Goal: Task Accomplishment & Management: Complete application form

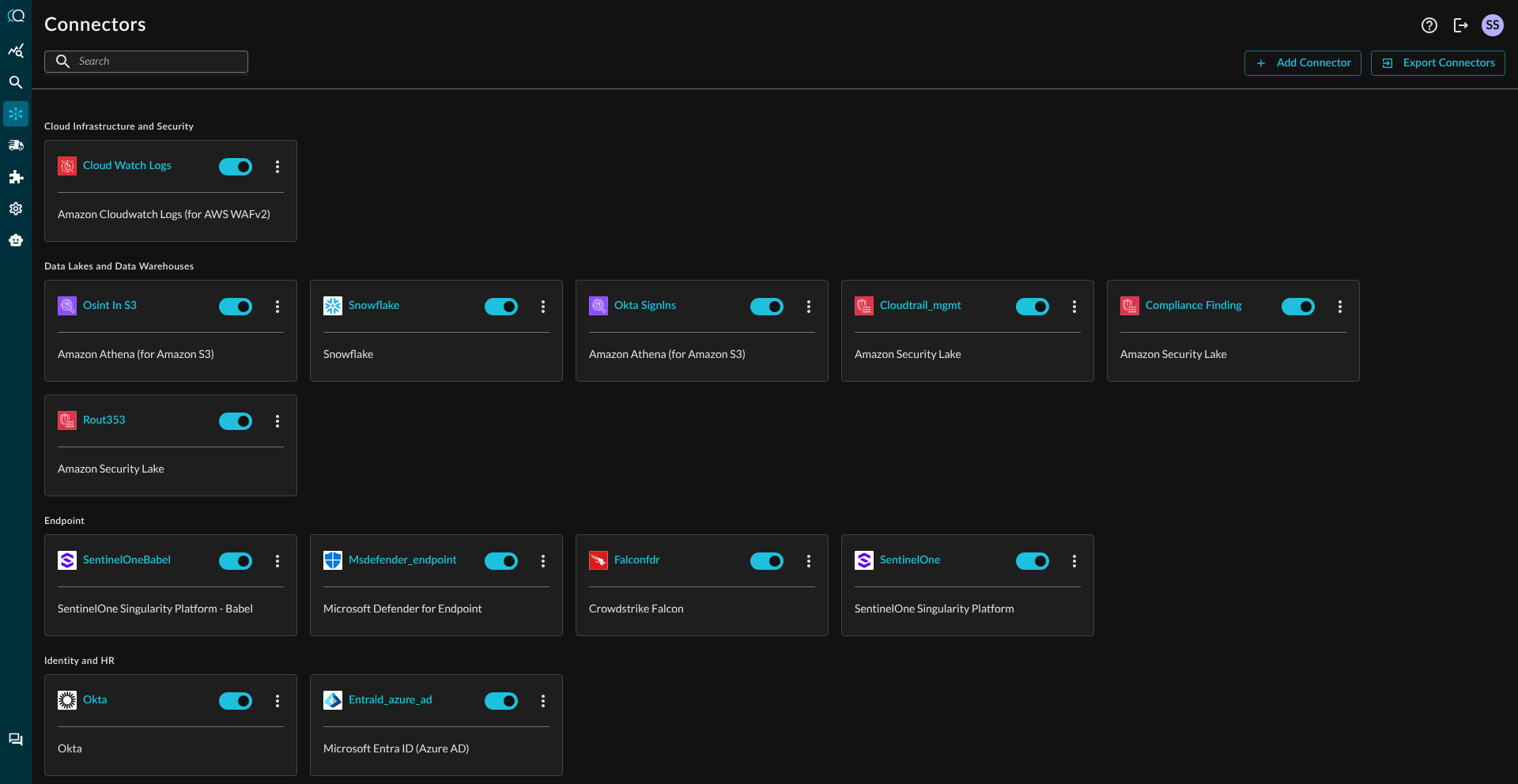
scroll to position [138, 0]
click at [16, 75] on icon "Federated Search" at bounding box center [15, 82] width 16 height 16
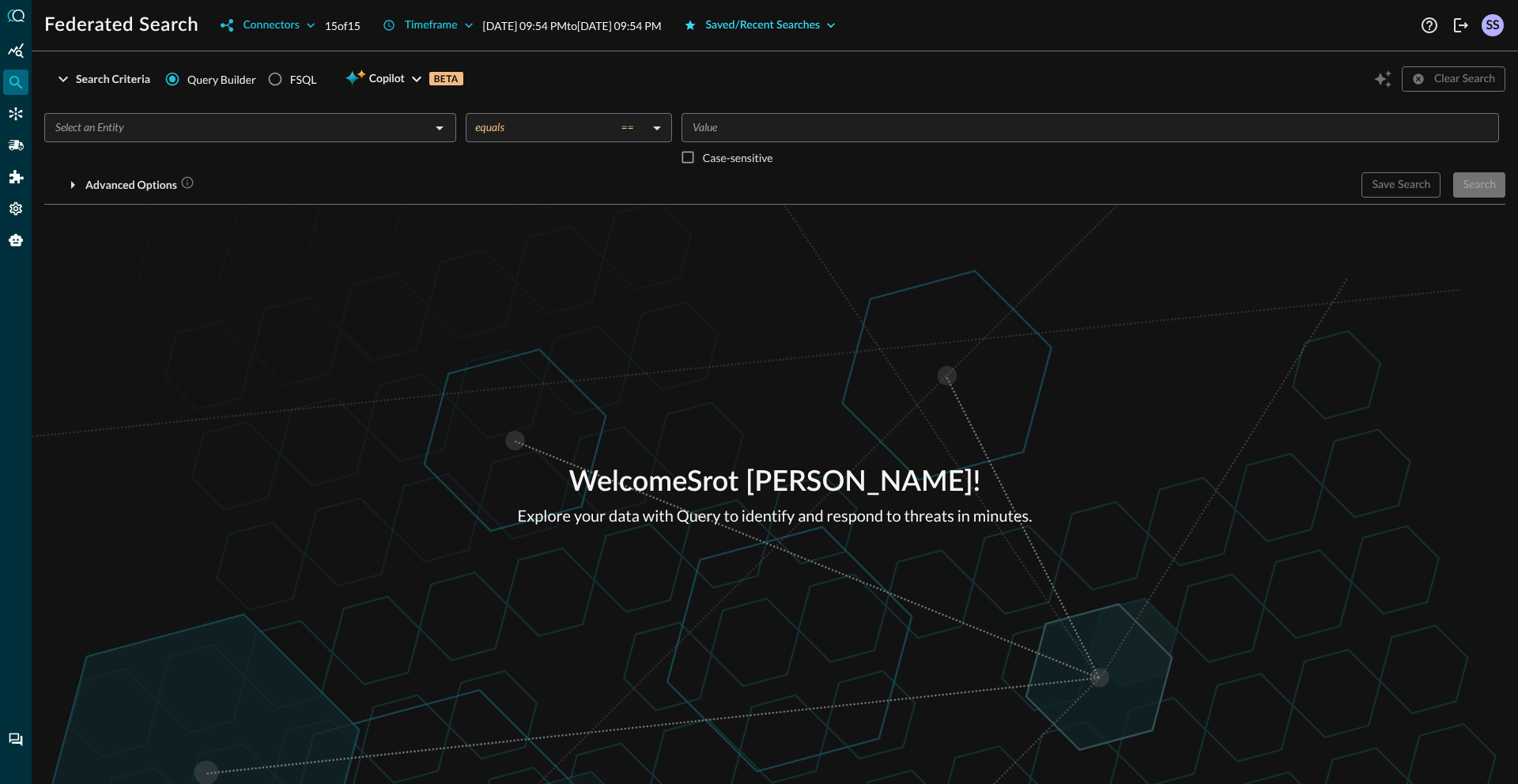
click at [821, 34] on div "Saved/Recent Searches" at bounding box center [763, 26] width 115 height 20
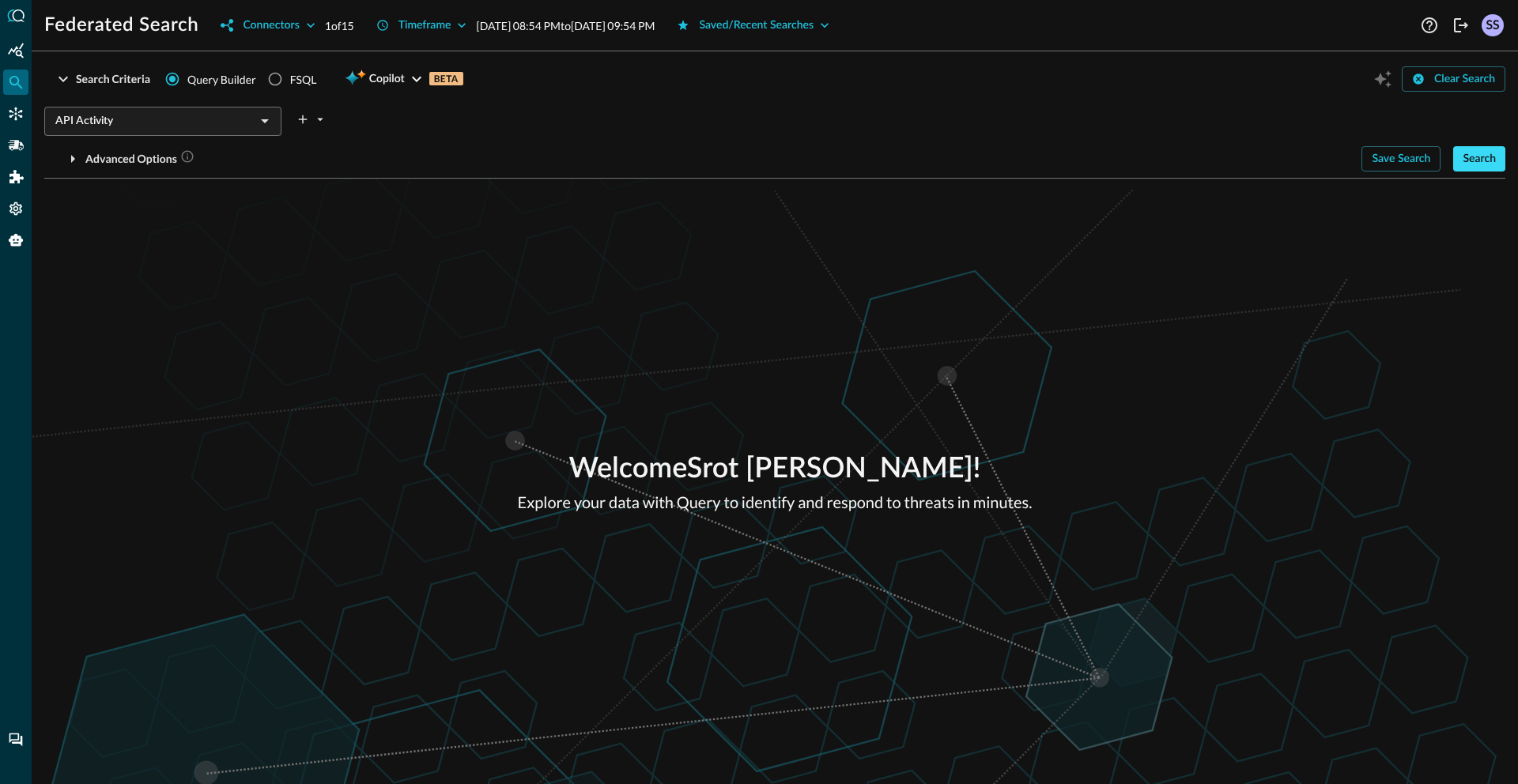
click at [1474, 166] on div "Search" at bounding box center [1480, 159] width 34 height 20
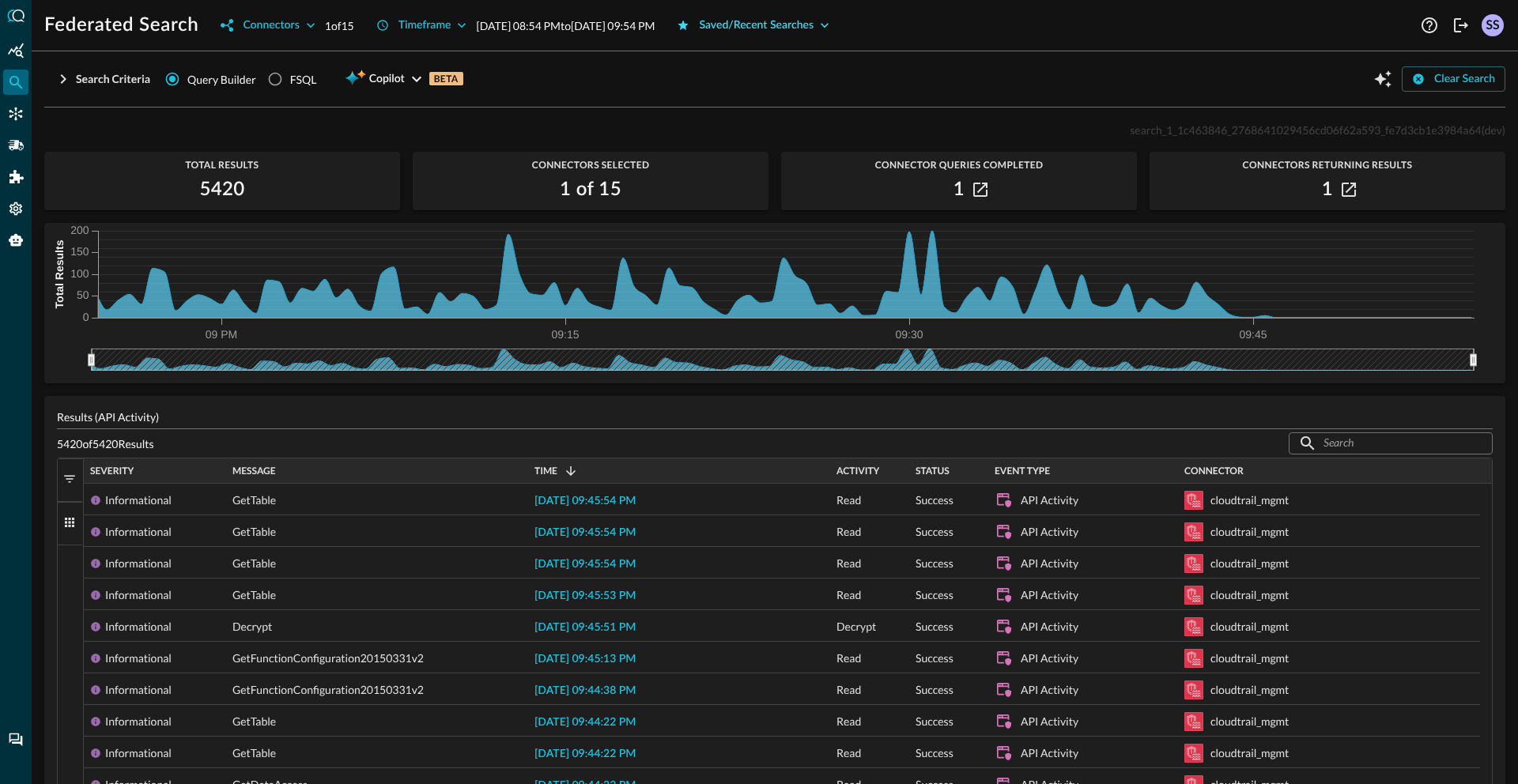
click at [814, 22] on div "Saved/Recent Searches" at bounding box center [757, 26] width 115 height 20
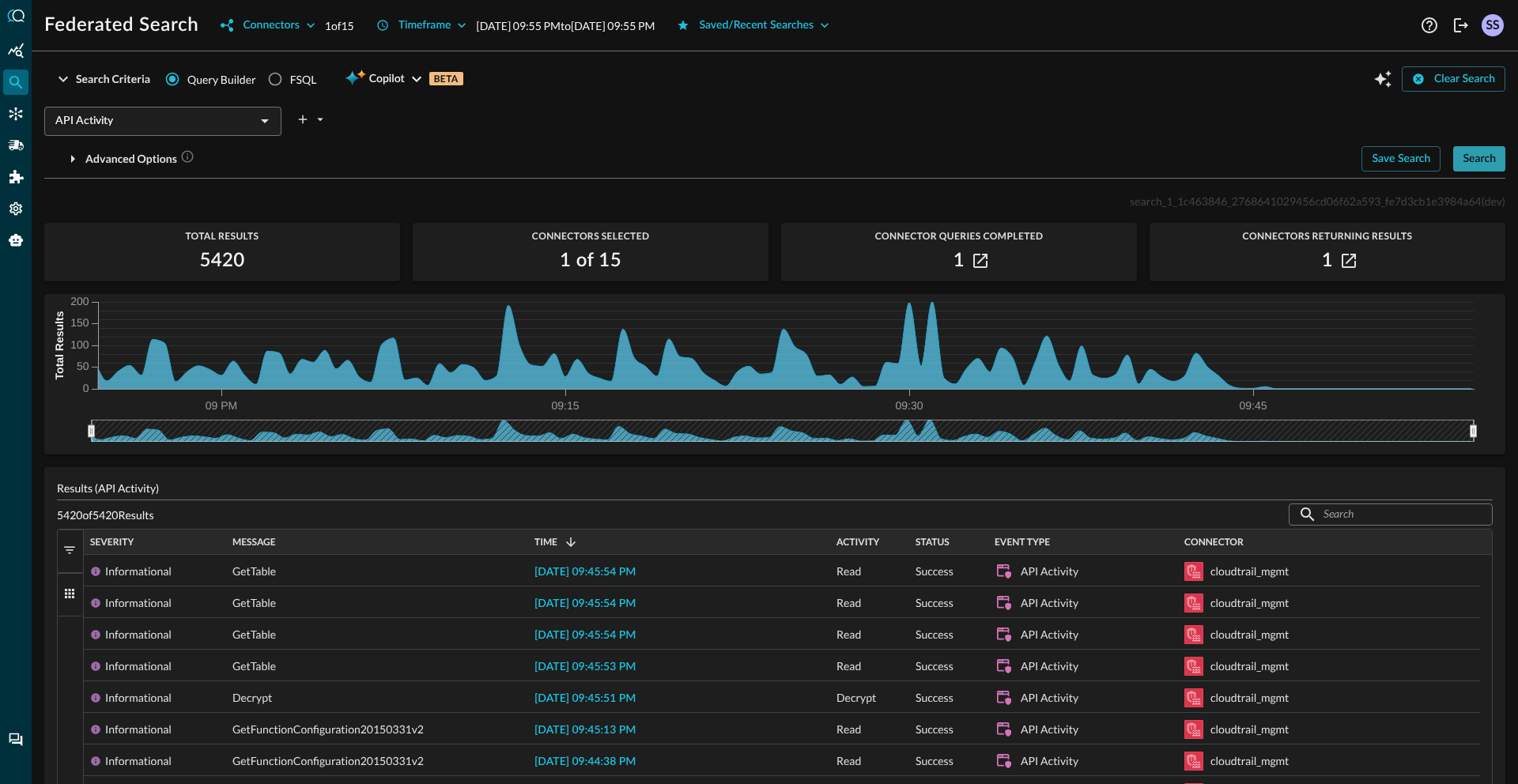
click at [1463, 152] on div "Search" at bounding box center [1480, 159] width 34 height 20
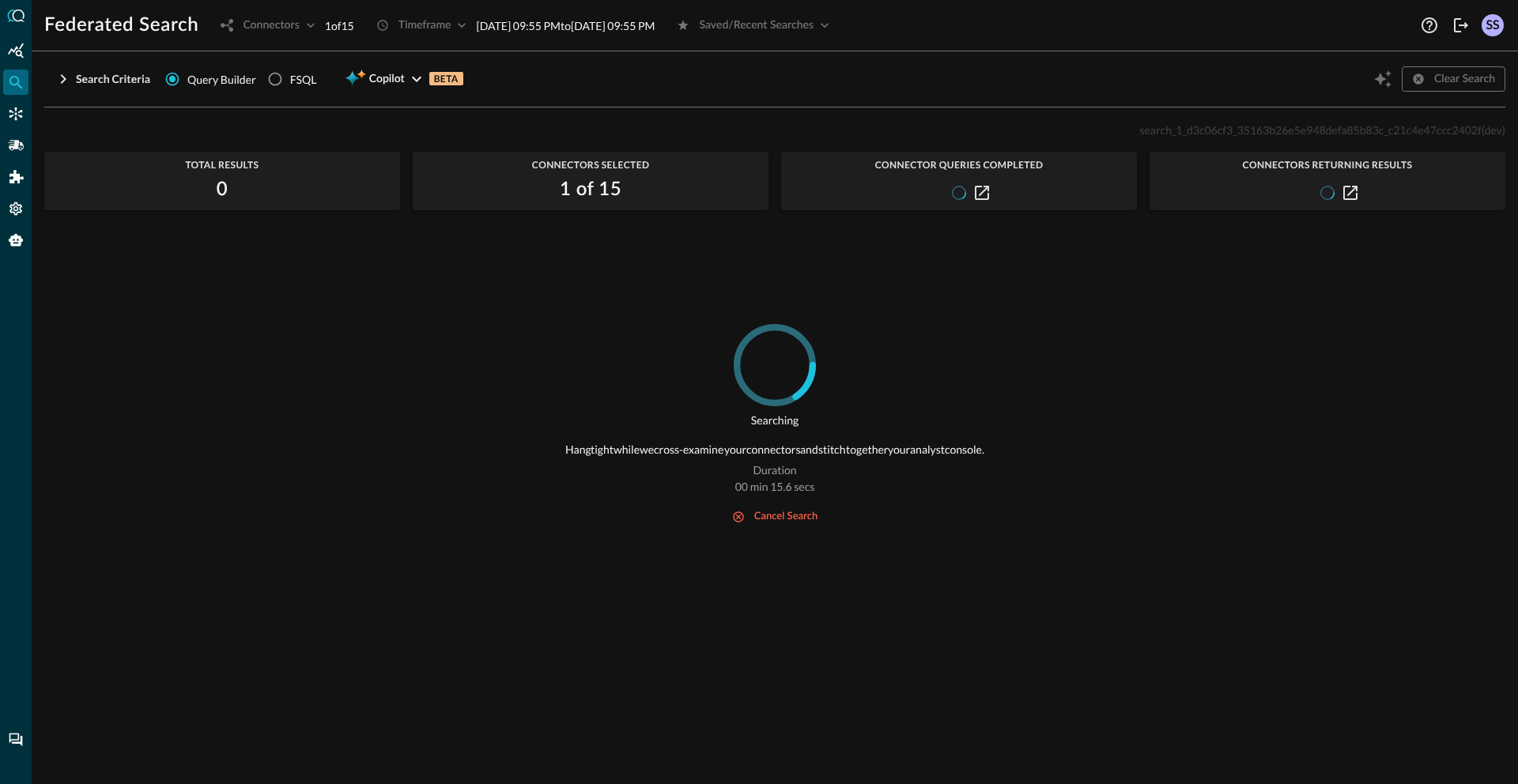
click at [1170, 129] on span "search_1_d3c06cf3_35163b26e5e948defa85b83c_c21c4e47ccc2402f" at bounding box center [1310, 130] width 342 height 13
copy span "search_1_d3c06cf3_35163b26e5e948defa85b83c_c21c4e47ccc2402f"
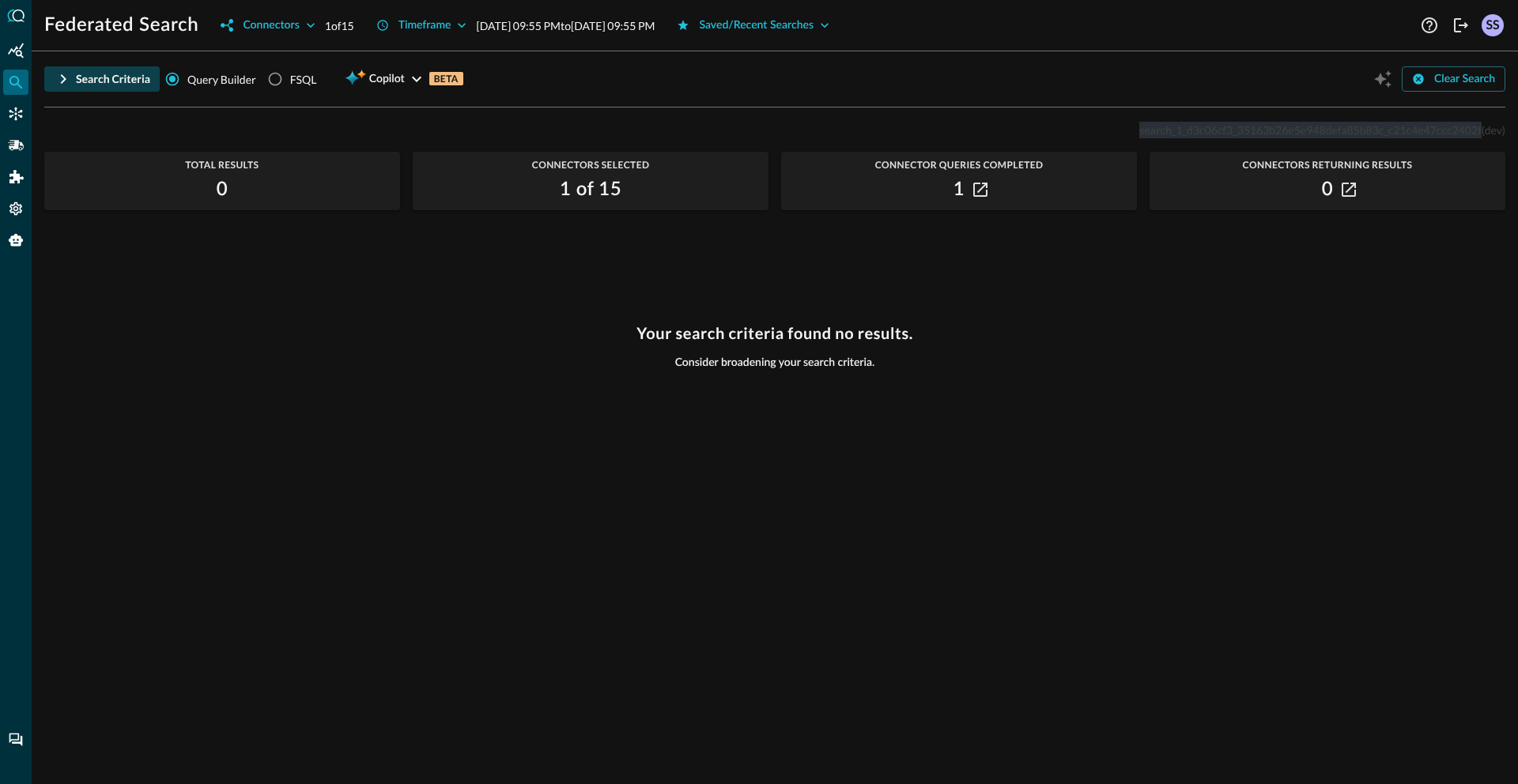
click at [121, 79] on div "Search Criteria" at bounding box center [113, 79] width 75 height 20
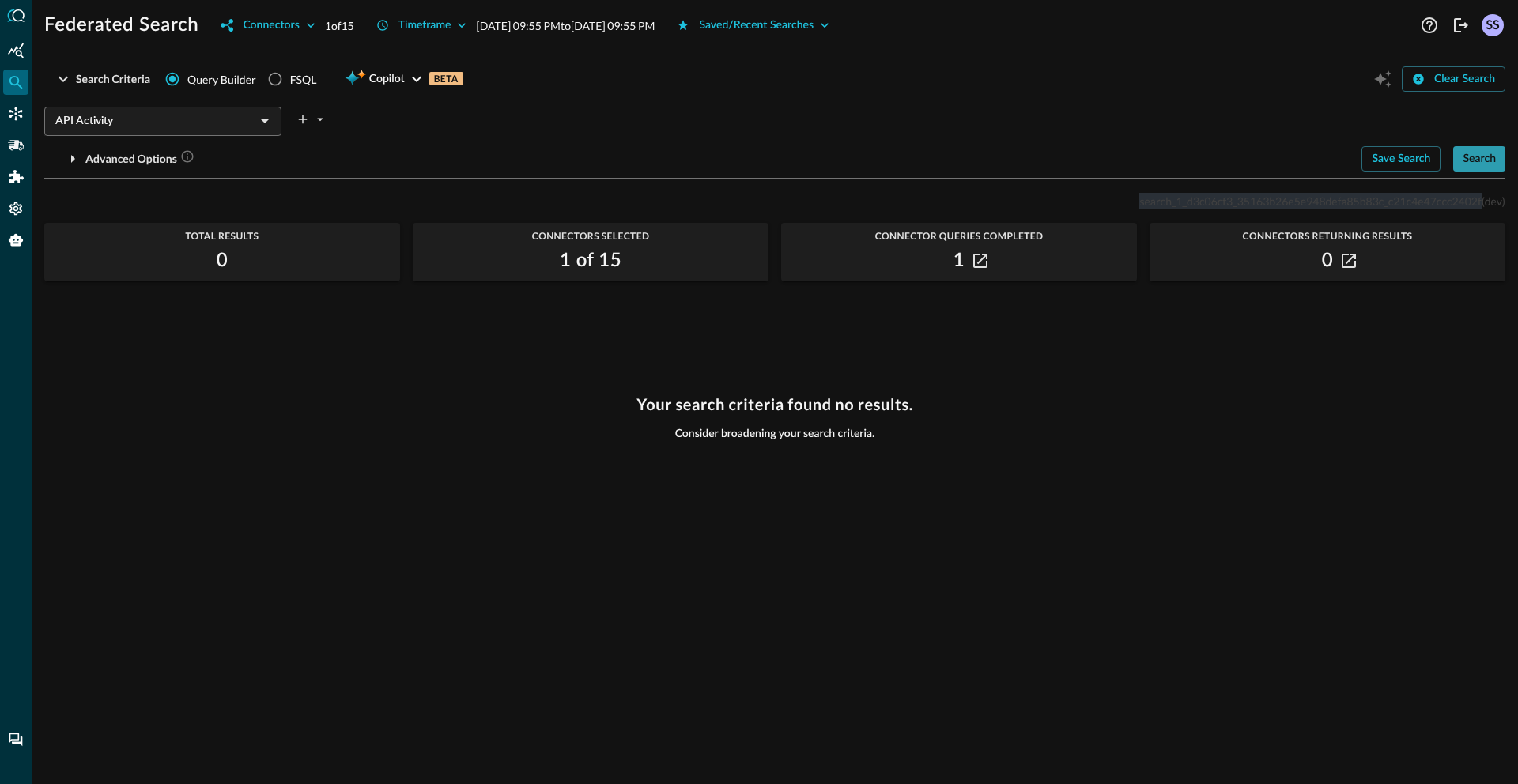
click at [1480, 163] on div "Search" at bounding box center [1480, 159] width 34 height 20
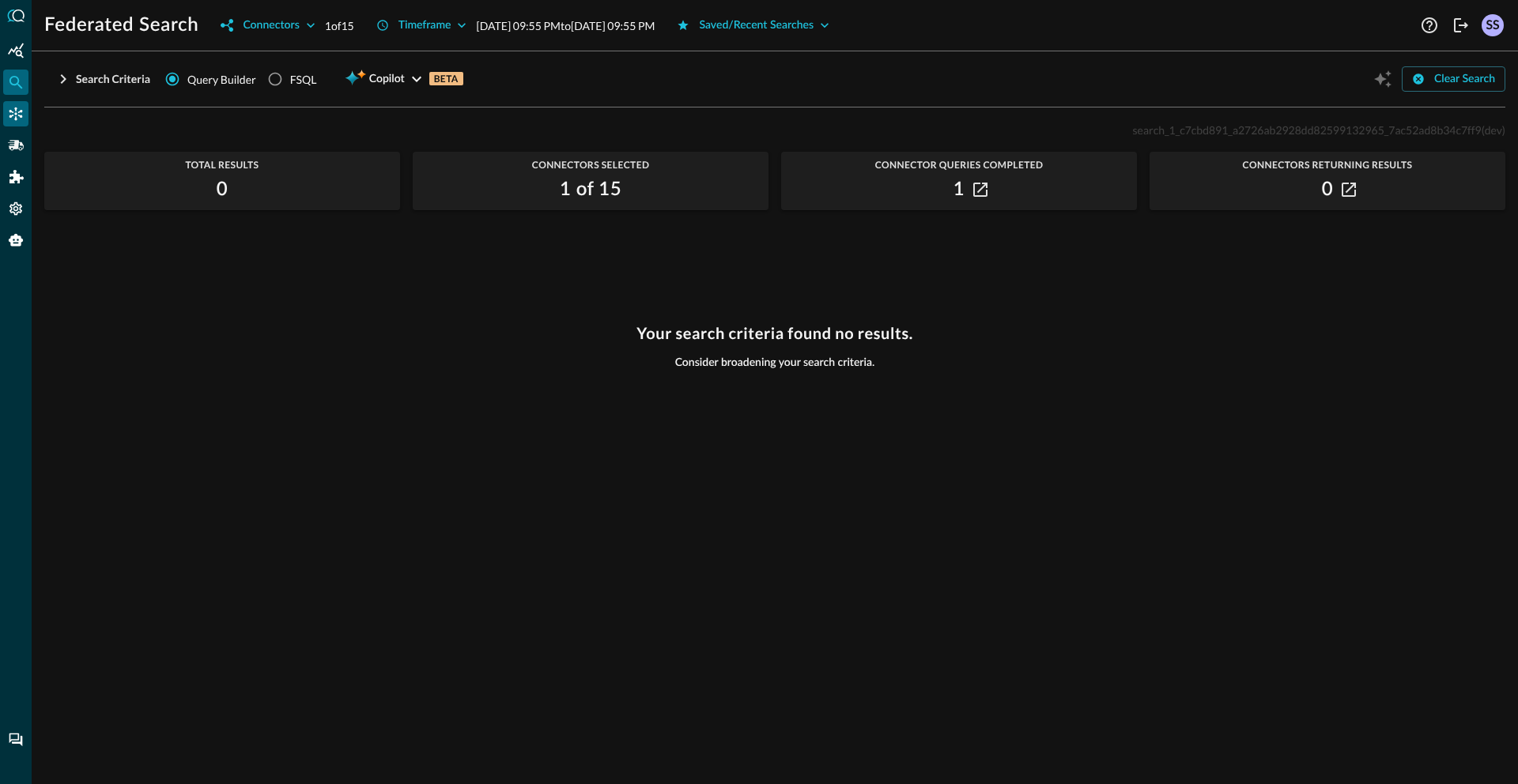
click at [23, 115] on icon "Connectors" at bounding box center [15, 114] width 16 height 16
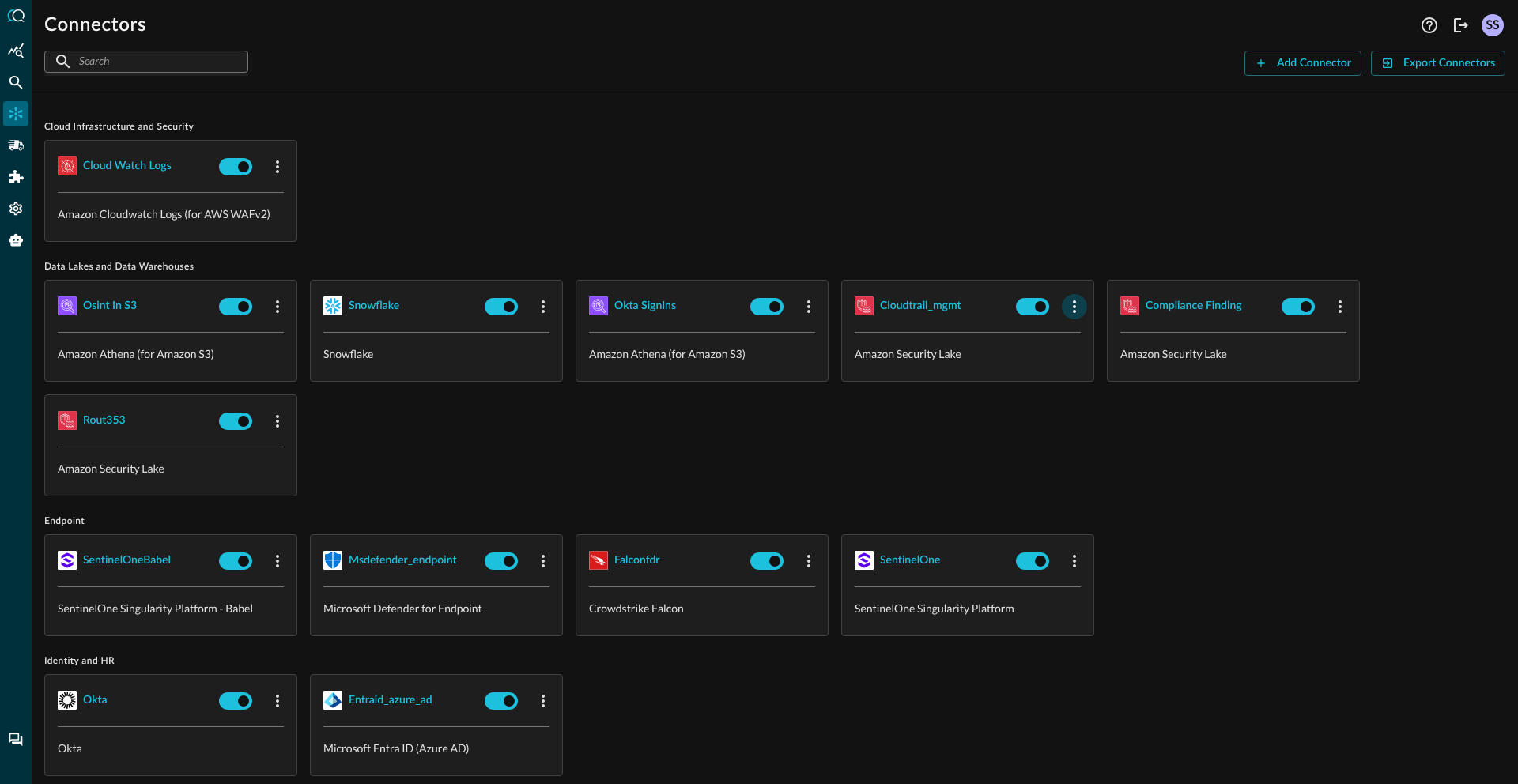
click at [1084, 311] on button "button" at bounding box center [1075, 306] width 25 height 25
click at [1073, 334] on li "Edit" at bounding box center [1102, 341] width 80 height 32
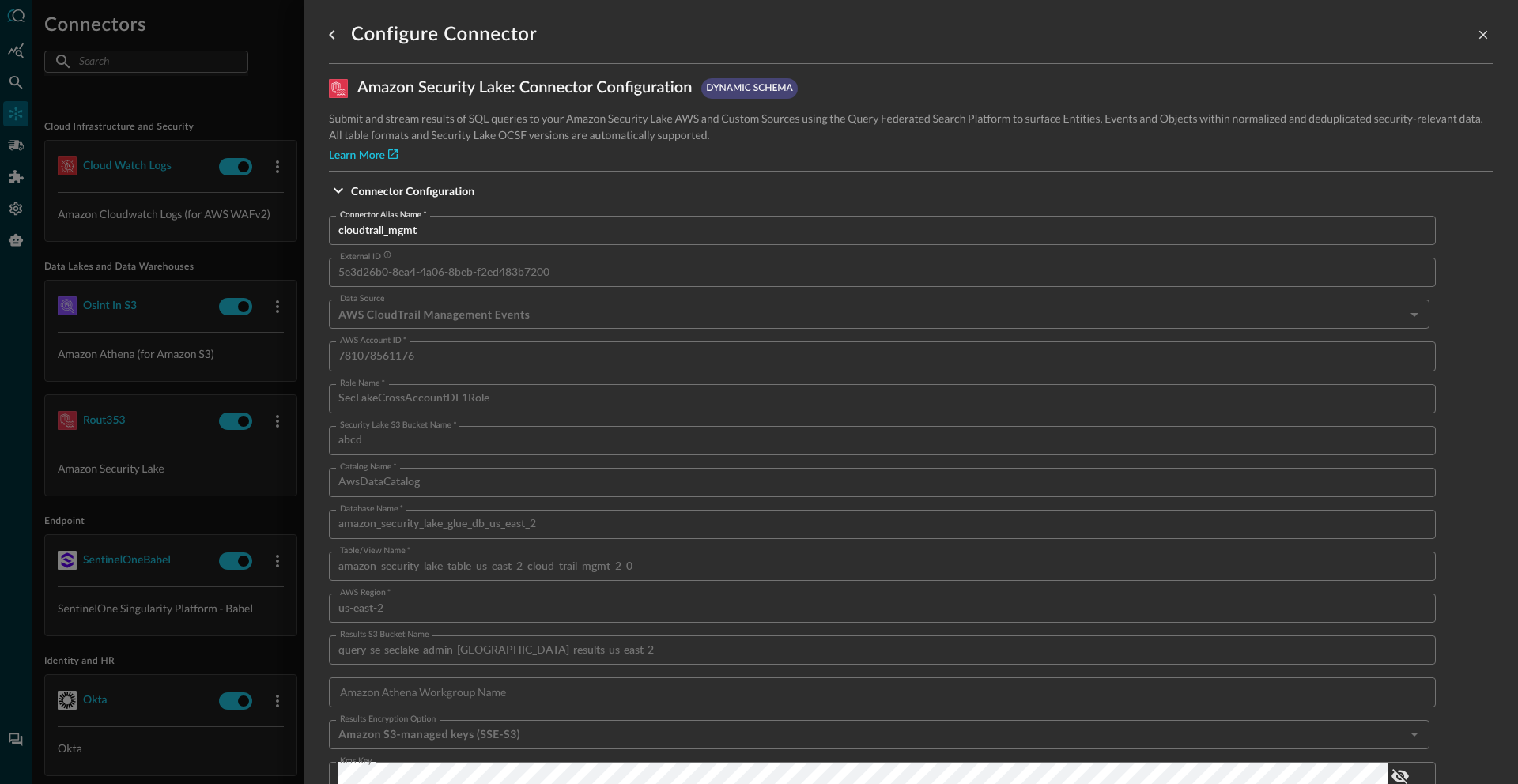
click at [216, 184] on div at bounding box center [759, 392] width 1518 height 784
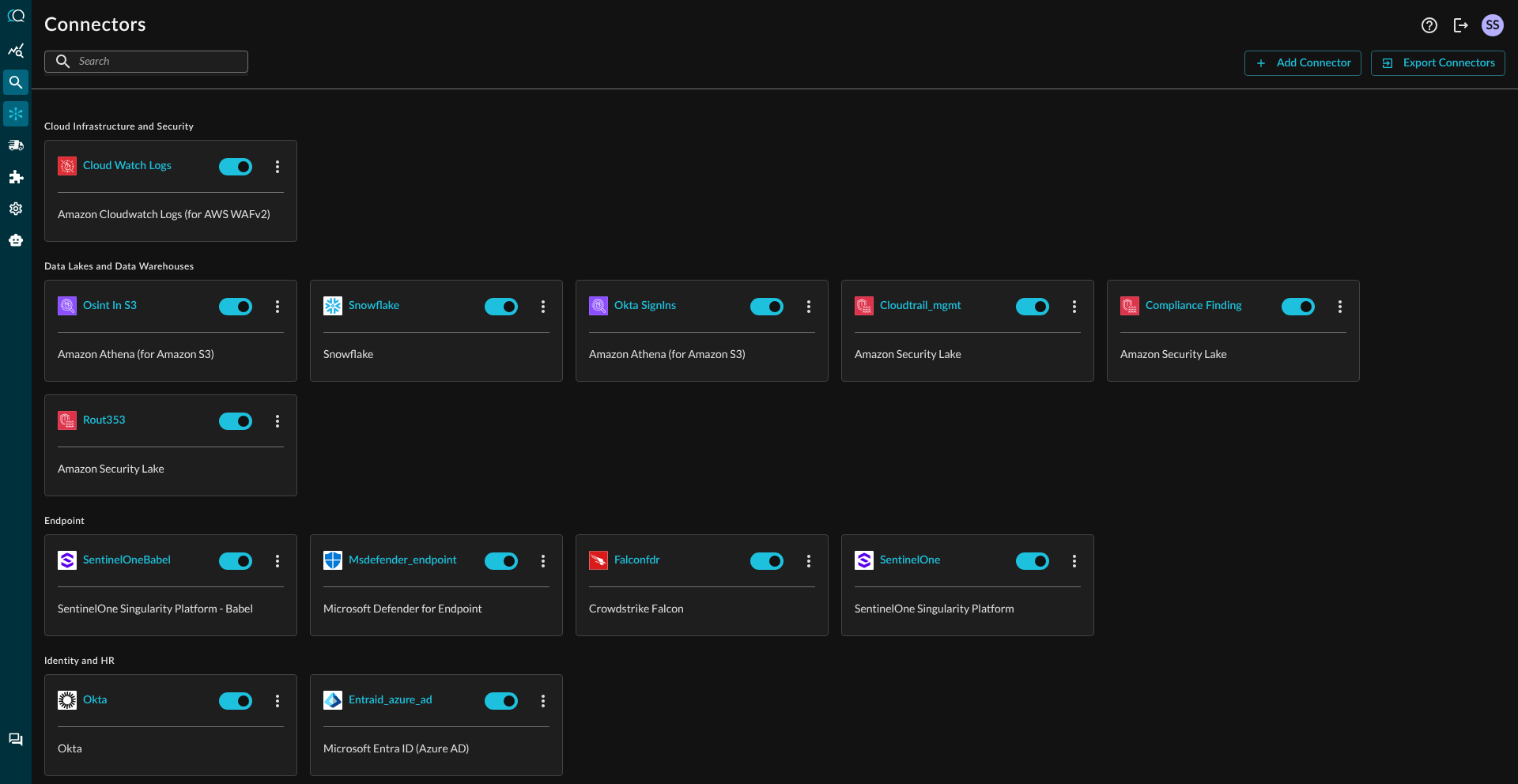
click at [16, 83] on icon "Federated Search" at bounding box center [16, 82] width 13 height 13
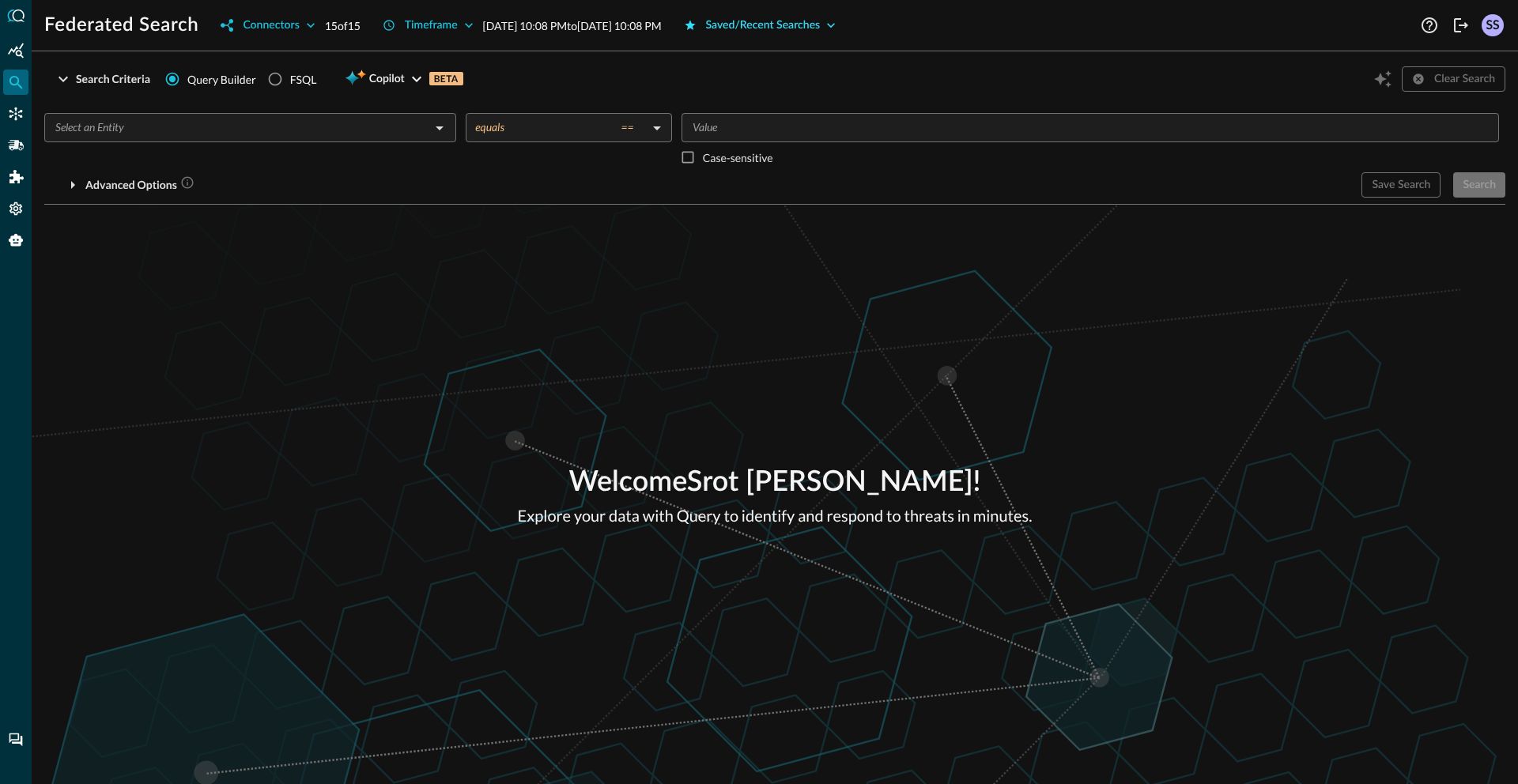
click at [821, 30] on div "Saved/Recent Searches" at bounding box center [763, 26] width 115 height 20
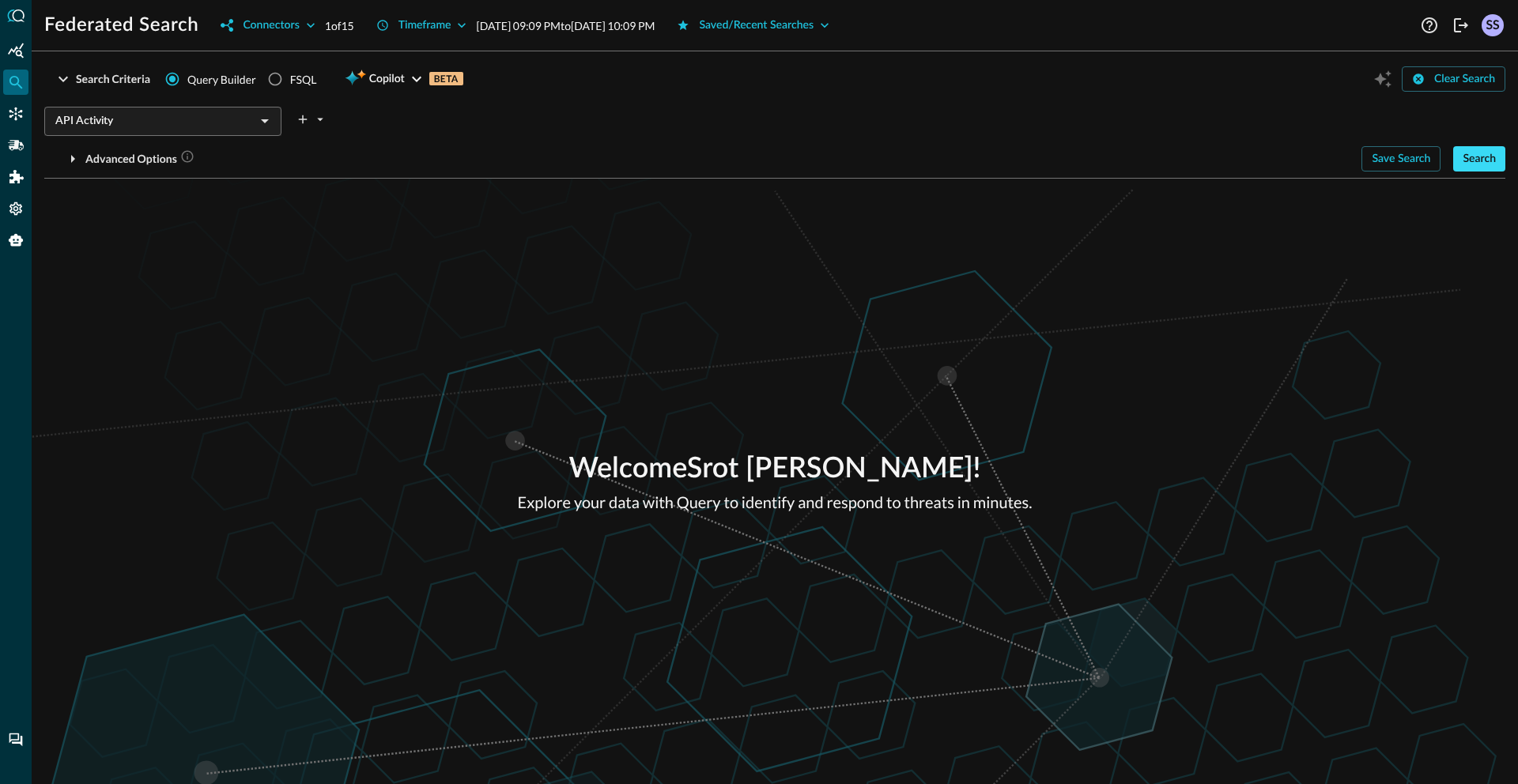
click at [1482, 165] on div "Search" at bounding box center [1480, 159] width 34 height 20
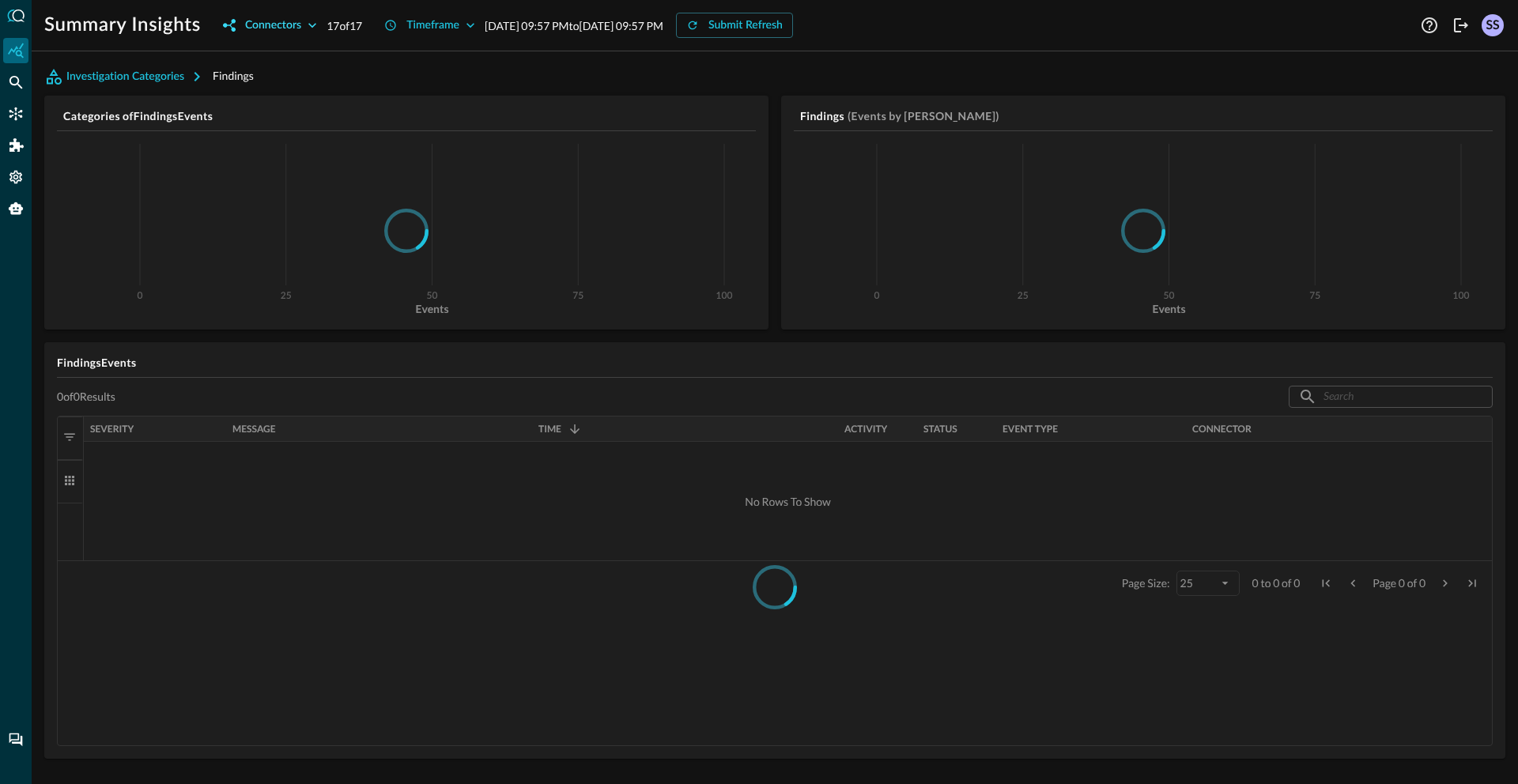
click at [270, 31] on div "Connectors" at bounding box center [273, 26] width 57 height 20
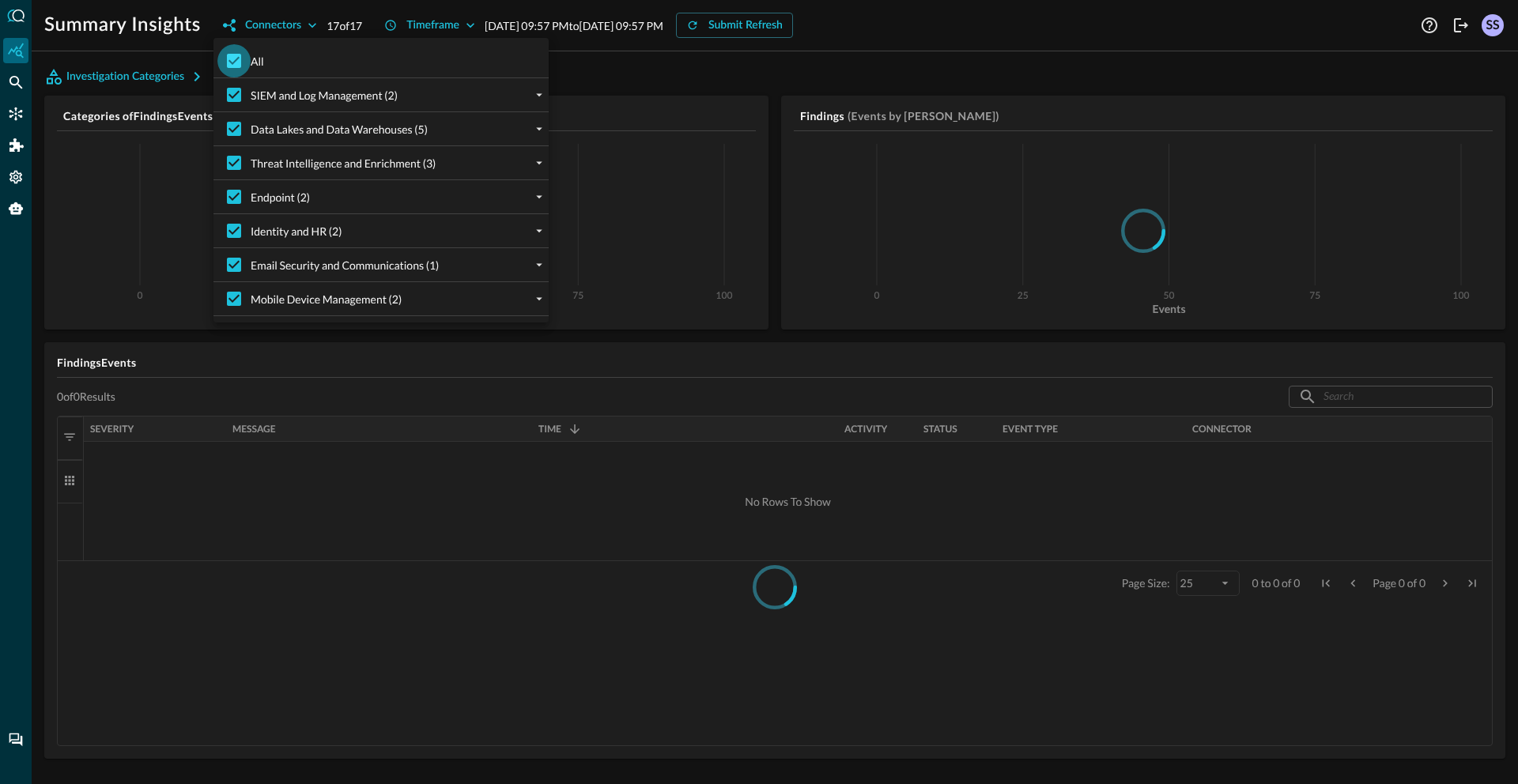
click at [234, 68] on input "All" at bounding box center [234, 60] width 34 height 34
checkbox input "false"
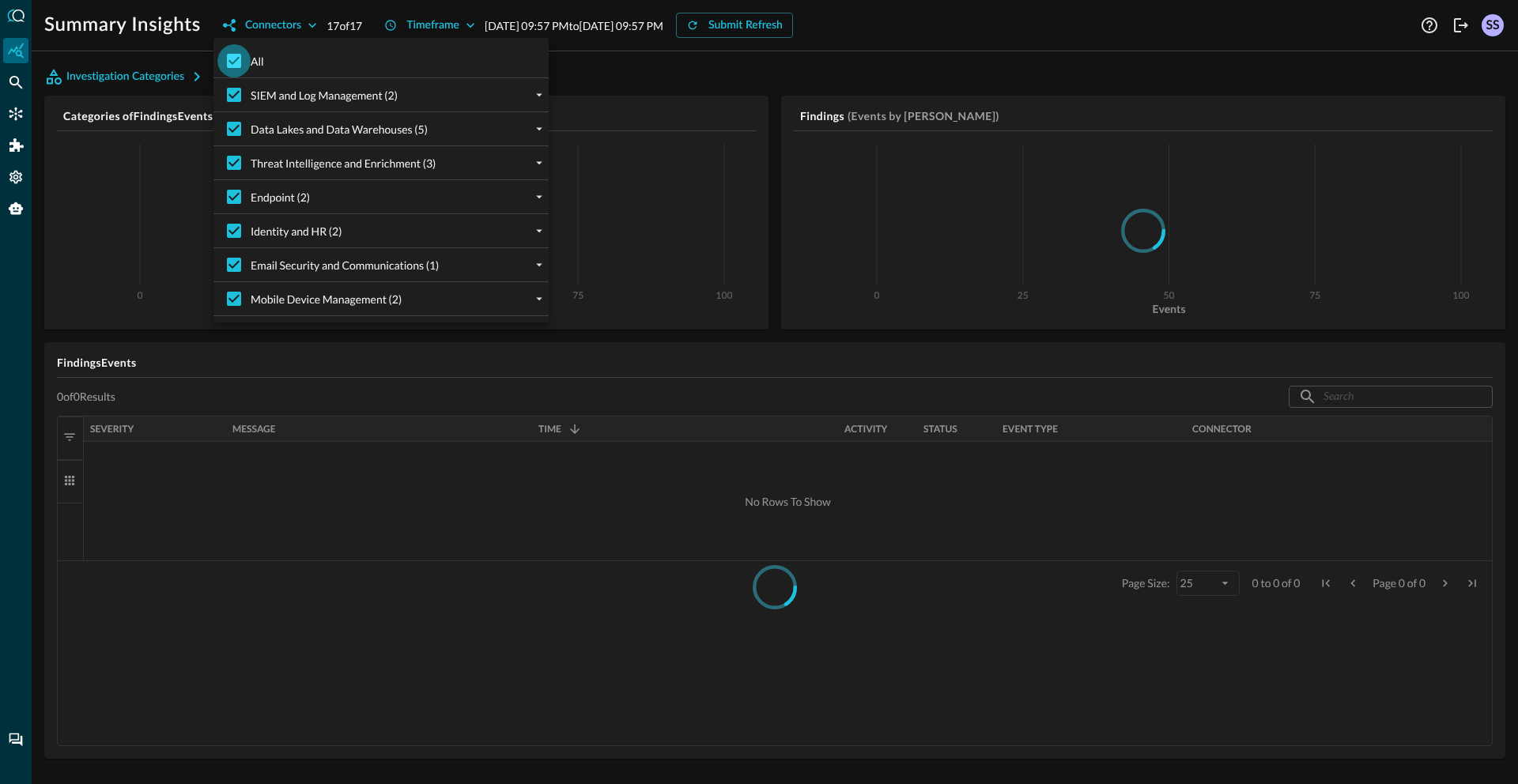
checkbox input "false"
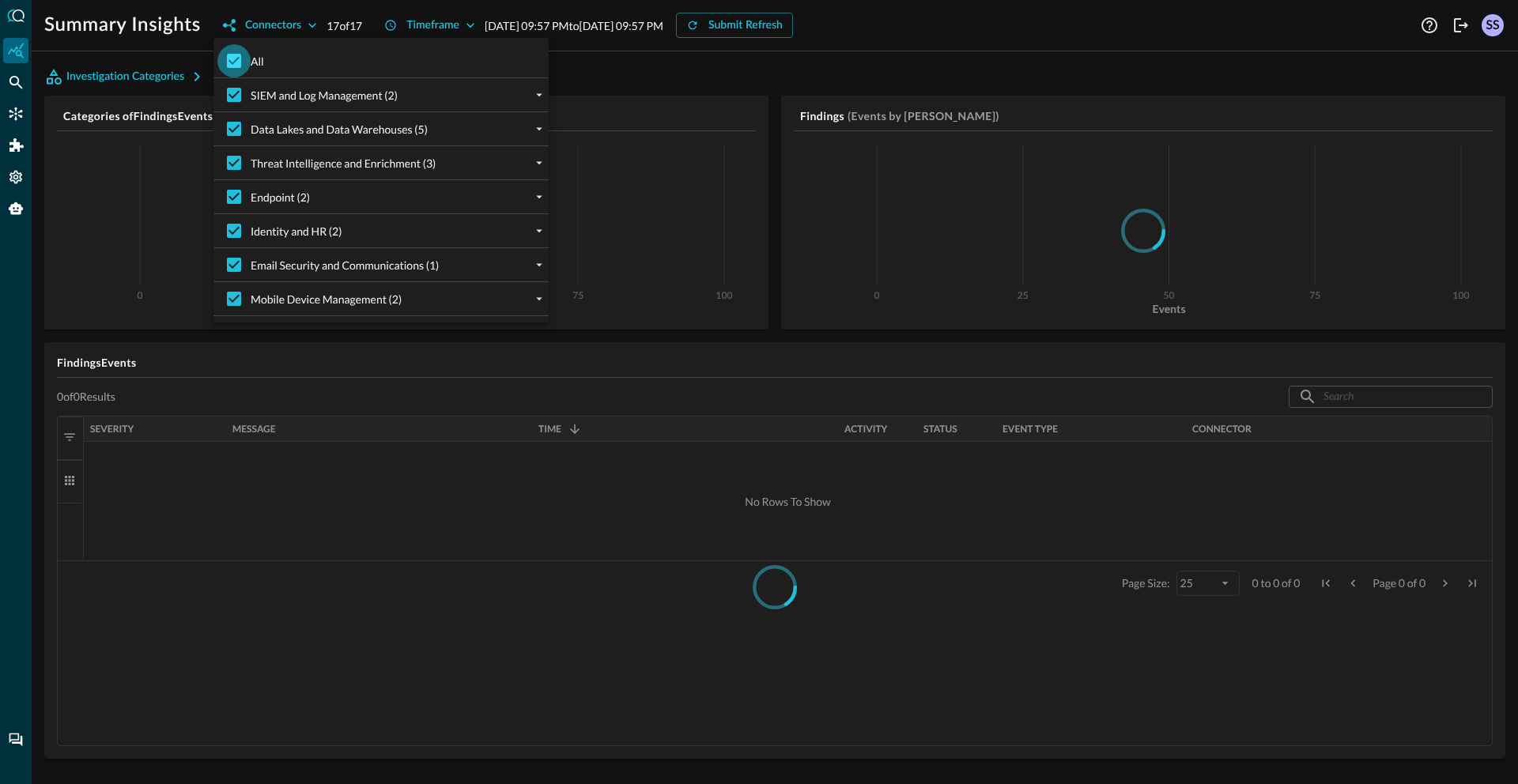
checkbox input "false"
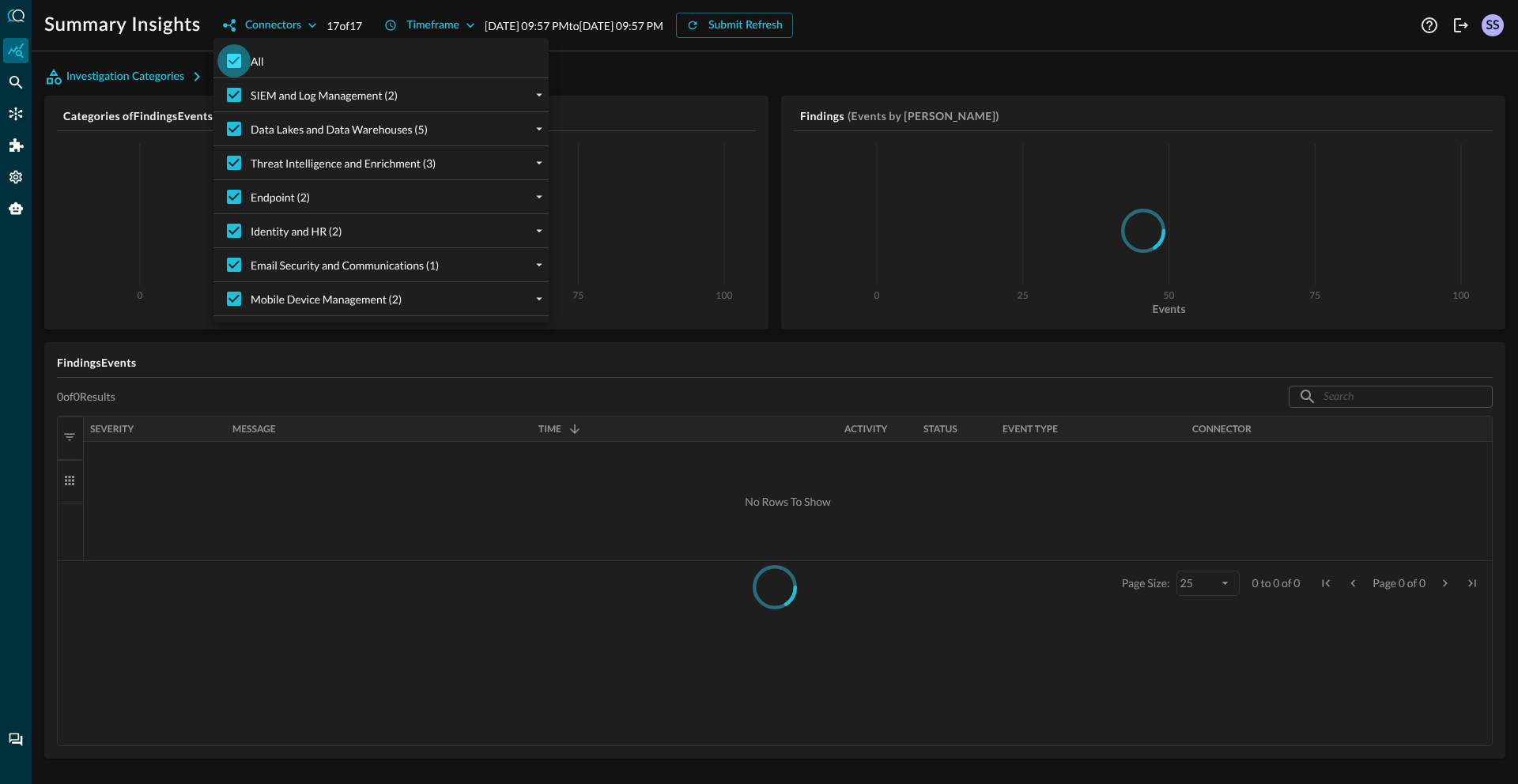
checkbox input "false"
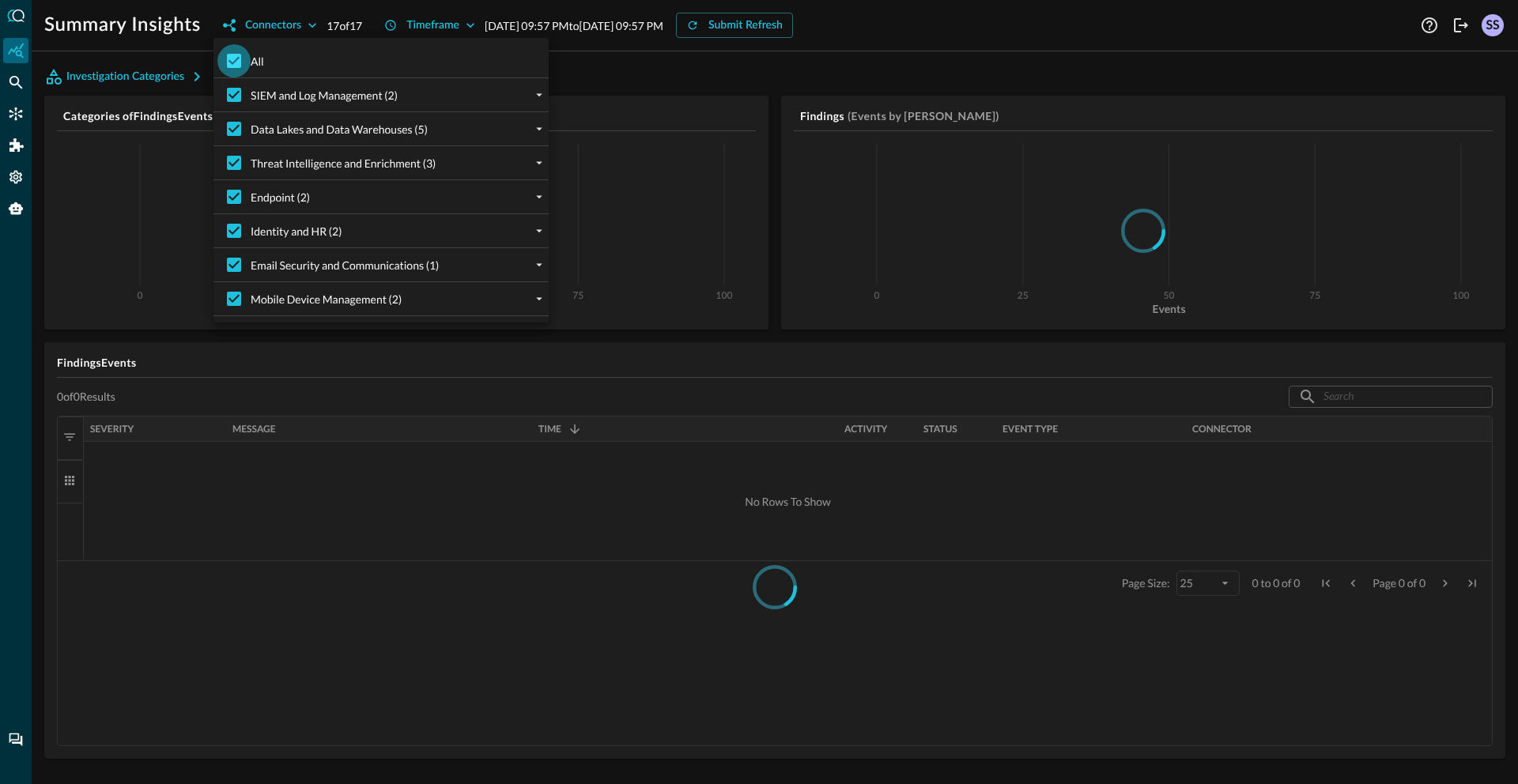
checkbox input "false"
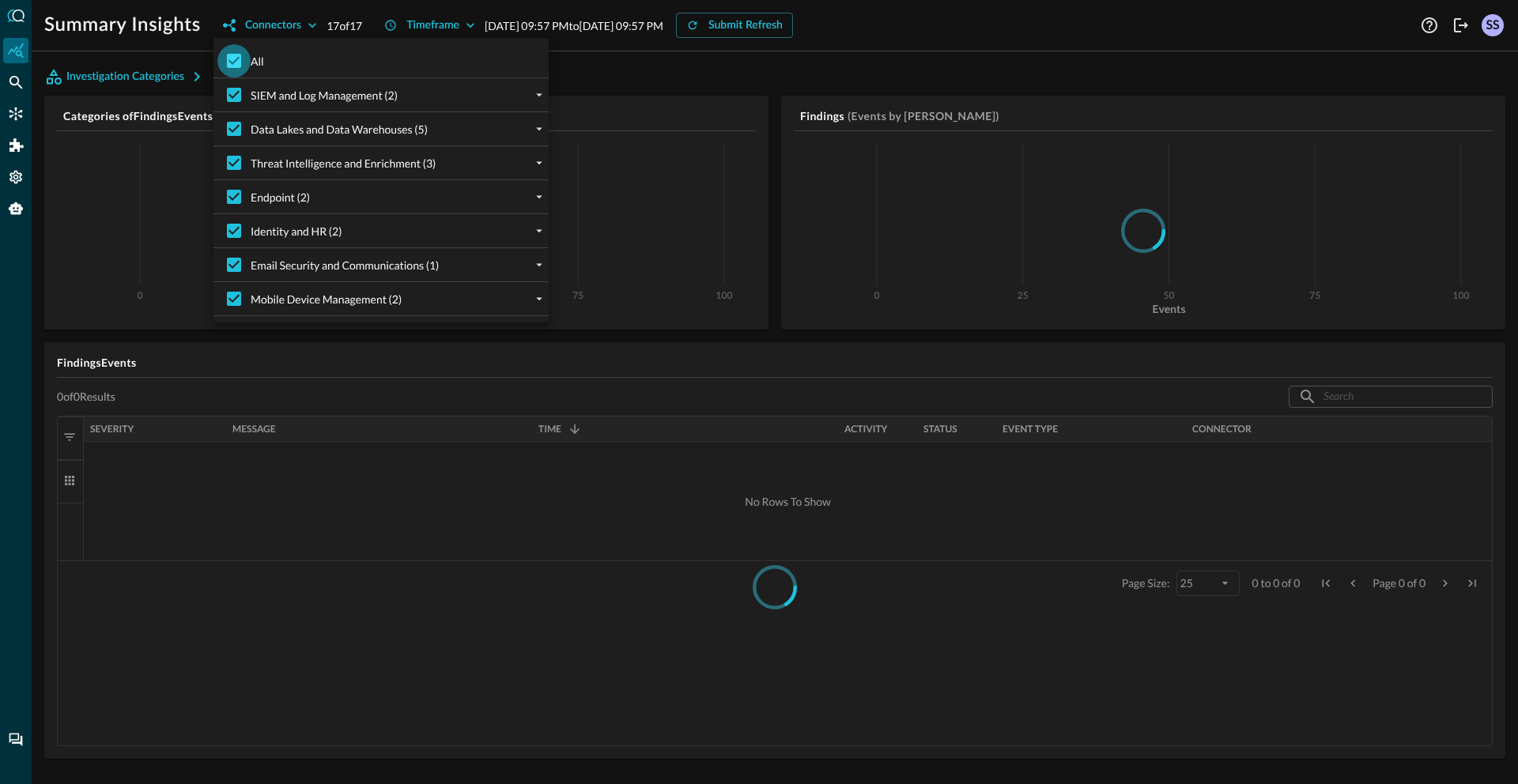
checkbox input "false"
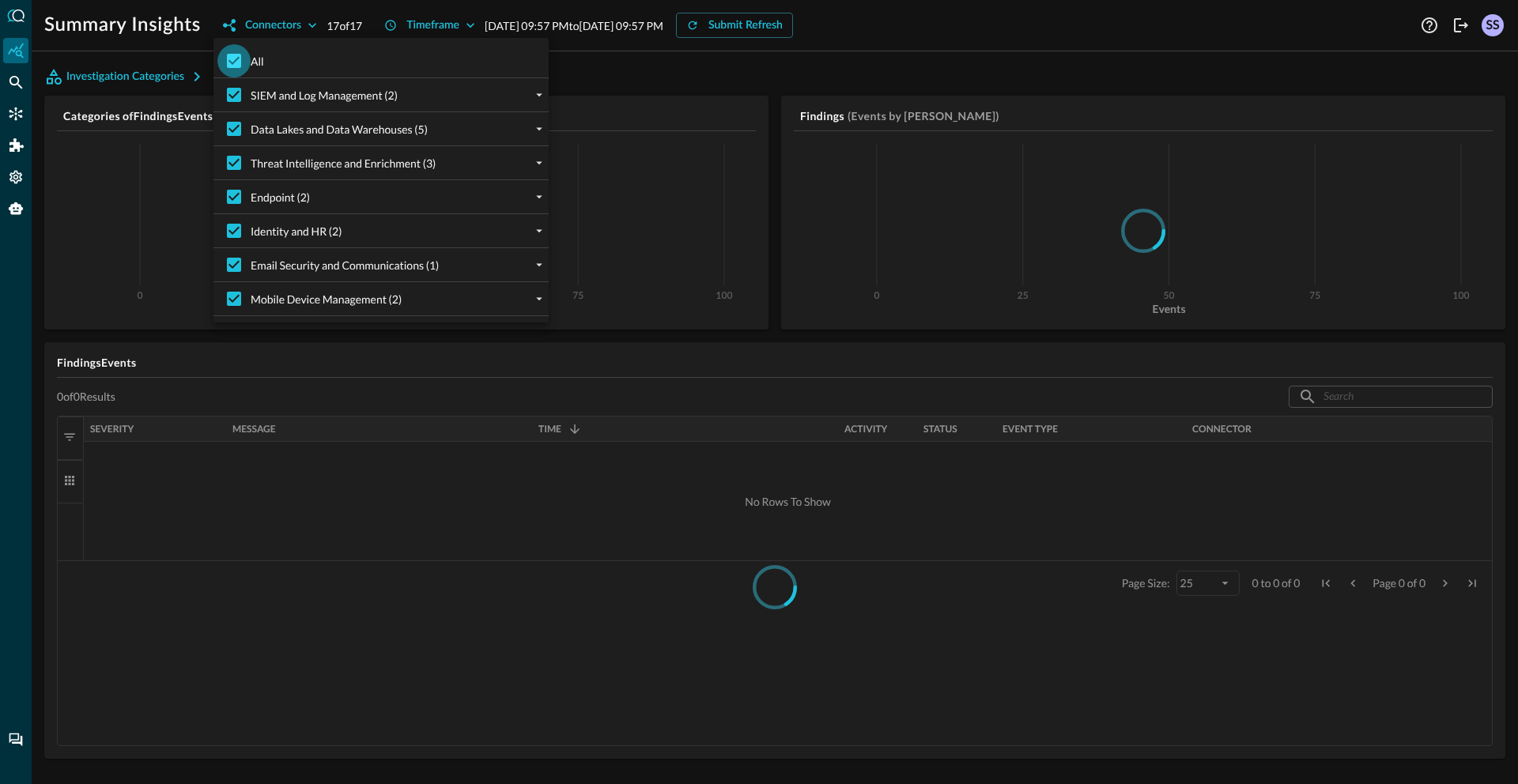
checkbox input "false"
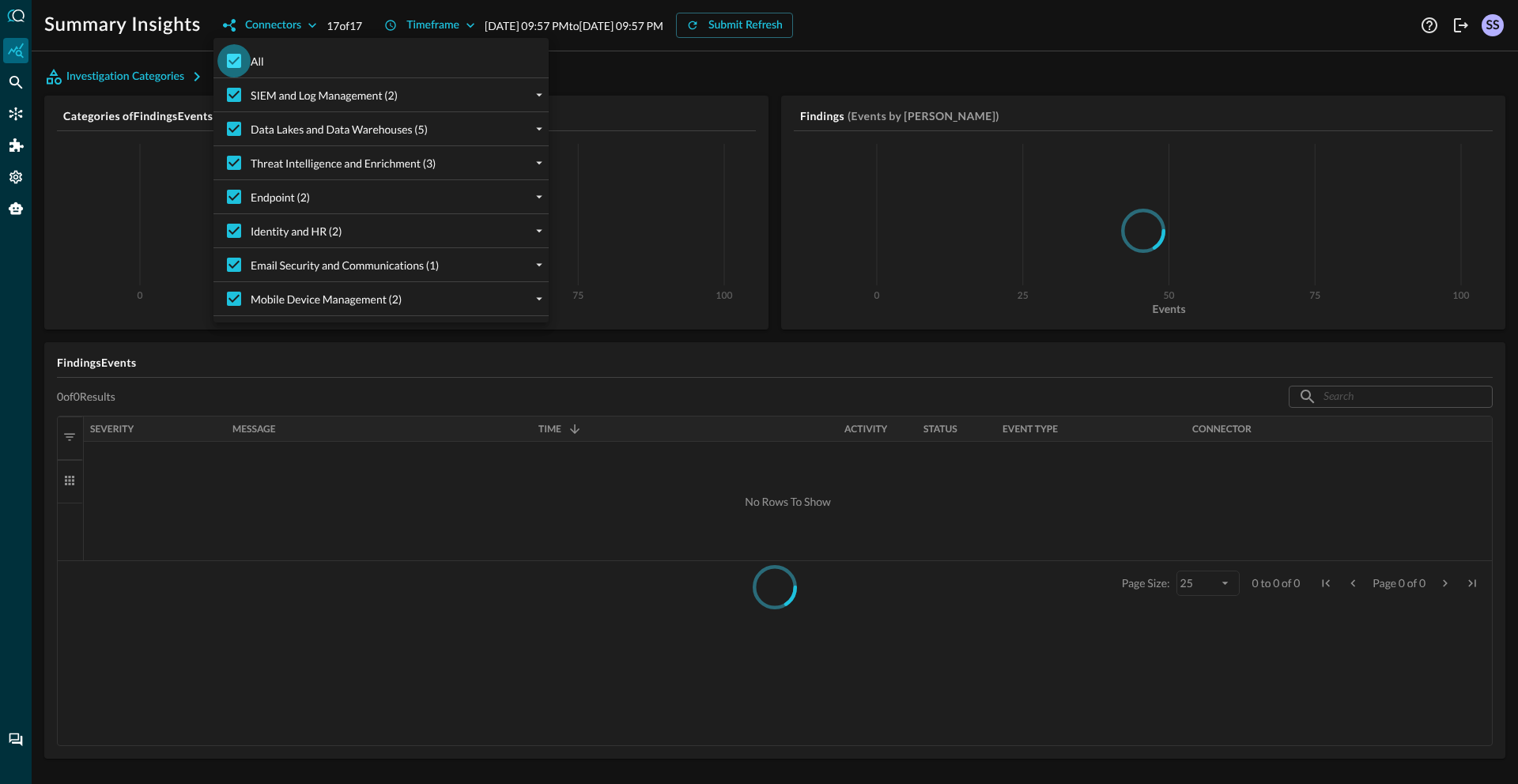
checkbox input "false"
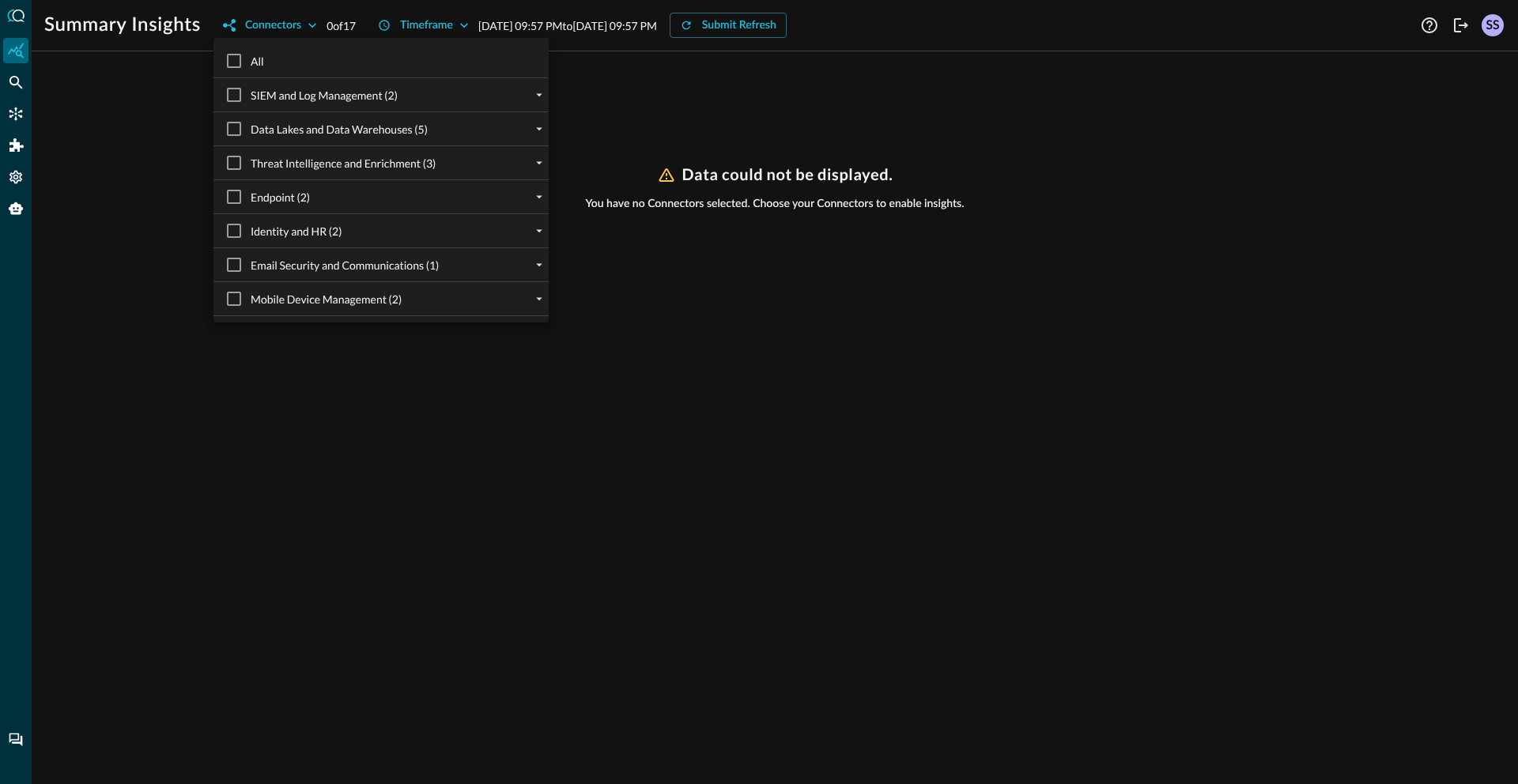
click at [7, 94] on div at bounding box center [759, 392] width 1518 height 784
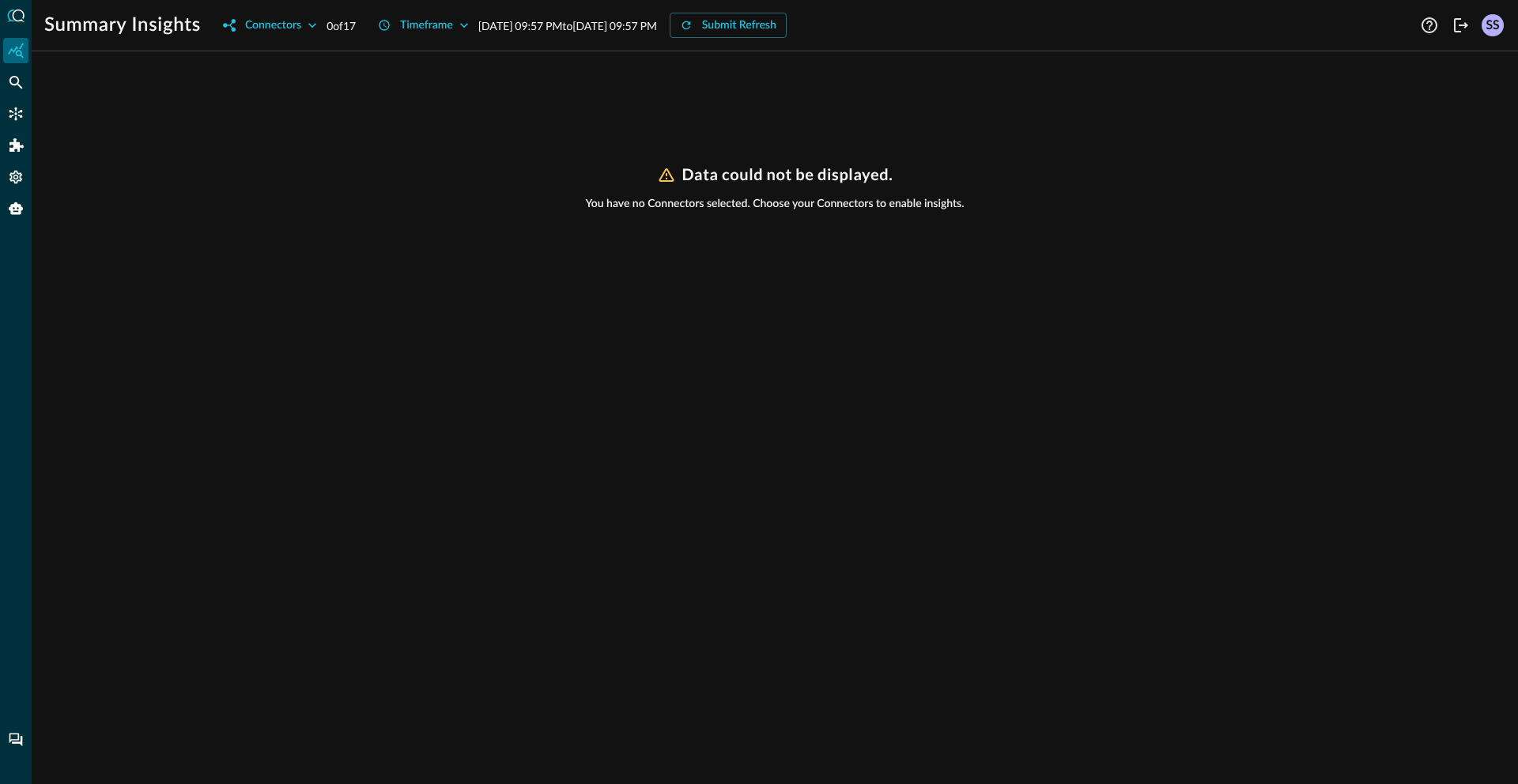
click at [11, 87] on icon "Federated Search" at bounding box center [15, 82] width 16 height 16
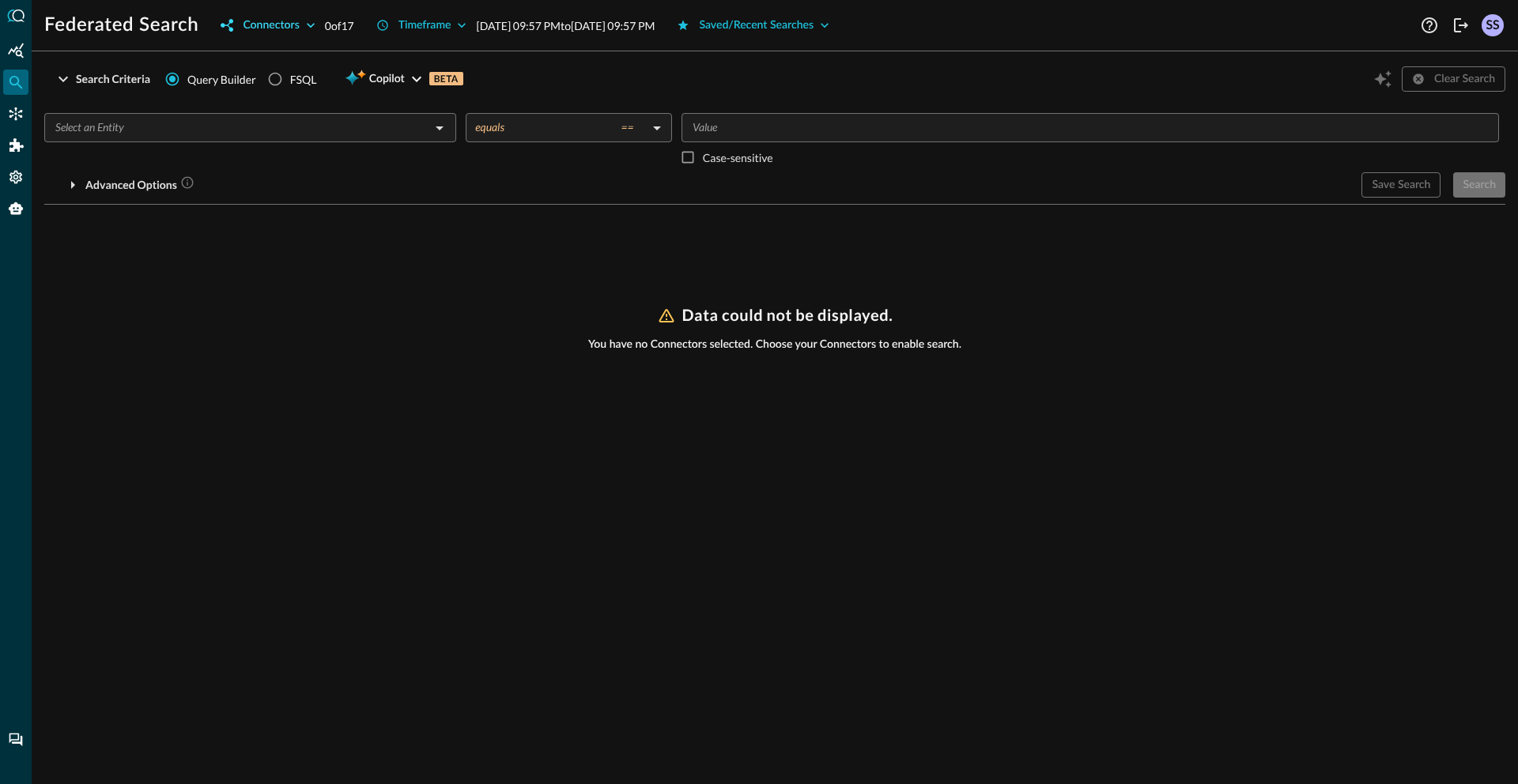
click at [283, 30] on div "Connectors" at bounding box center [270, 26] width 57 height 20
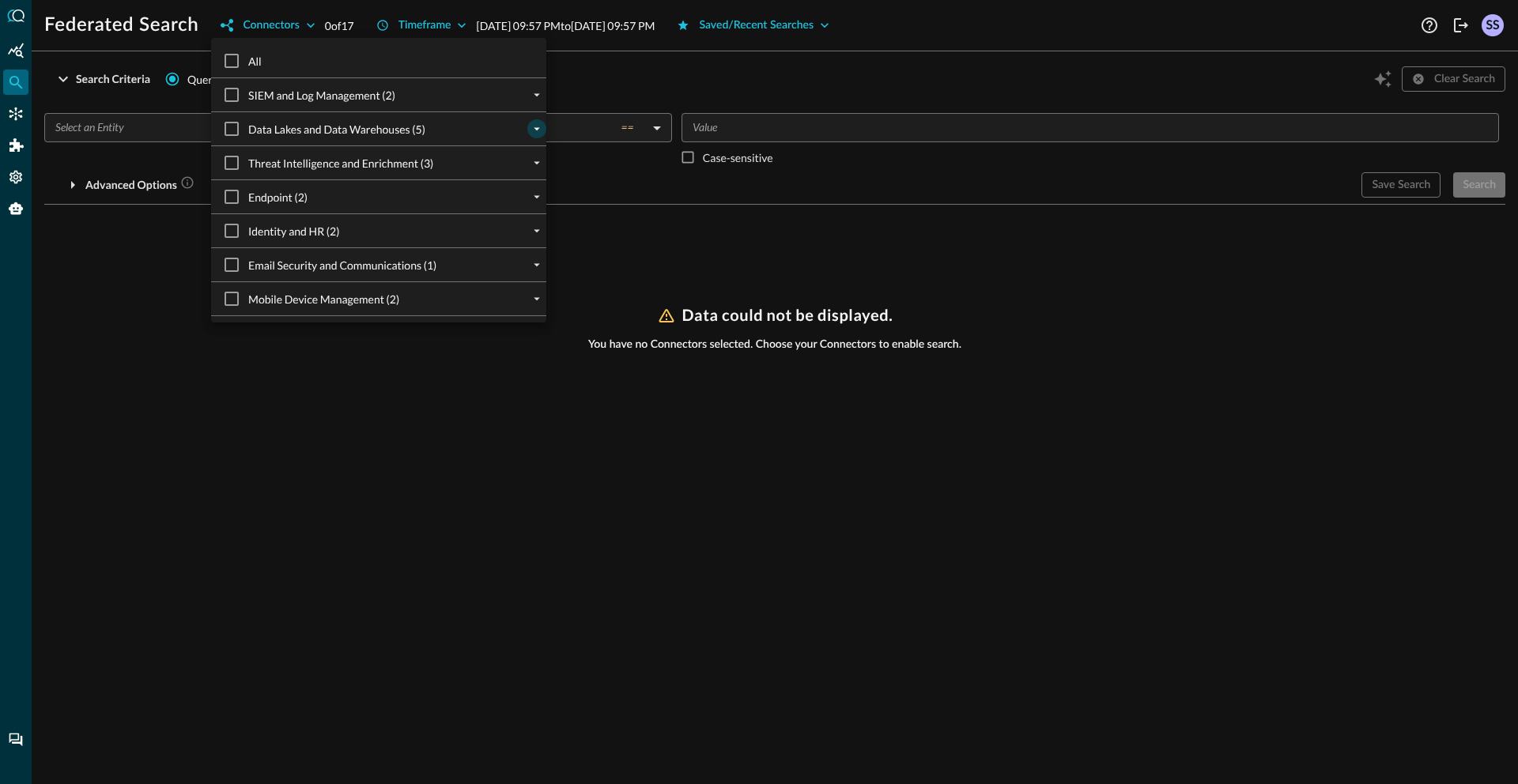
click at [530, 124] on icon "expand" at bounding box center [536, 128] width 14 height 14
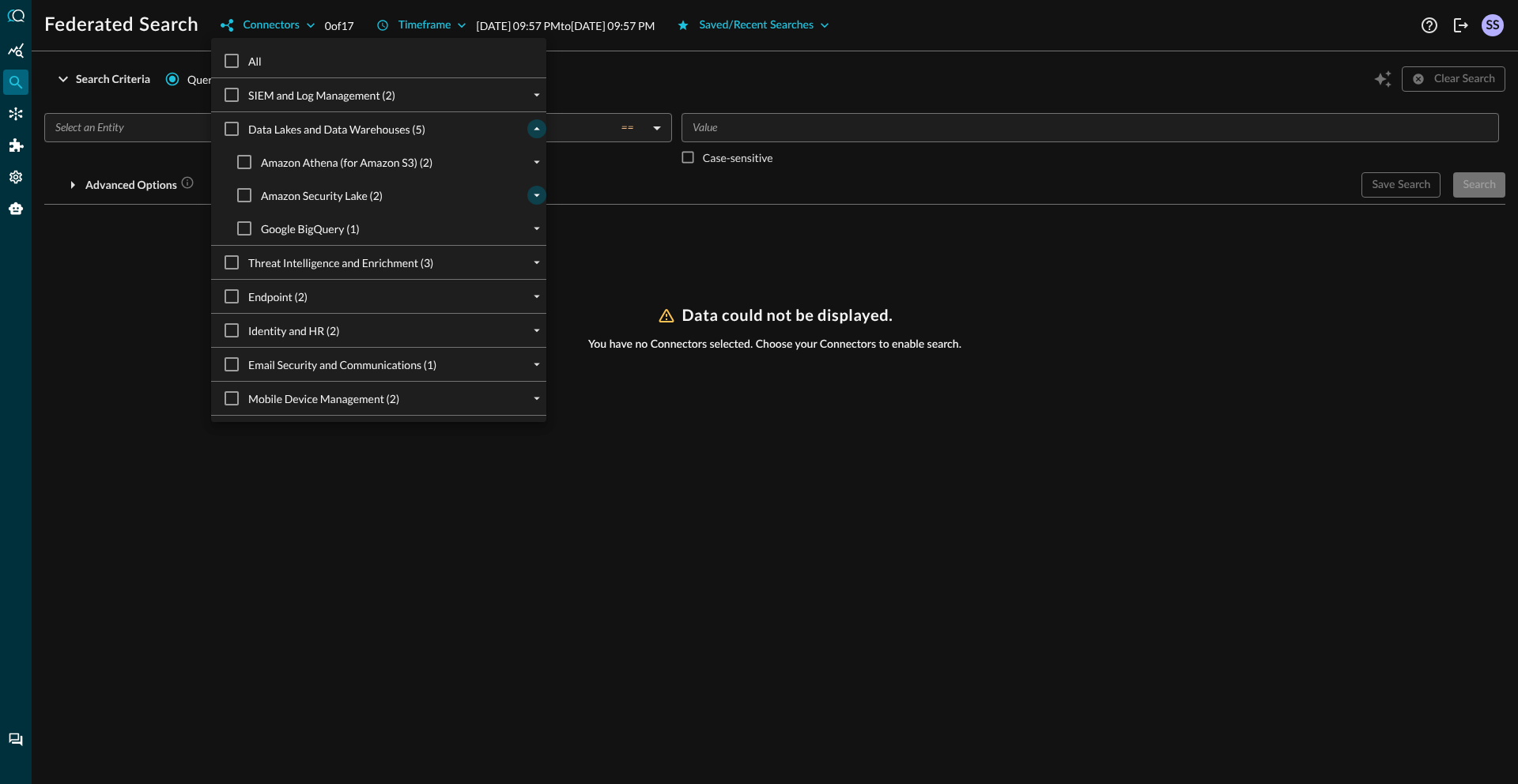
click at [528, 186] on button "expand" at bounding box center [537, 195] width 19 height 19
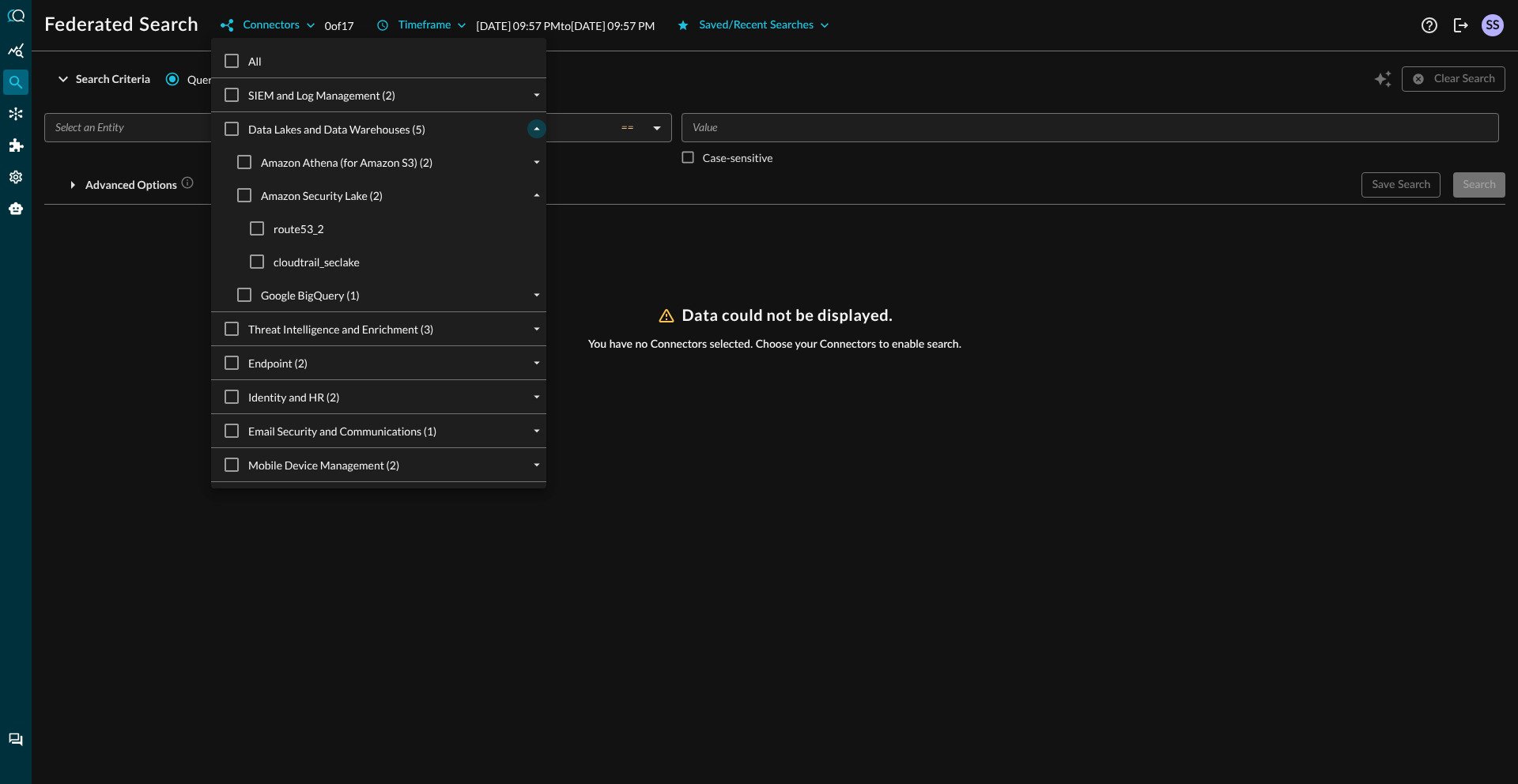
click at [343, 265] on span "cloudtrail_seclake" at bounding box center [317, 261] width 86 height 16
click at [274, 265] on input "cloudtrail_seclake" at bounding box center [257, 261] width 34 height 34
checkbox input "true"
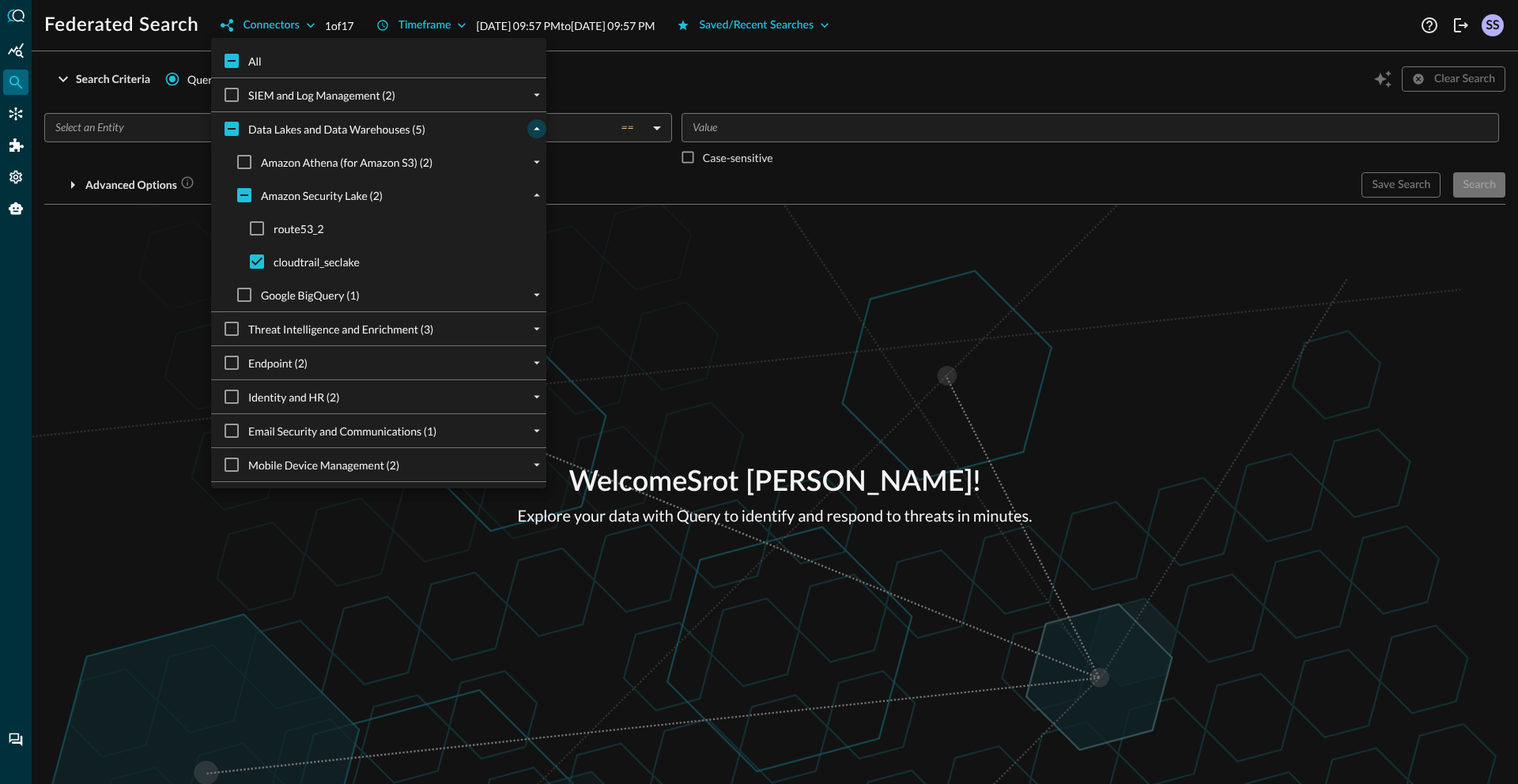
click at [708, 275] on div at bounding box center [759, 392] width 1518 height 784
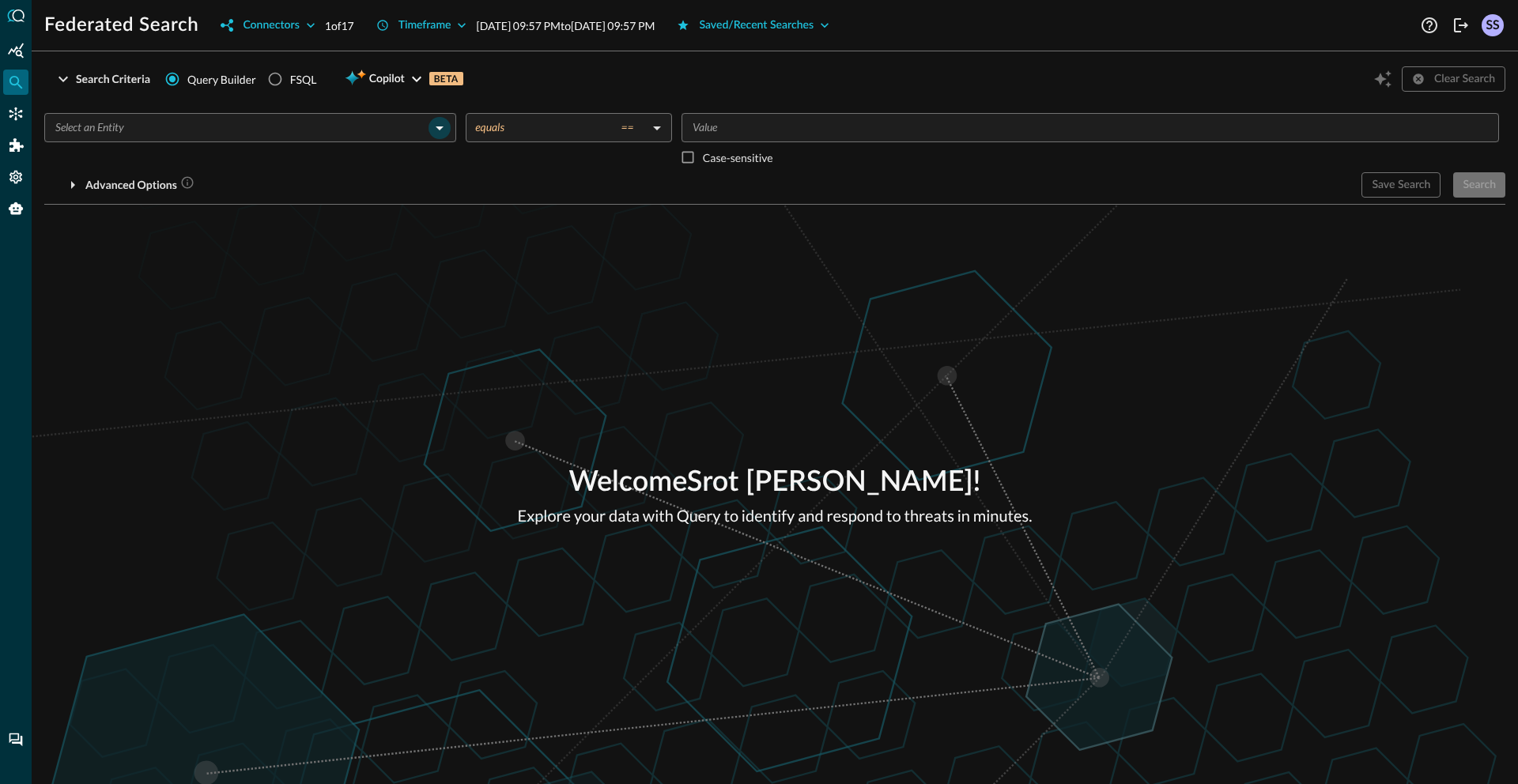
click at [438, 130] on icon "Open" at bounding box center [440, 128] width 19 height 19
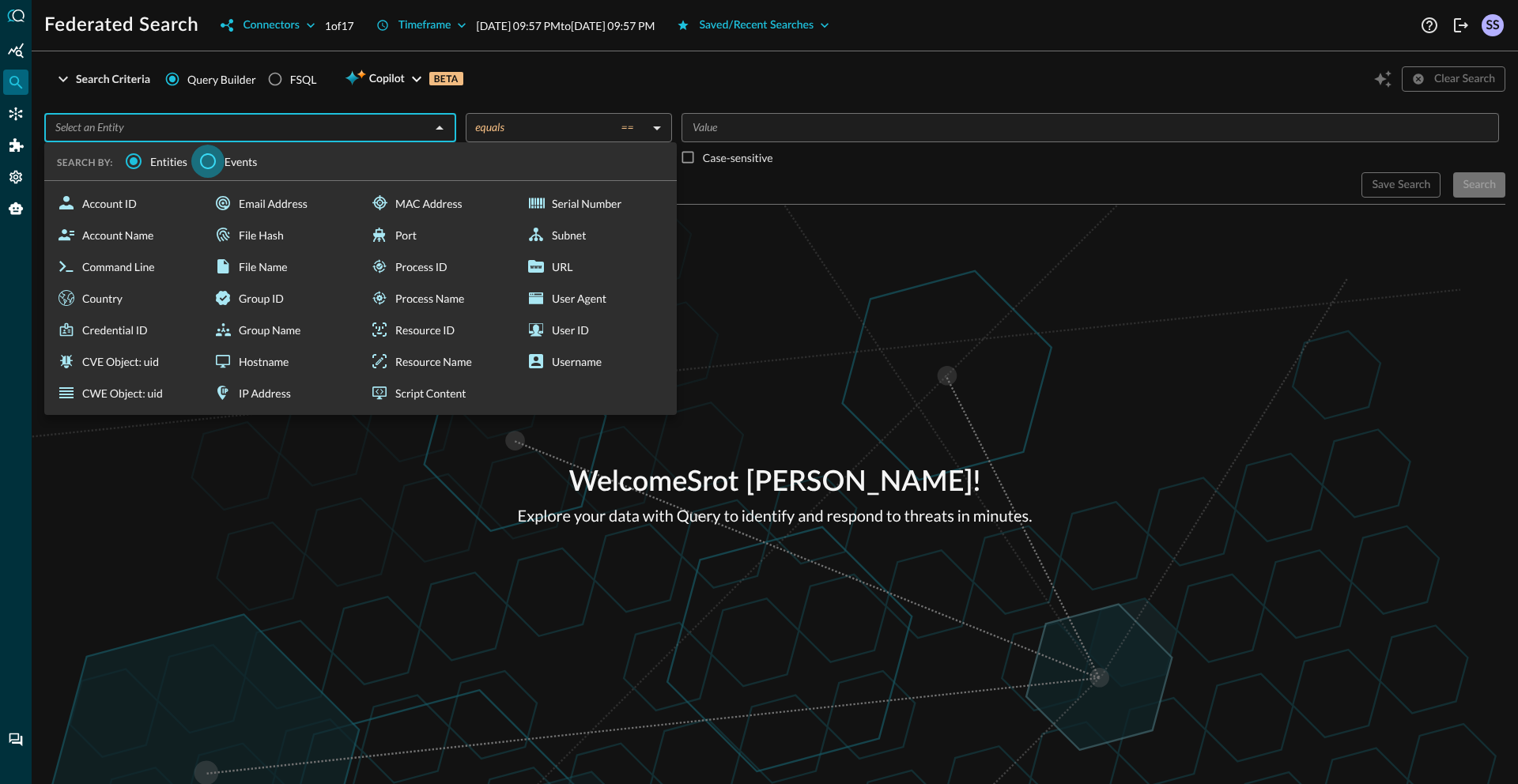
click at [215, 156] on input "Events" at bounding box center [208, 161] width 34 height 34
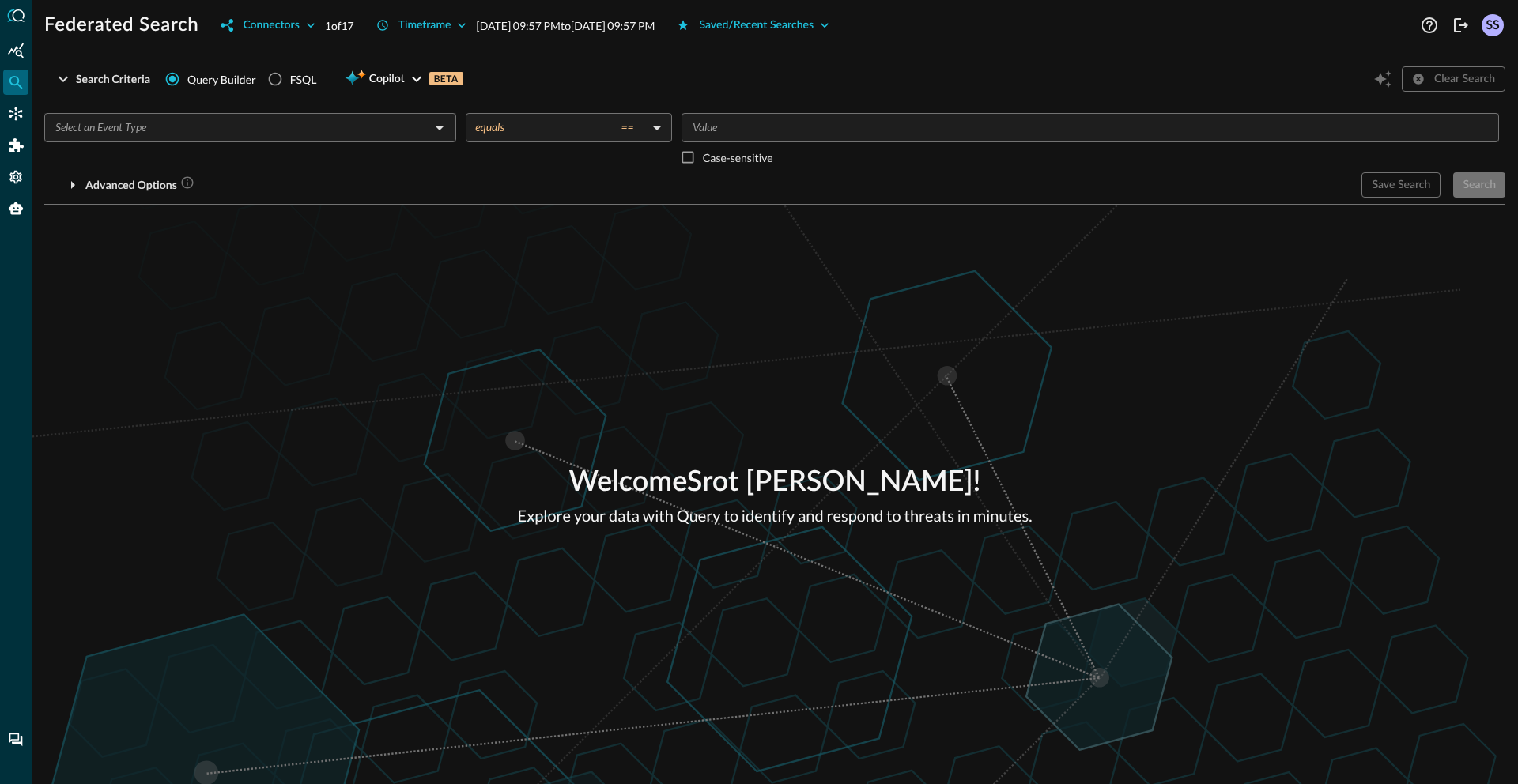
click at [868, 349] on div "Welcome Srot Sinha ! Explore your data with Query to identify and respond to th…" at bounding box center [775, 494] width 1486 height 579
click at [25, 113] on div "Connectors" at bounding box center [15, 114] width 25 height 25
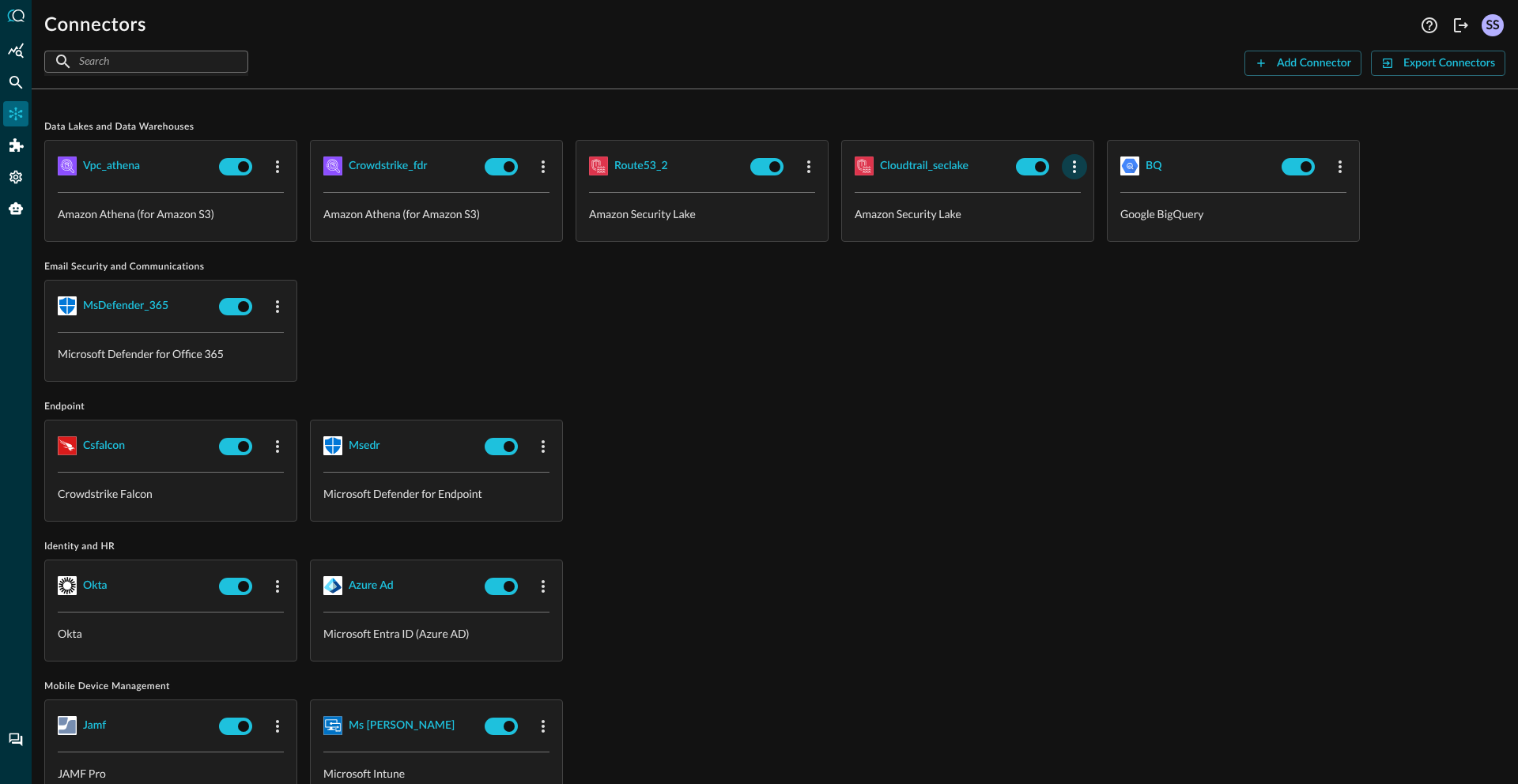
click at [1069, 168] on icon "button" at bounding box center [1075, 167] width 19 height 19
click at [1075, 196] on icon at bounding box center [1081, 200] width 14 height 14
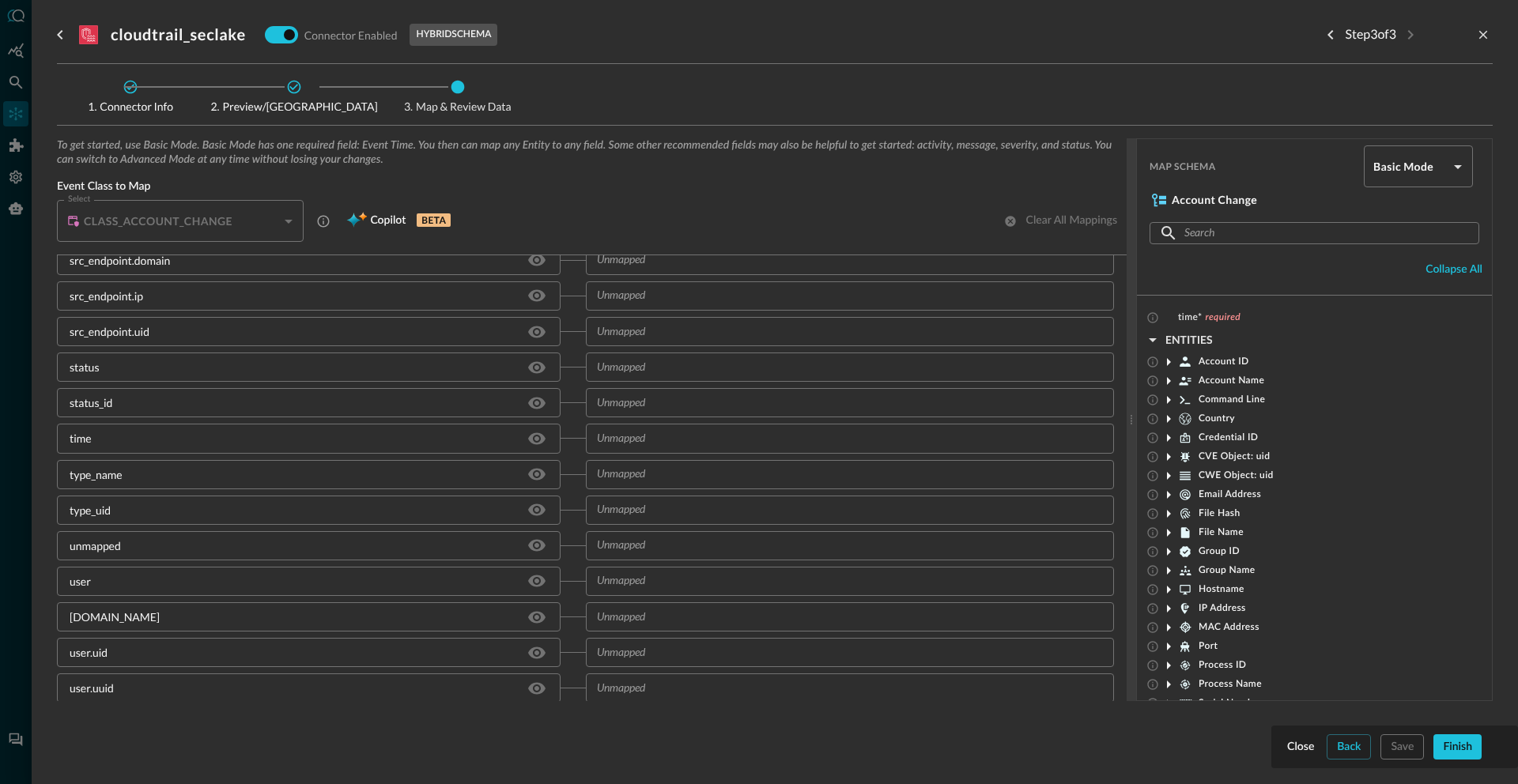
scroll to position [1705, 0]
click at [290, 223] on div "CLASS_ACCOUNT_CHANGE" at bounding box center [185, 221] width 238 height 42
click at [289, 224] on div "CLASS_ACCOUNT_CHANGE" at bounding box center [185, 221] width 238 height 42
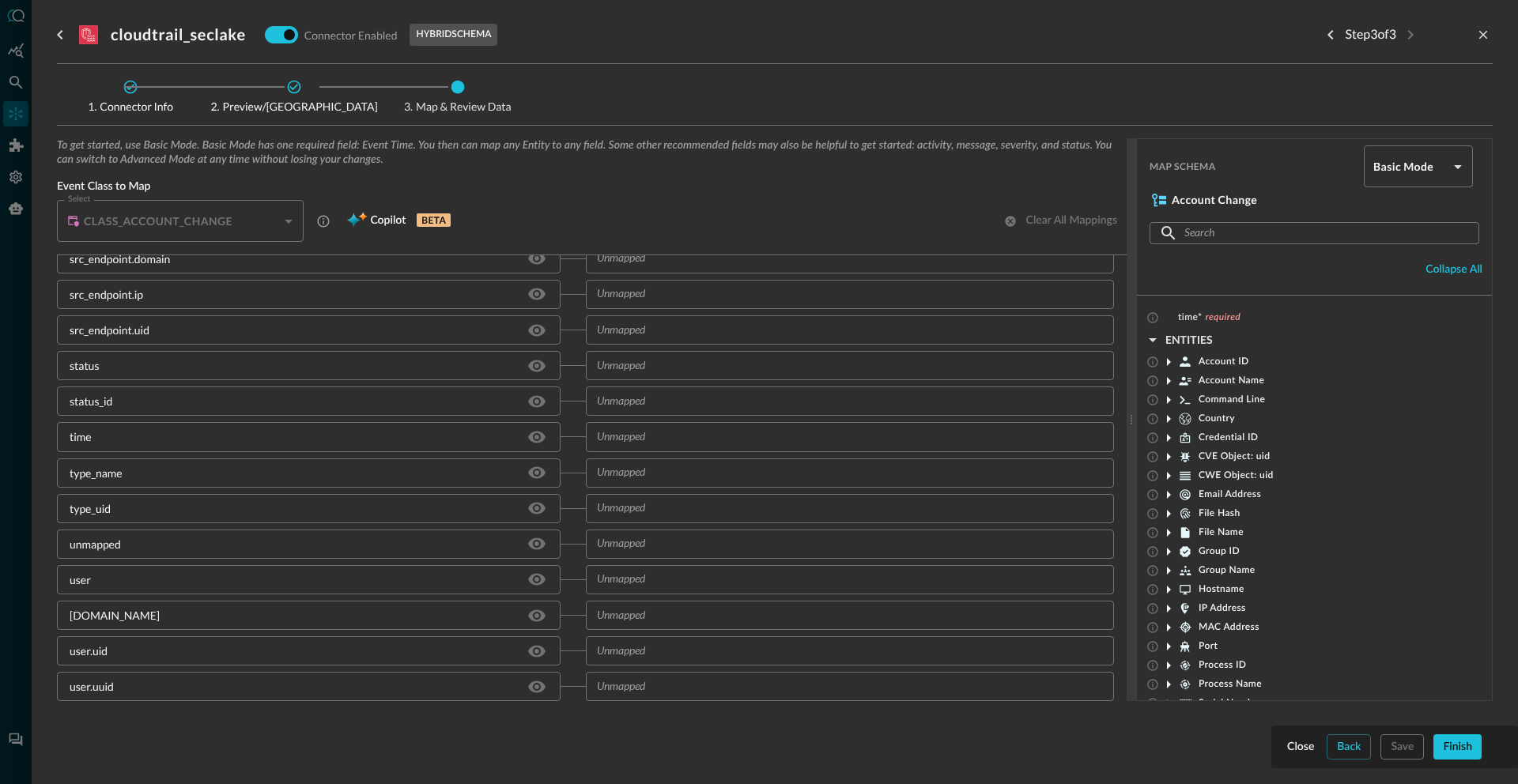
click at [289, 224] on div "CLASS_ACCOUNT_CHANGE" at bounding box center [185, 221] width 238 height 42
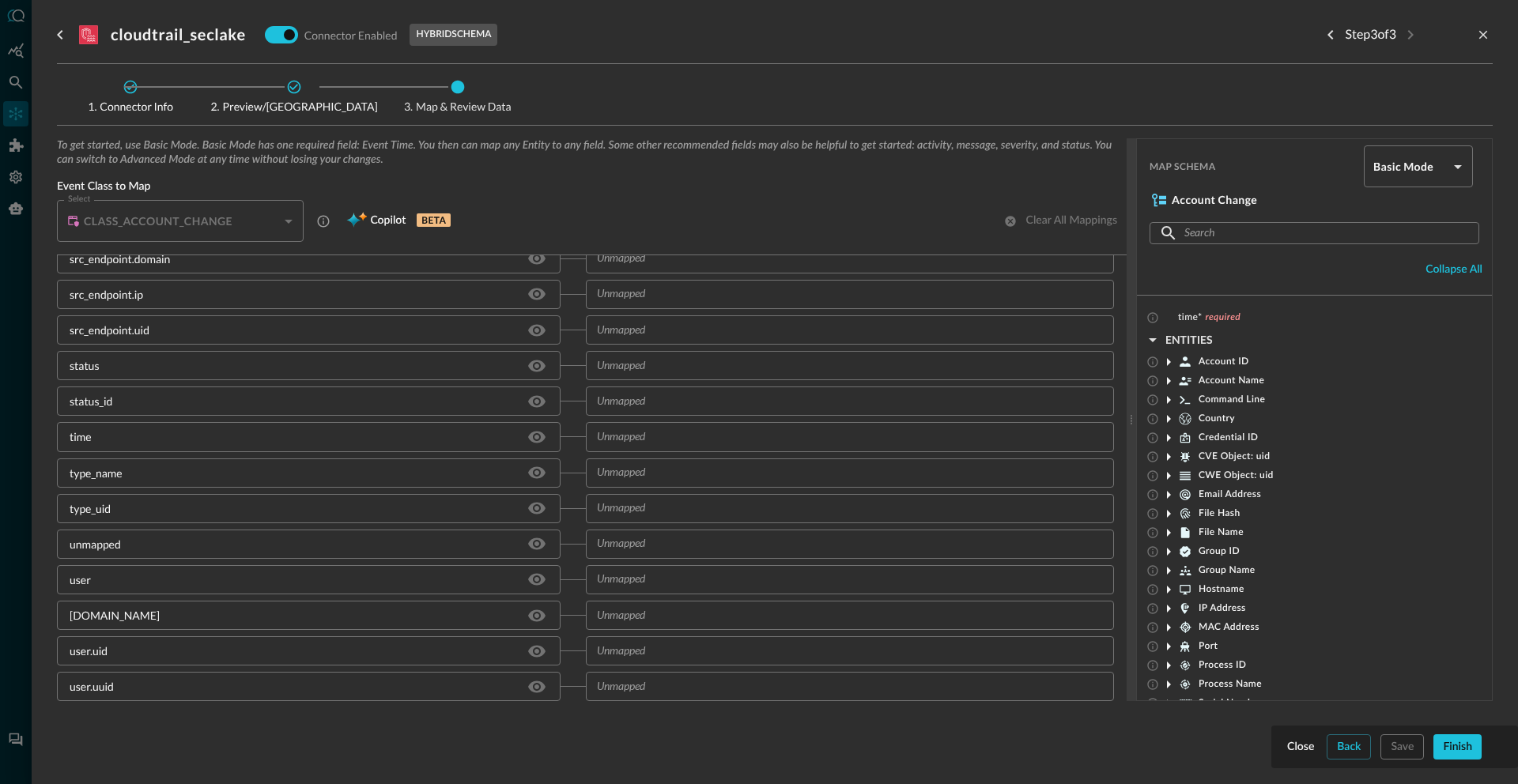
click at [289, 224] on div "CLASS_ACCOUNT_CHANGE" at bounding box center [185, 221] width 238 height 42
click at [58, 38] on icon "go back" at bounding box center [60, 34] width 19 height 19
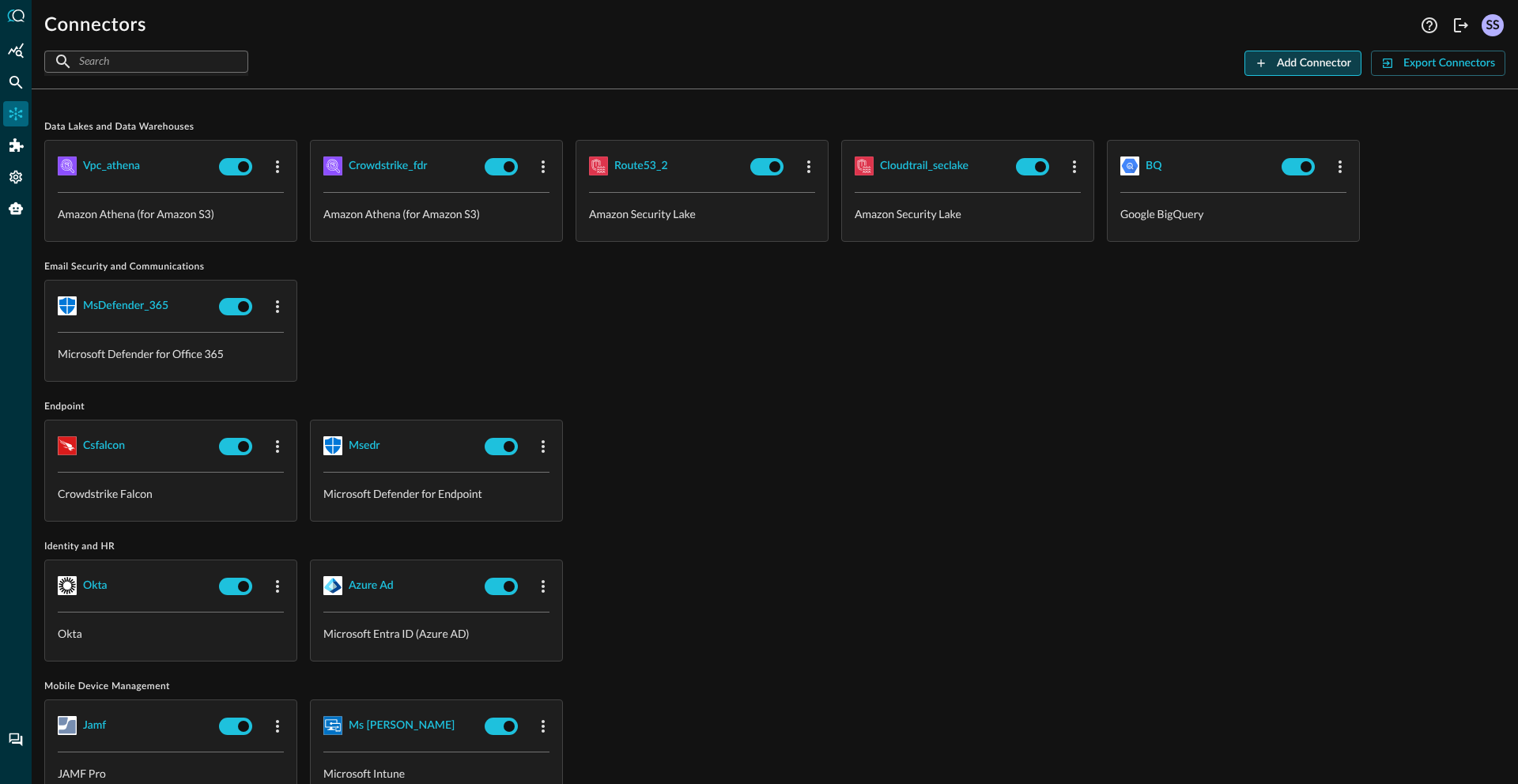
click at [1285, 65] on div "Add Connector" at bounding box center [1314, 63] width 75 height 20
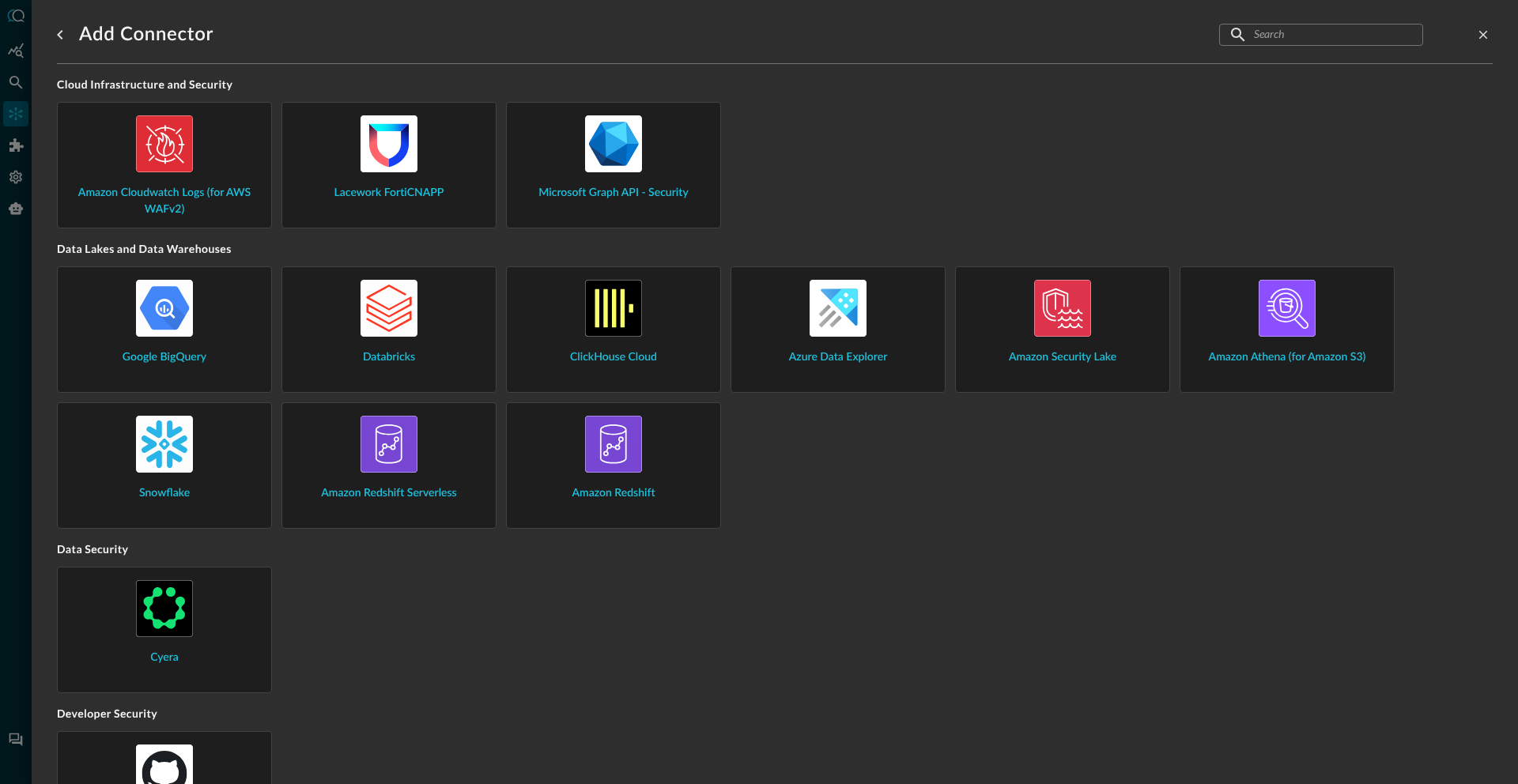
click at [1074, 321] on img at bounding box center [1062, 307] width 57 height 56
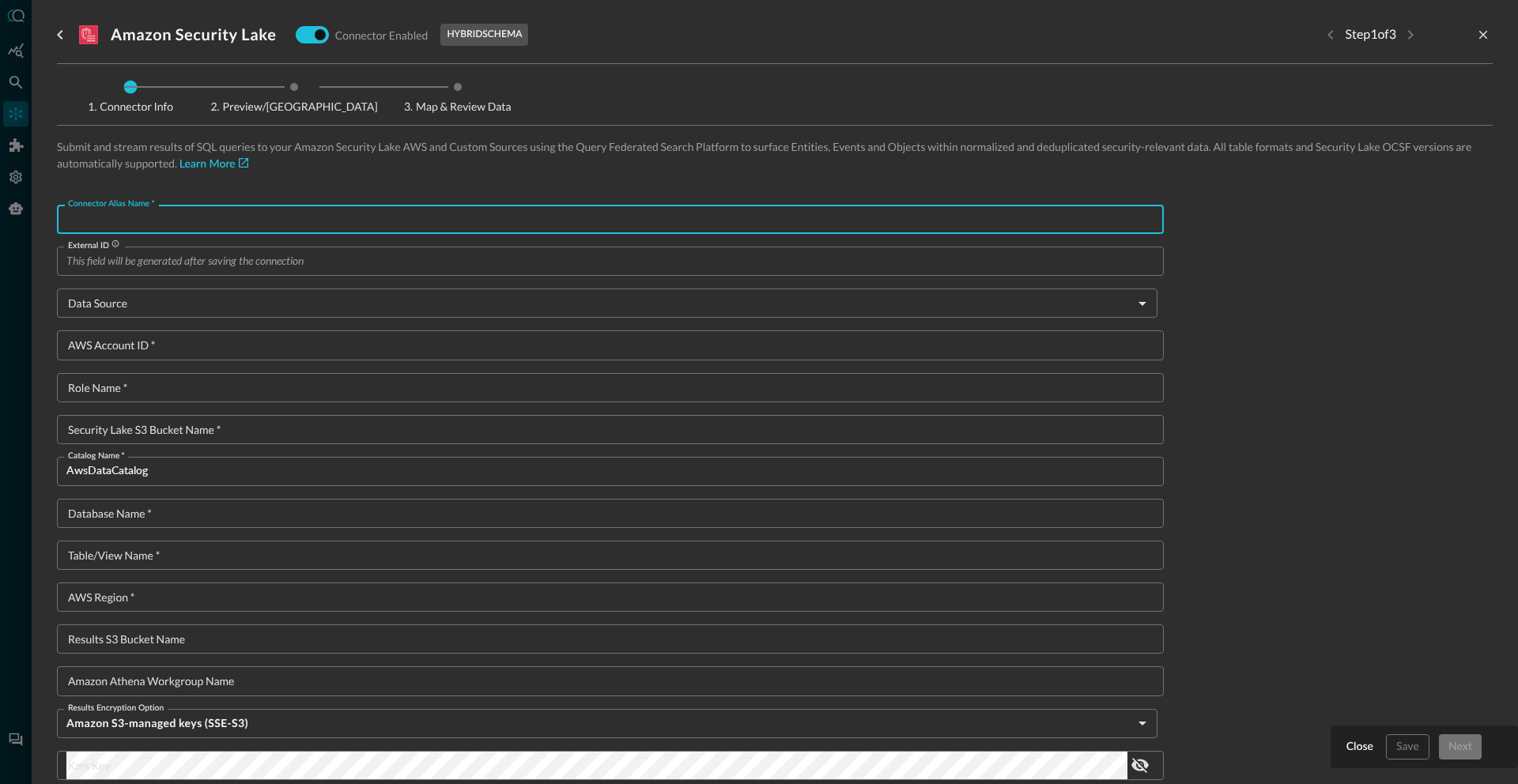
click at [136, 224] on input "Connector Alias Name   *" at bounding box center [615, 219] width 1098 height 30
type input "cloudtrail_mgmt"
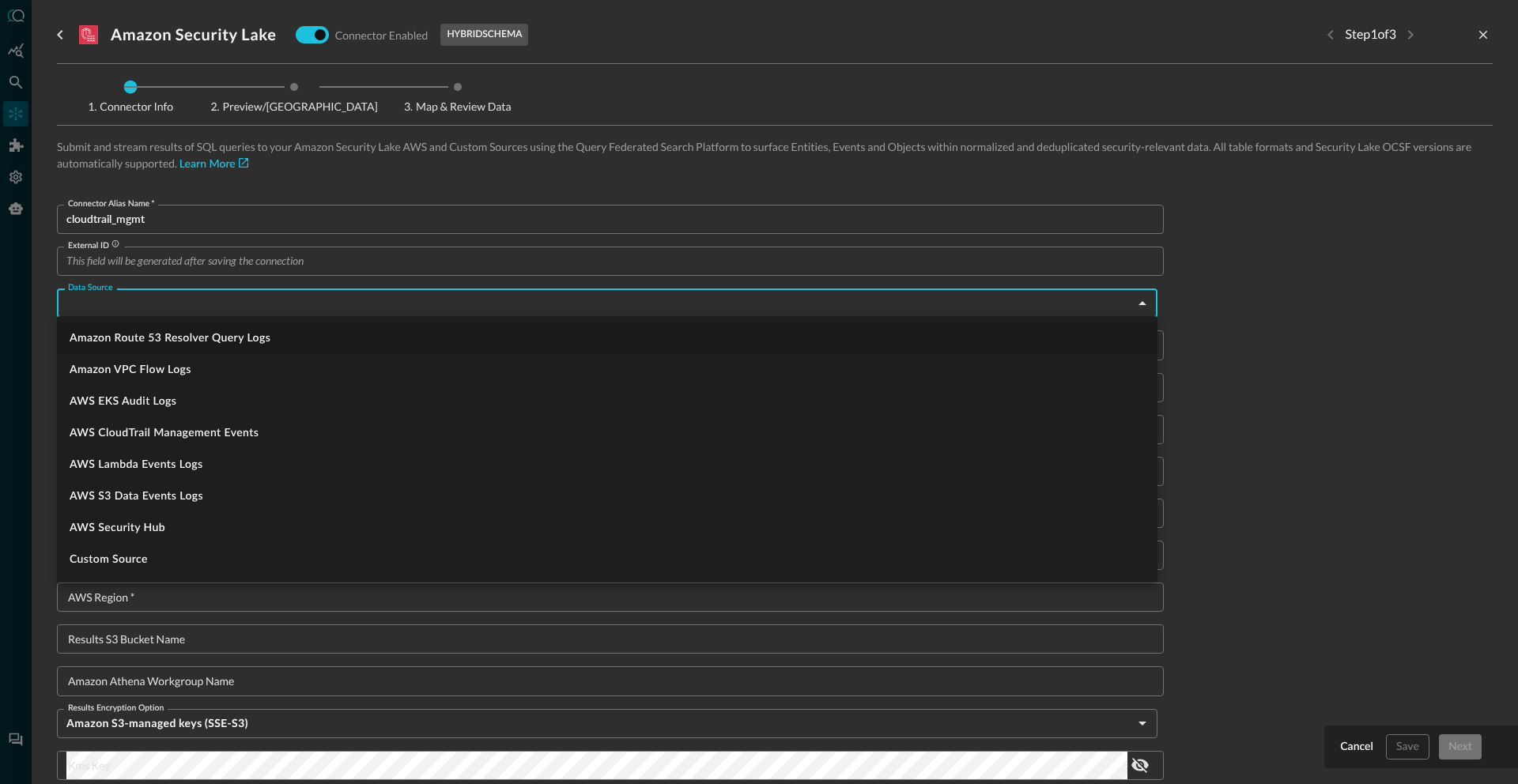
click at [104, 303] on body "Connectors Help Logout SS ​ ​ Add Connector Export Connectors Data Lakes and Da…" at bounding box center [759, 392] width 1518 height 784
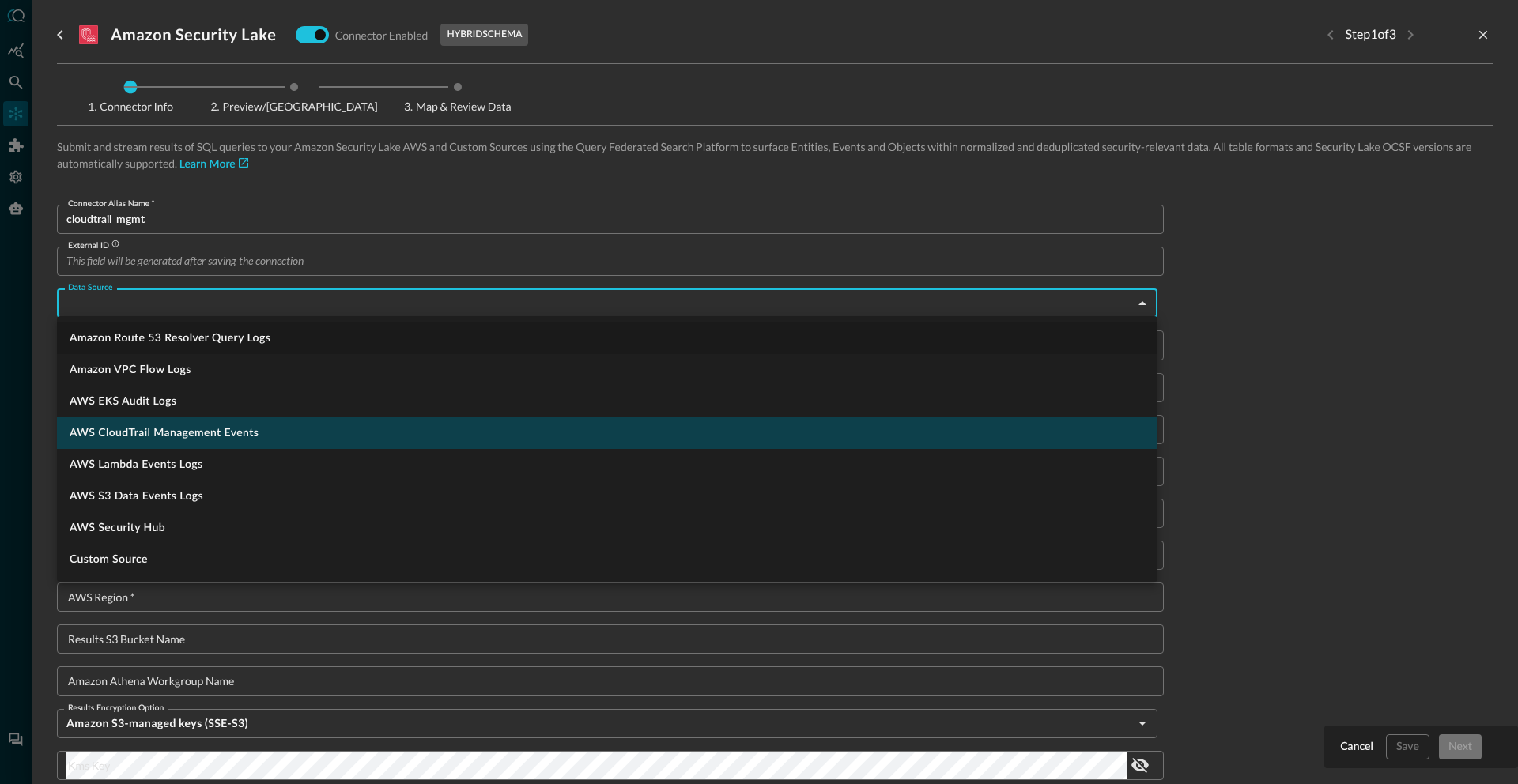
click at [169, 436] on li "AWS CloudTrail Management Events" at bounding box center [606, 433] width 1100 height 32
type input "CloudTrail Management"
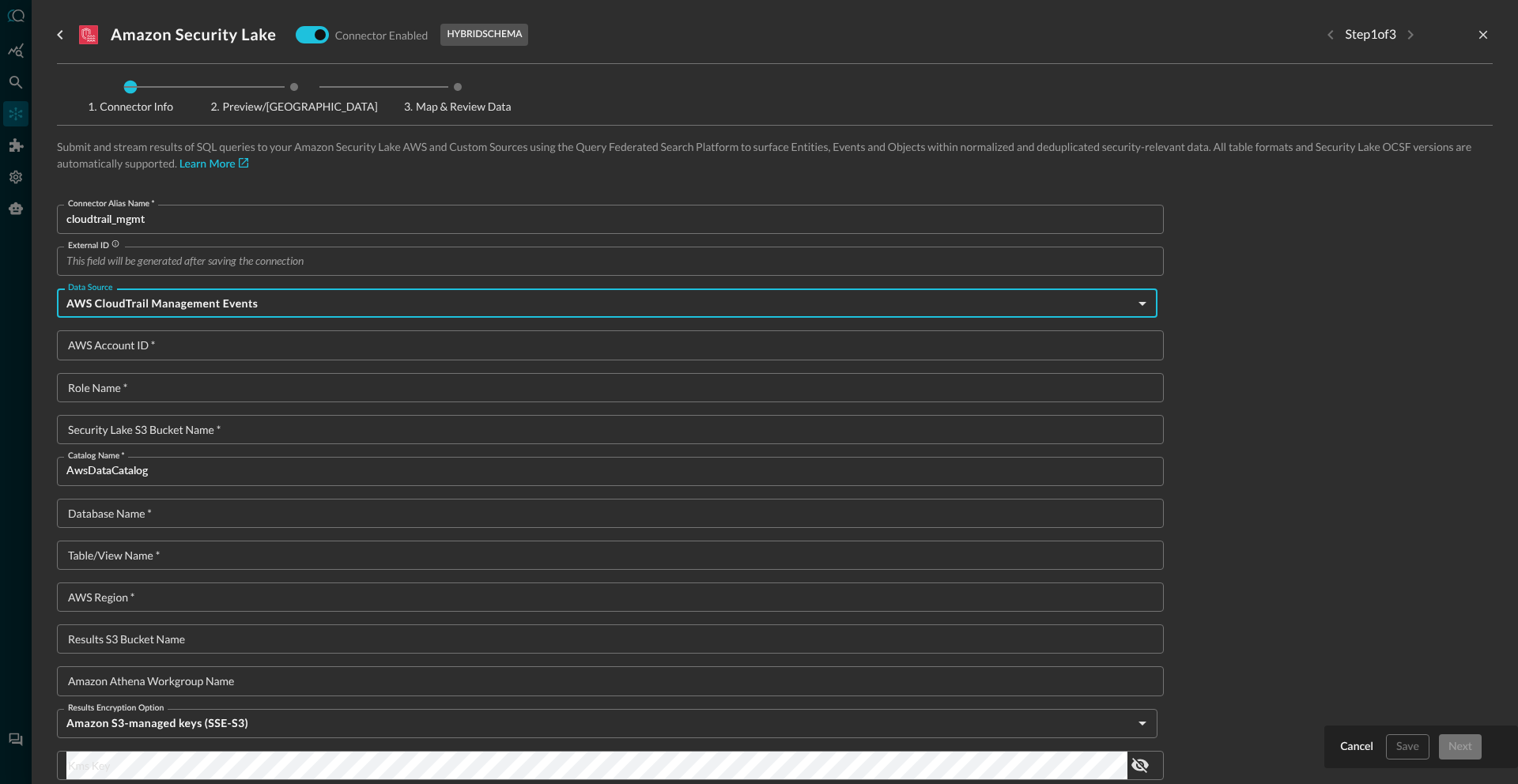
click at [102, 348] on input "AWS Account ID   *" at bounding box center [615, 345] width 1098 height 30
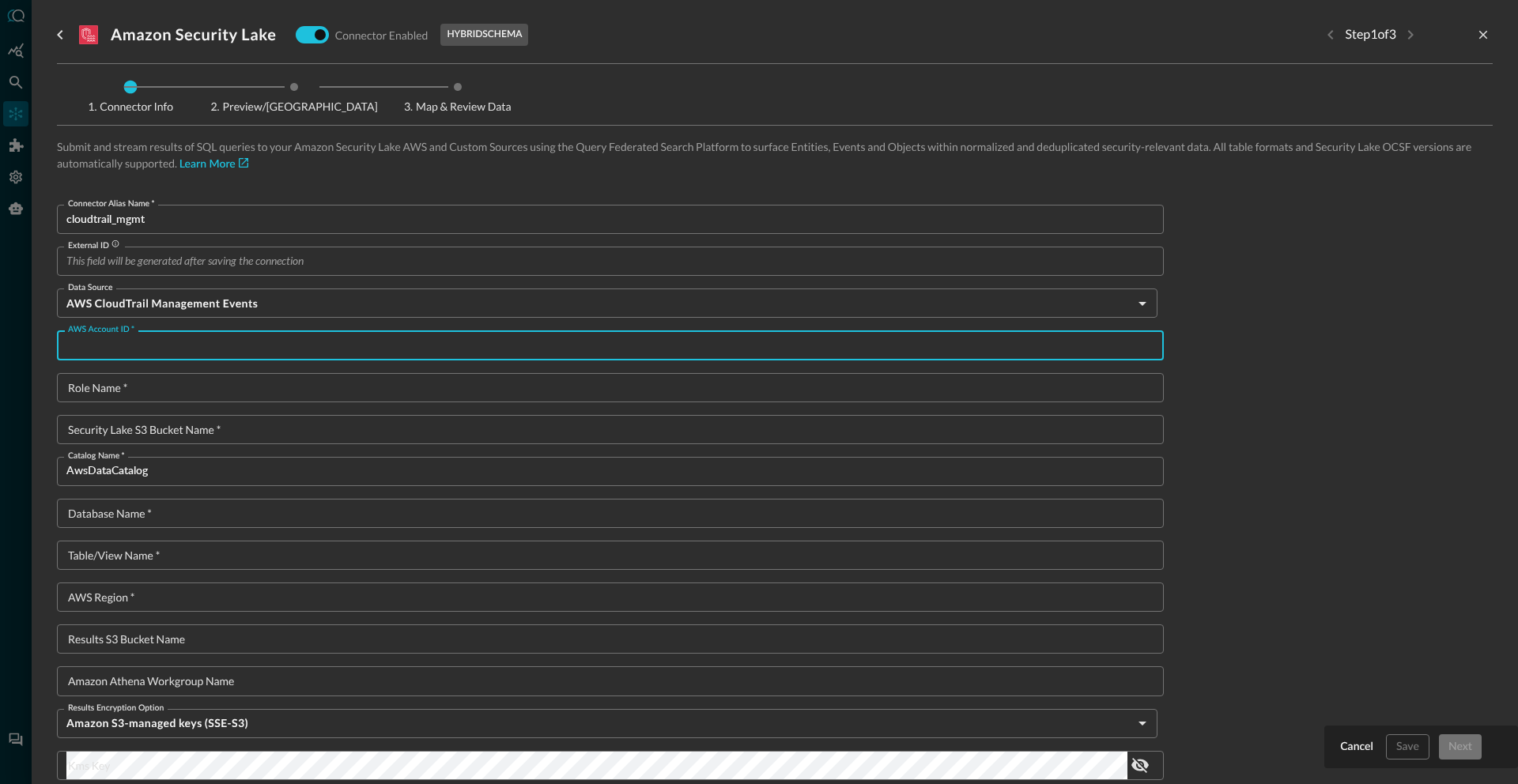
paste input "781078561176"
type input "781078561176"
type textarea "{ "Version": "2012-10-17", "Statement": [ { "Sid": "athenaPermissions", "Effect…"
type input "781078561176"
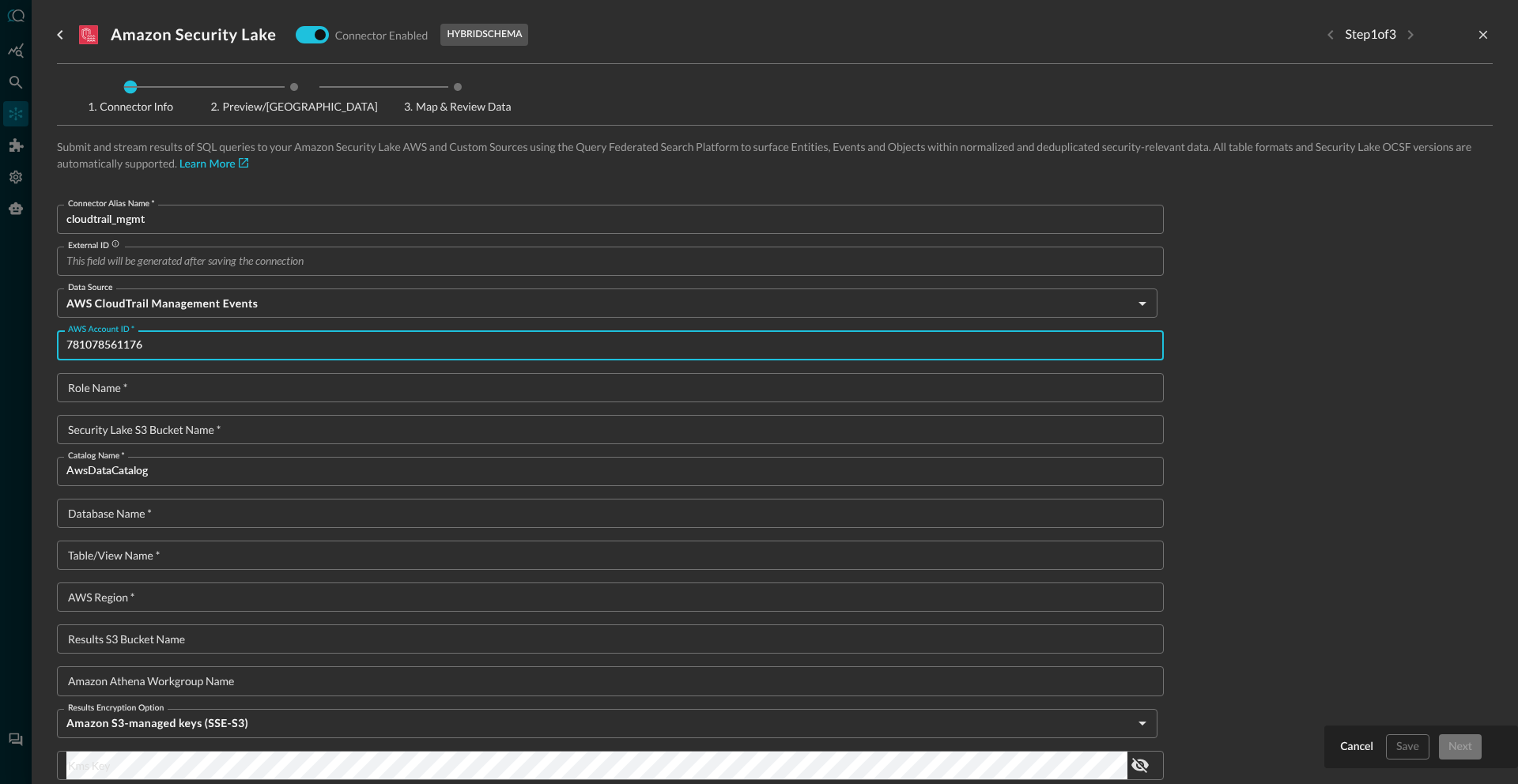
click at [102, 392] on input "Role Name   *" at bounding box center [615, 388] width 1098 height 30
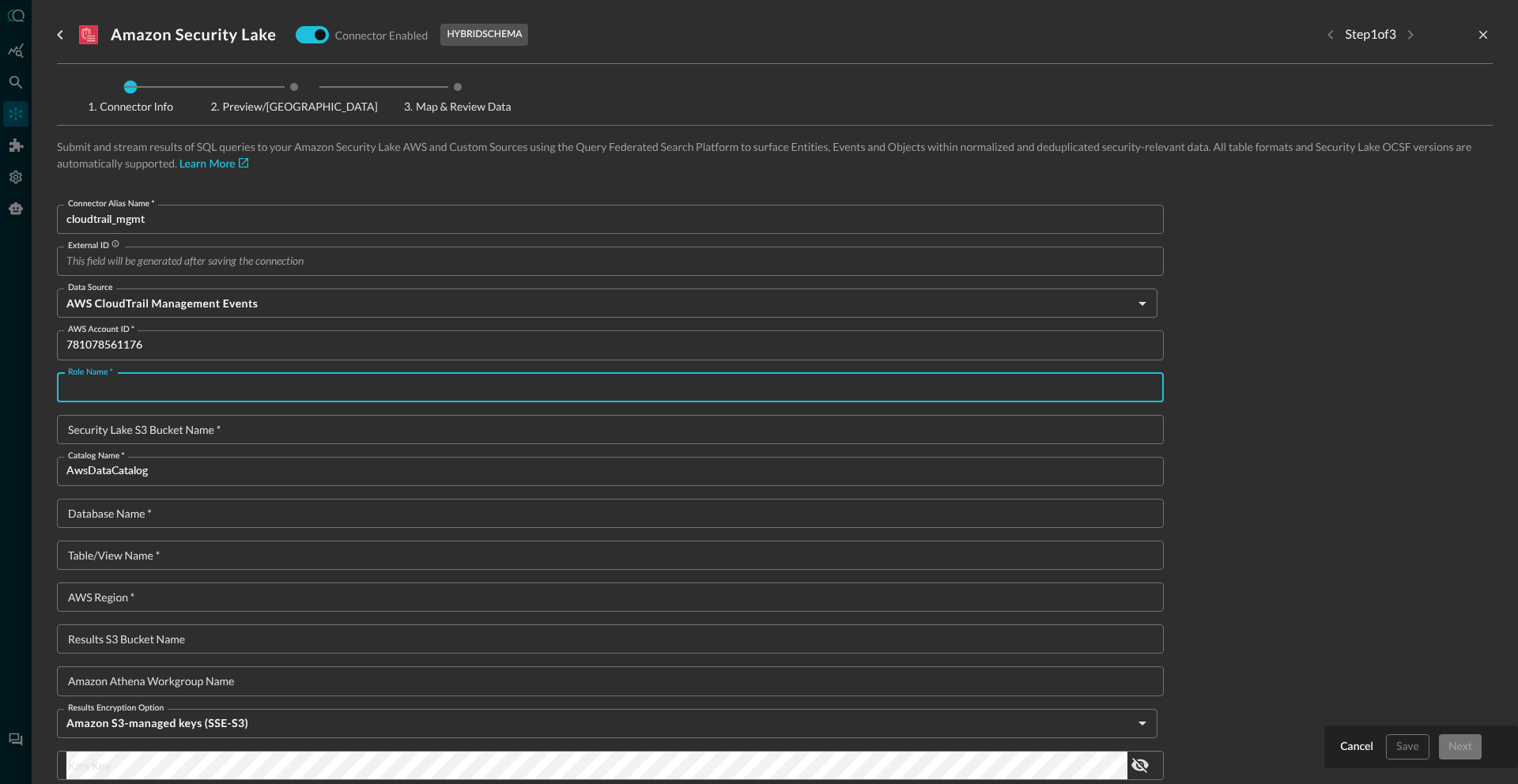
paste input "SecLakeCrossAccountDE1Role"
type input "SecLakeCrossAccountDE1Role"
click at [213, 424] on input "Security Lake S3 Bucket Name   *" at bounding box center [615, 429] width 1098 height 30
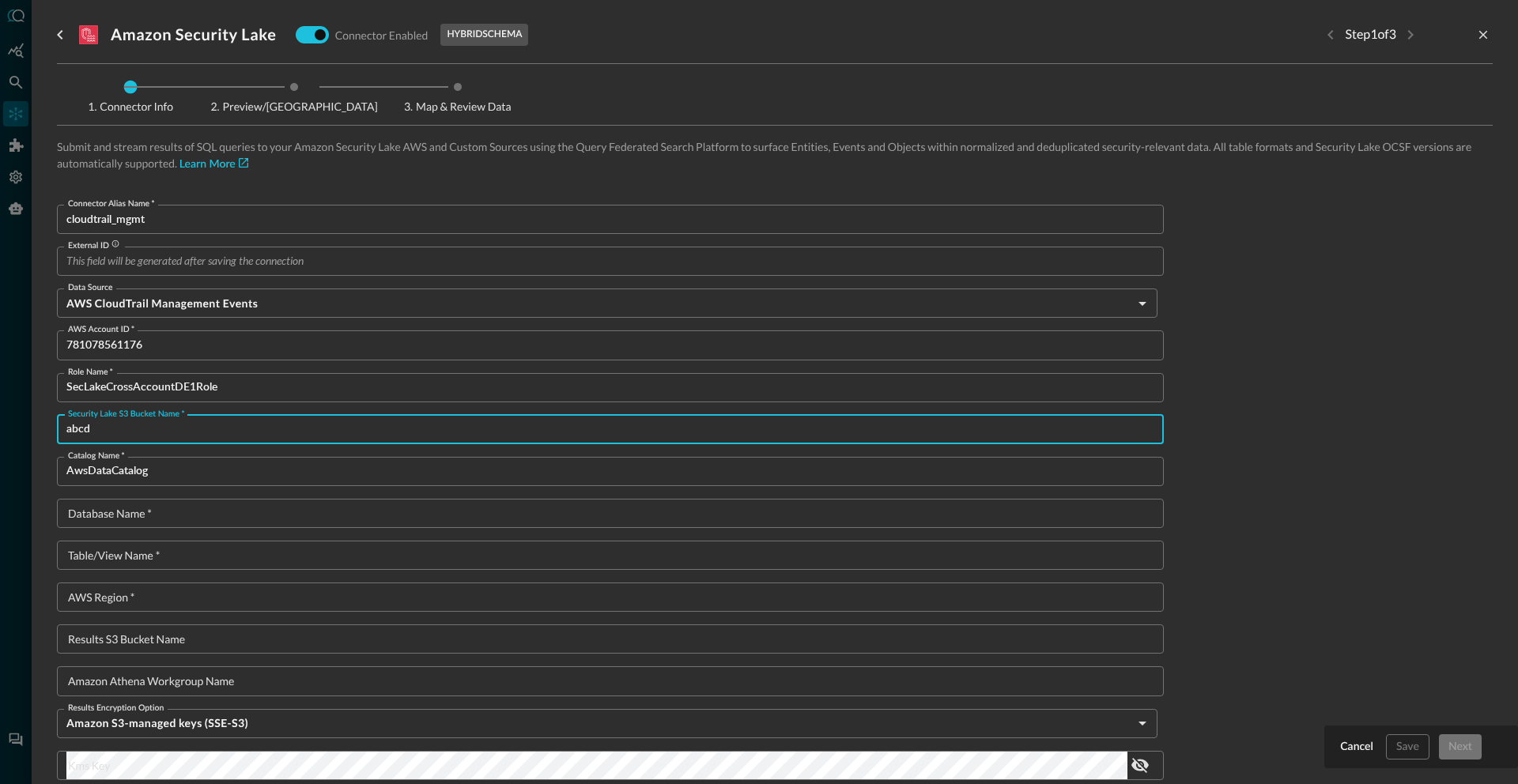
type input "abcd"
click at [143, 510] on input "Database Name   *" at bounding box center [615, 513] width 1098 height 30
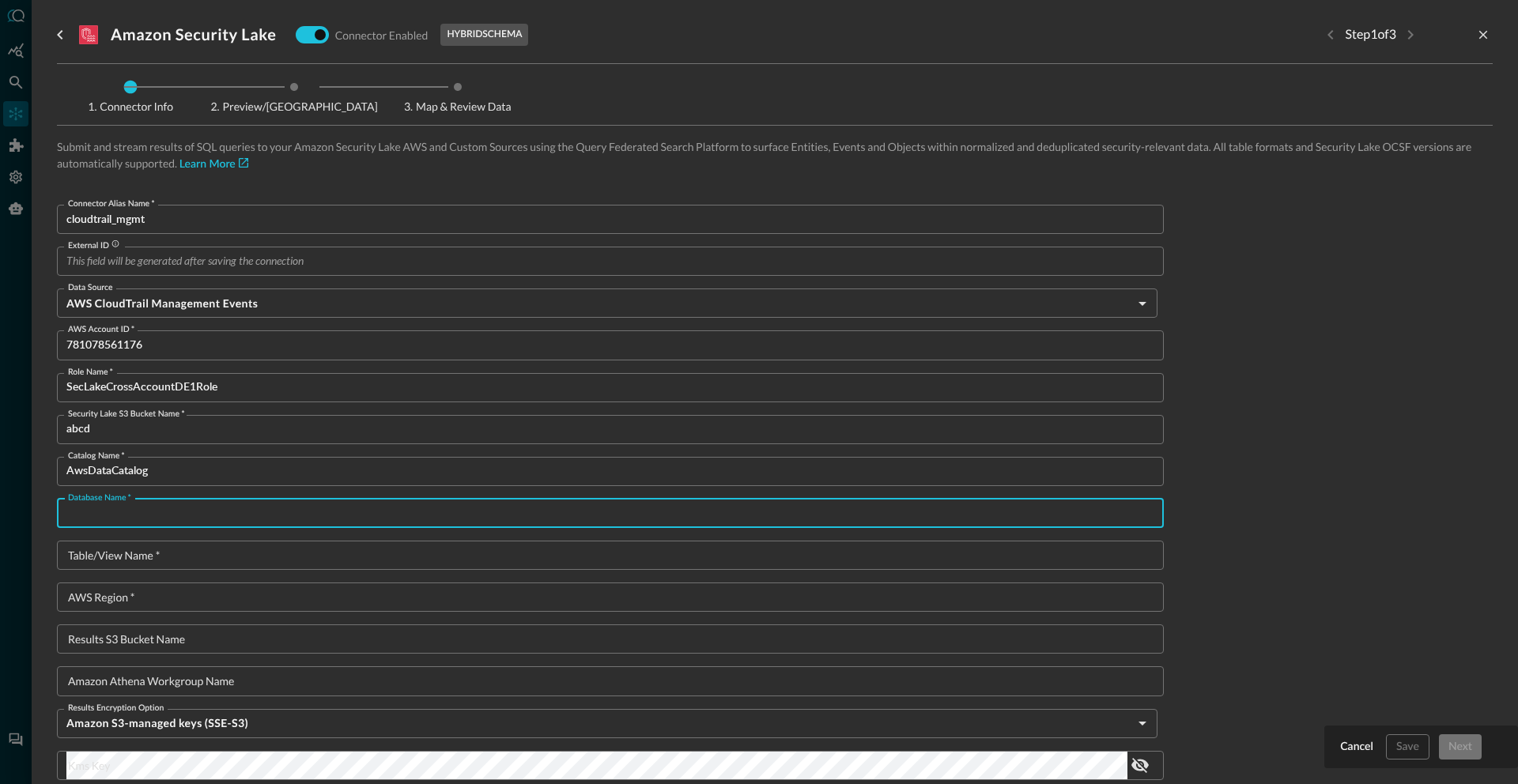
paste input "amazon_security_lake_glue_db_us_east_2"
type input "amazon_security_lake_glue_db_us_east_2"
click at [251, 551] on input "Table/View Name   *" at bounding box center [615, 555] width 1098 height 30
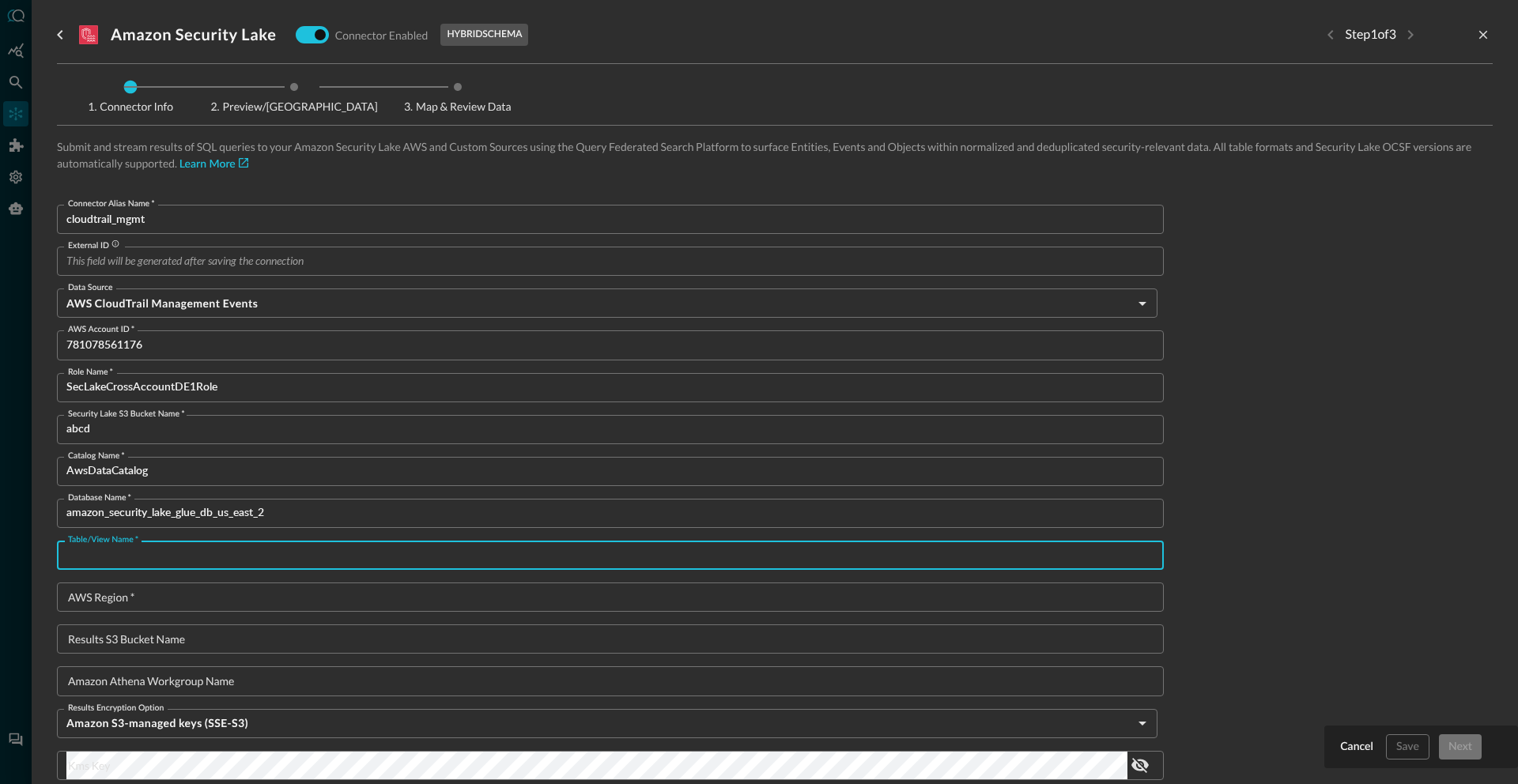
paste input "amazon_security_lake_table_us_east_2_cloud_trail_mgmt_2_0"
type input "amazon_security_lake_table_us_east_2_cloud_trail_mgmt_2_0"
click at [133, 593] on input "AWS Region   *" at bounding box center [615, 597] width 1098 height 30
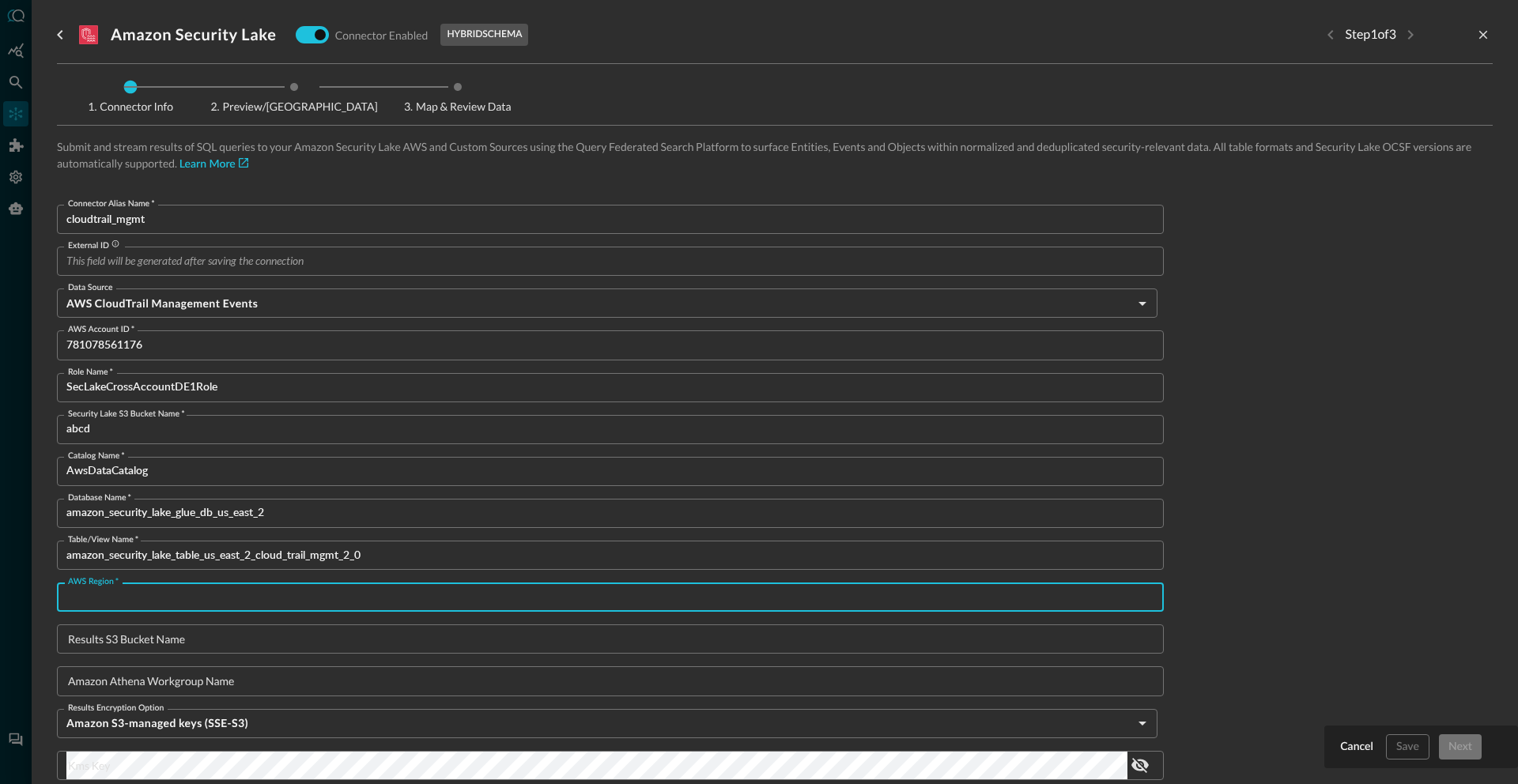
paste input "us-east-2"
type input "us-east-2"
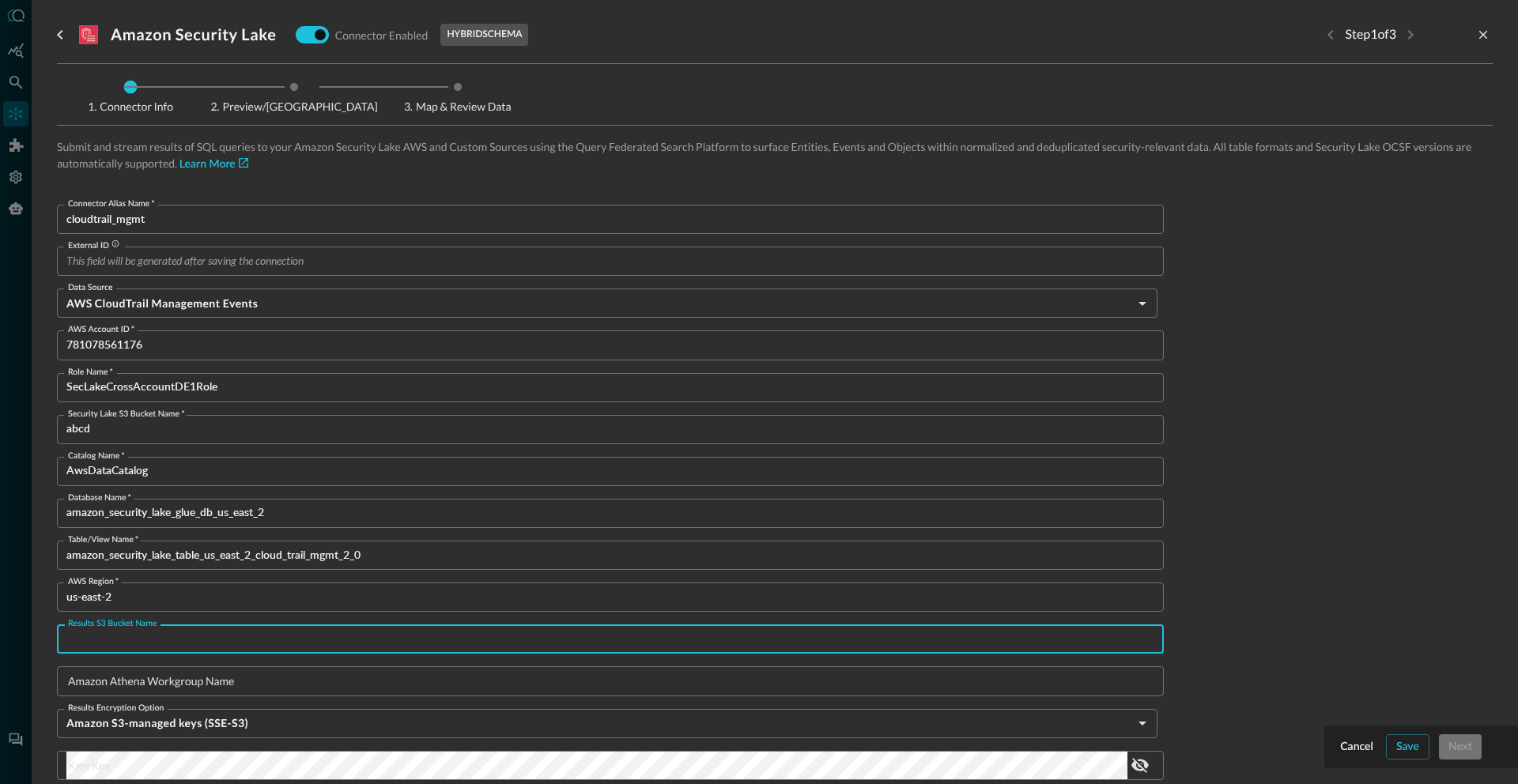
click at [113, 629] on div "Results S3 Bucket Name Results S3 Bucket Name" at bounding box center [610, 638] width 1107 height 30
paste input "query-se-seclake-admin-[GEOGRAPHIC_DATA]-results-us-east-2"
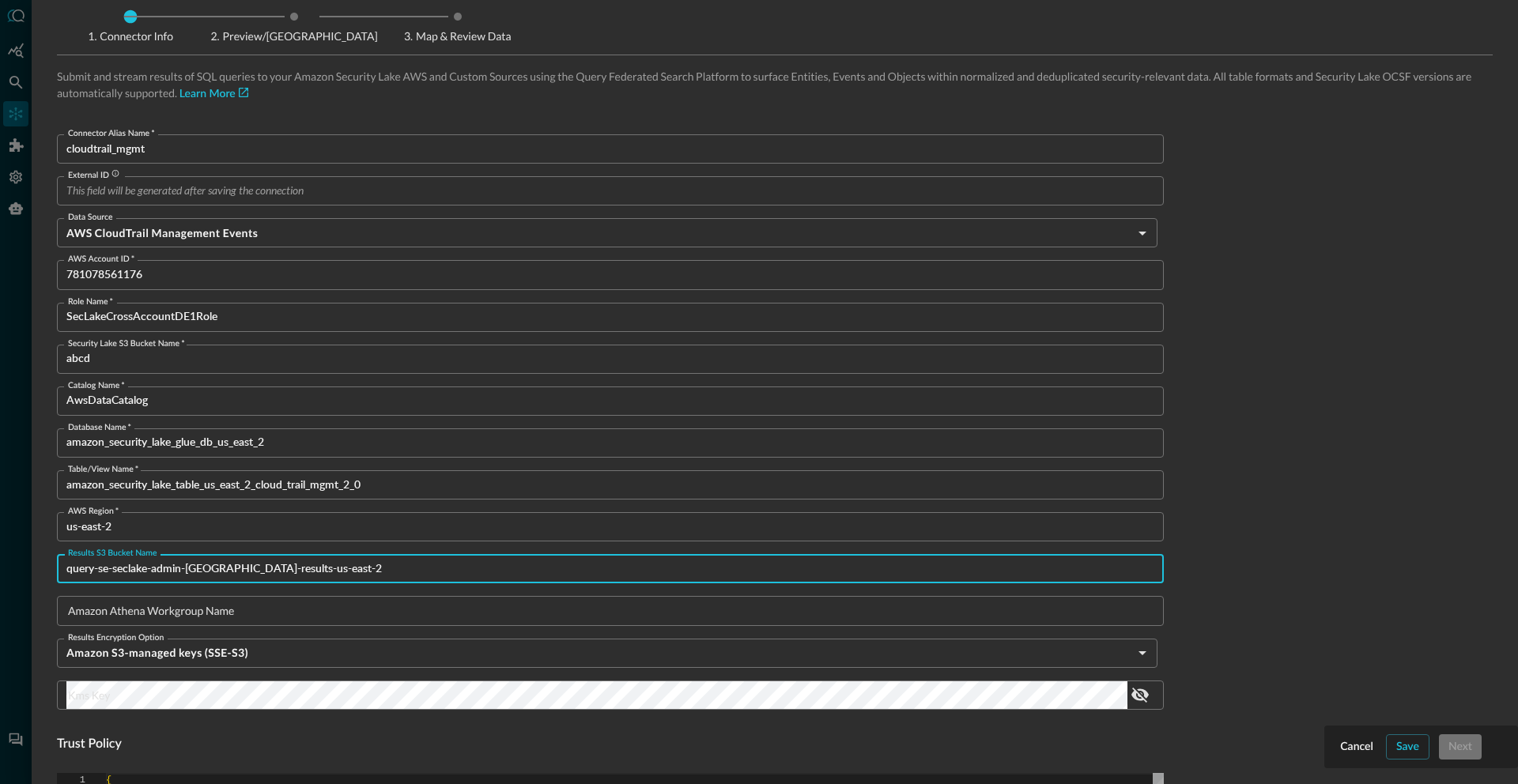
scroll to position [97, 0]
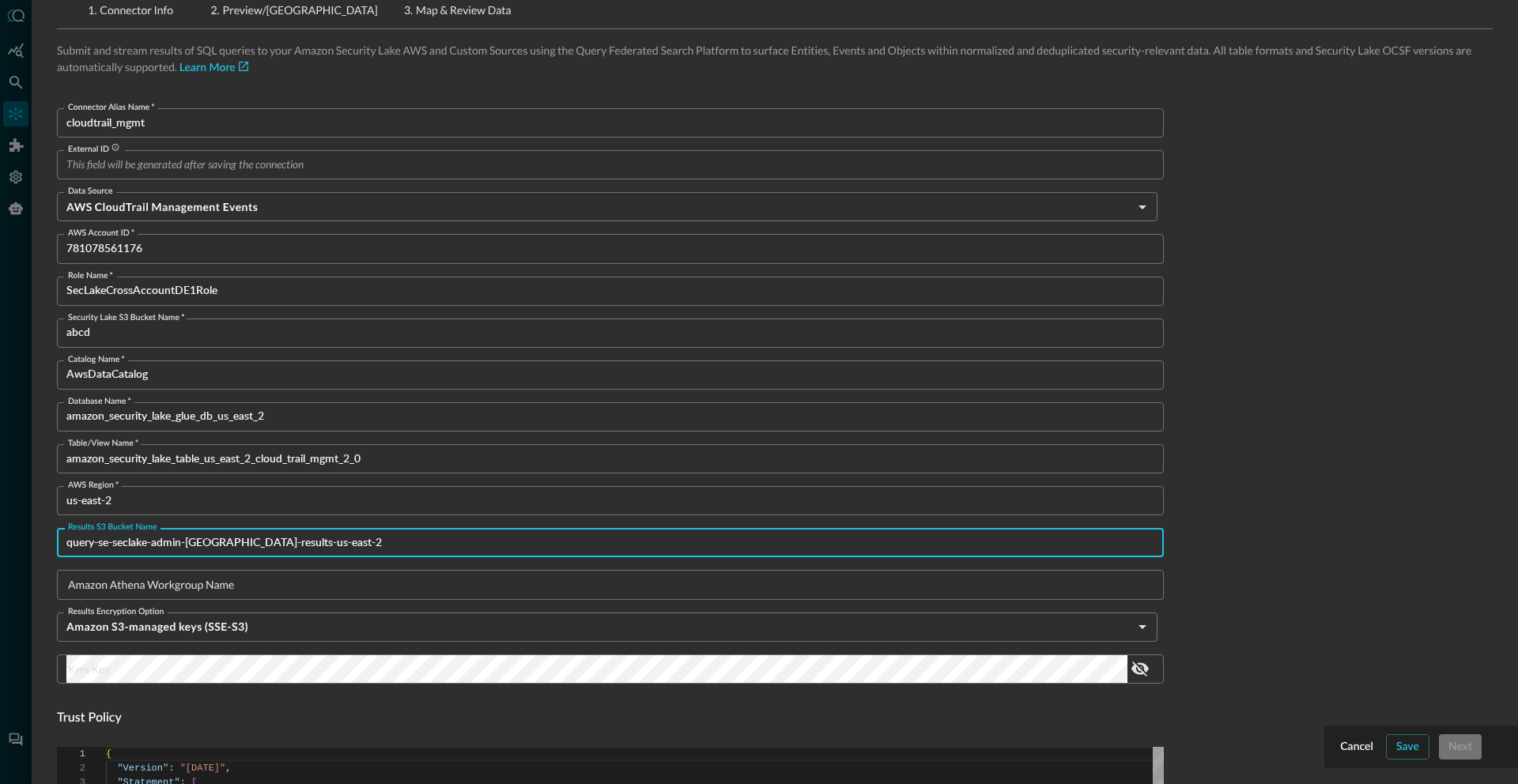
type input "query-se-seclake-admin-[GEOGRAPHIC_DATA]-results-us-east-2"
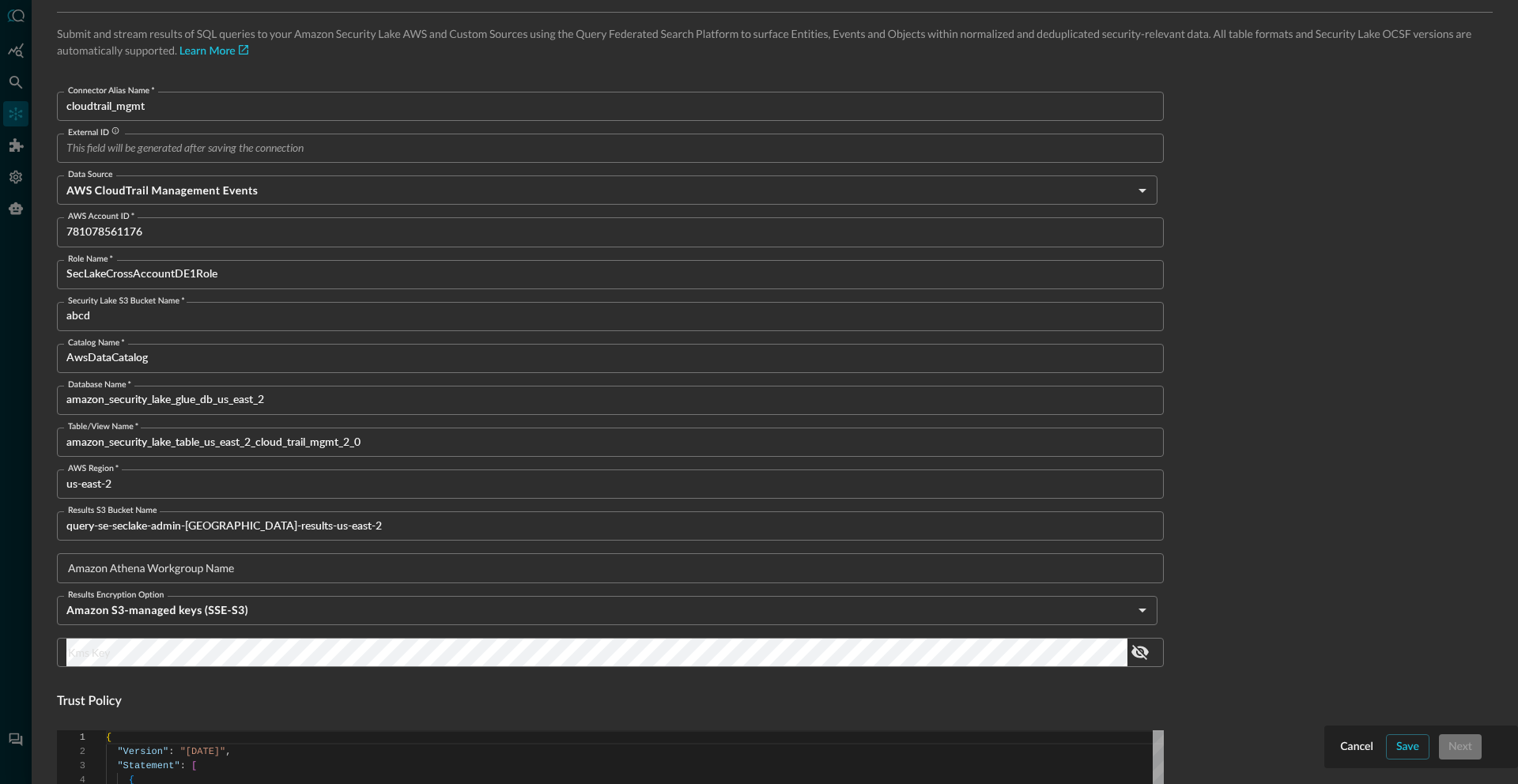
scroll to position [116, 0]
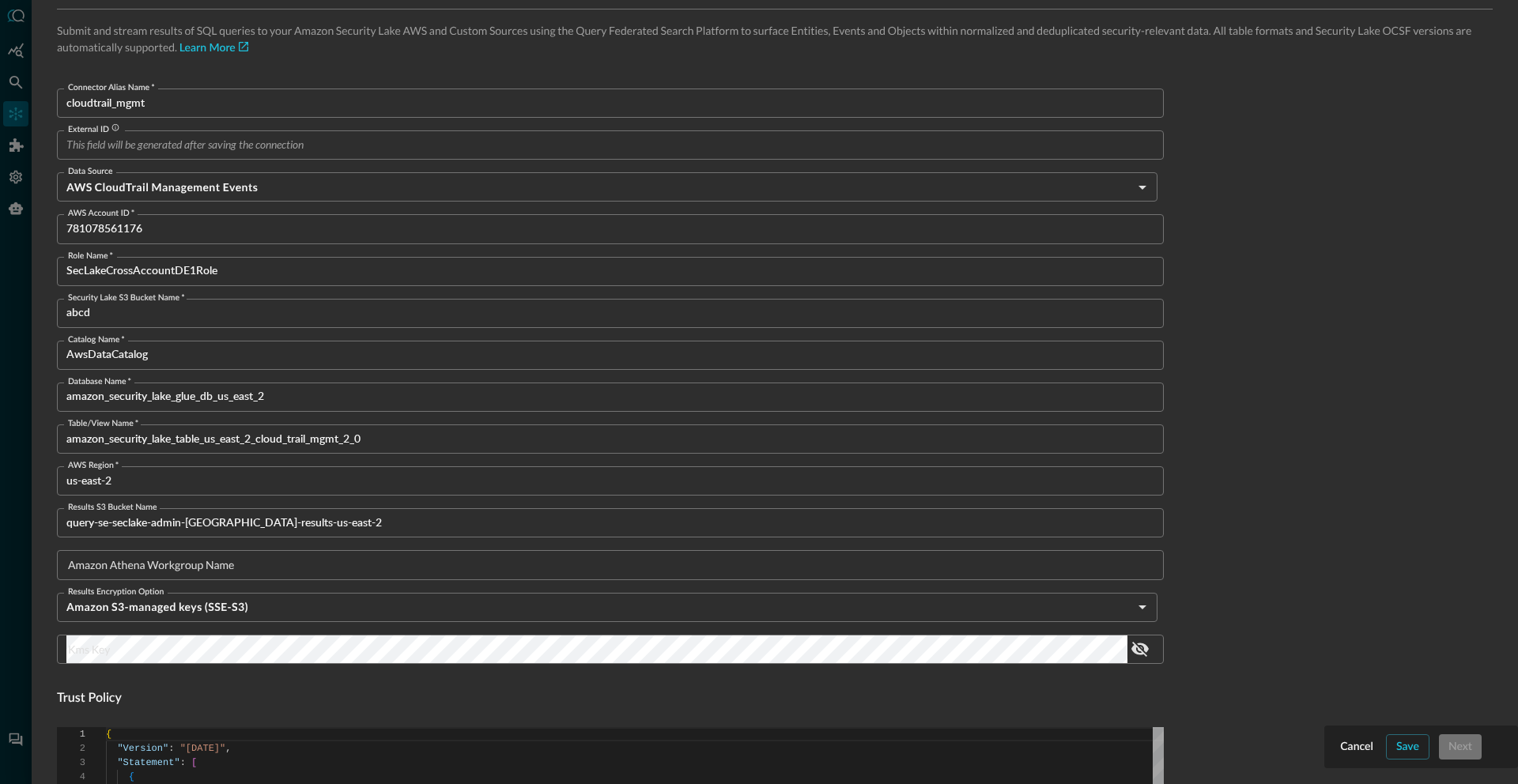
click at [1399, 750] on form "Connector Alias Name   * cloudtrail_mgmt Connector Alias Name   * External ID E…" at bounding box center [774, 784] width 1436 height 1393
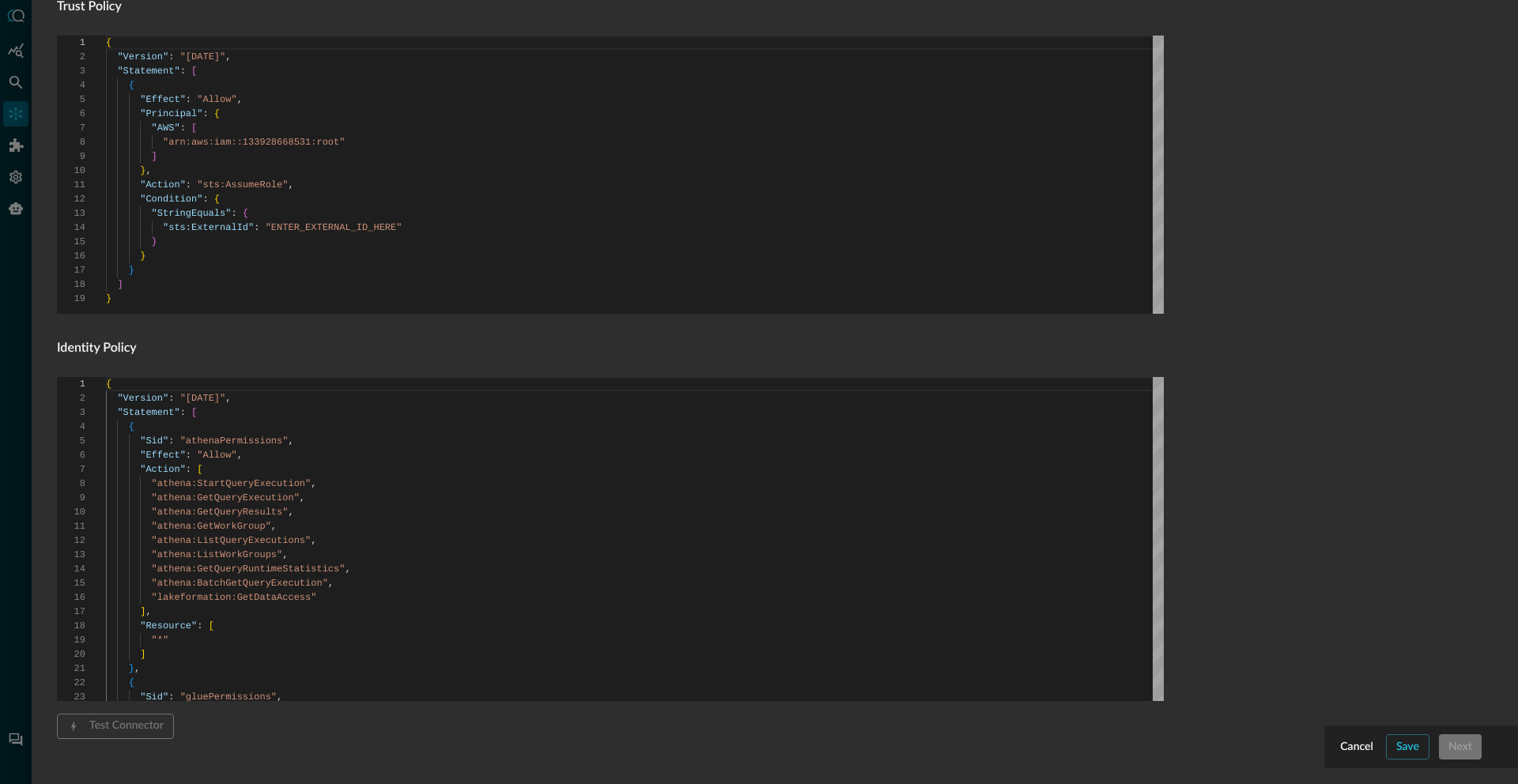
scroll to position [837, 0]
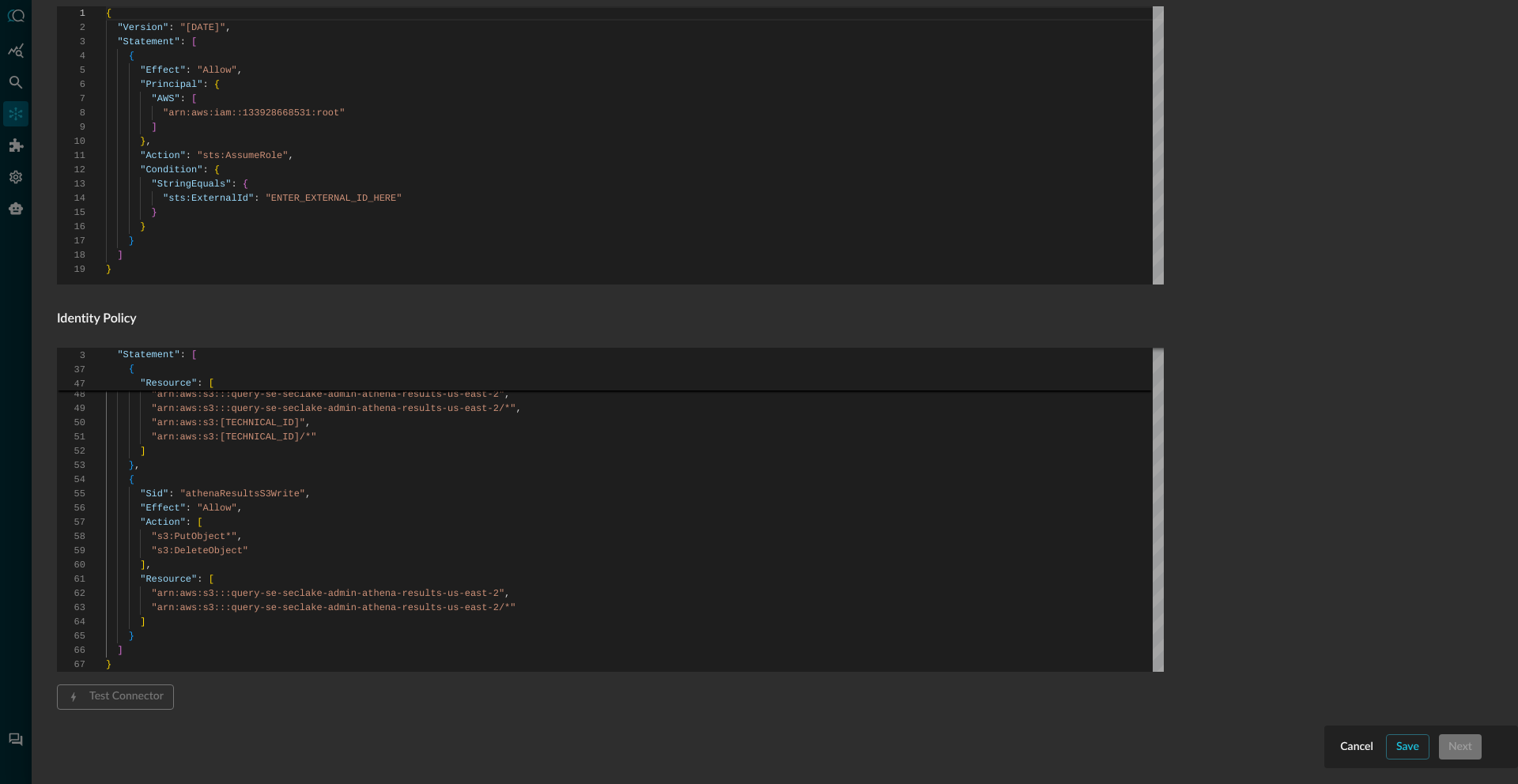
click at [1400, 746] on form "Connector Alias Name   * cloudtrail_mgmt Connector Alias Name   * External ID E…" at bounding box center [774, 63] width 1436 height 1393
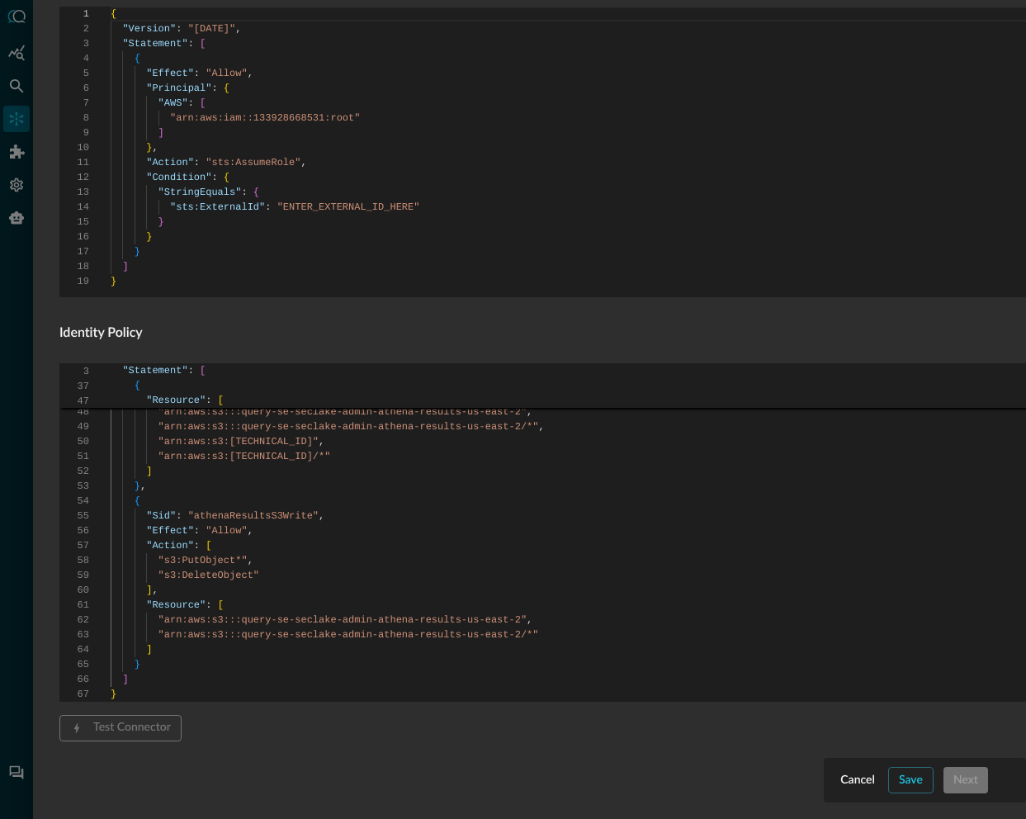
click at [921, 789] on div "Connector Alias Name   * cloudtrail_mgmt Connector Alias Name   * External ID E…" at bounding box center [637, 66] width 1156 height 1455
click at [917, 781] on div "Connector Alias Name   * cloudtrail_mgmt Connector Alias Name   * External ID E…" at bounding box center [637, 66] width 1156 height 1455
click at [917, 782] on div "Connector Alias Name   * cloudtrail_mgmt Connector Alias Name   * External ID E…" at bounding box center [637, 66] width 1156 height 1455
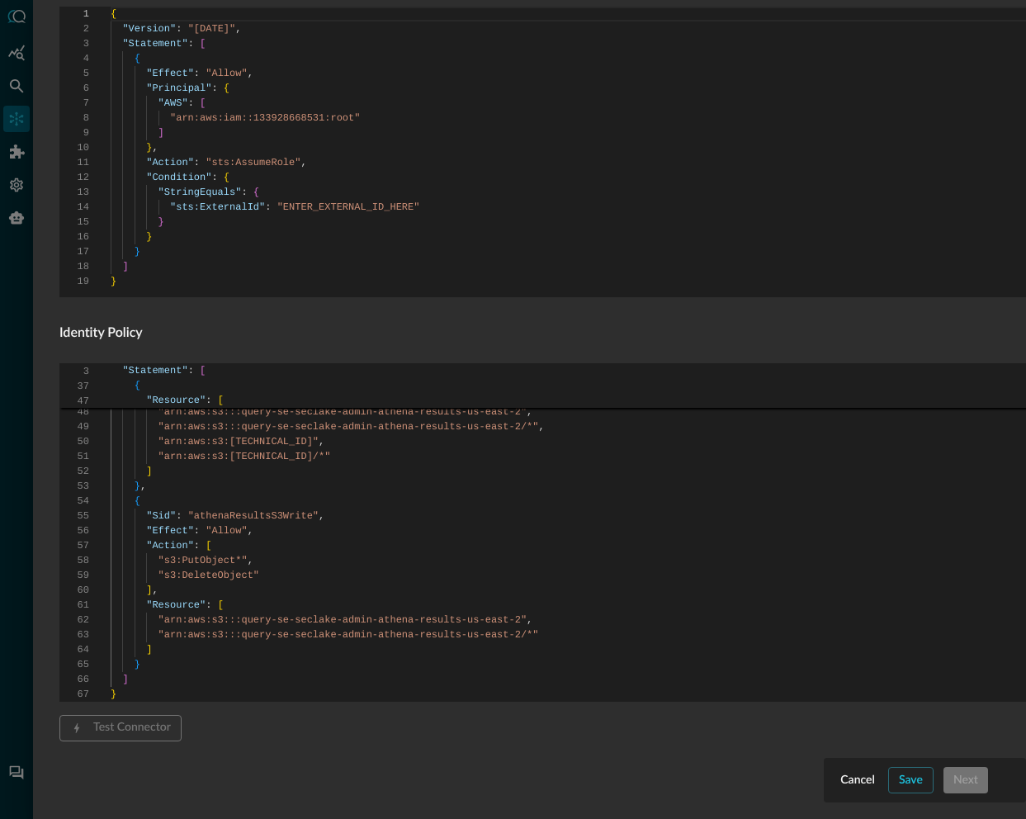
click at [917, 782] on div "Connector Alias Name   * cloudtrail_mgmt Connector Alias Name   * External ID E…" at bounding box center [637, 66] width 1156 height 1455
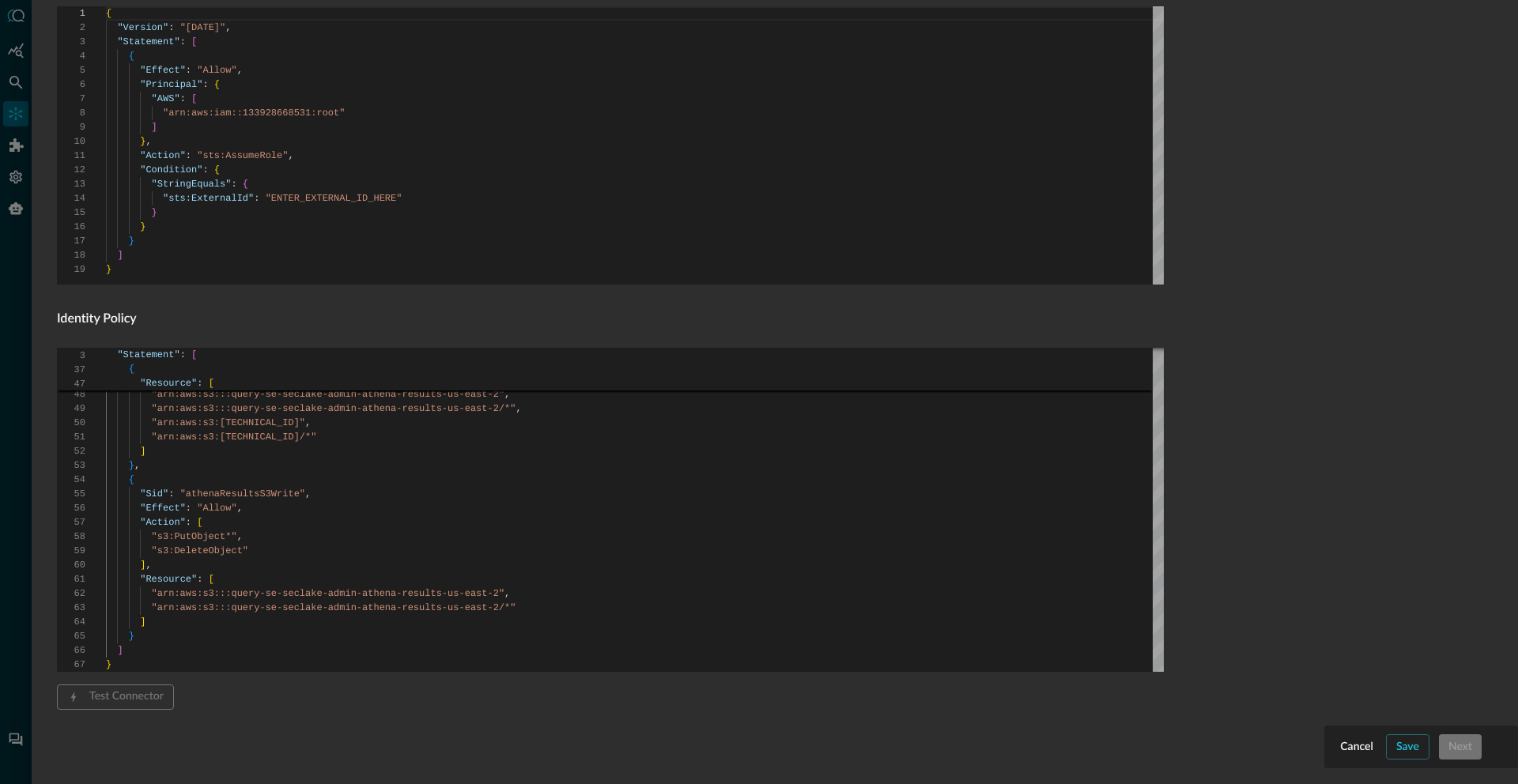
click at [1348, 747] on form "Connector Alias Name   * cloudtrail_mgmt Connector Alias Name   * External ID E…" at bounding box center [774, 63] width 1436 height 1393
type textarea ""s3:GetObjectAcl", "s3:GetObject", "s3:ListBucket", "s3:GetBucketAcl", "s3:GetB…"
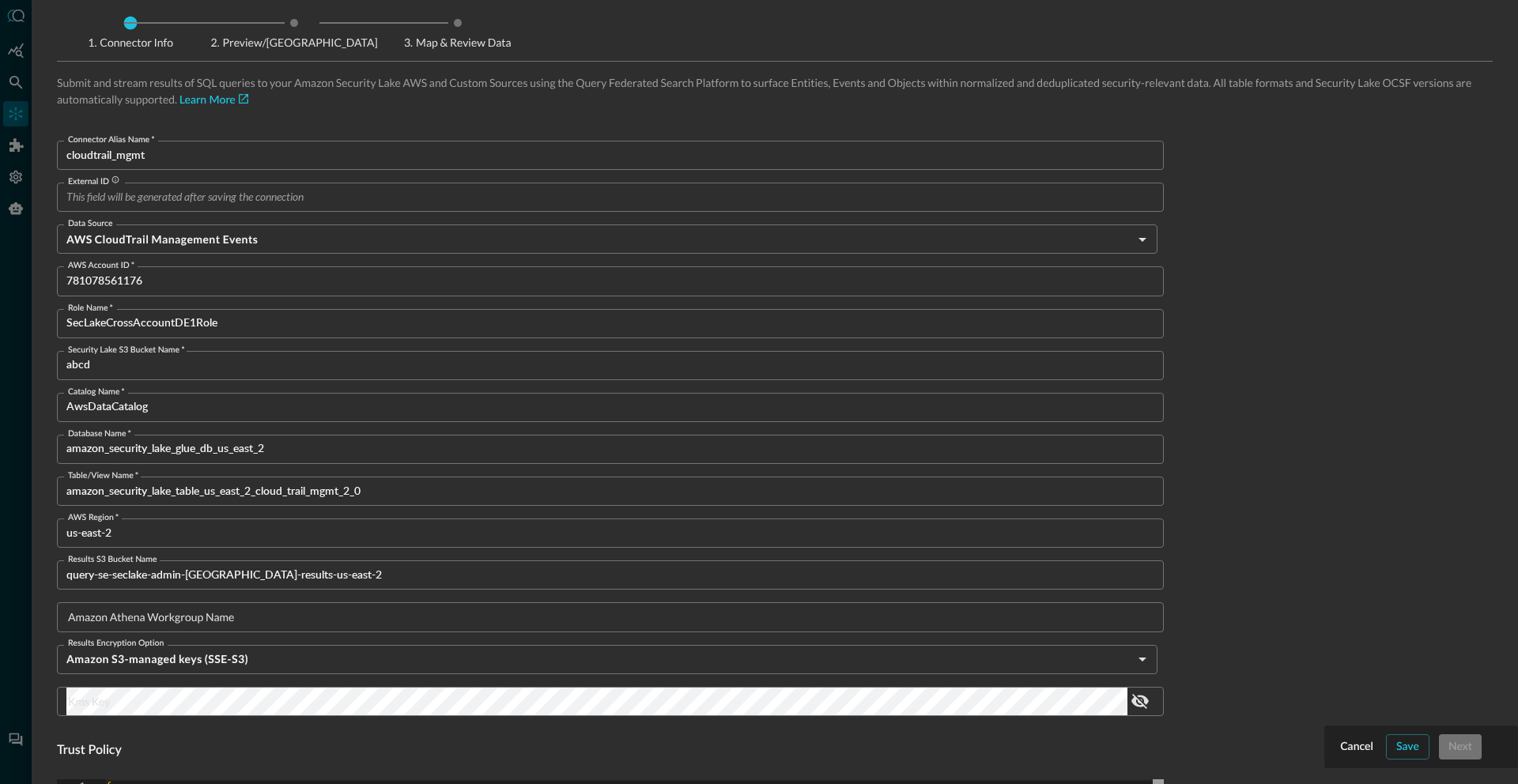
scroll to position [0, 0]
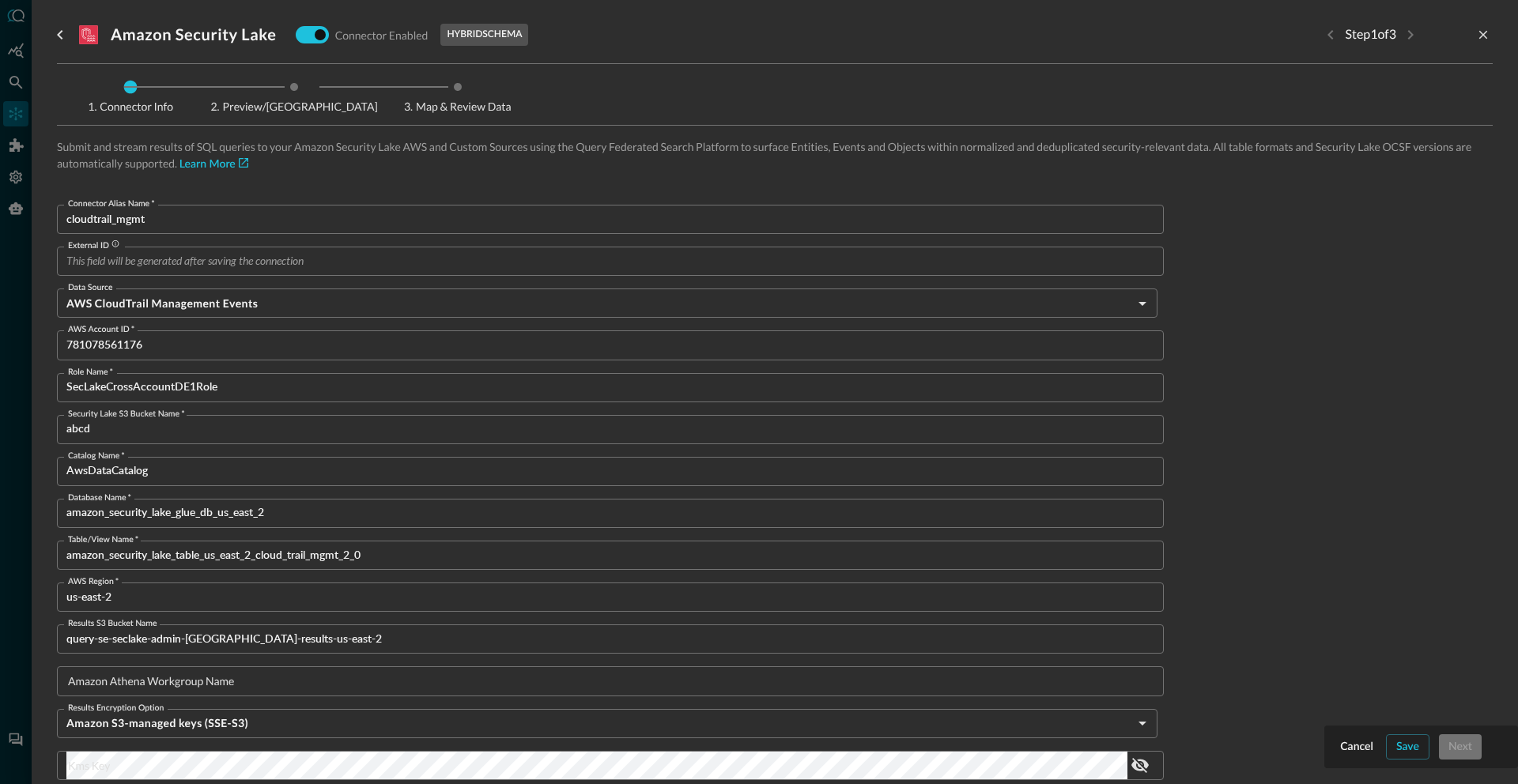
click at [552, 220] on input "cloudtrail_mgmt" at bounding box center [615, 219] width 1098 height 30
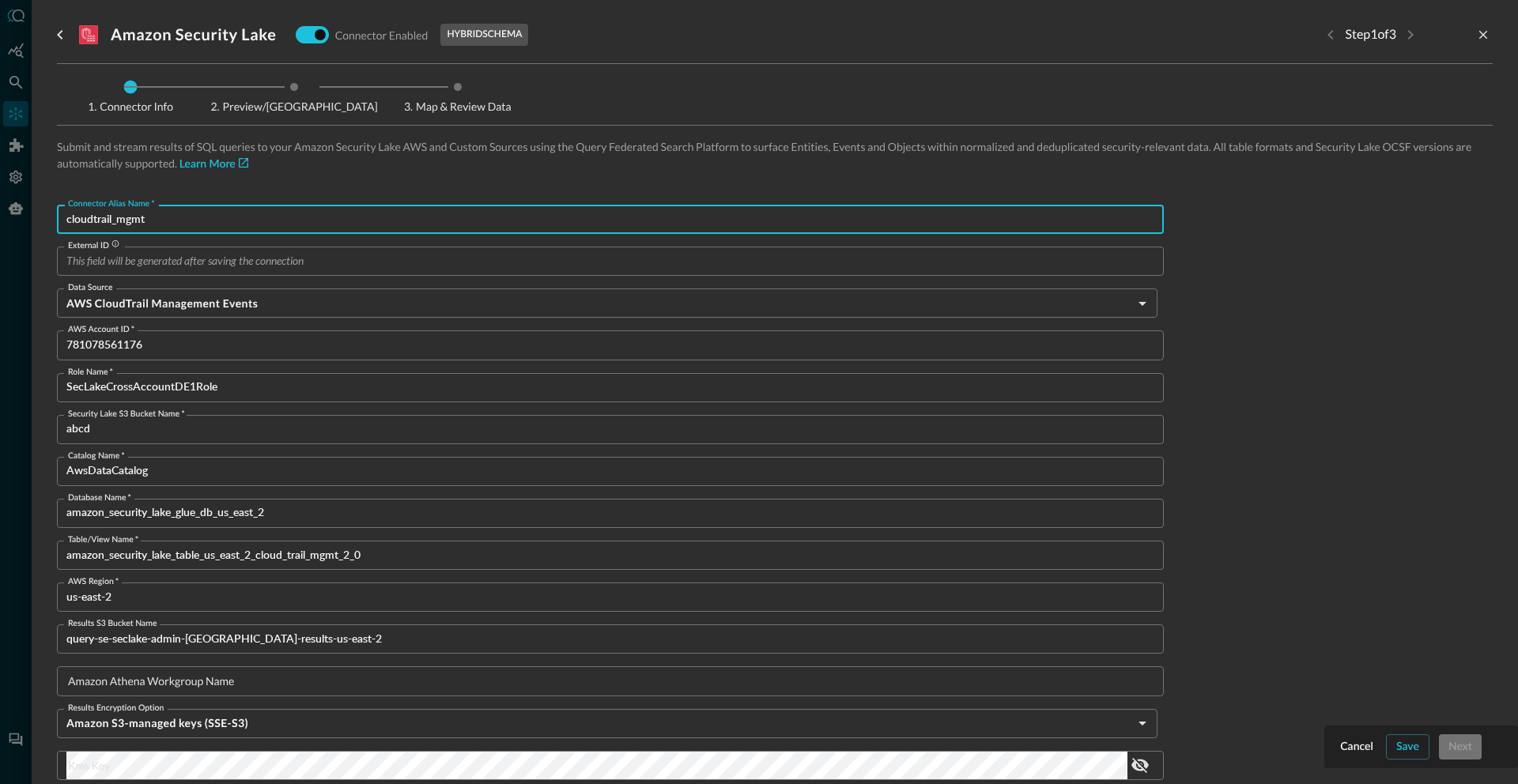
click at [434, 265] on input "External ID" at bounding box center [615, 261] width 1098 height 30
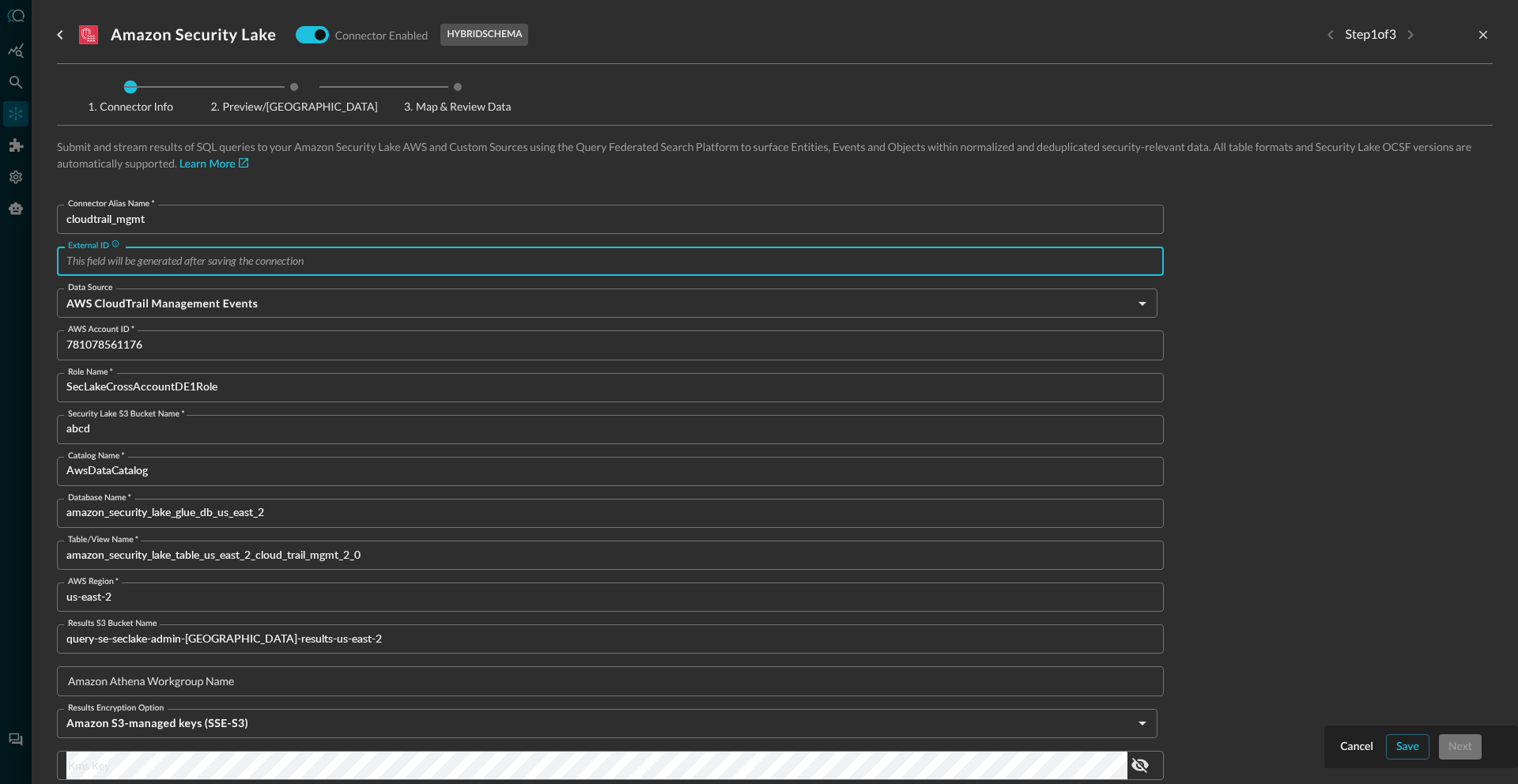
click at [435, 263] on input "External ID" at bounding box center [615, 261] width 1098 height 30
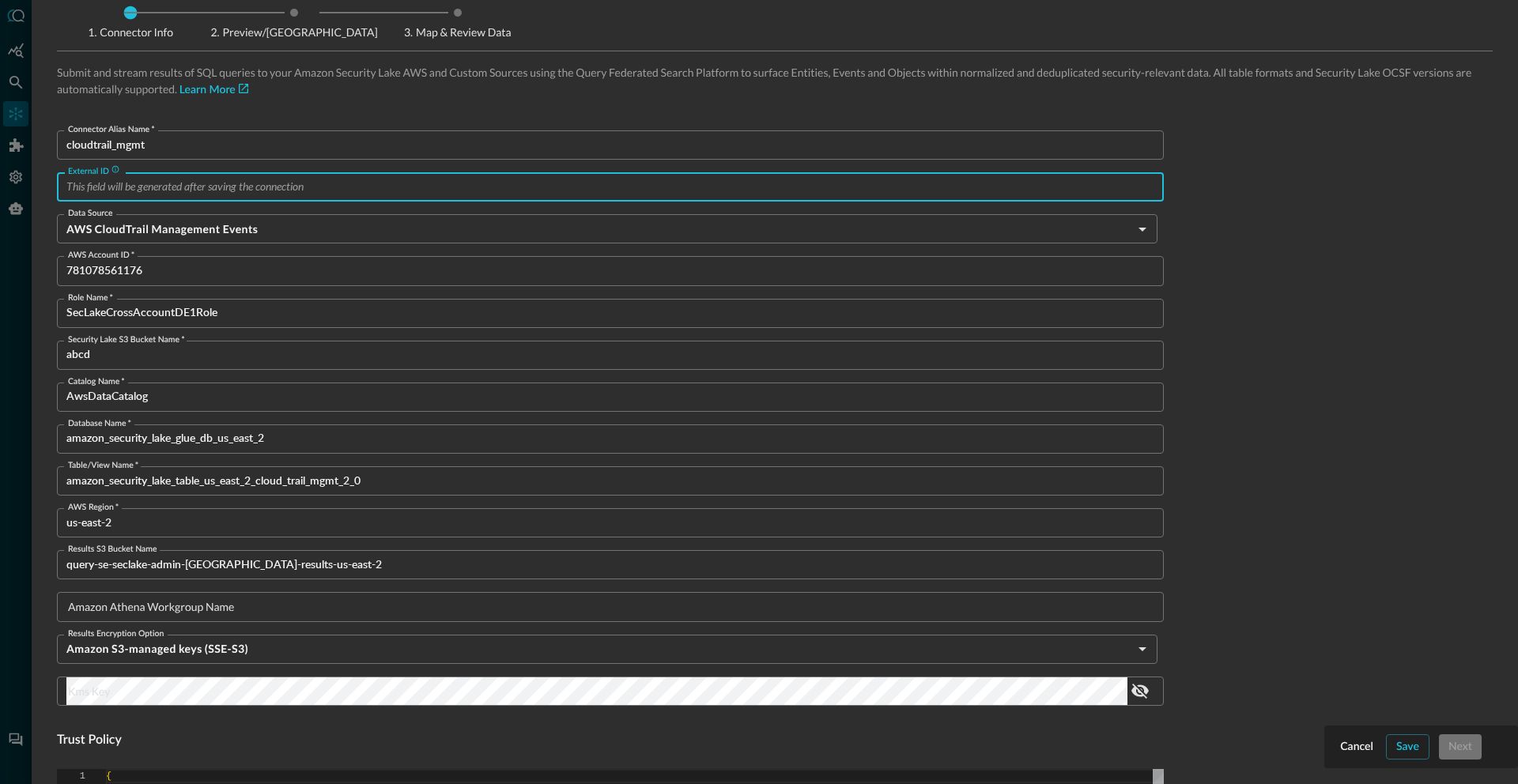
scroll to position [93, 0]
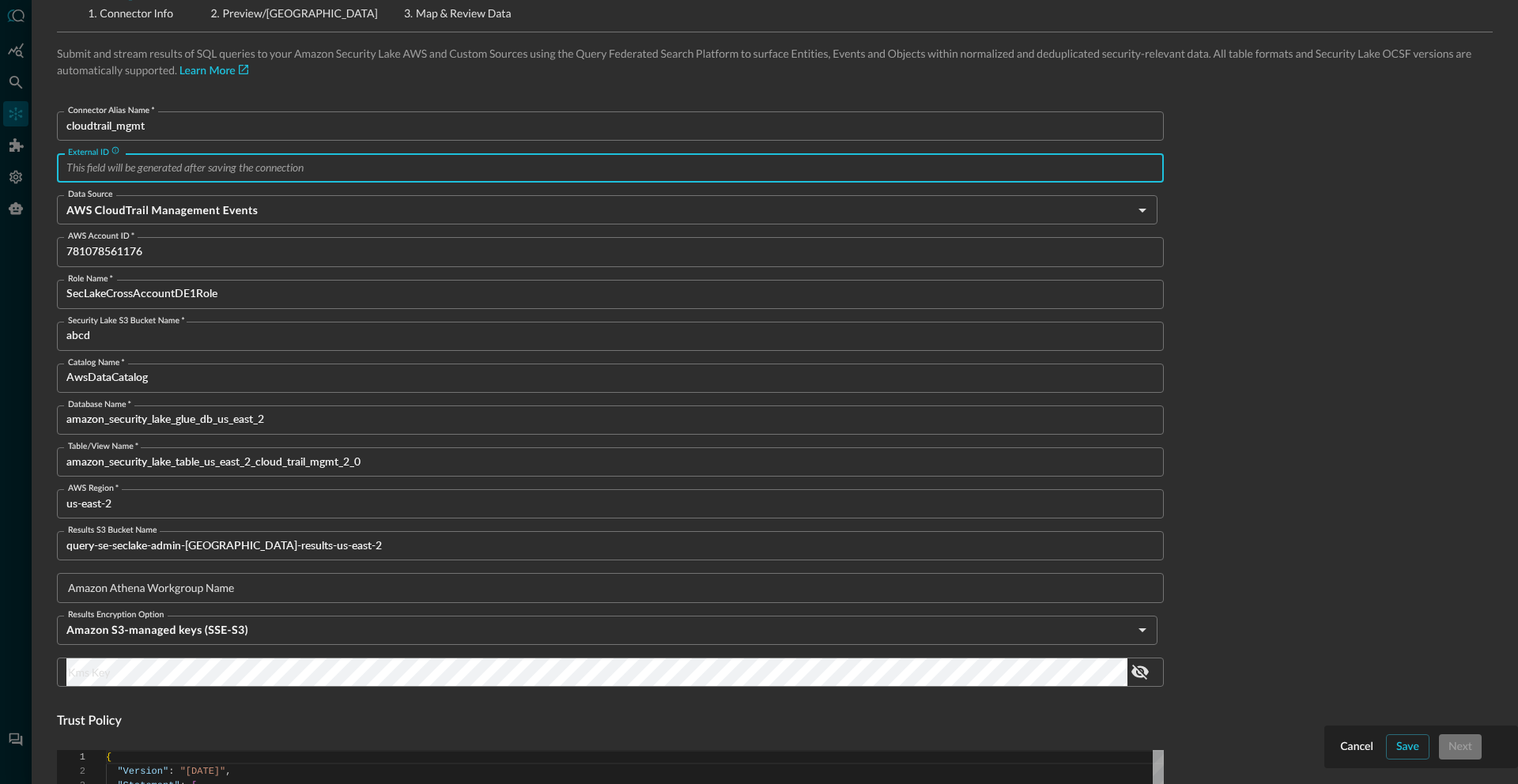
click at [284, 580] on input "Amazon Athena Workgroup Name" at bounding box center [615, 588] width 1098 height 30
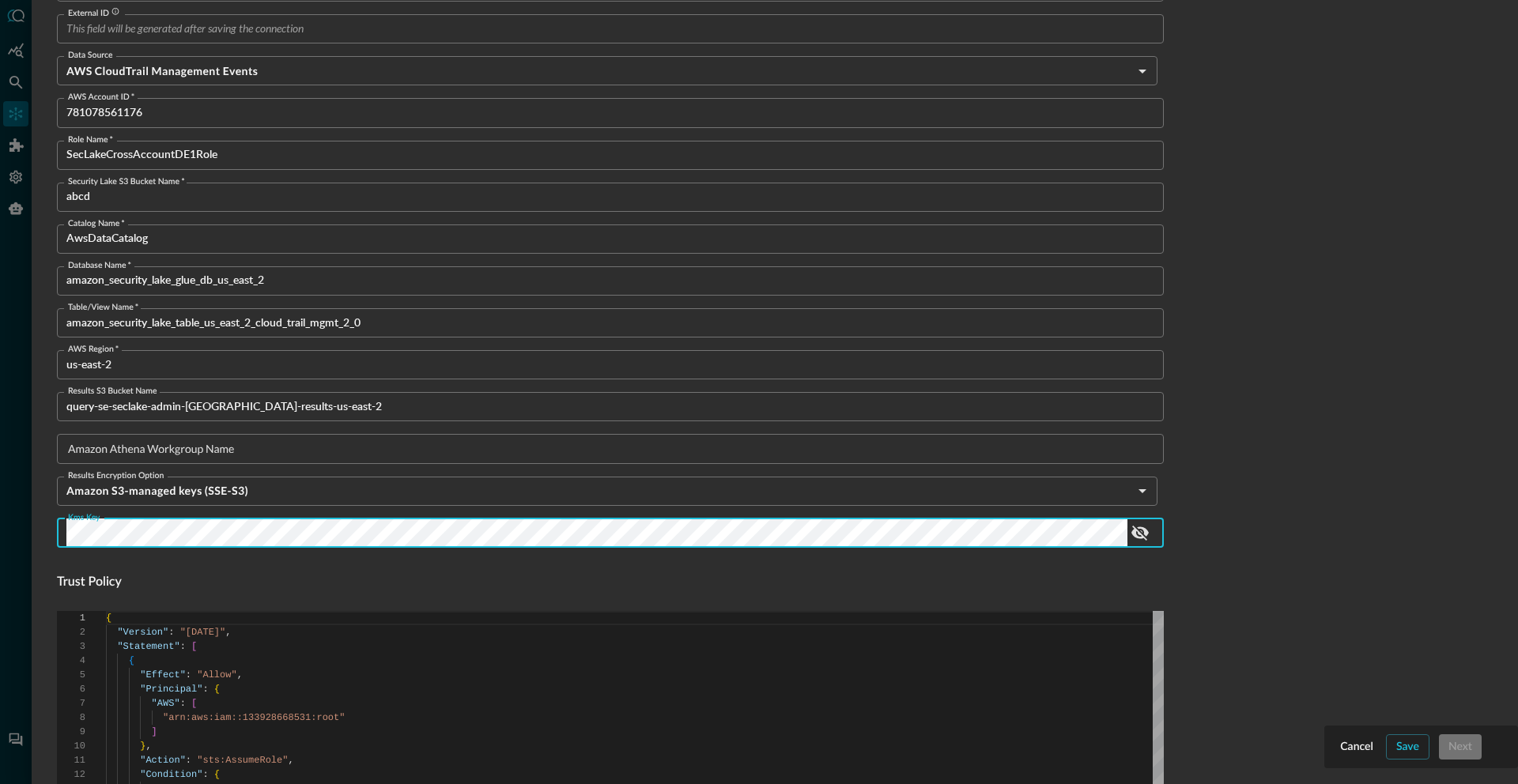
scroll to position [638, 0]
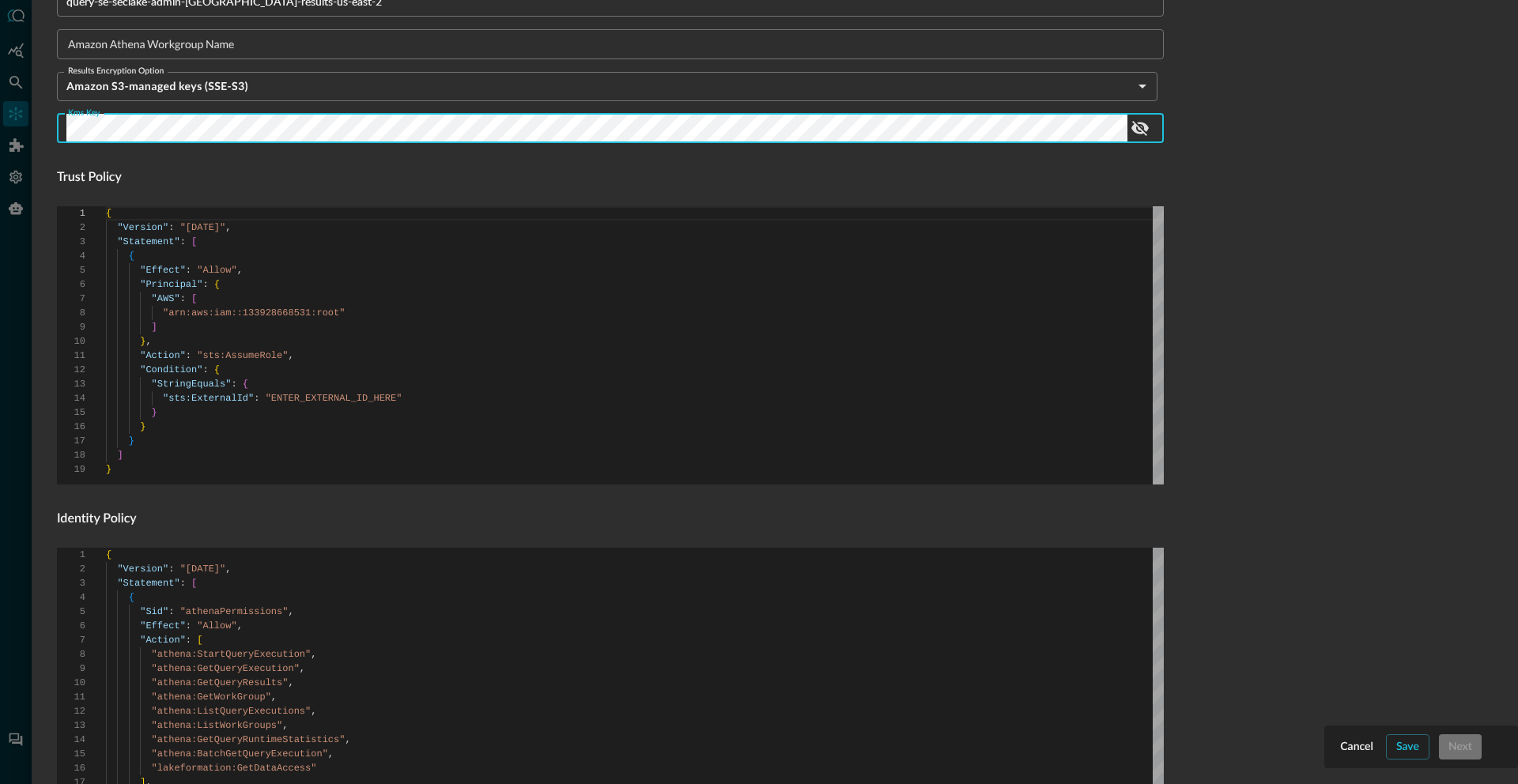
click at [1378, 181] on form "Connector Alias Name   * cloudtrail_mgmt Connector Alias Name   * External ID E…" at bounding box center [774, 263] width 1436 height 1393
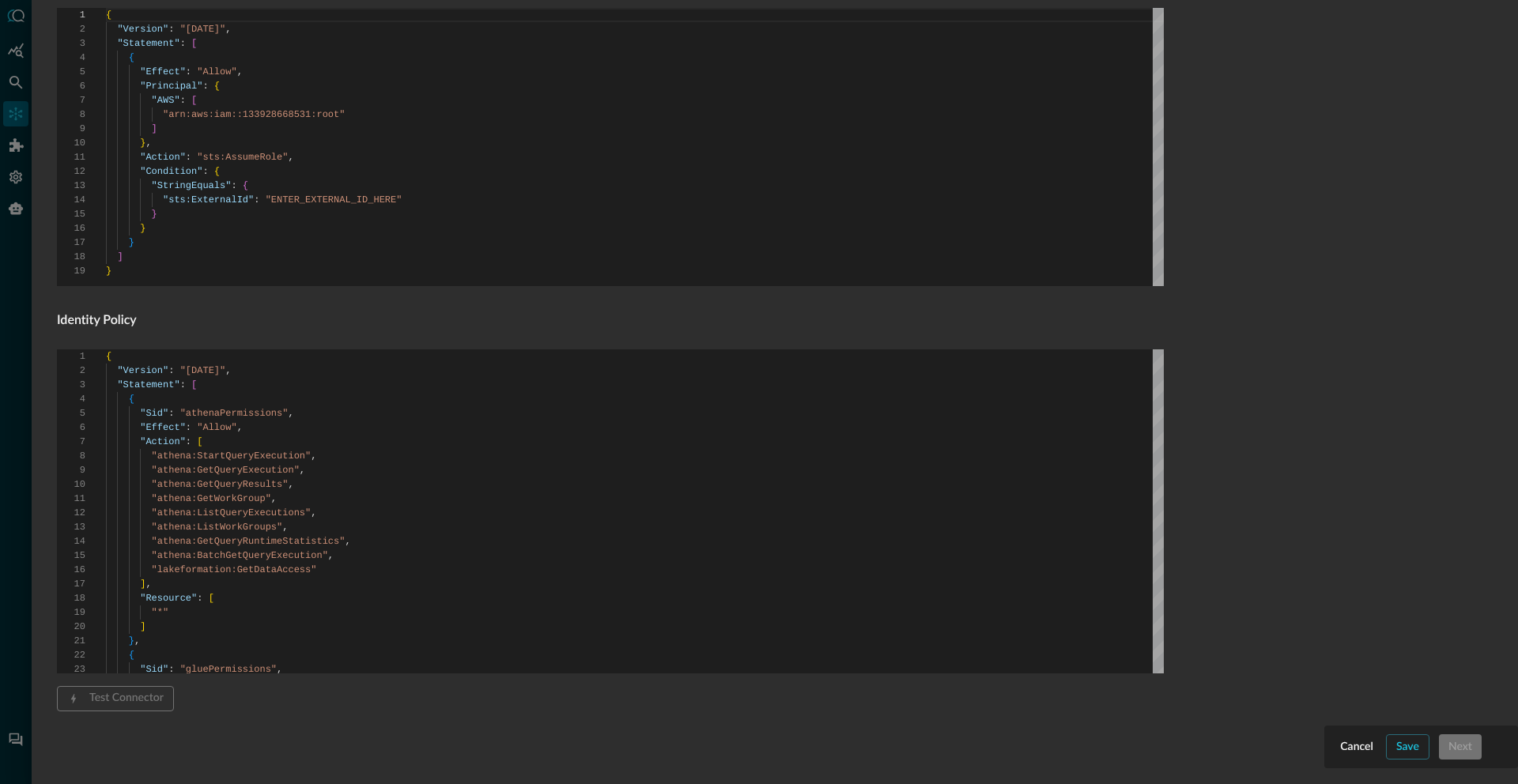
scroll to position [837, 0]
click at [1386, 734] on button "Save" at bounding box center [1407, 747] width 43 height 25
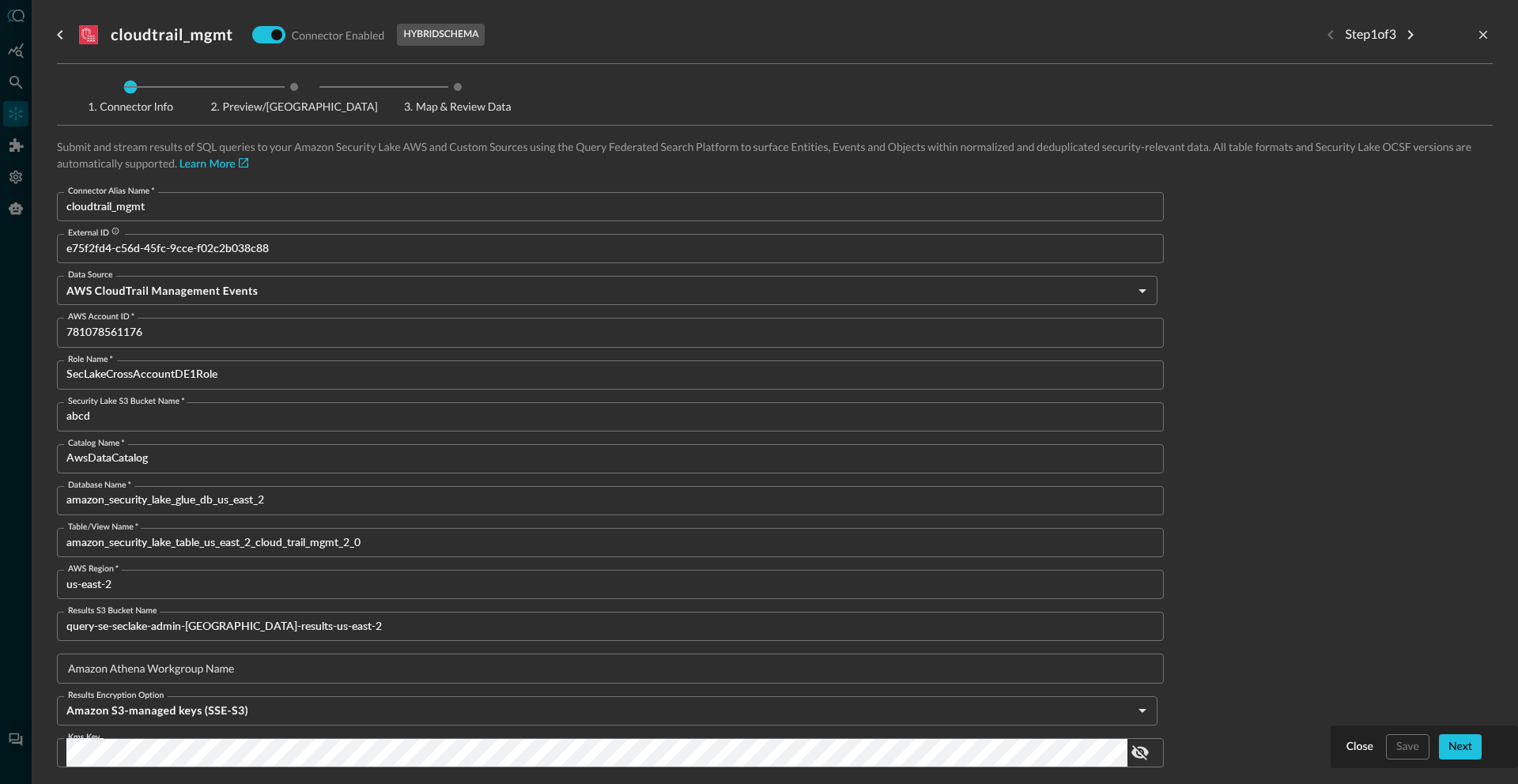
click at [97, 254] on input "e75f2fd4-c56d-45fc-9cce-f02c2b038c88" at bounding box center [615, 248] width 1098 height 30
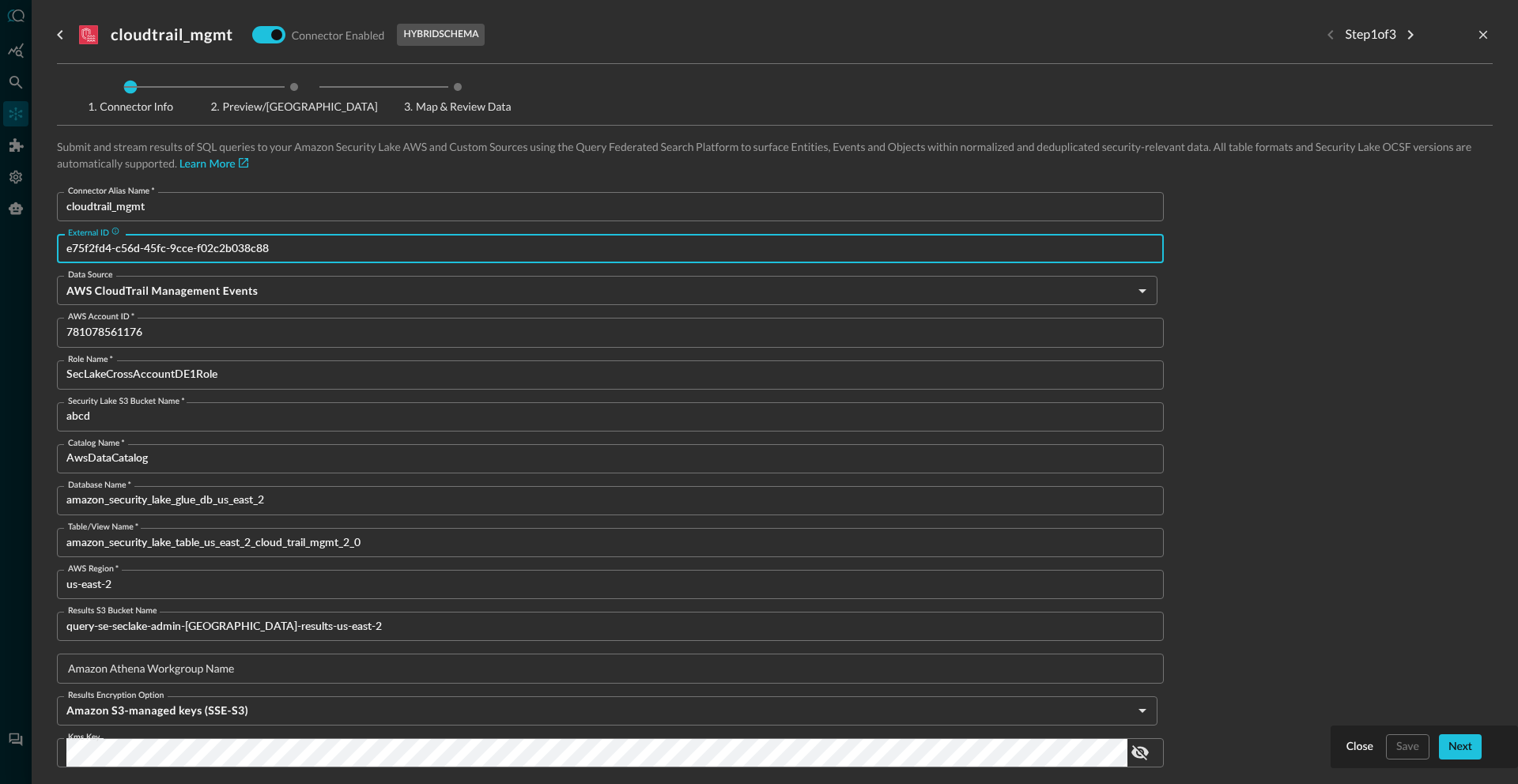
click at [97, 254] on input "e75f2fd4-c56d-45fc-9cce-f02c2b038c88" at bounding box center [615, 248] width 1098 height 30
click at [238, 256] on input "e75f2fd4-c56d-45fc-9cce-f02c2b038c88" at bounding box center [615, 248] width 1098 height 30
click at [238, 248] on input "e75f2fd4-c56d-45fc-9cce-f02c2b038c88" at bounding box center [615, 248] width 1098 height 30
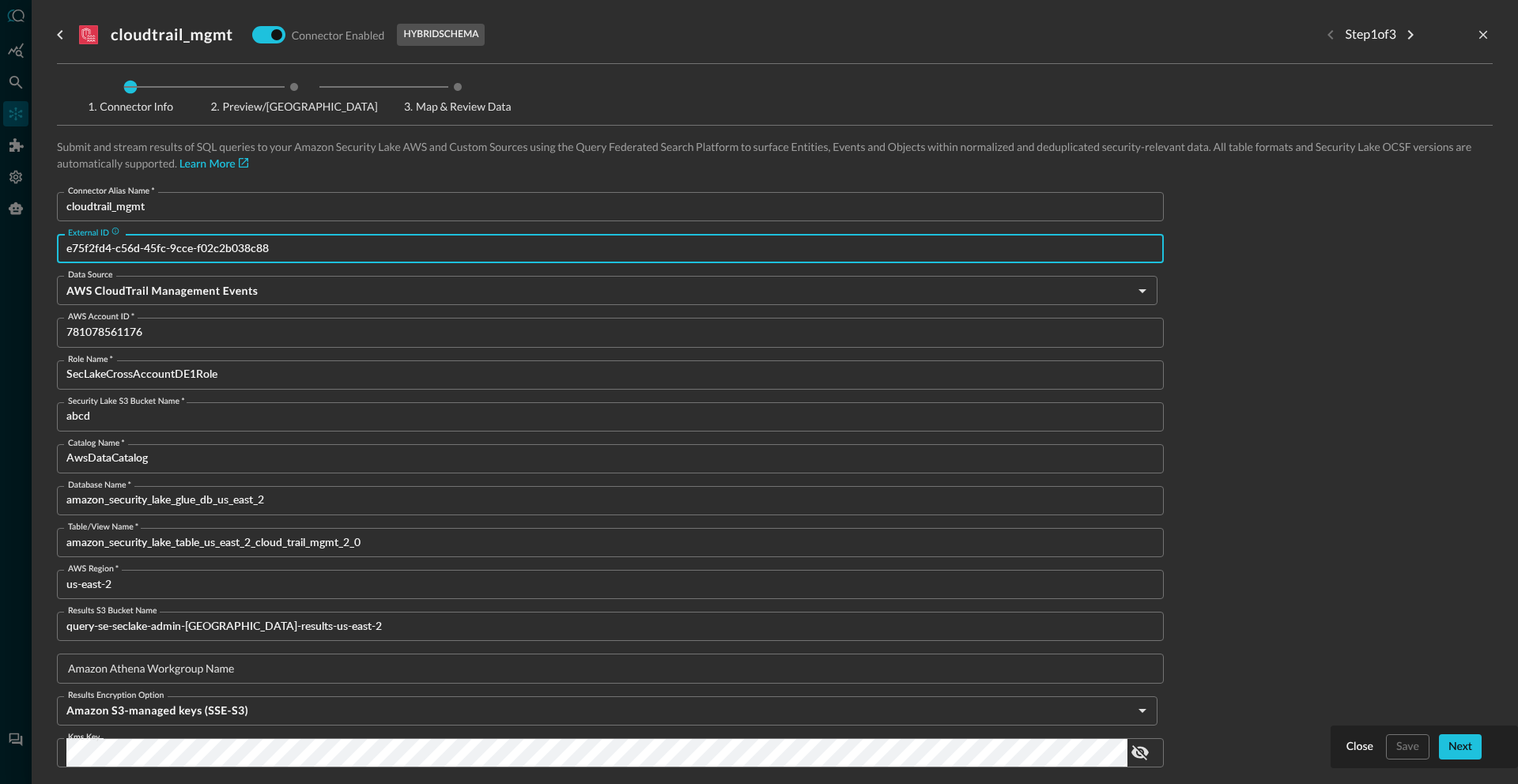
click at [238, 248] on input "e75f2fd4-c56d-45fc-9cce-f02c2b038c88" at bounding box center [615, 248] width 1098 height 30
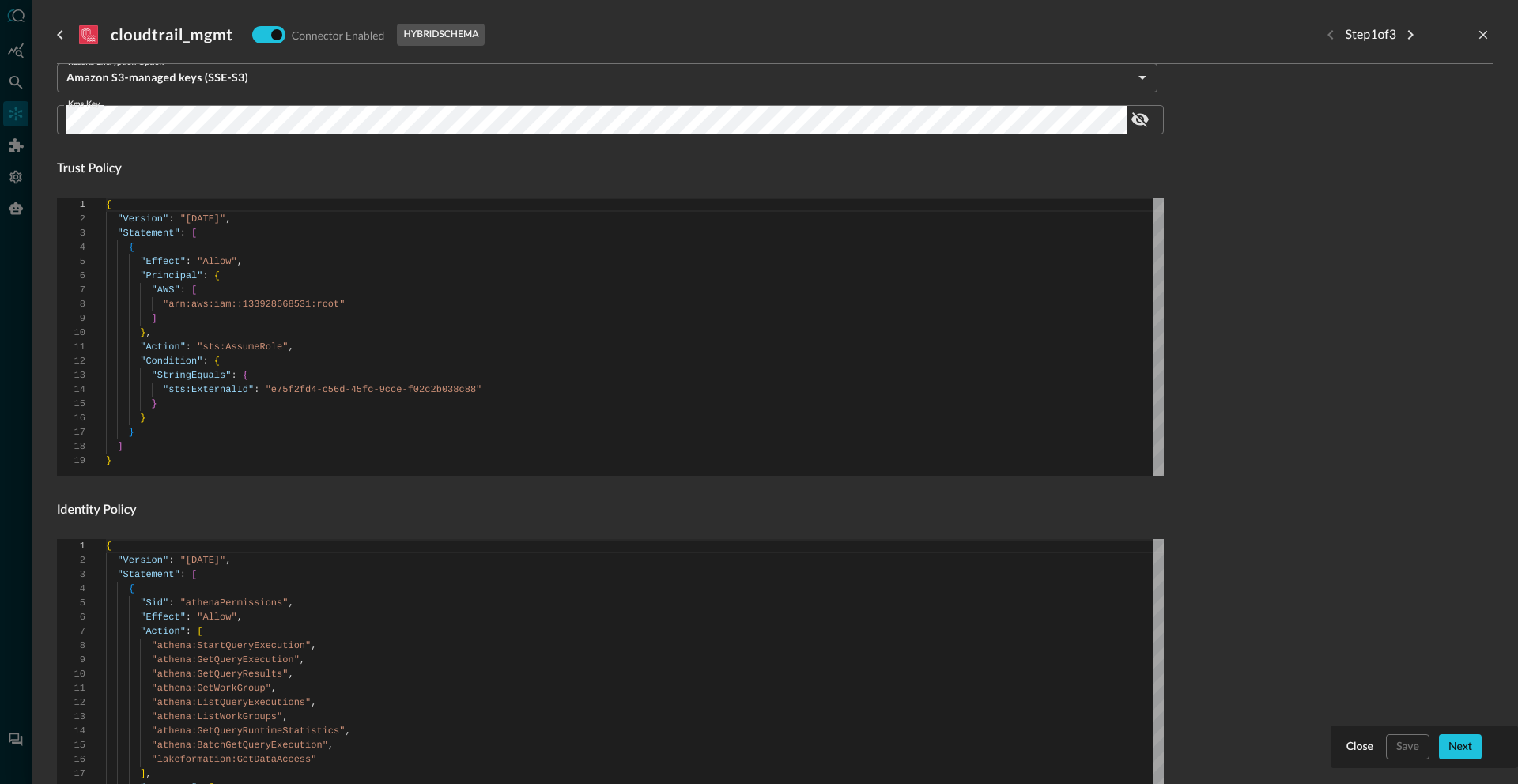
scroll to position [824, 0]
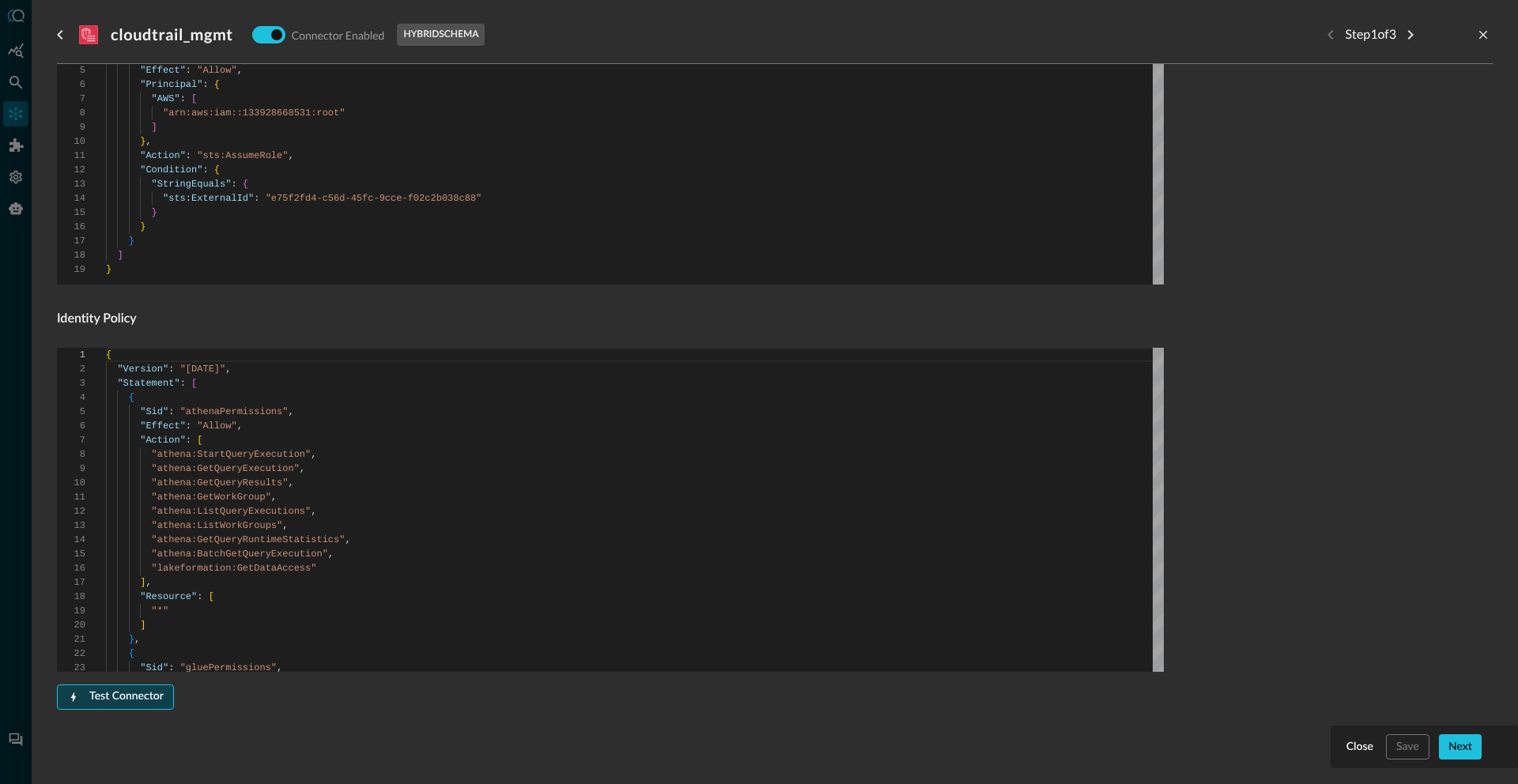
click at [147, 704] on div "Test Connector" at bounding box center [126, 697] width 75 height 20
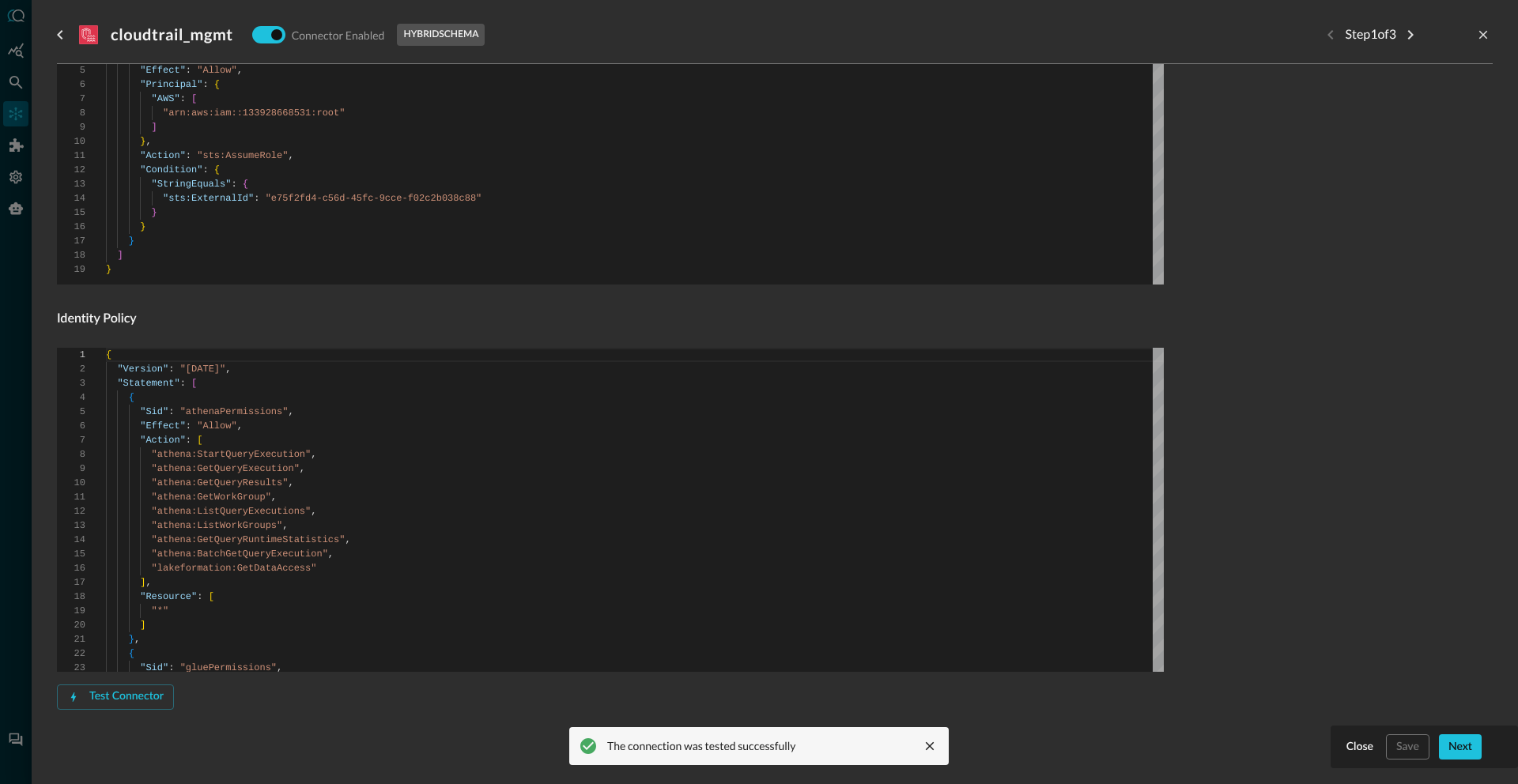
click at [1462, 750] on form "Connector Alias Name   * cloudtrail_mgmt Connector Alias Name   * External ID e…" at bounding box center [774, 63] width 1436 height 1393
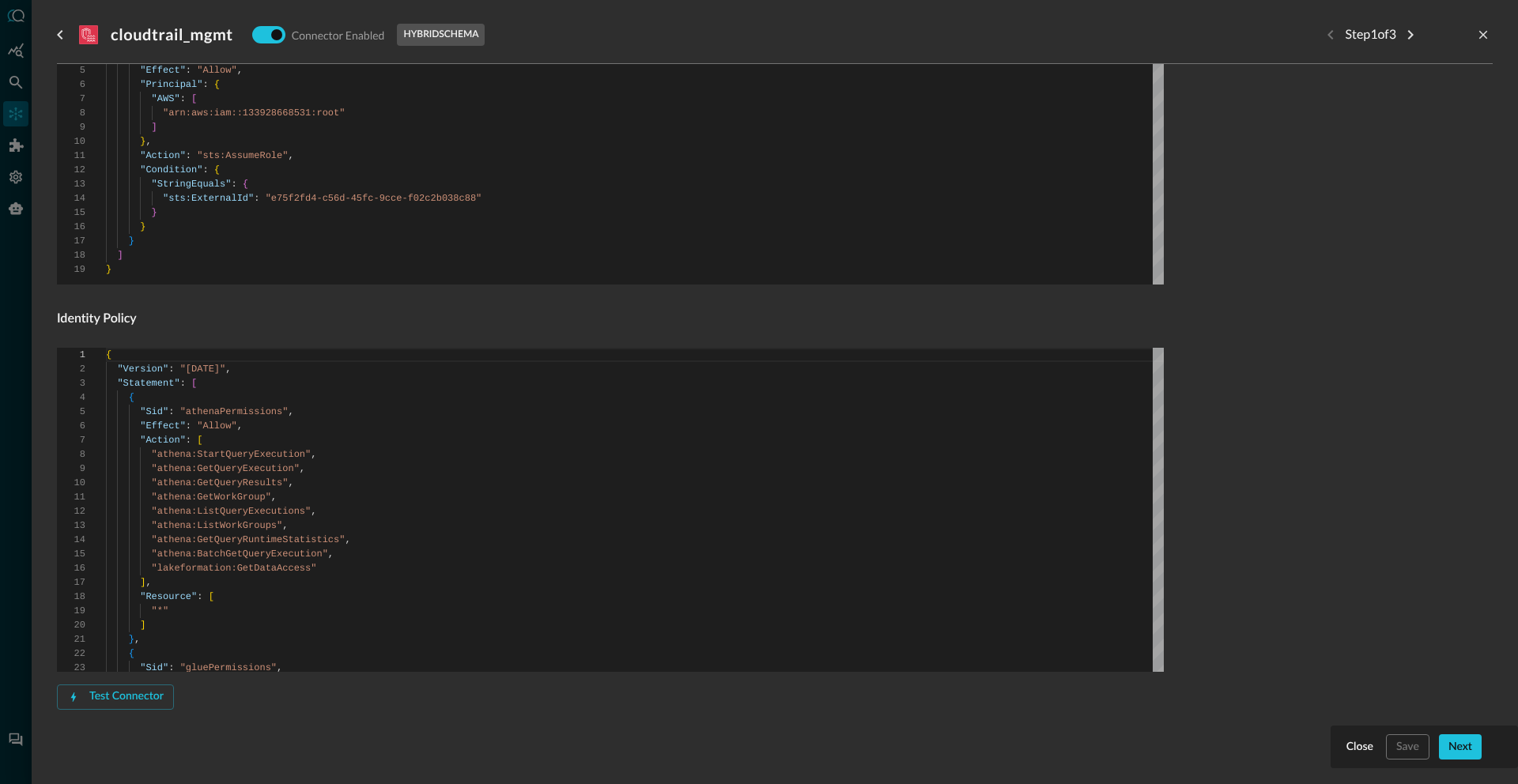
click at [1457, 748] on form "Connector Alias Name   * cloudtrail_mgmt Connector Alias Name   * External ID e…" at bounding box center [774, 63] width 1436 height 1393
click at [1439, 734] on button "Next" at bounding box center [1461, 747] width 43 height 25
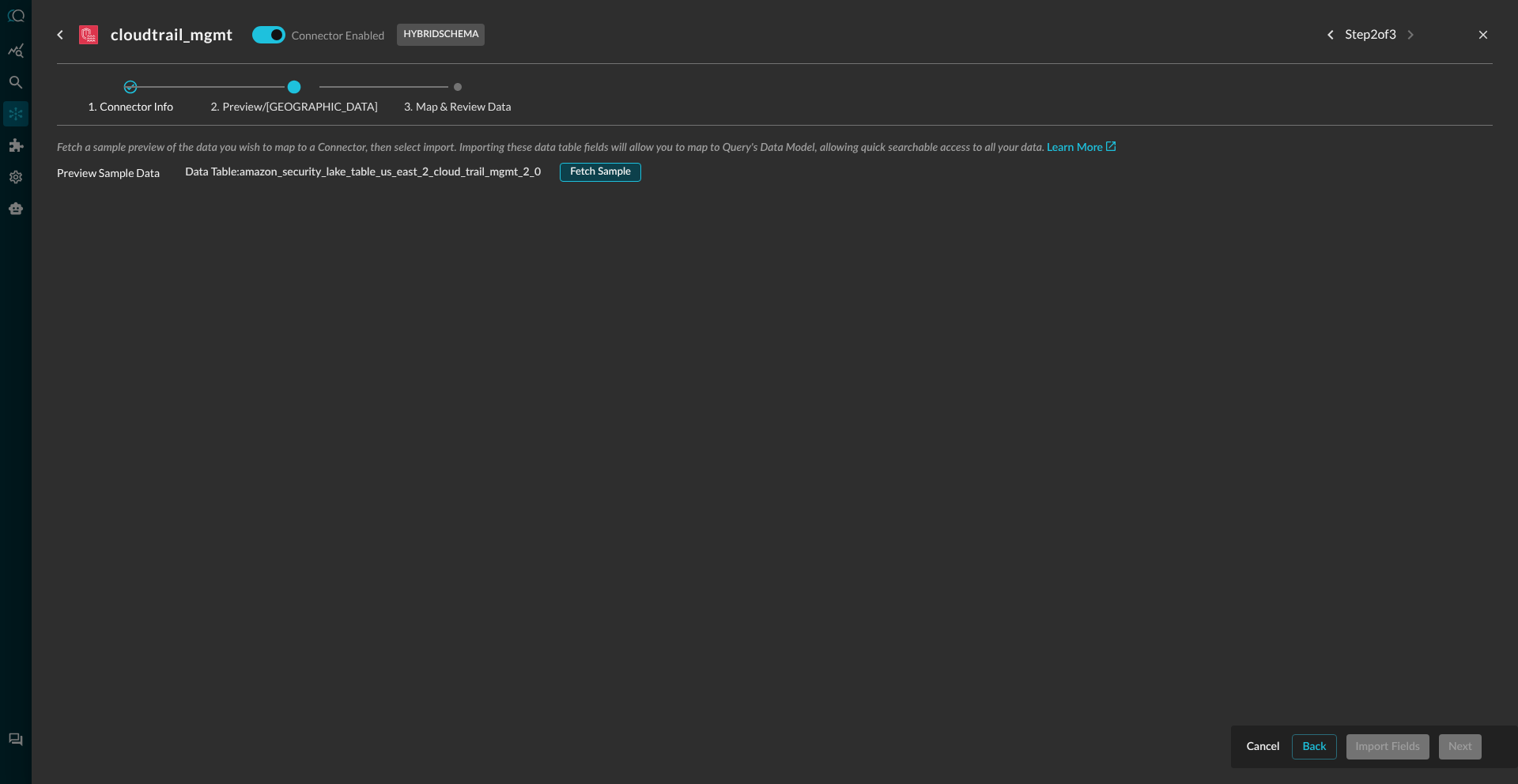
click at [614, 174] on div "Fetch Sample" at bounding box center [600, 172] width 61 height 18
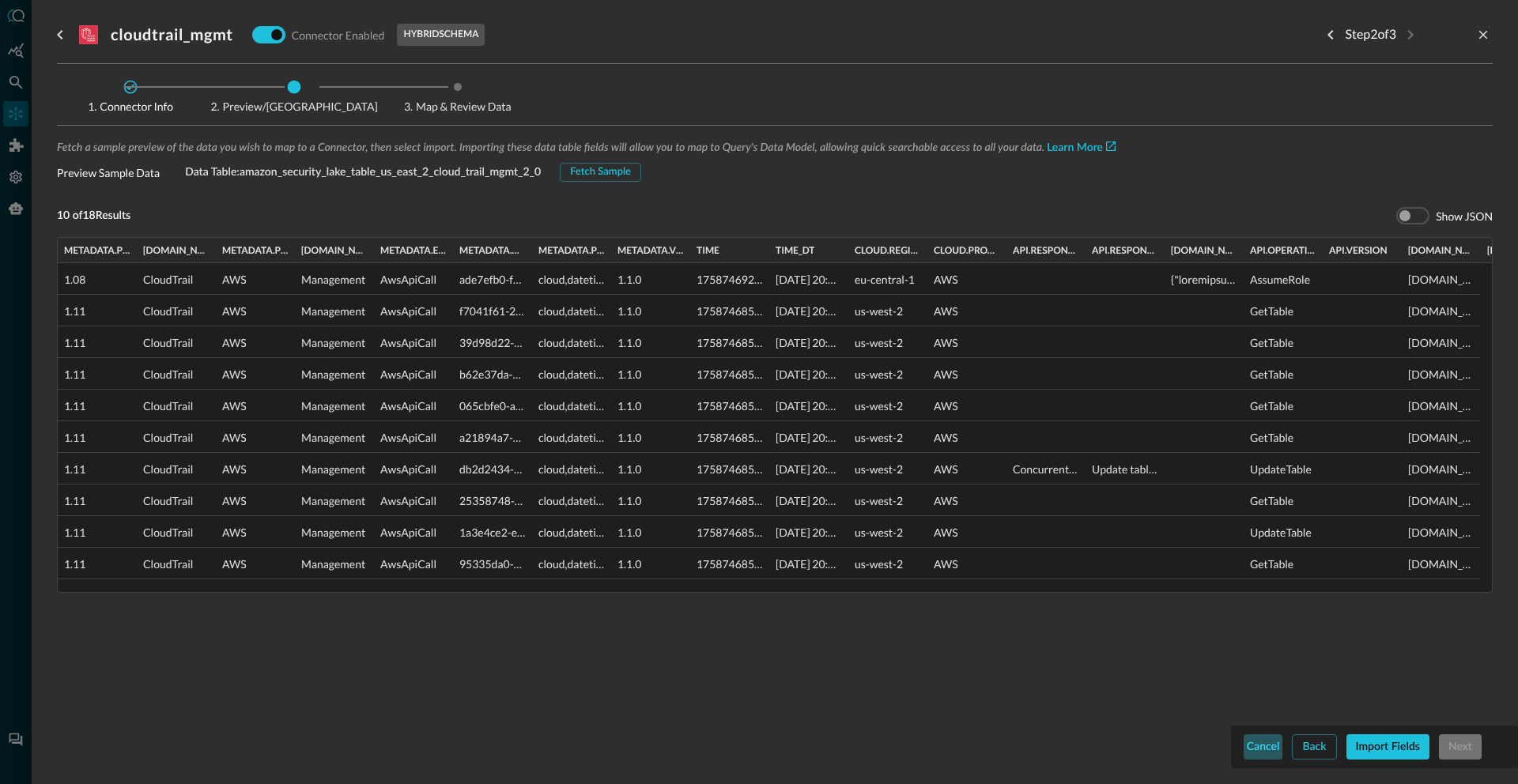
click at [1251, 747] on div "Cancel" at bounding box center [1263, 747] width 34 height 20
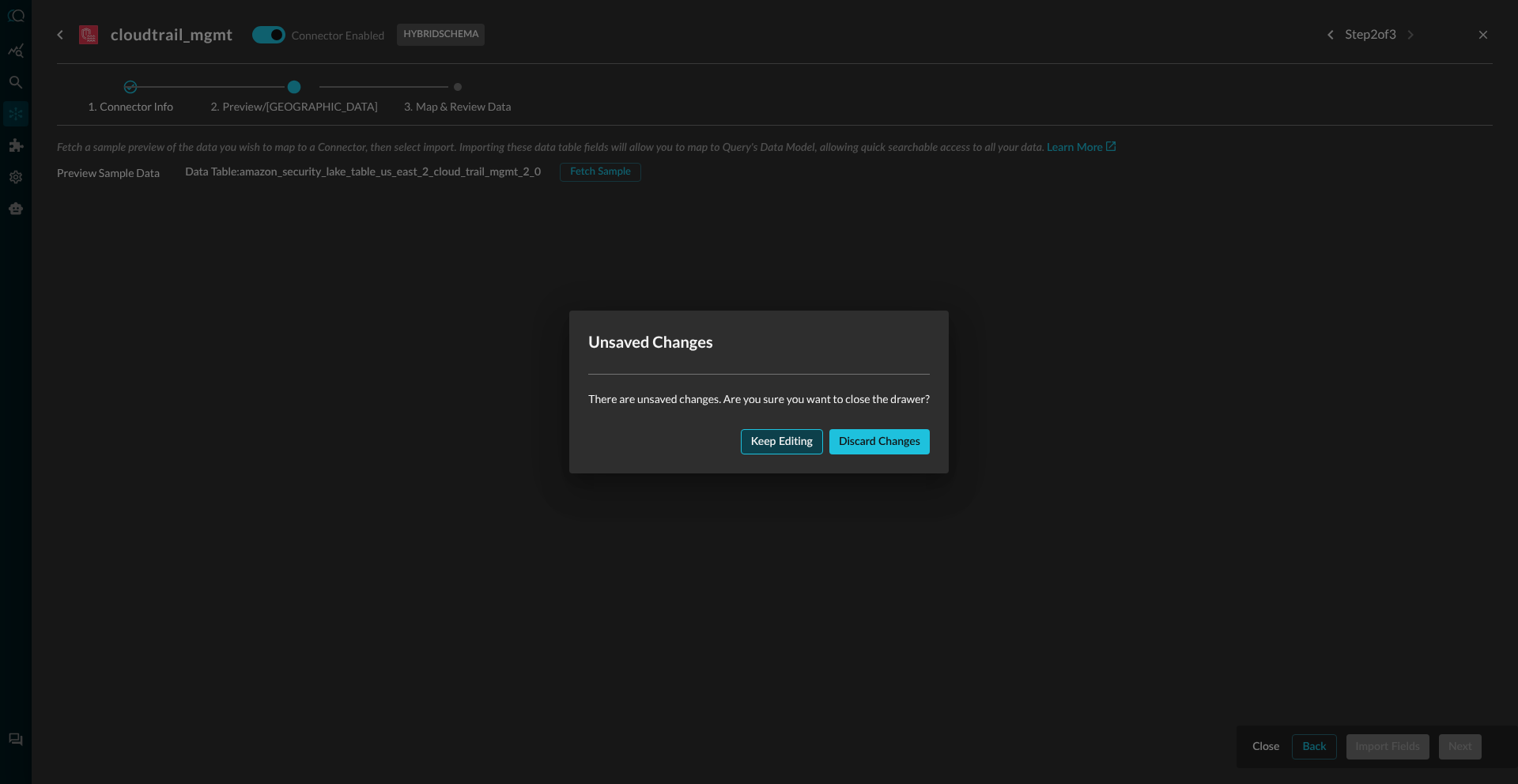
click at [787, 442] on div "Keep editing" at bounding box center [782, 442] width 61 height 20
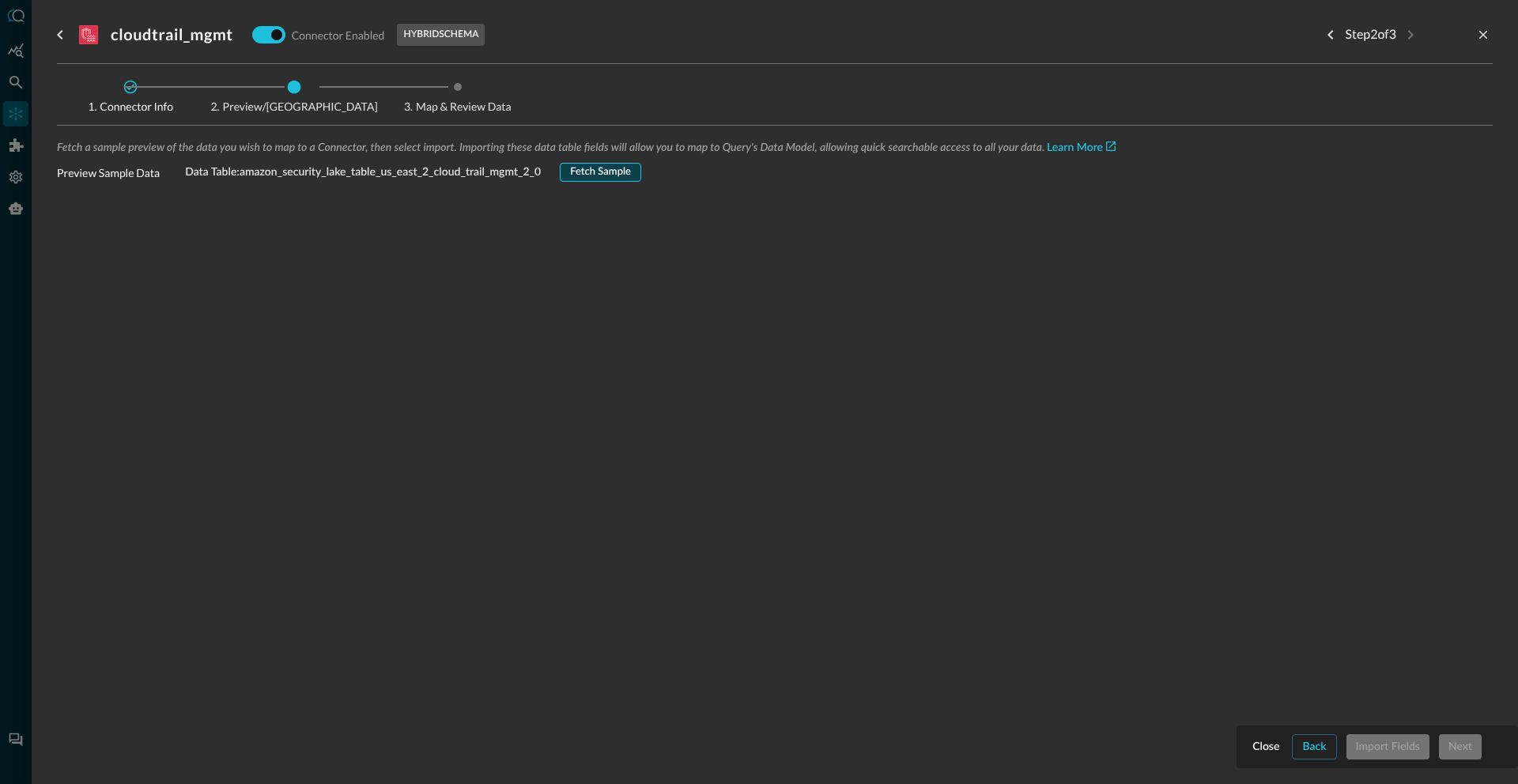
click at [587, 168] on div "Fetch Sample" at bounding box center [600, 172] width 61 height 18
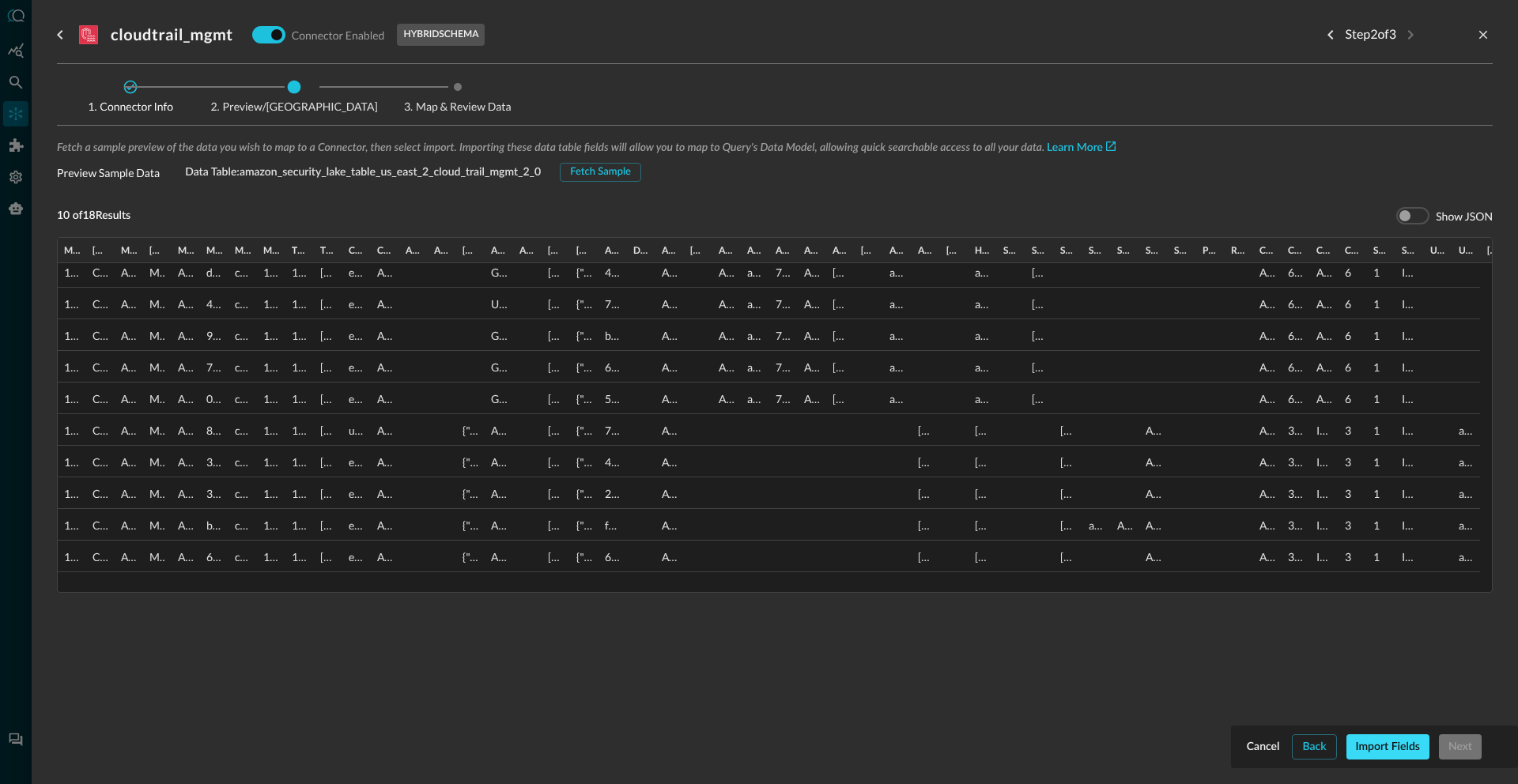
click at [1384, 749] on div "Import Fields" at bounding box center [1388, 747] width 64 height 20
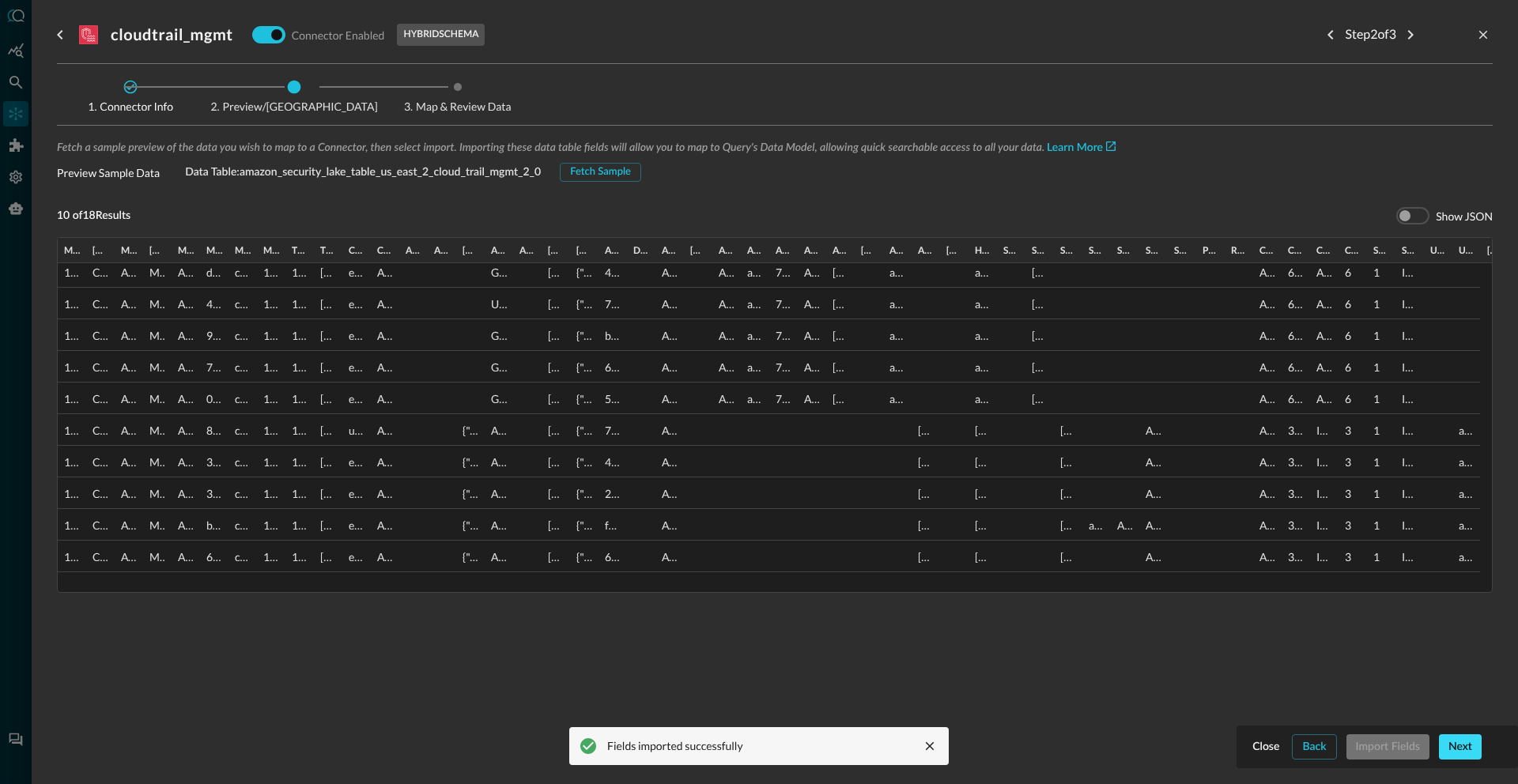
click at [1463, 743] on div "Next" at bounding box center [1461, 747] width 24 height 20
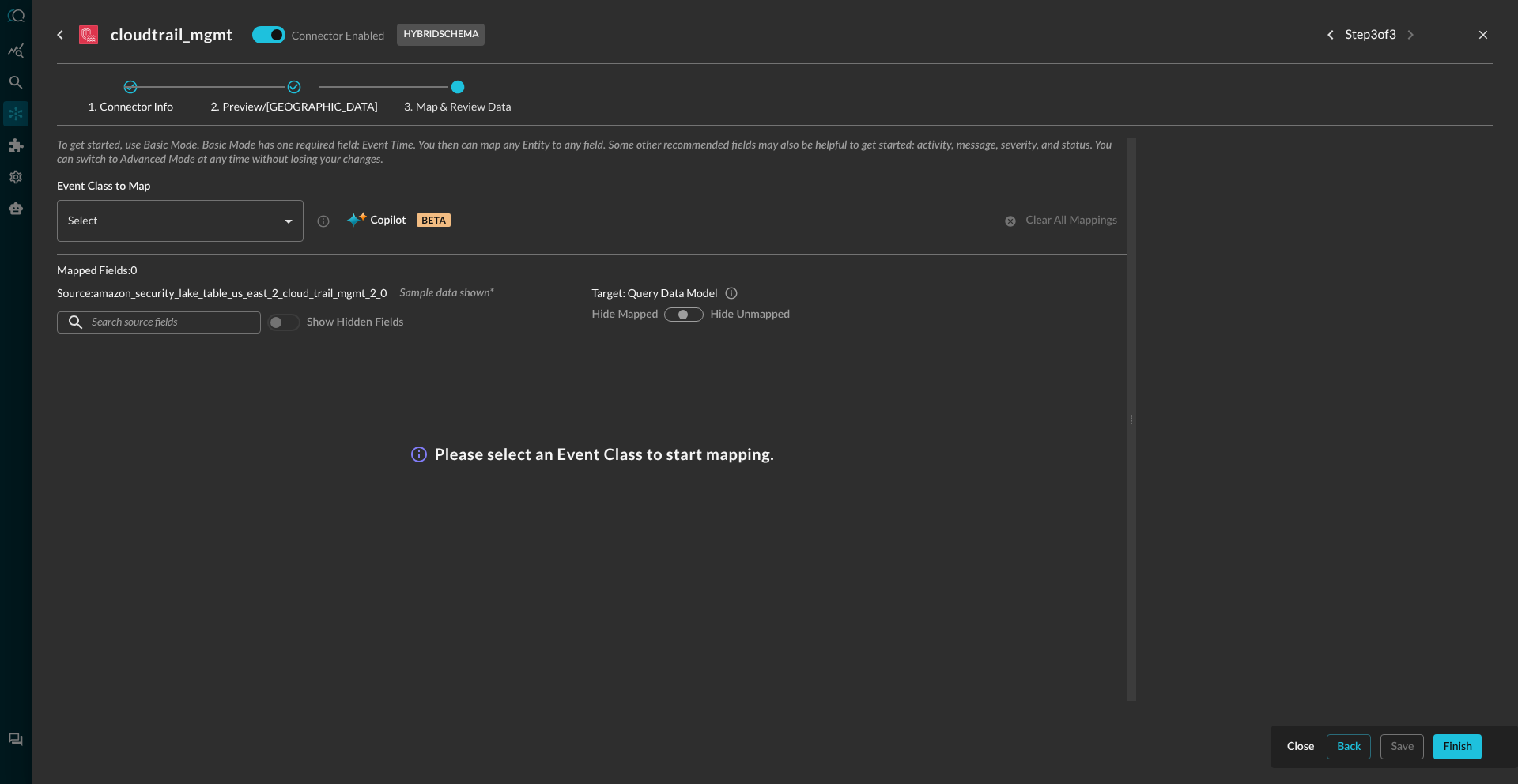
click at [261, 226] on body "Connectors Help Logout SS ​ ​ Add Connector Export Connectors Data Lakes and Da…" at bounding box center [759, 392] width 1518 height 784
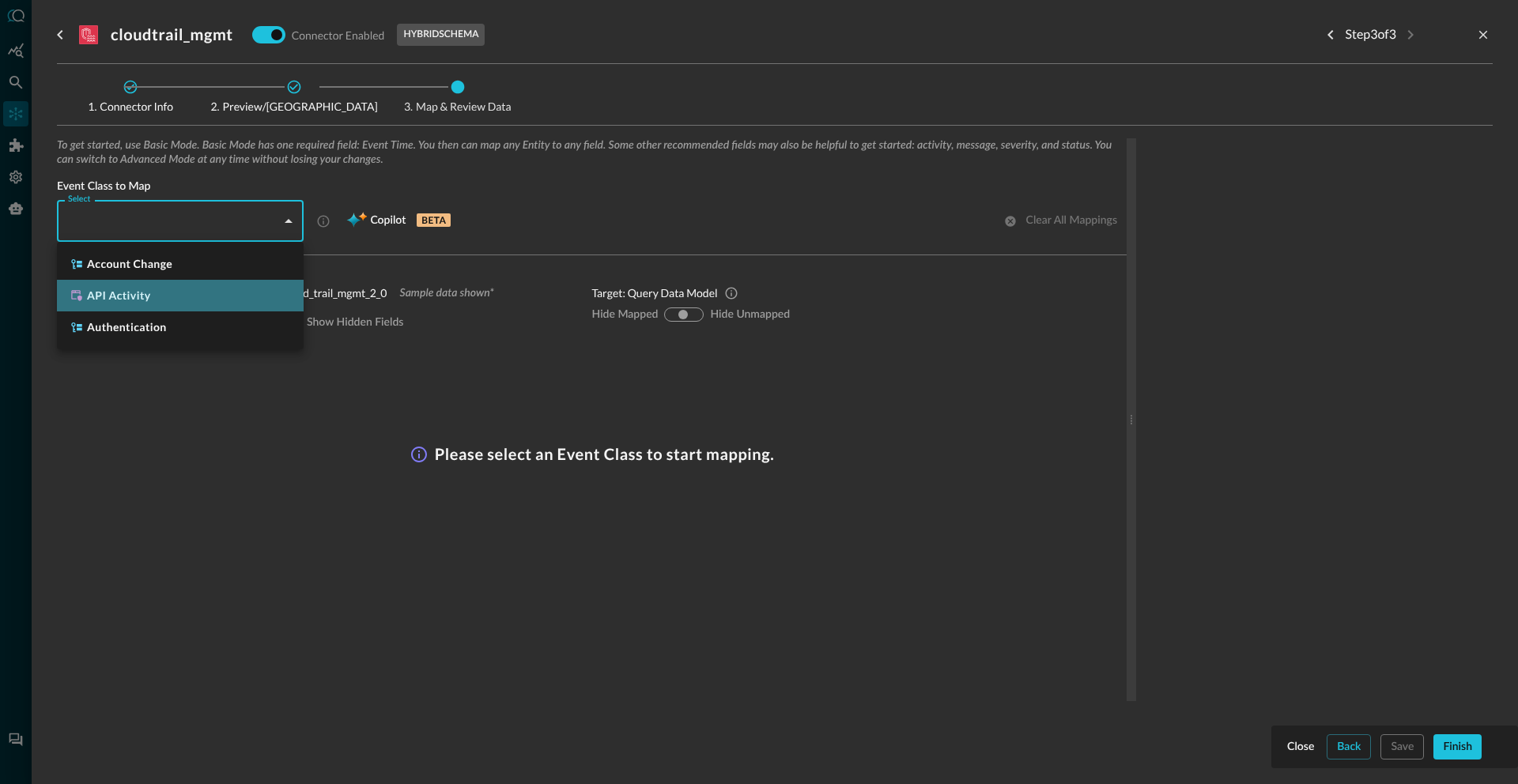
click at [143, 292] on h5 "API Activity" at bounding box center [119, 296] width 64 height 16
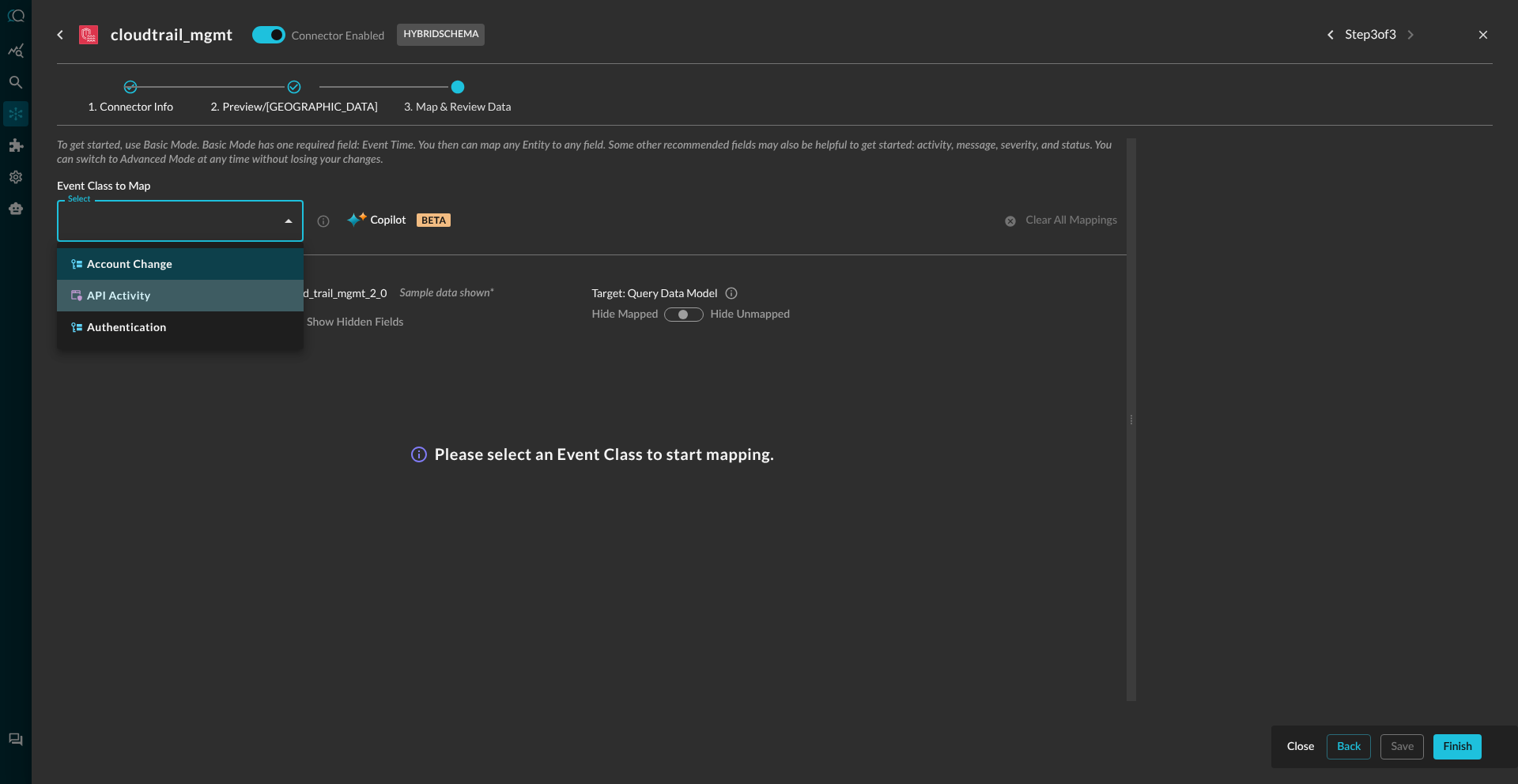
type input "CLASS_API_ACTIVITY"
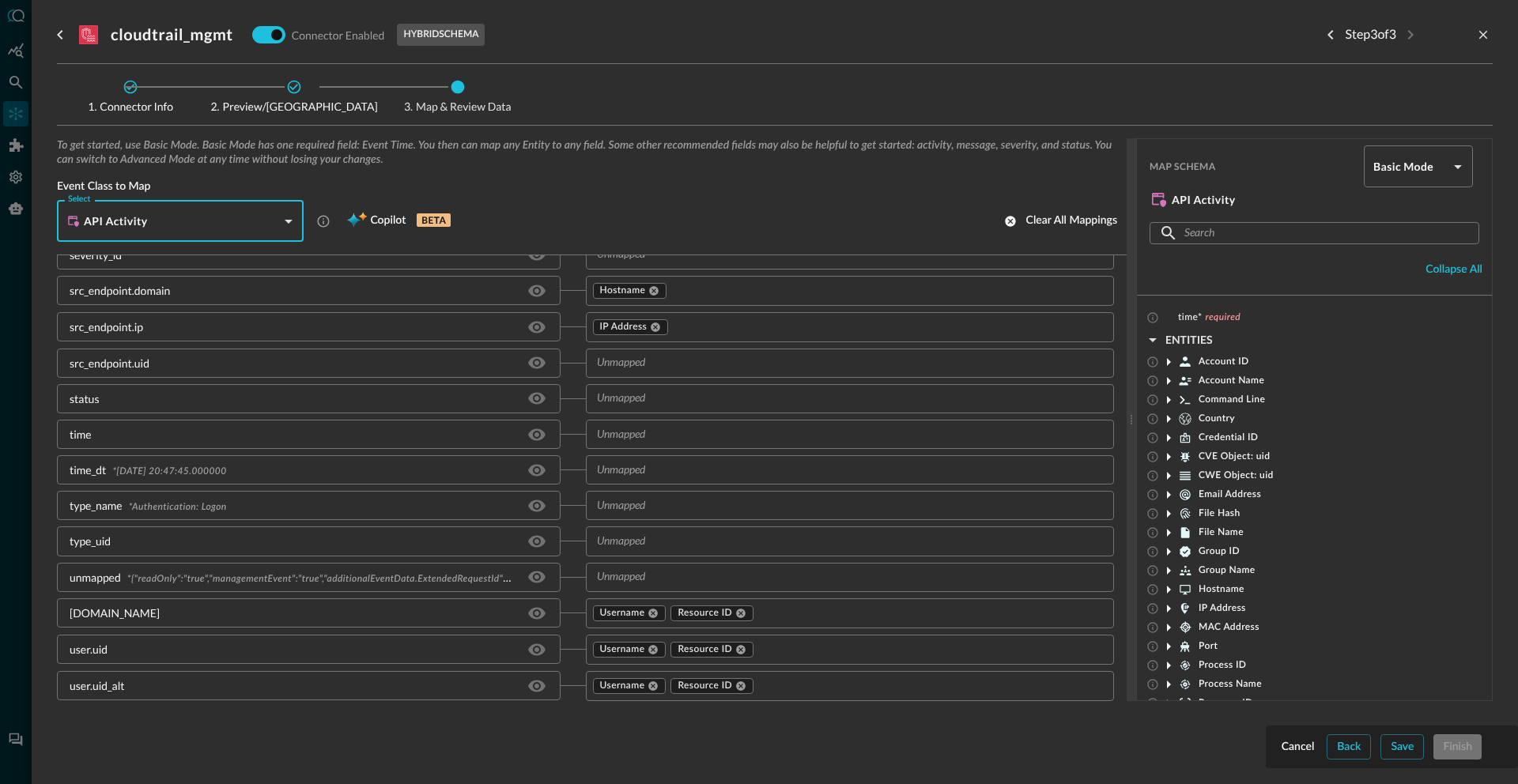
scroll to position [120, 0]
click at [1407, 752] on div "Connector Info Preview/Import Fields Map & Review Data To get started, use Basi…" at bounding box center [774, 420] width 1436 height 713
click at [1381, 734] on button "Save" at bounding box center [1402, 747] width 43 height 25
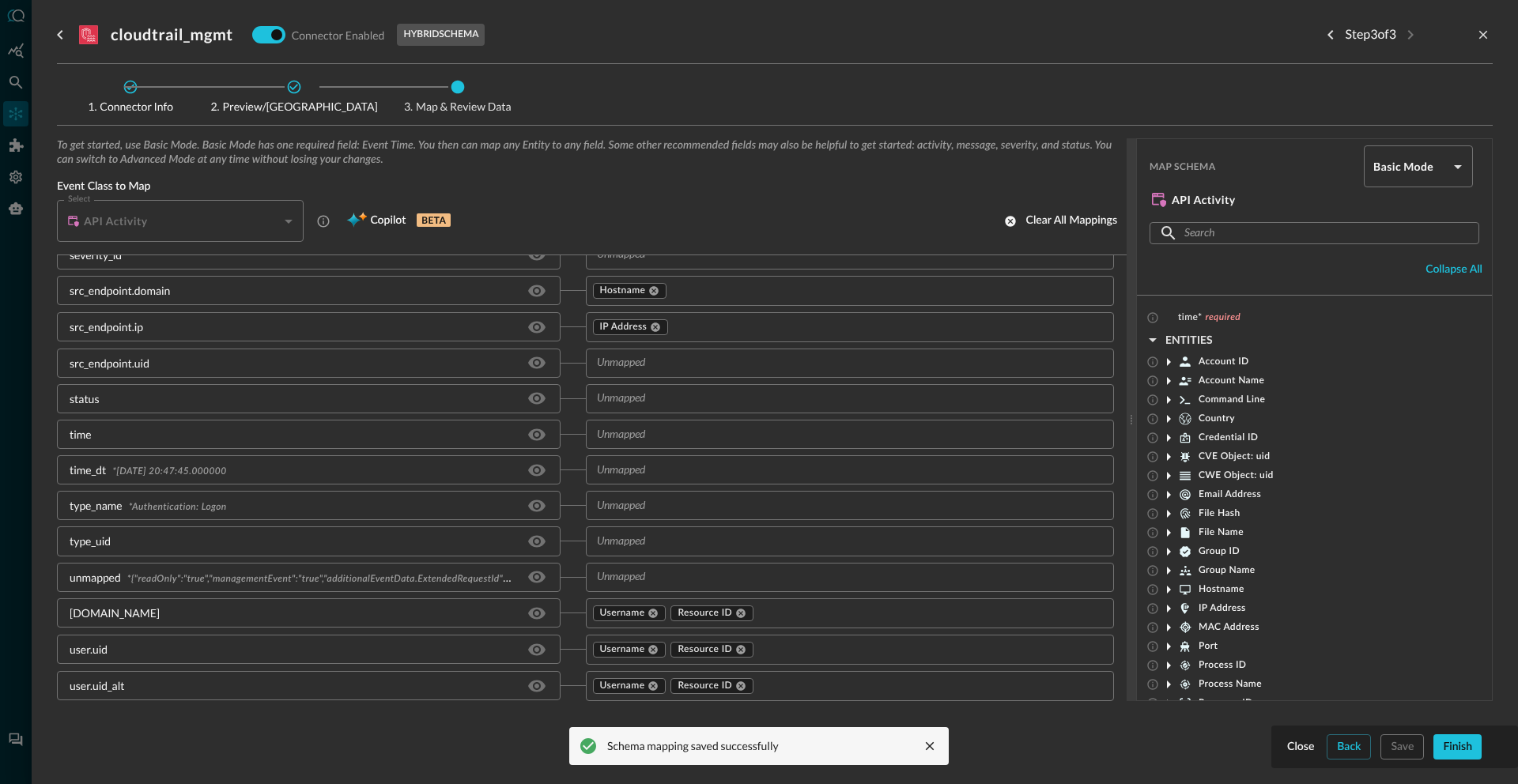
click at [1452, 743] on div "To get started, use Basic Mode. Basic Mode has one required field: Event Time. …" at bounding box center [774, 444] width 1436 height 614
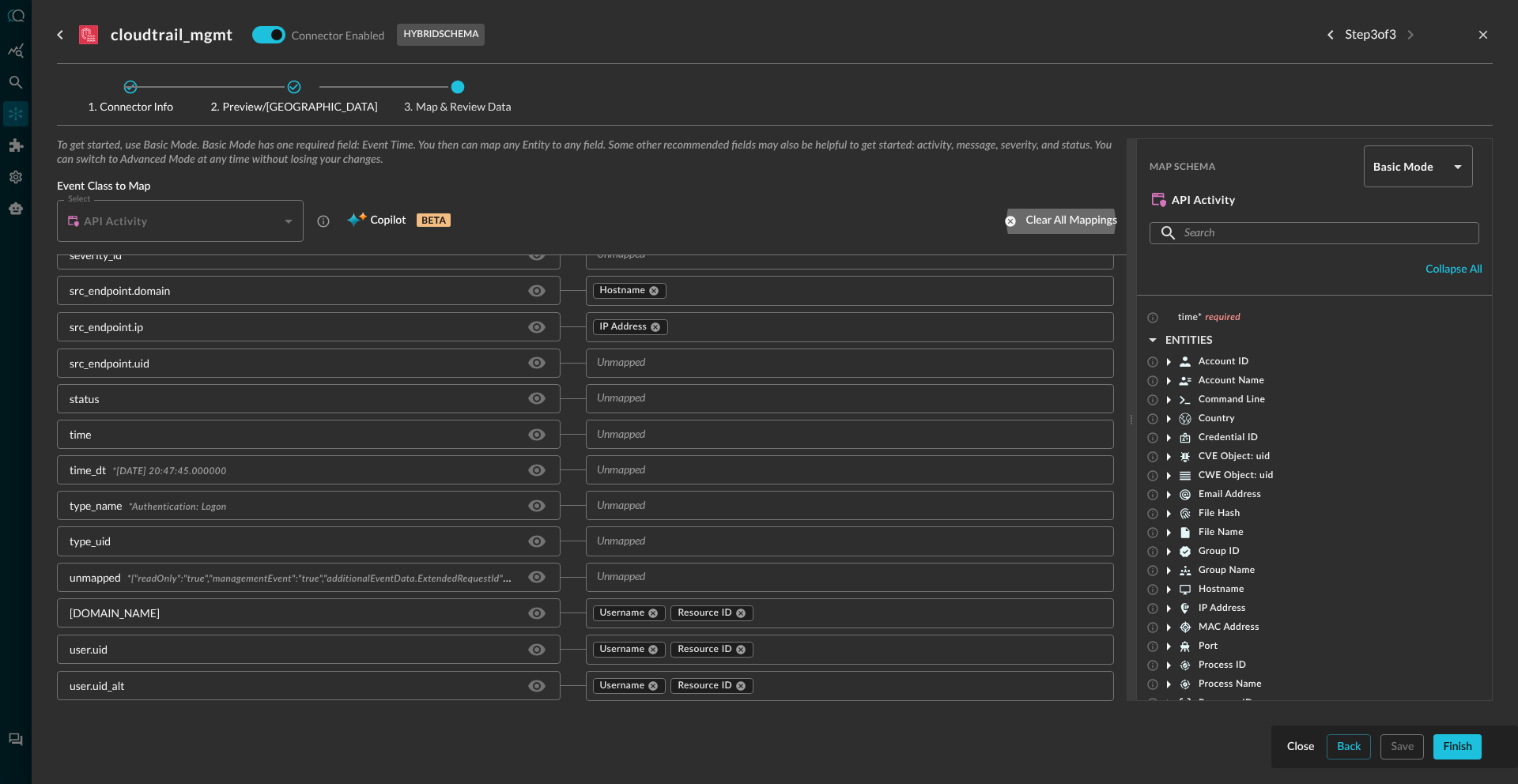
scroll to position [0, 0]
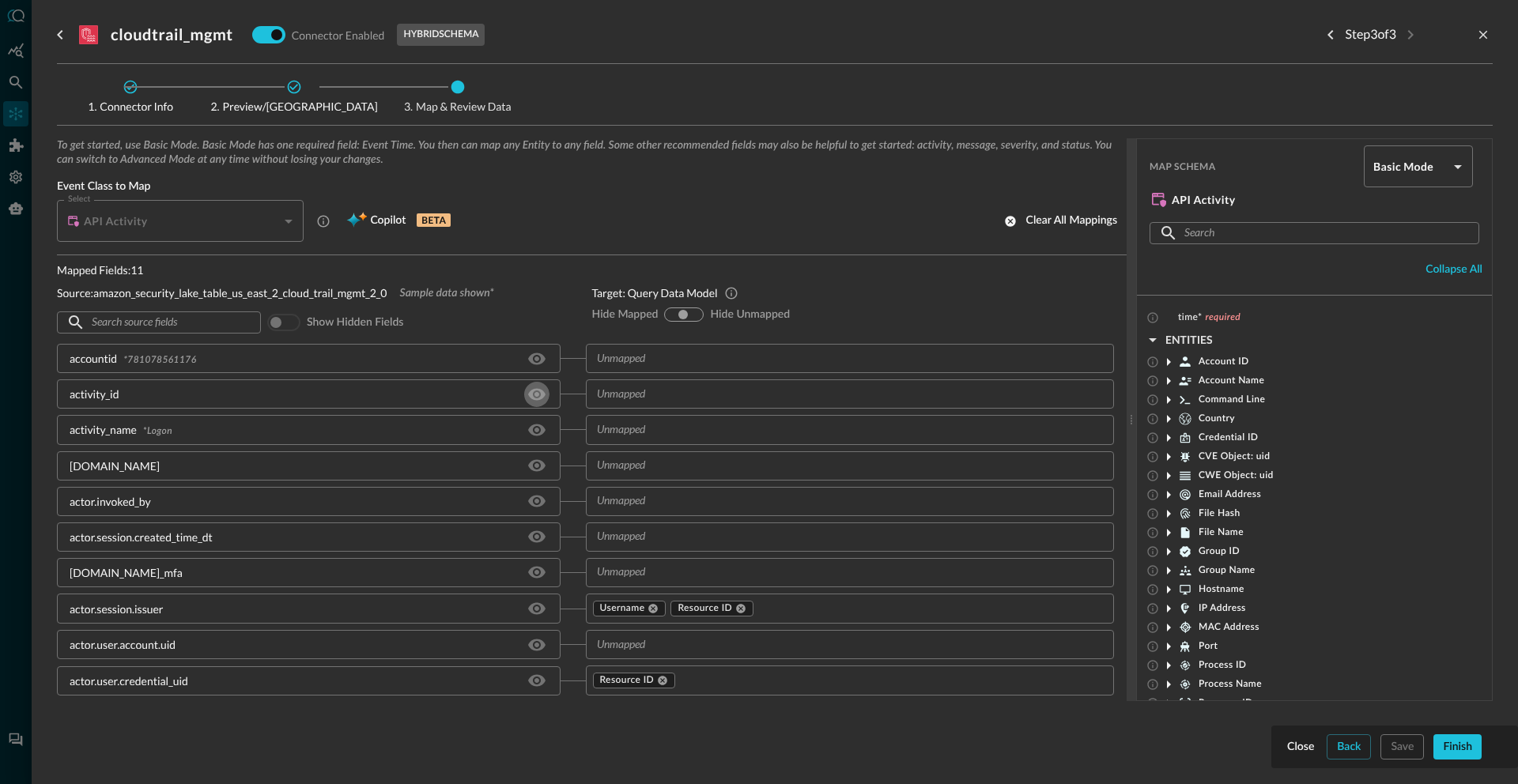
click at [1148, 738] on div "To get started, use Basic Mode. Basic Mode has one required field: Event Time. …" at bounding box center [774, 444] width 1436 height 614
click button "Finish" at bounding box center [1458, 747] width 48 height 25
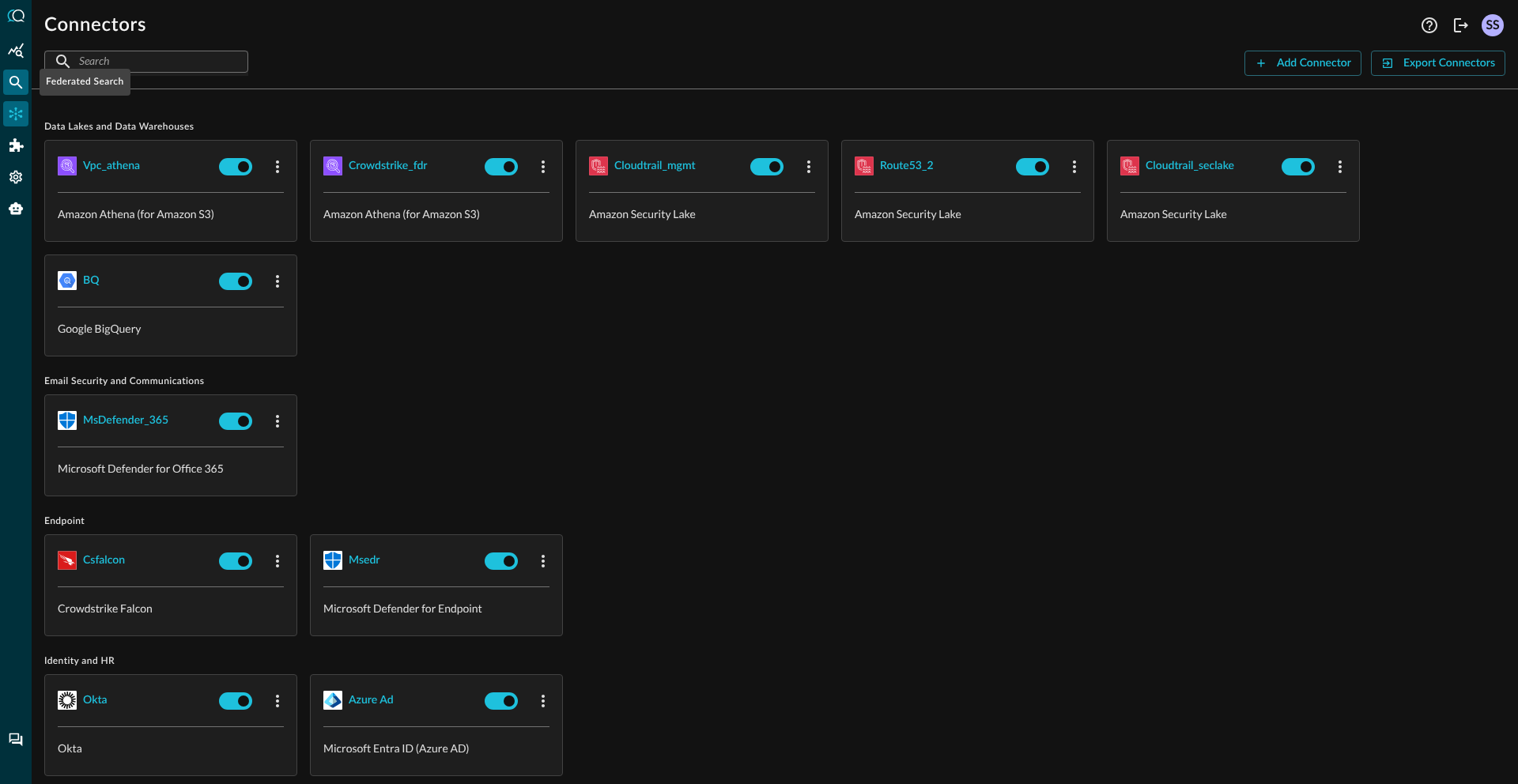
click at [10, 80] on icon "Federated Search" at bounding box center [16, 82] width 13 height 13
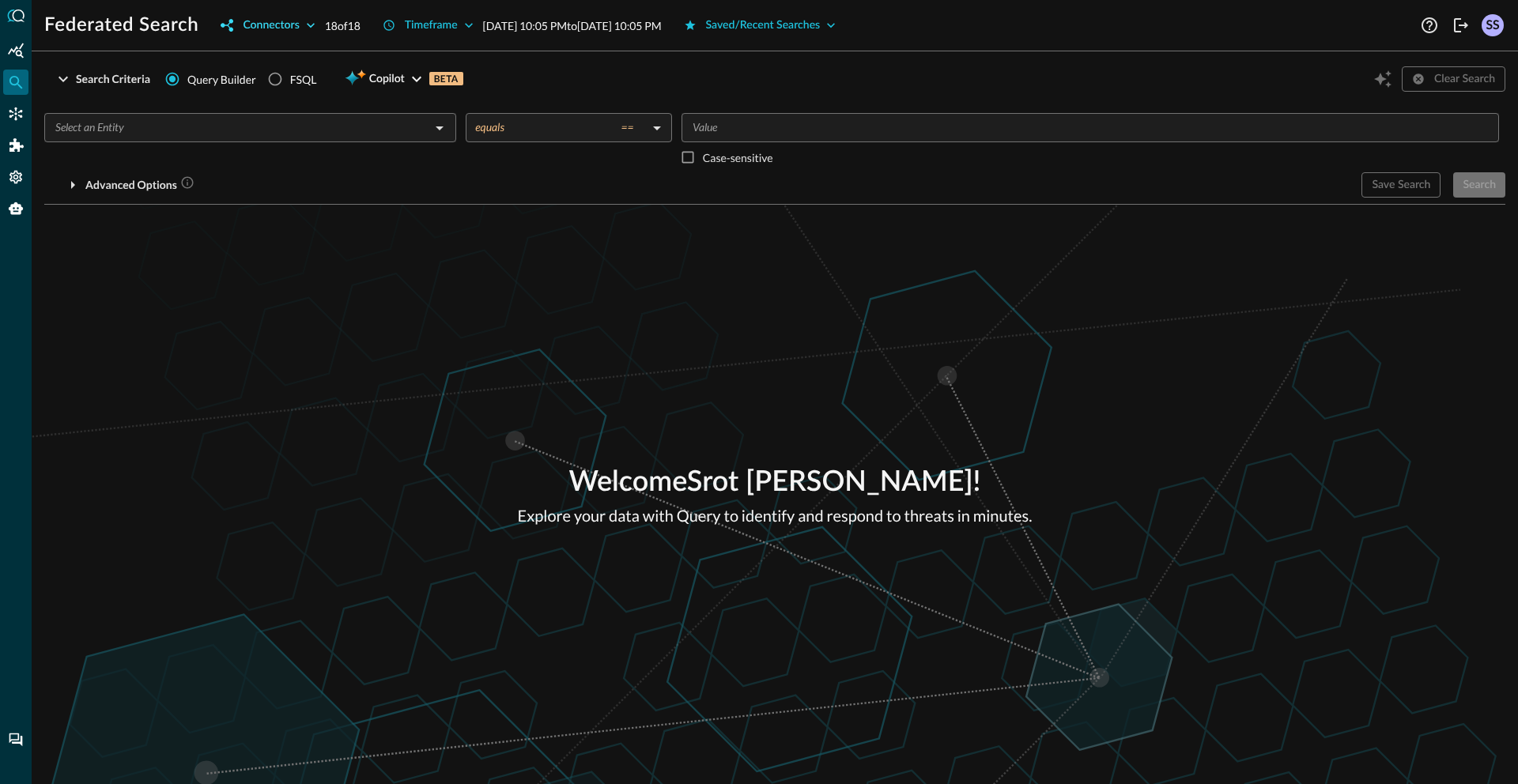
click at [266, 28] on div "Connectors" at bounding box center [270, 26] width 57 height 20
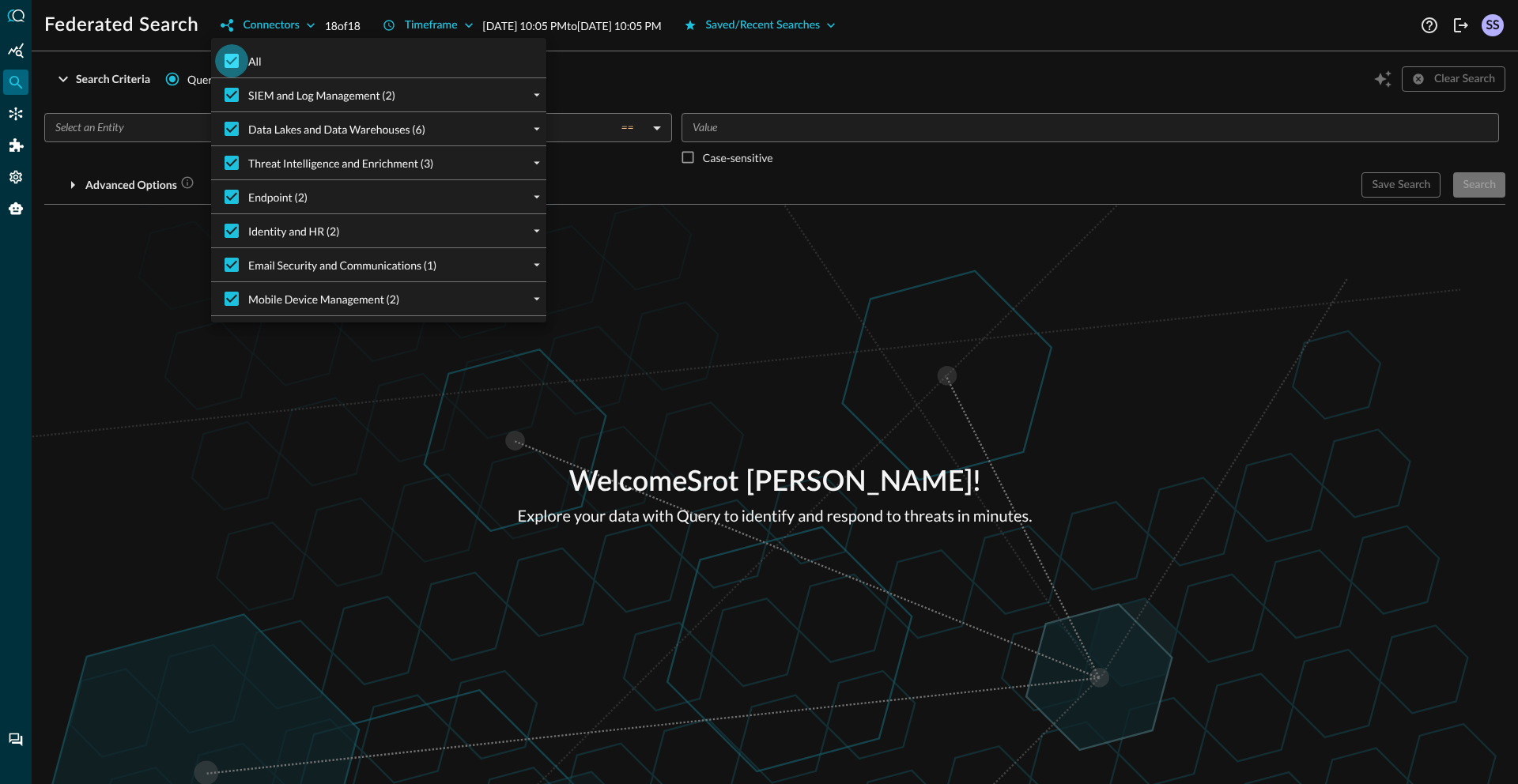
click at [243, 61] on input "All" at bounding box center [232, 60] width 34 height 34
checkbox input "false"
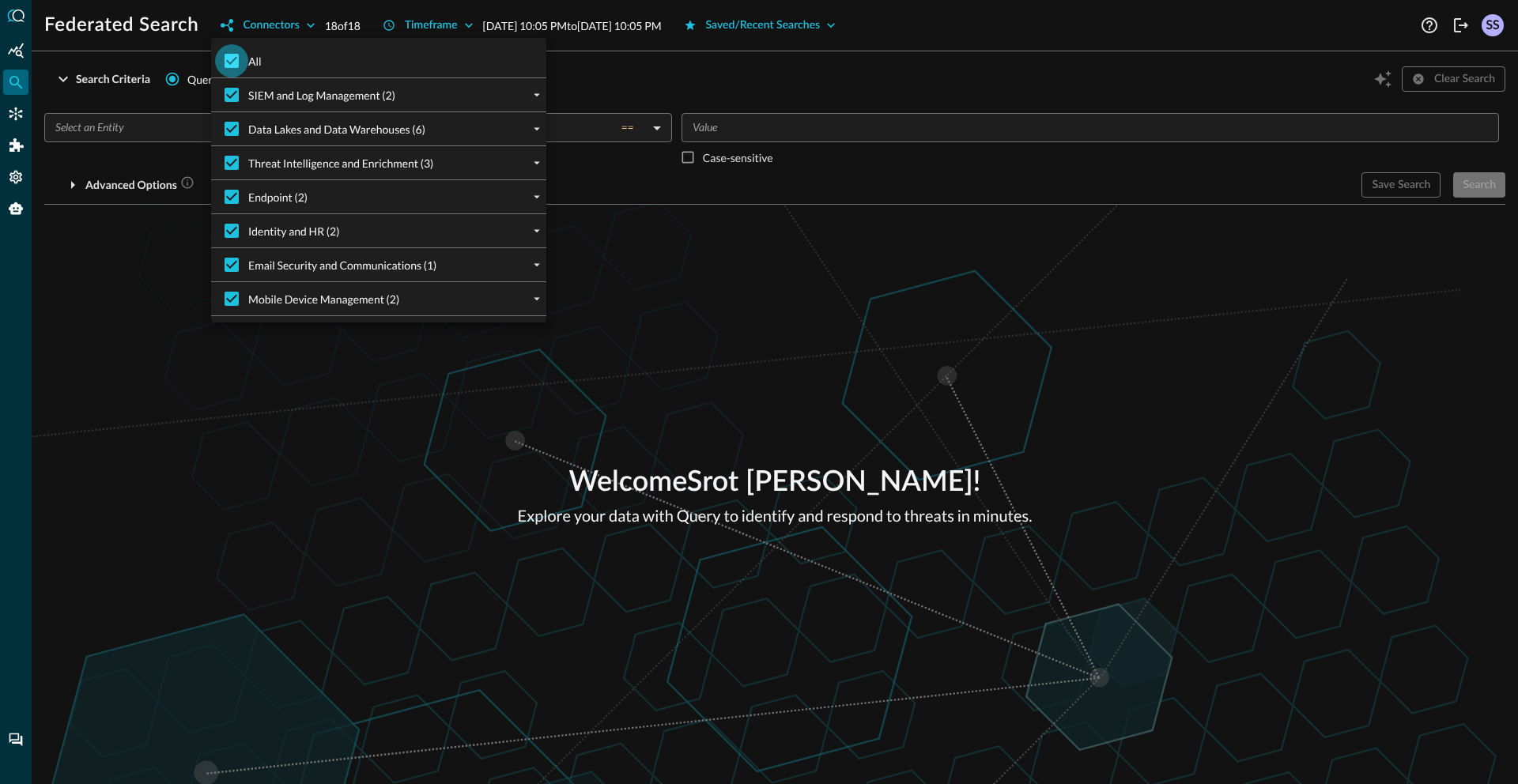
checkbox input "false"
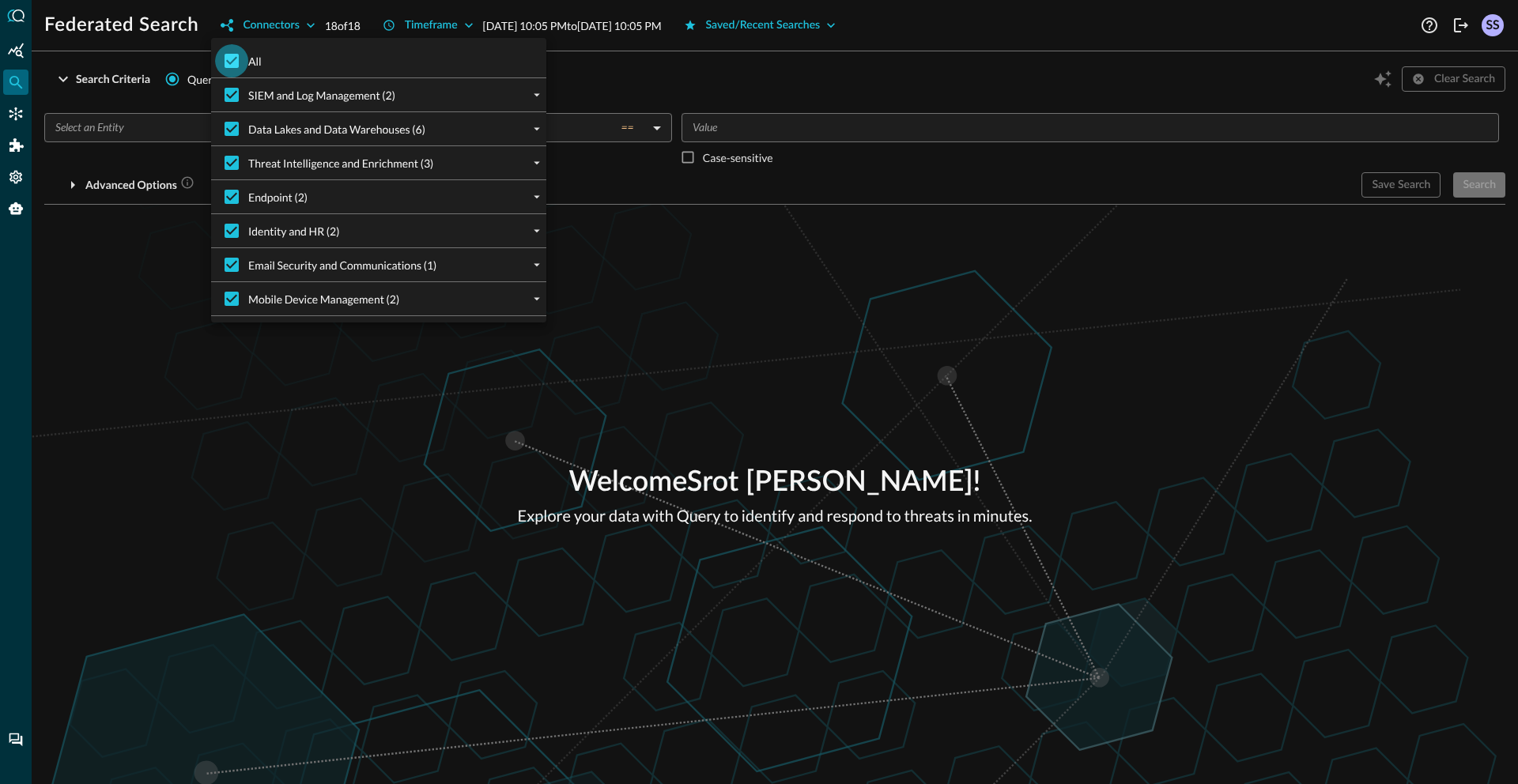
checkbox input "false"
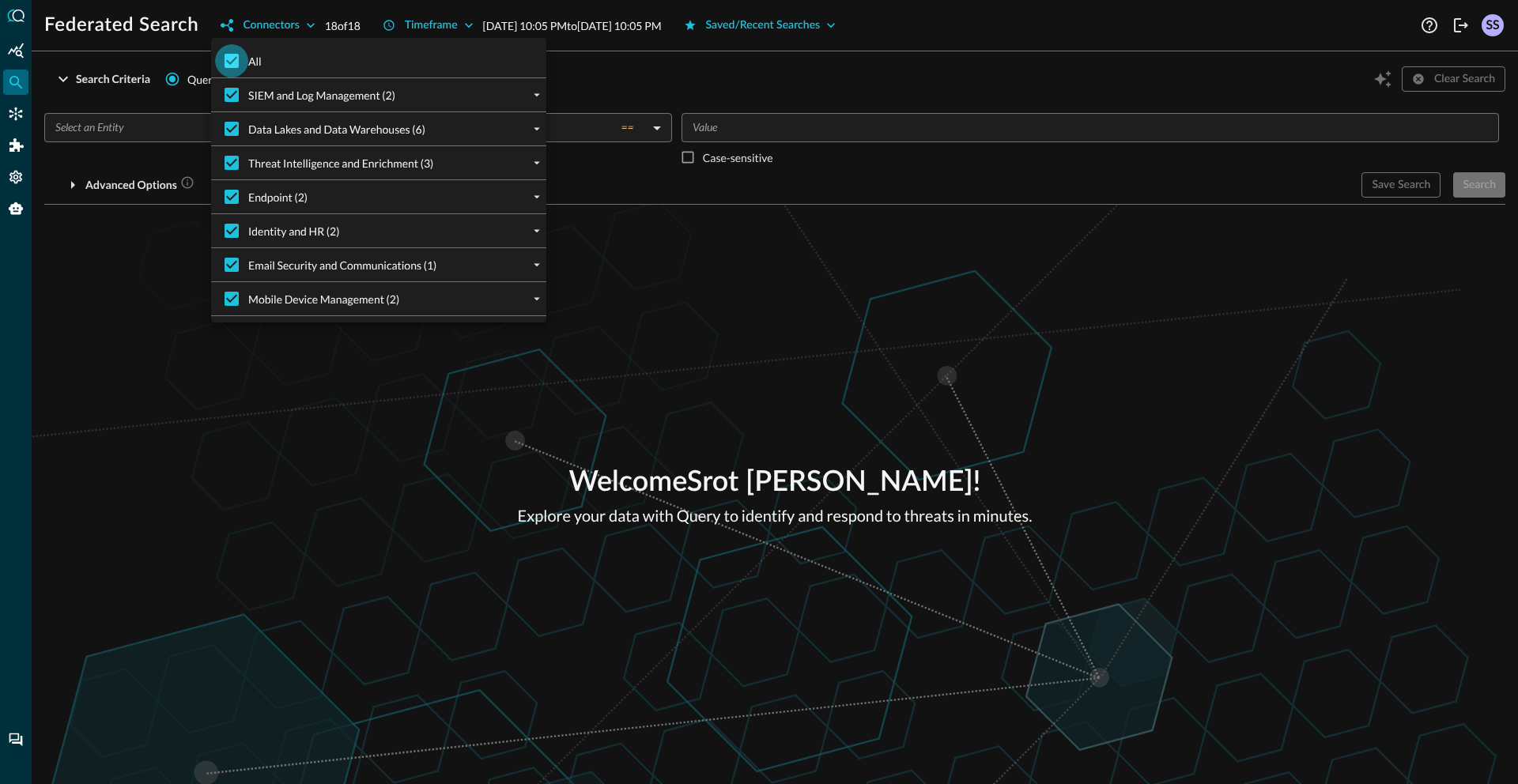
checkbox input "false"
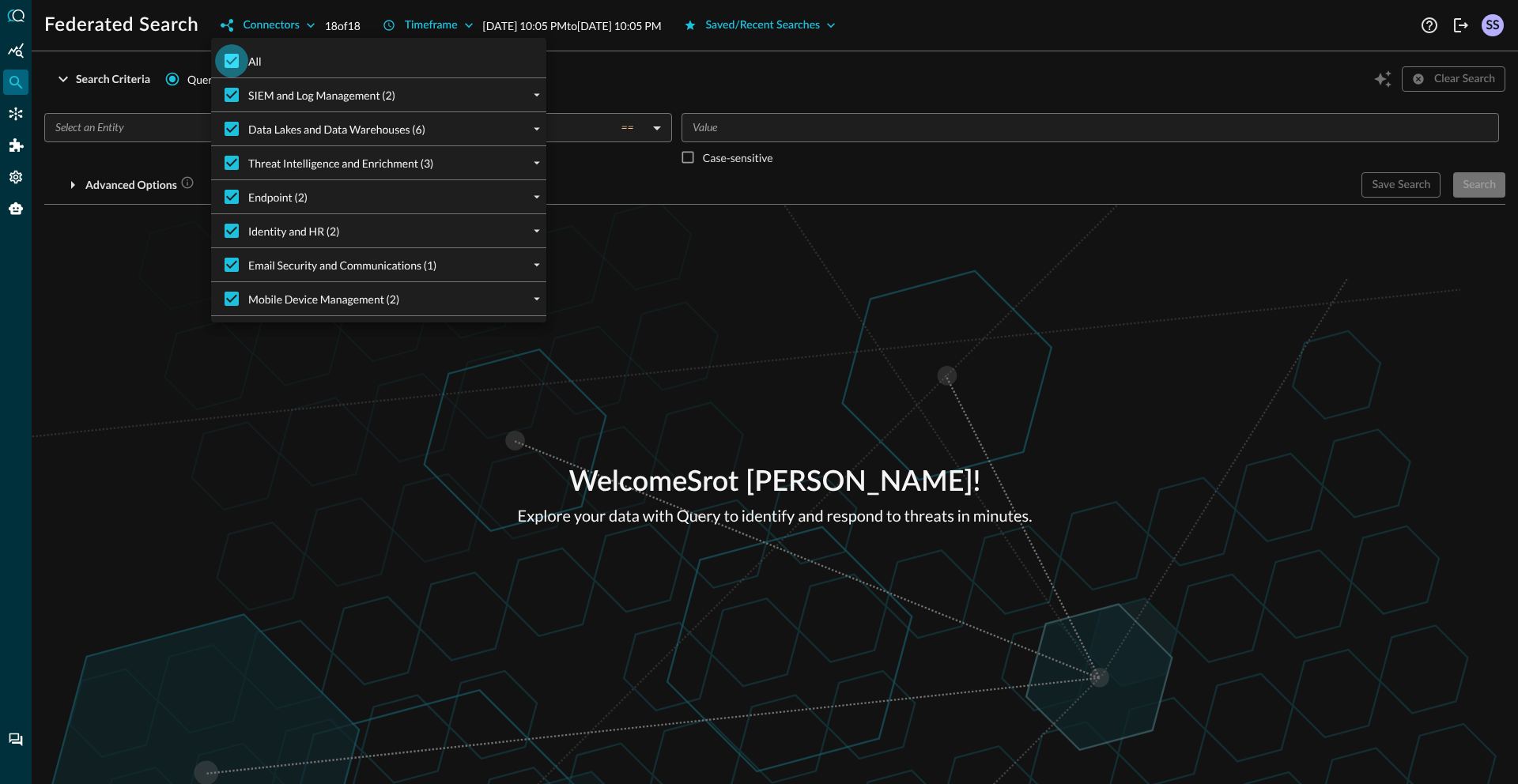
checkbox input "false"
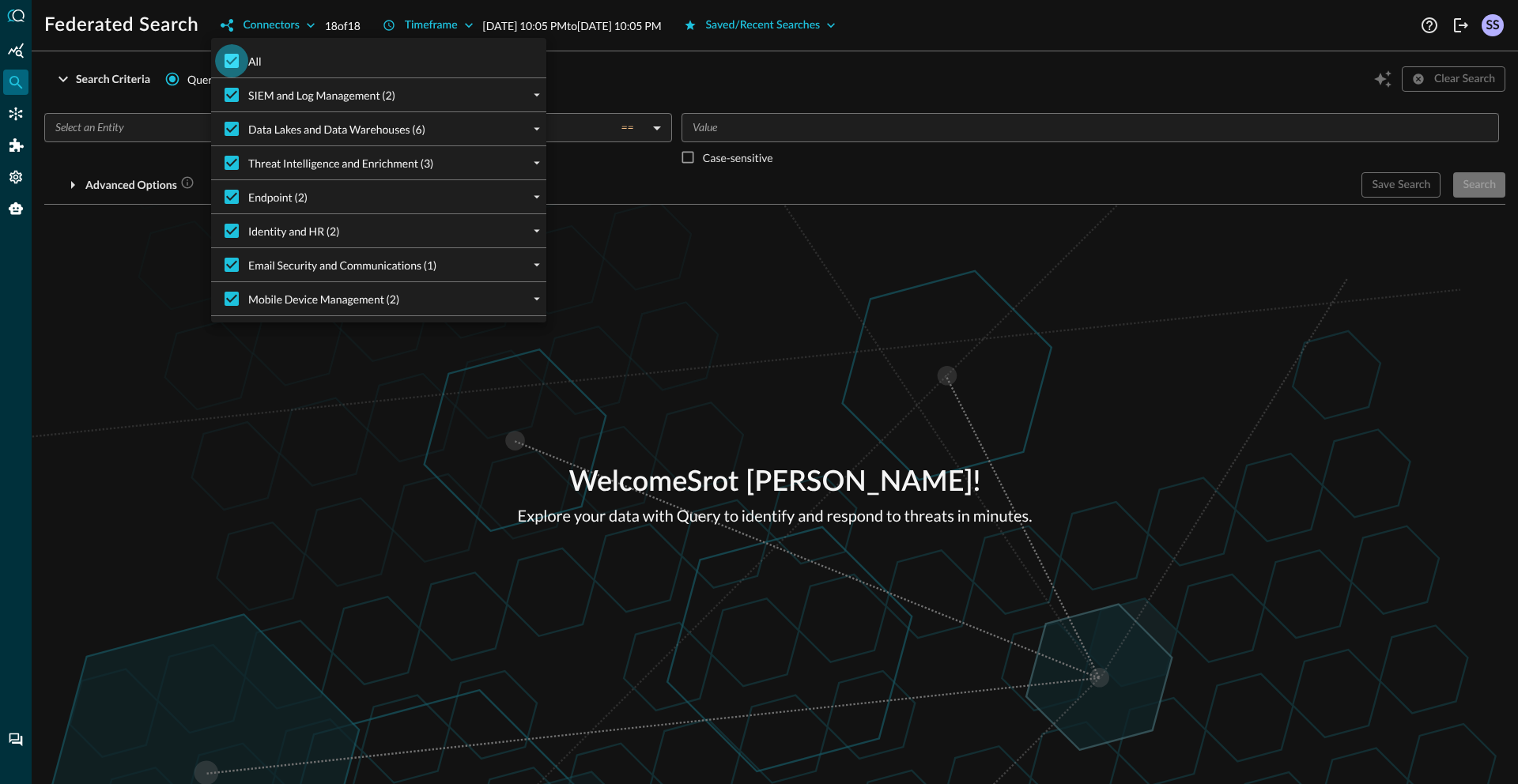
checkbox input "false"
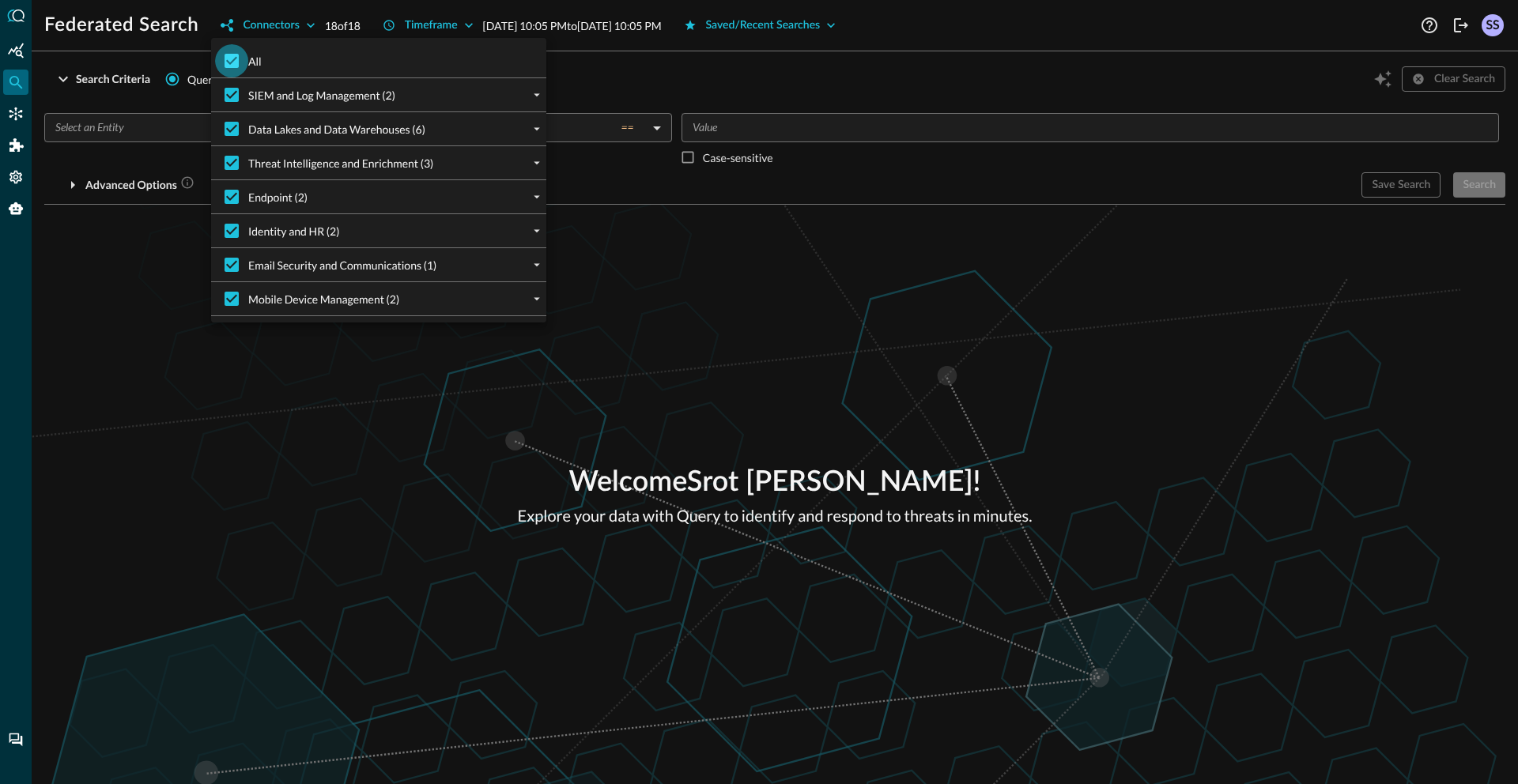
checkbox input "false"
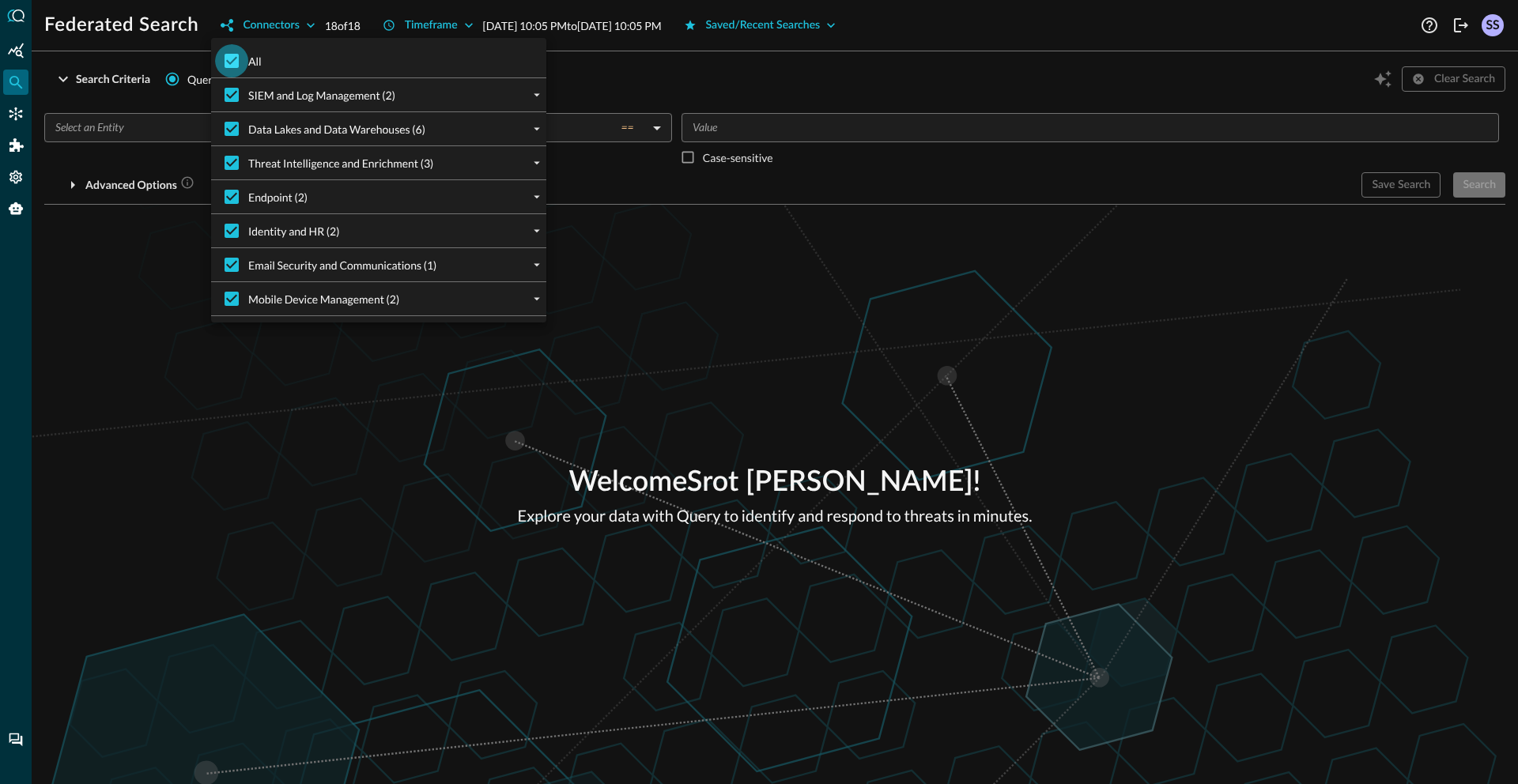
checkbox input "false"
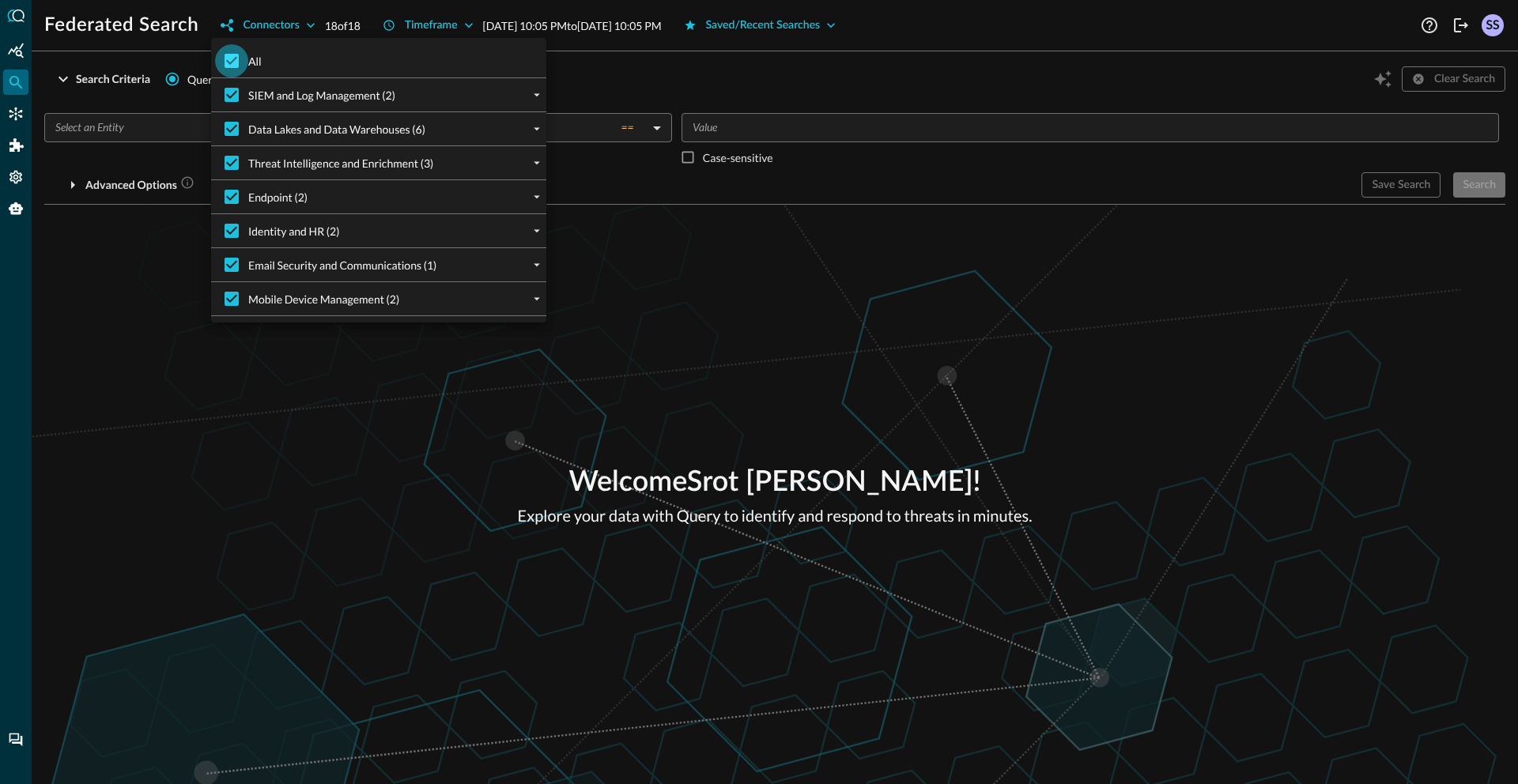
checkbox input "false"
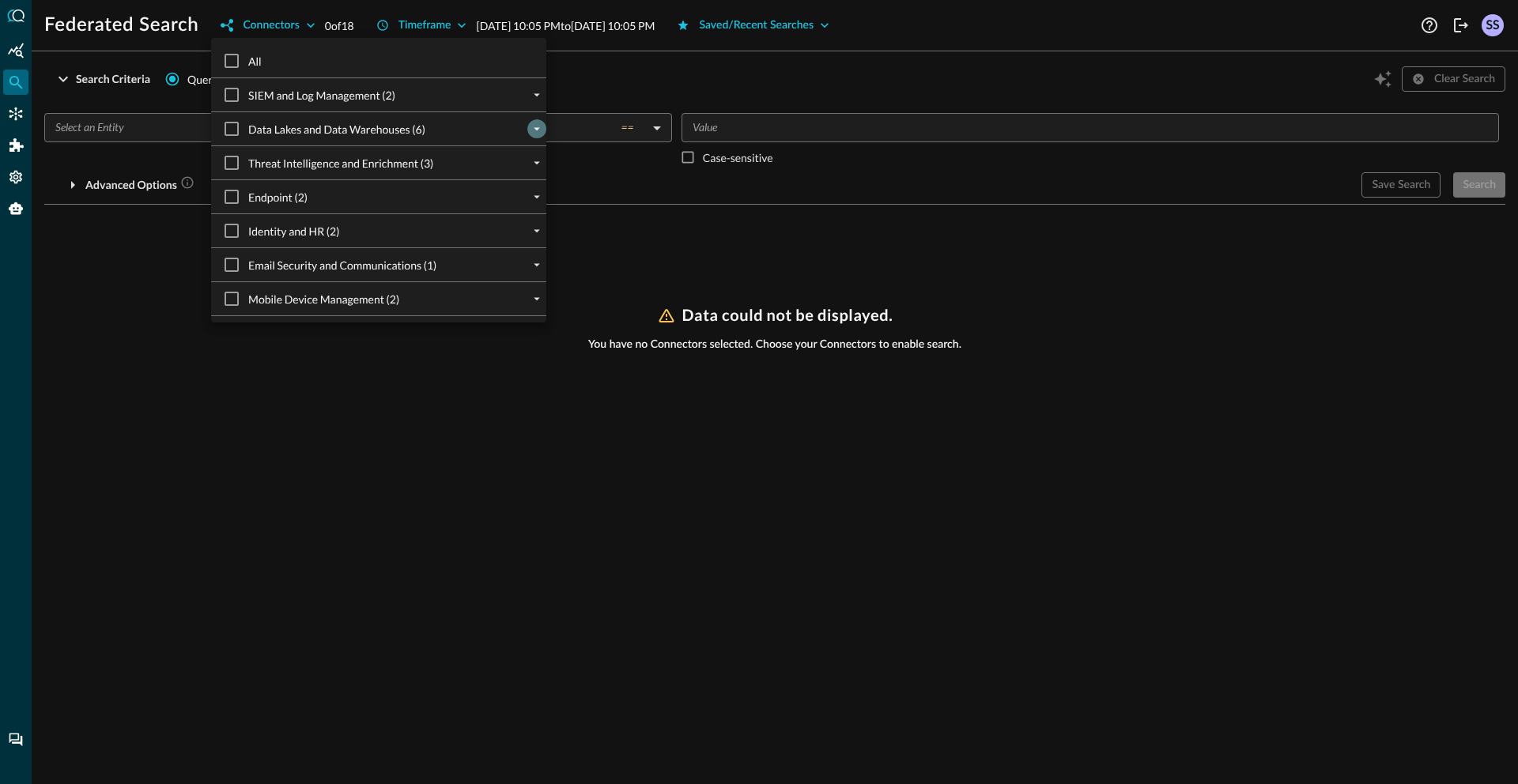
click at [528, 136] on button "expand" at bounding box center [537, 129] width 19 height 19
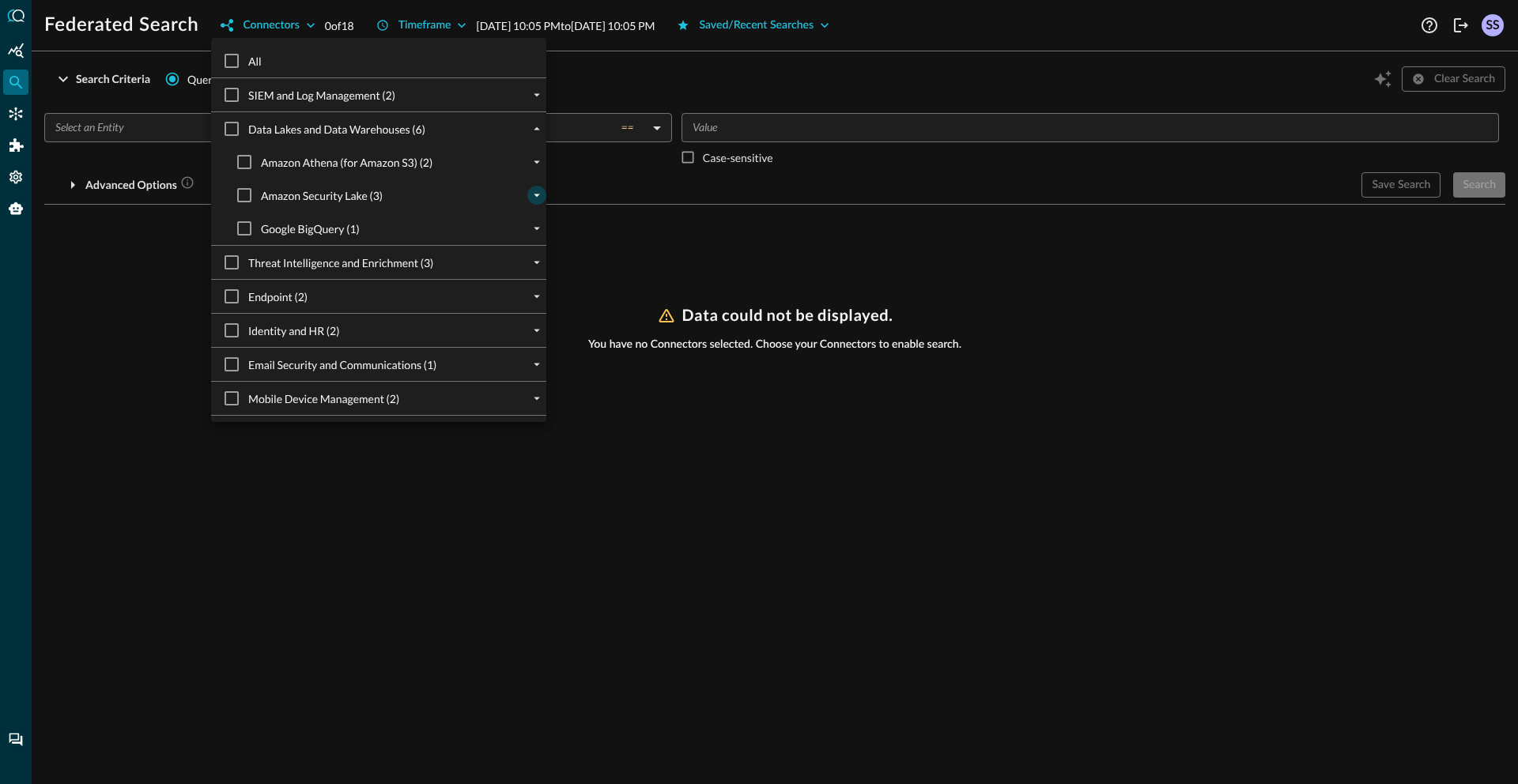
click at [530, 194] on icon "expand" at bounding box center [536, 195] width 14 height 14
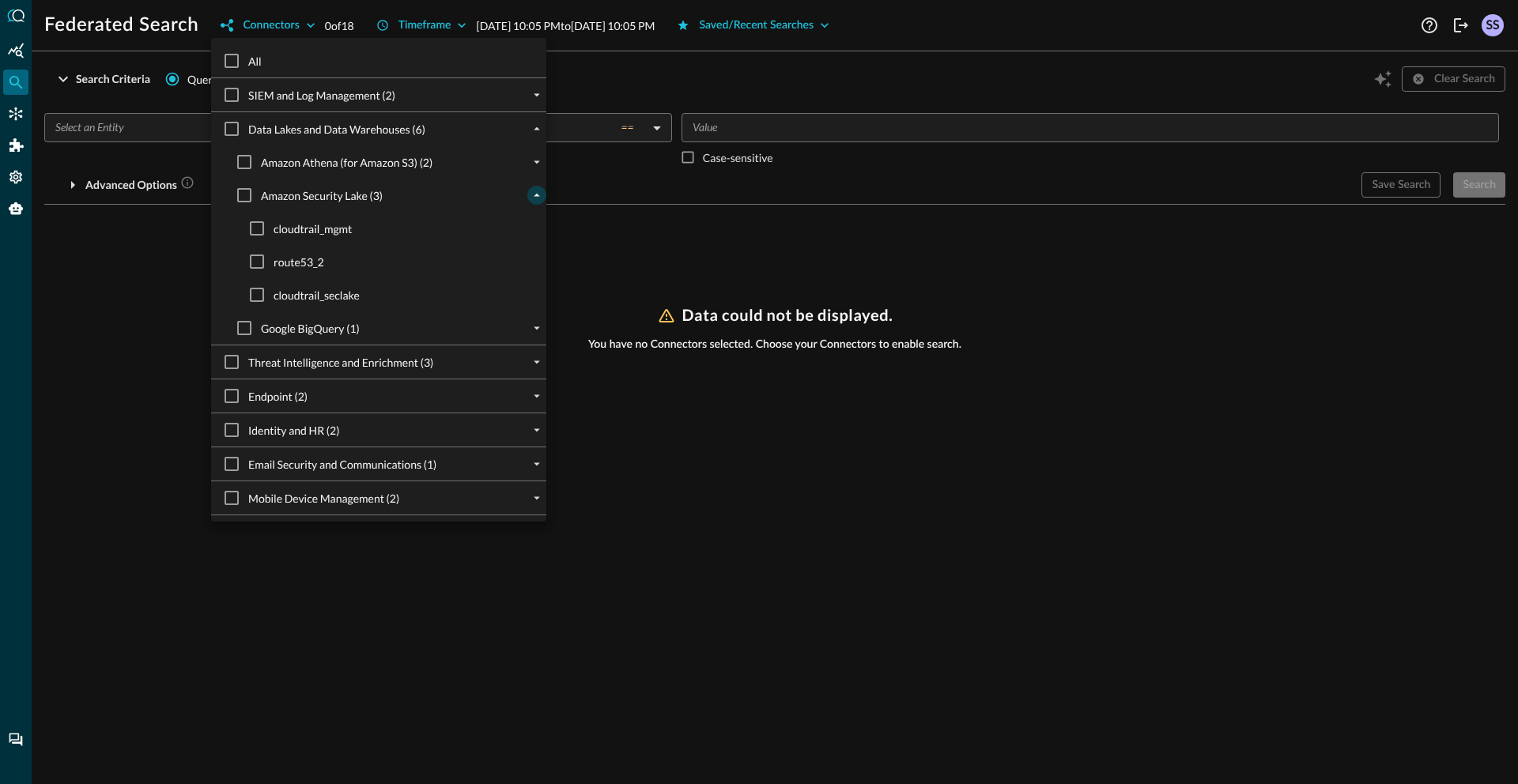
click at [329, 228] on span "cloudtrail_mgmt" at bounding box center [313, 228] width 79 height 16
click at [274, 228] on input "cloudtrail_mgmt" at bounding box center [257, 228] width 34 height 34
checkbox input "true"
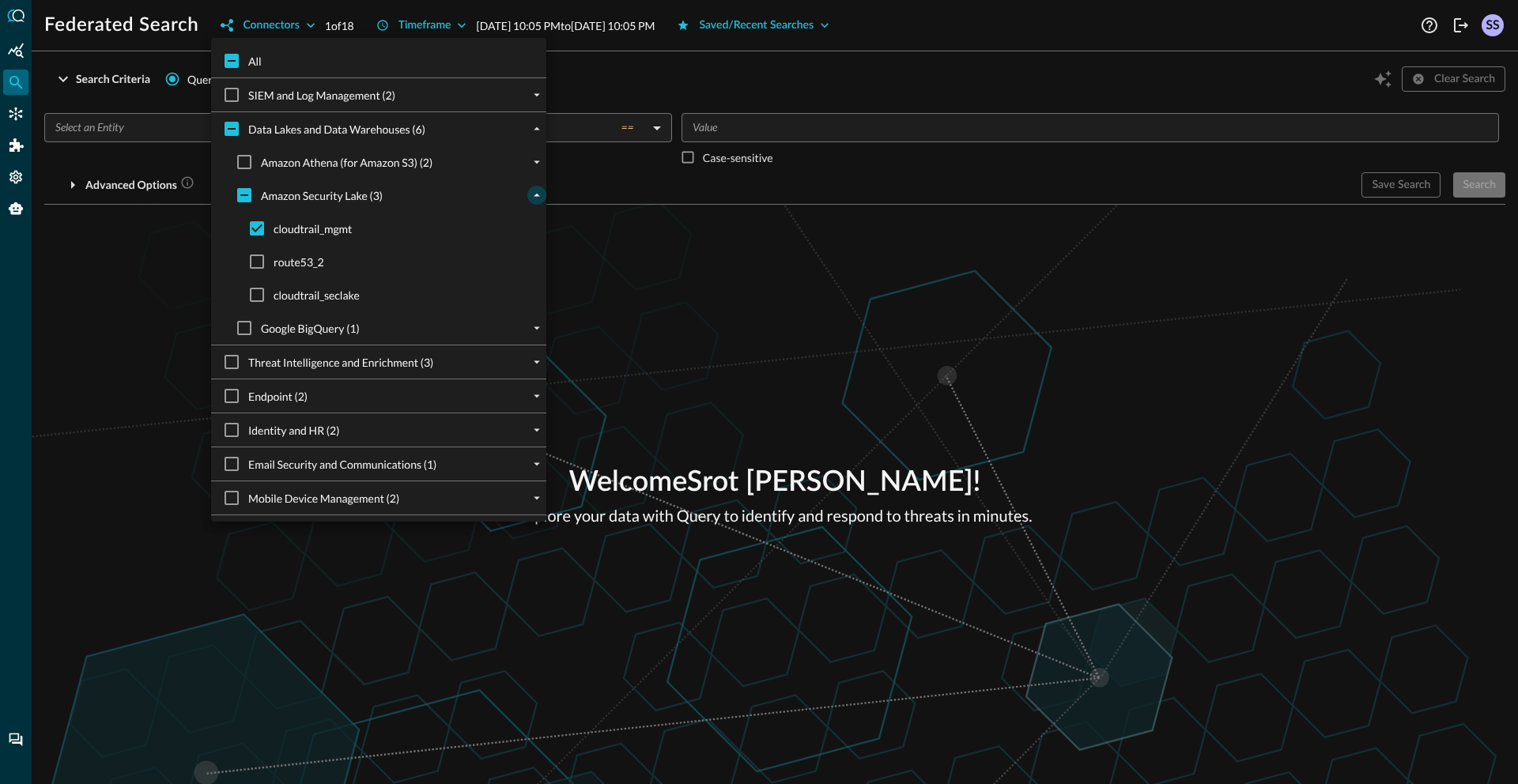
click at [676, 247] on div at bounding box center [759, 392] width 1518 height 784
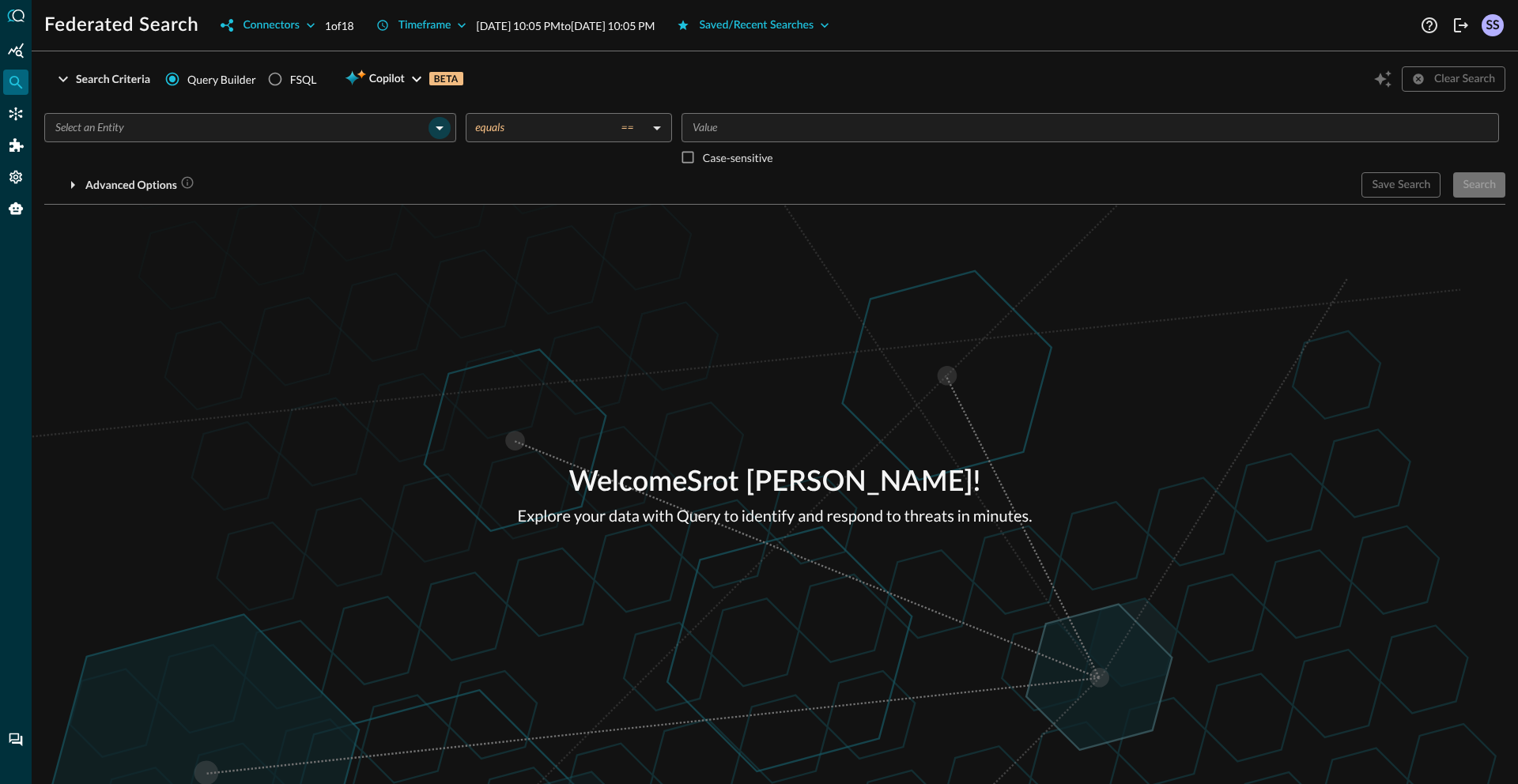
click at [433, 127] on icon "Open" at bounding box center [440, 128] width 19 height 19
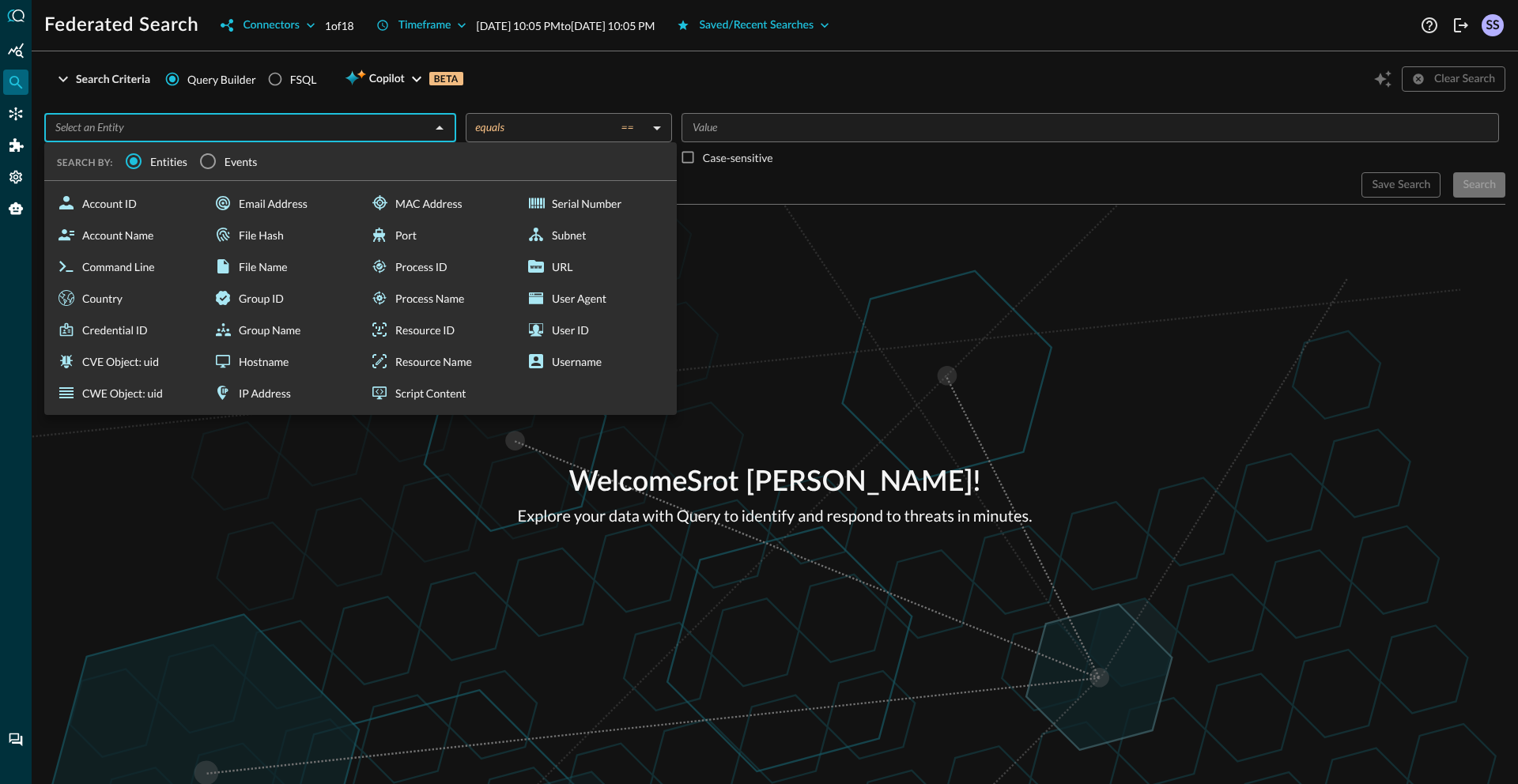
click at [234, 156] on span "Events" at bounding box center [240, 161] width 34 height 16
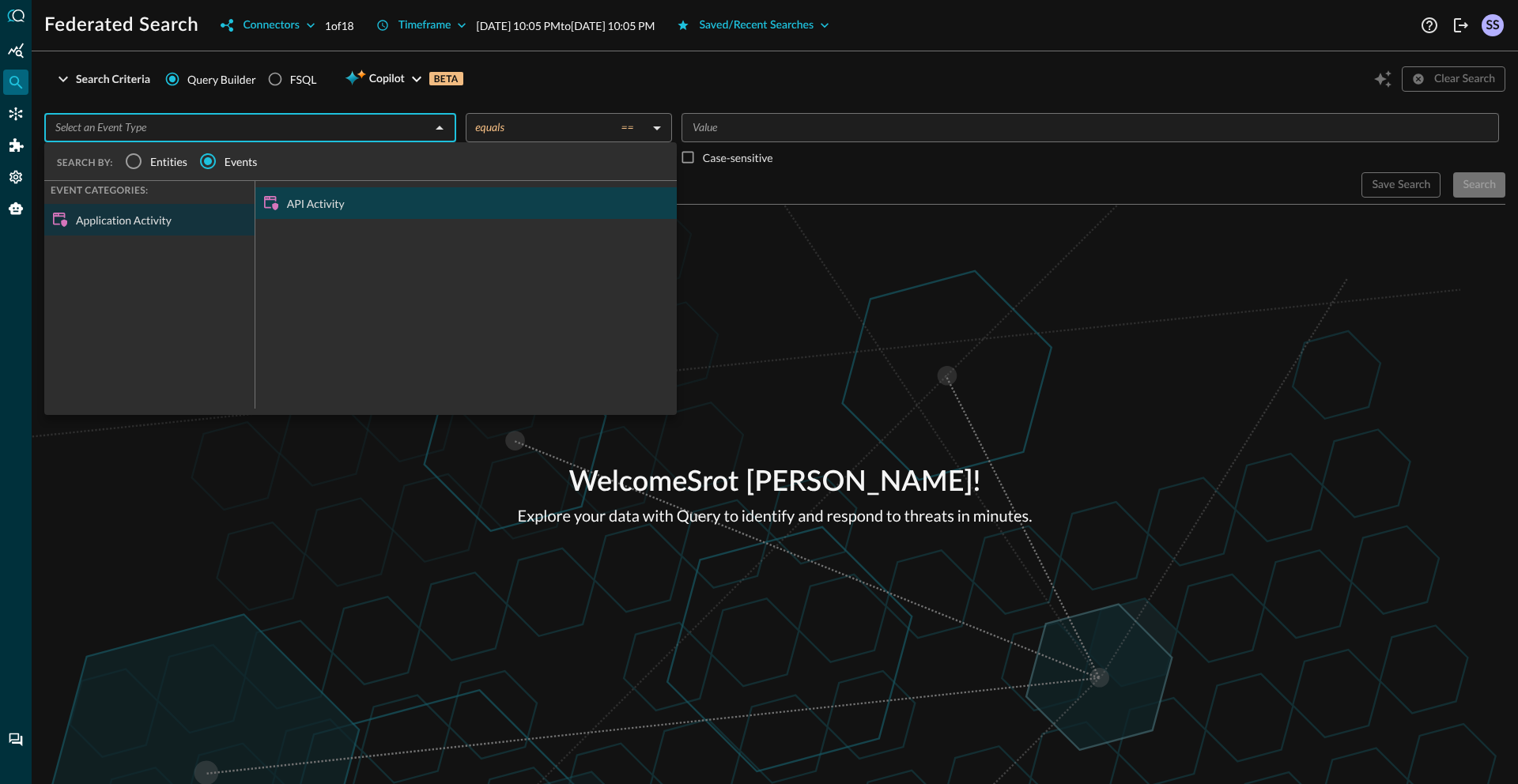
click at [302, 207] on div "API Activity" at bounding box center [466, 203] width 421 height 32
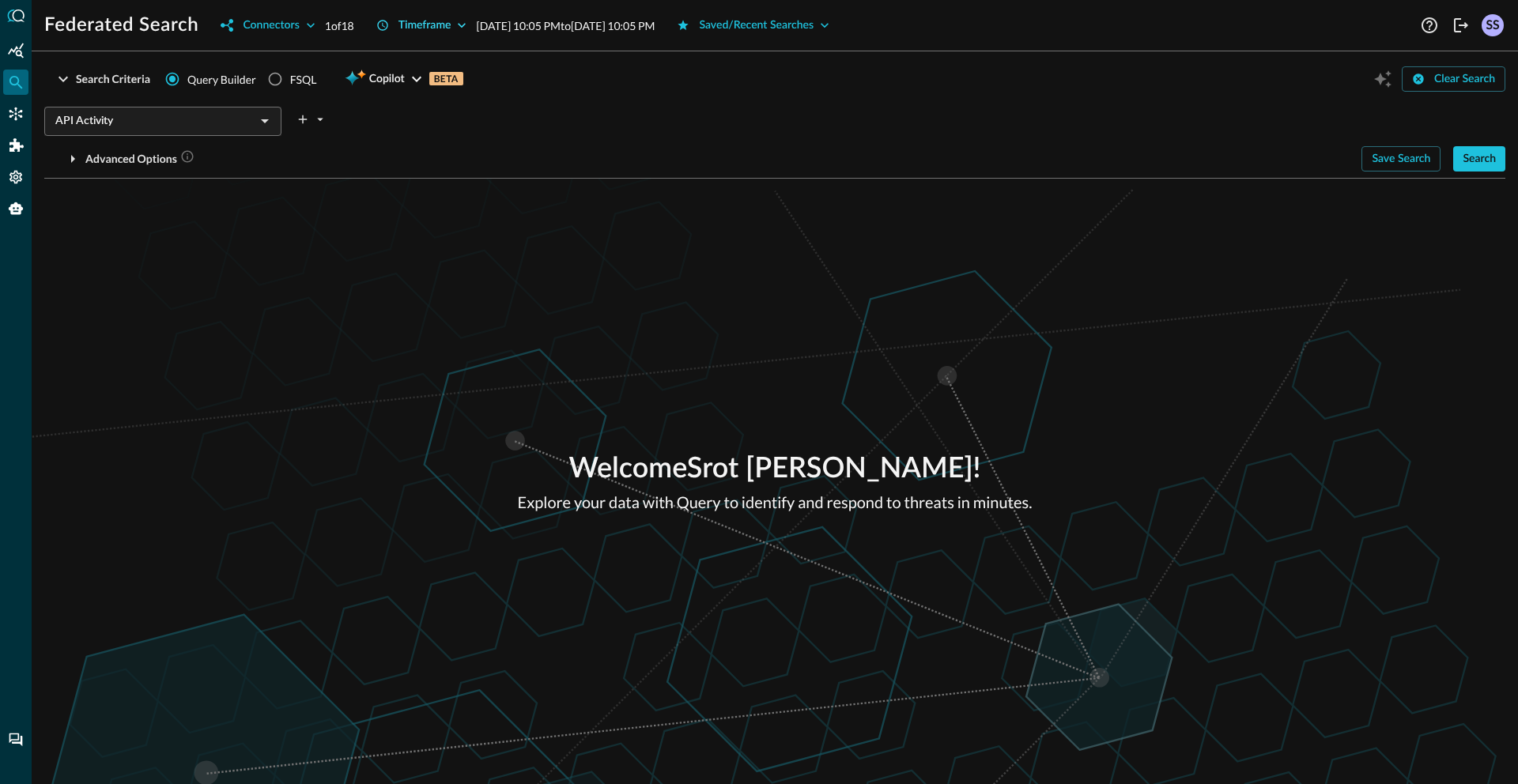
click at [404, 30] on div "Timeframe" at bounding box center [424, 26] width 53 height 20
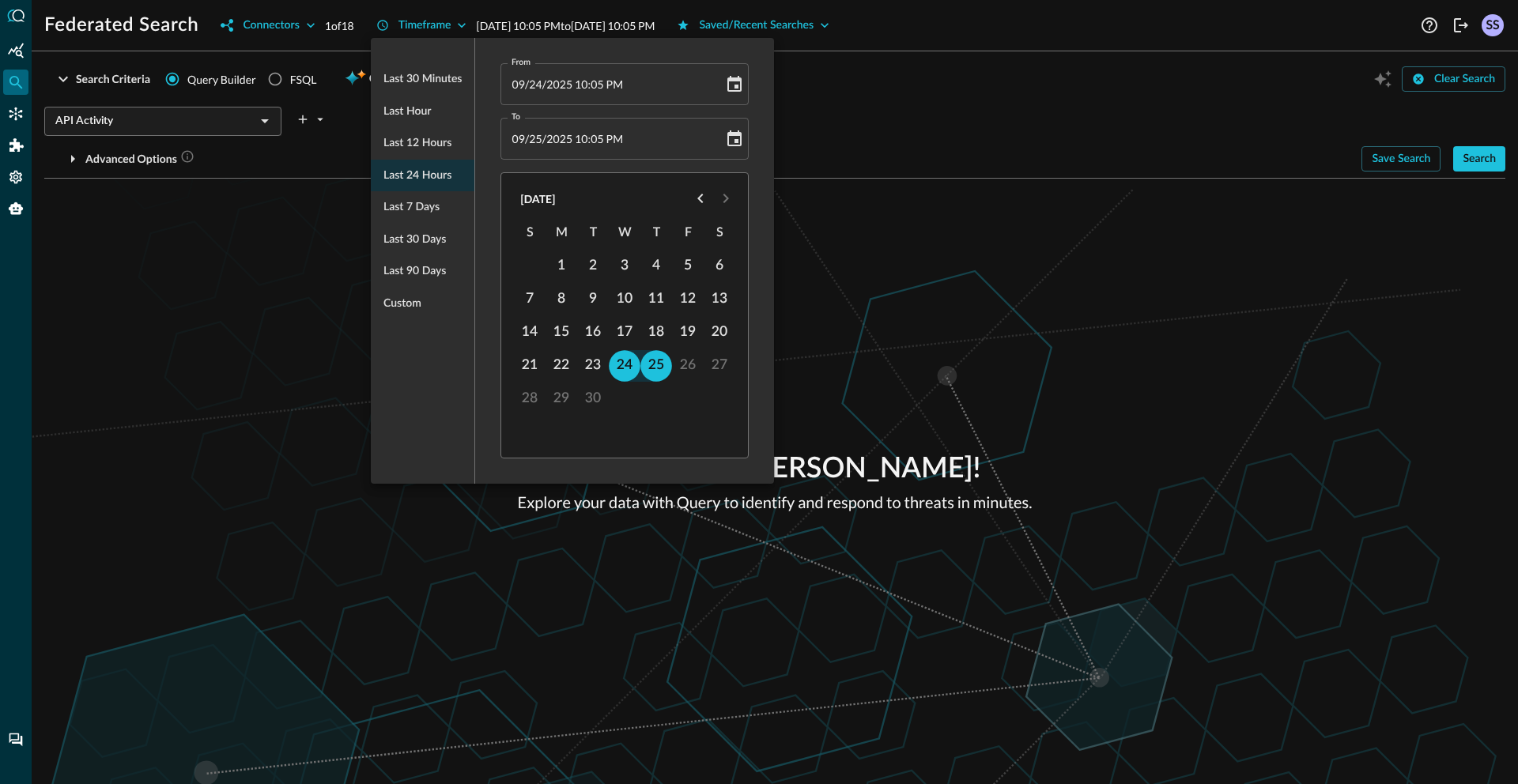
click at [416, 174] on ul "Last 30 minutes Last hour Last 12 hours Last 24 hours Last 7 days Last 30 days …" at bounding box center [422, 190] width 103 height 269
click at [989, 298] on div at bounding box center [759, 392] width 1518 height 784
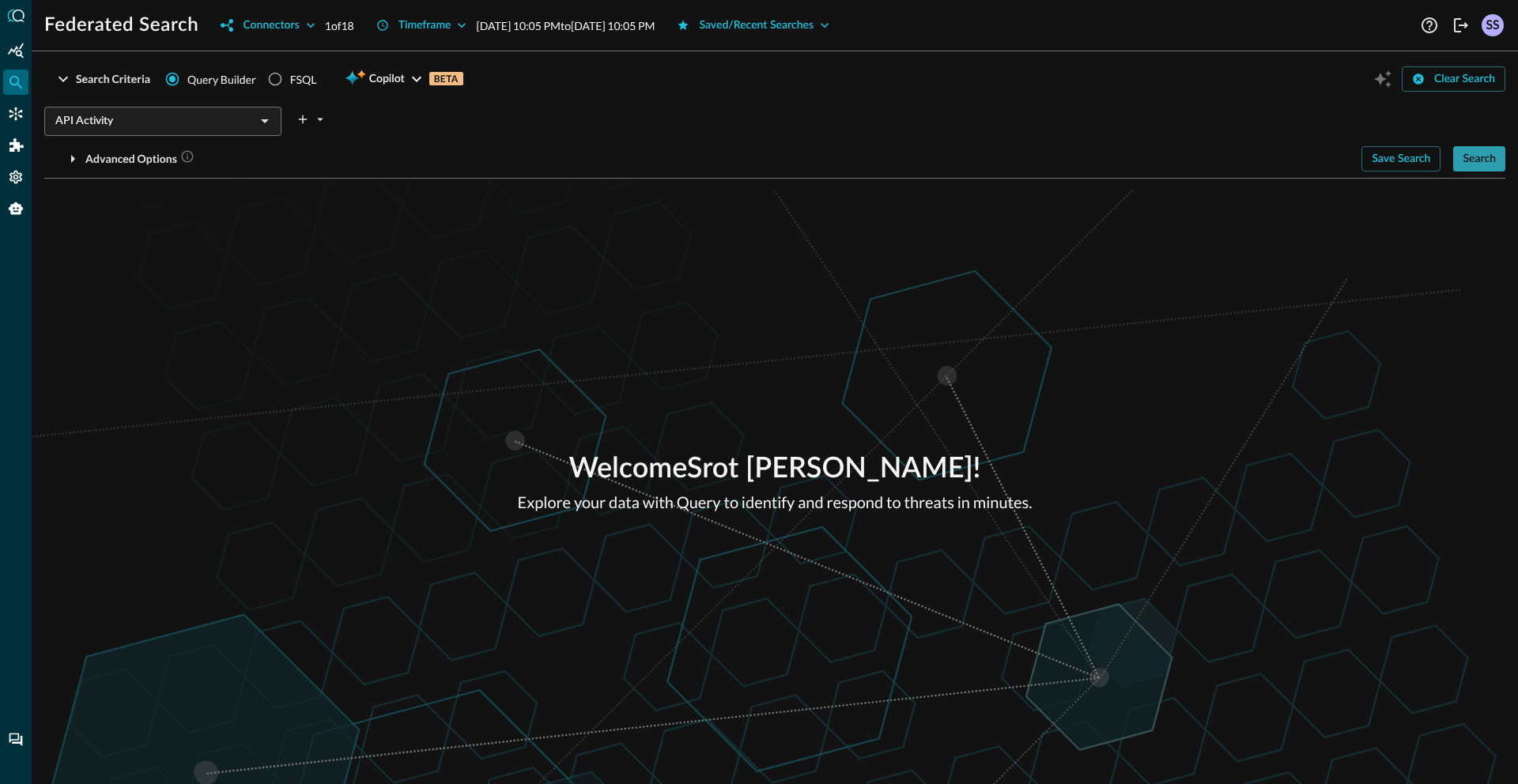
click at [1472, 168] on div "Search" at bounding box center [1480, 159] width 34 height 20
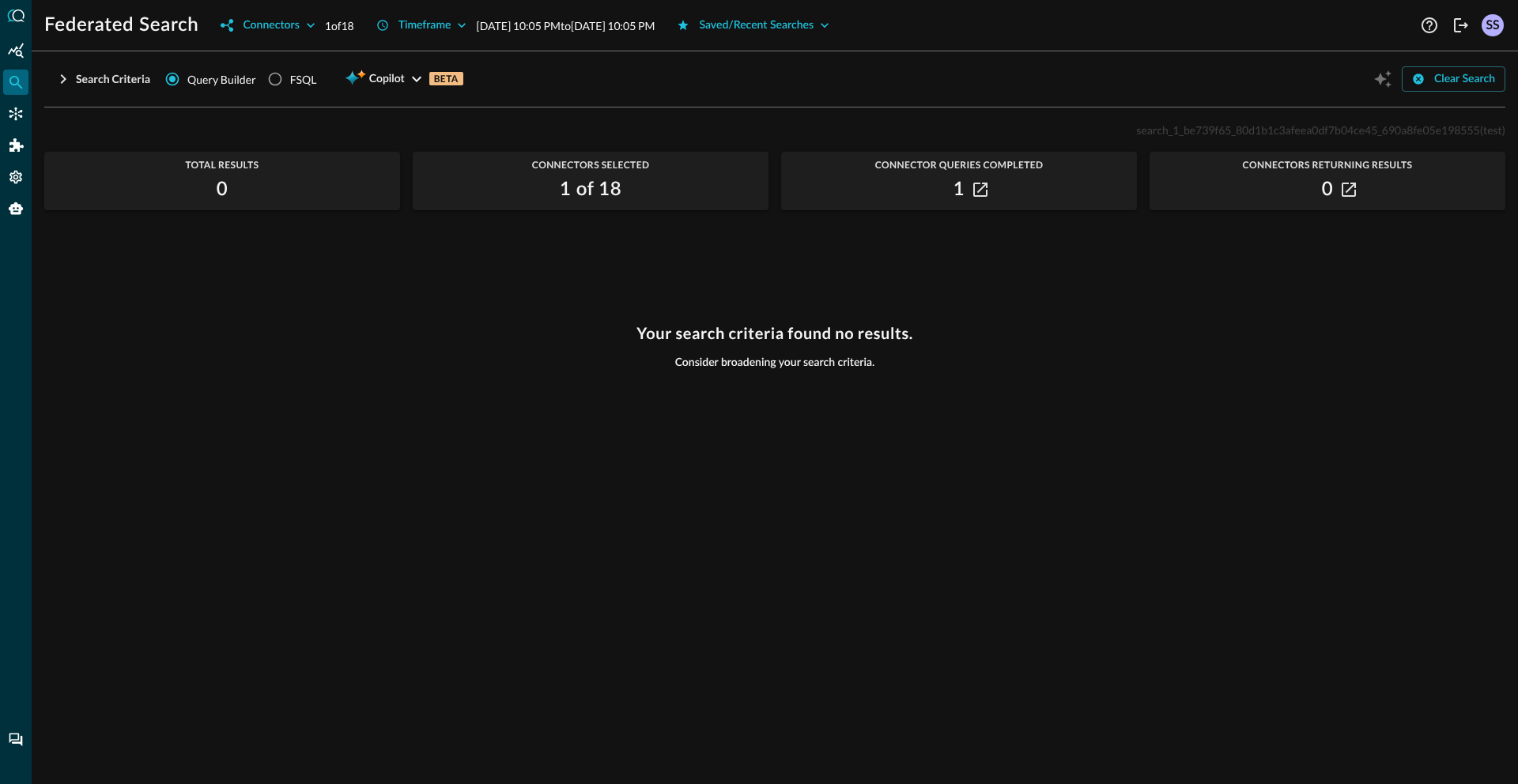
click at [1284, 135] on span "search_1_be739f65_80d1b1c3afeea0df7b04ce45_690a8fe05e198555" at bounding box center [1308, 130] width 343 height 13
copy span "search_1_be739f65_80d1b1c3afeea0df7b04ce45_690a8fe05e198555"
click at [1232, 339] on div "Your search criteria found no results. Consider broadening your search criteria." at bounding box center [775, 545] width 1461 height 441
click at [76, 79] on div "Search Criteria" at bounding box center [113, 79] width 75 height 20
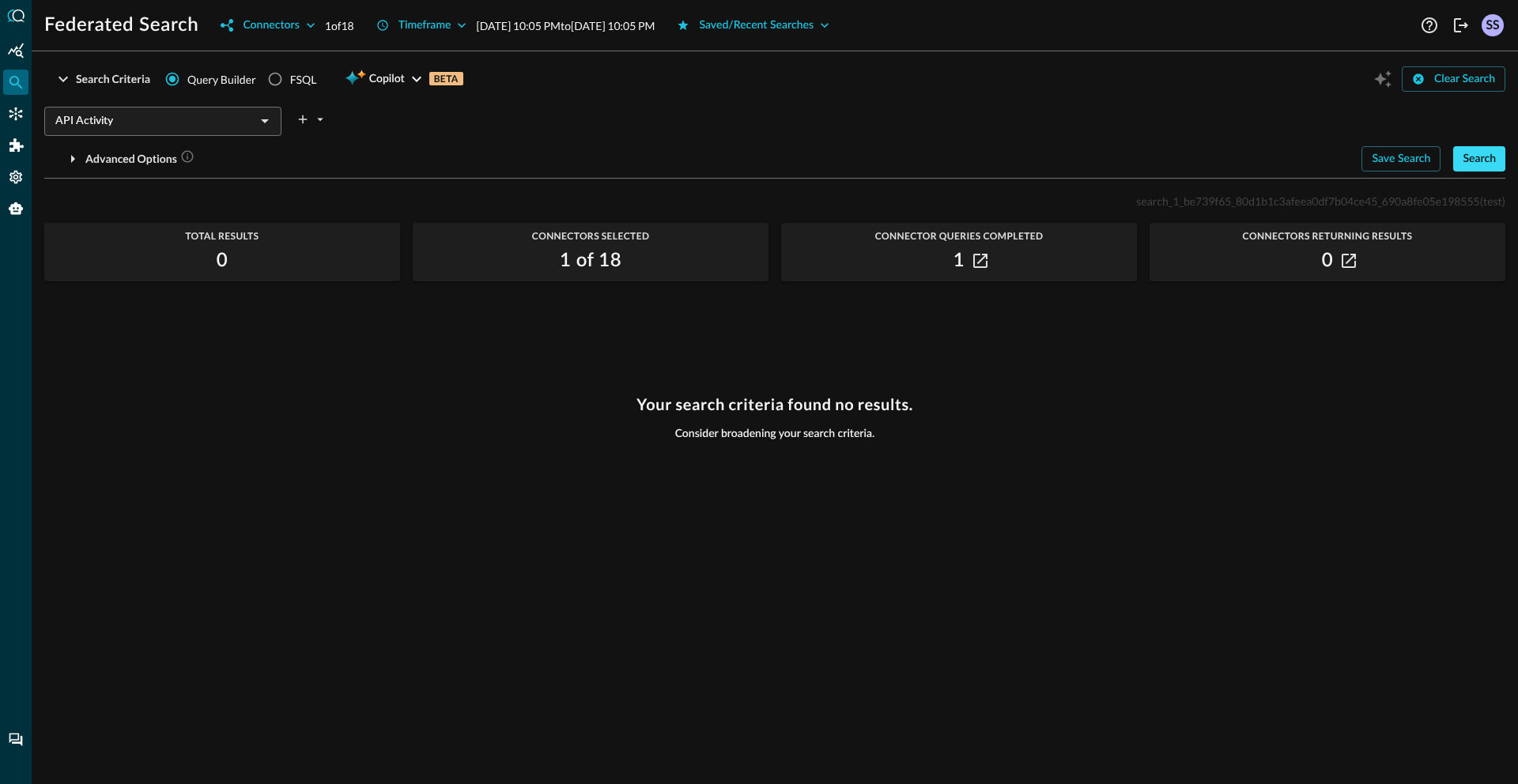
click at [1477, 160] on div "Search" at bounding box center [1480, 159] width 34 height 20
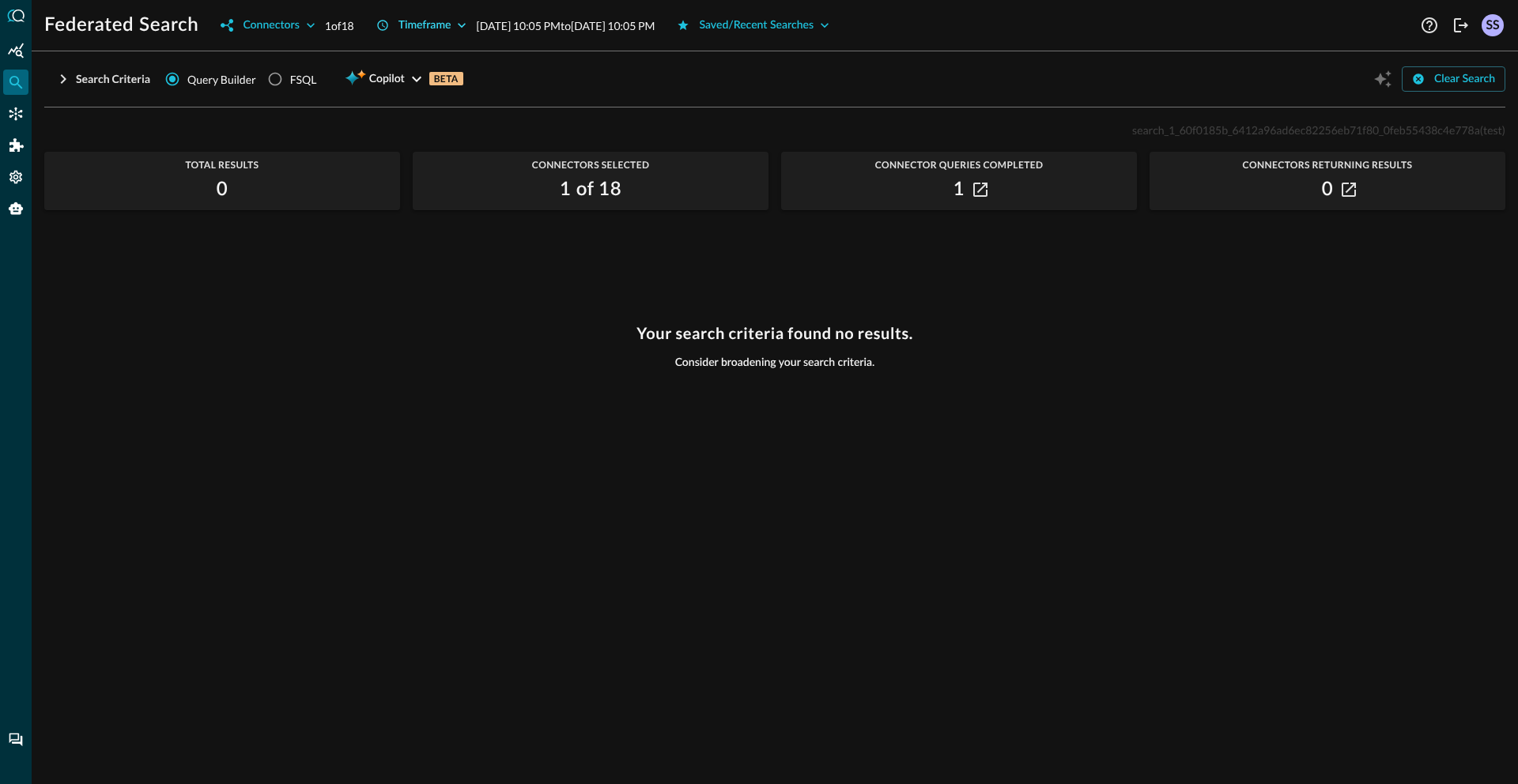
click at [428, 25] on div "Timeframe" at bounding box center [424, 26] width 53 height 20
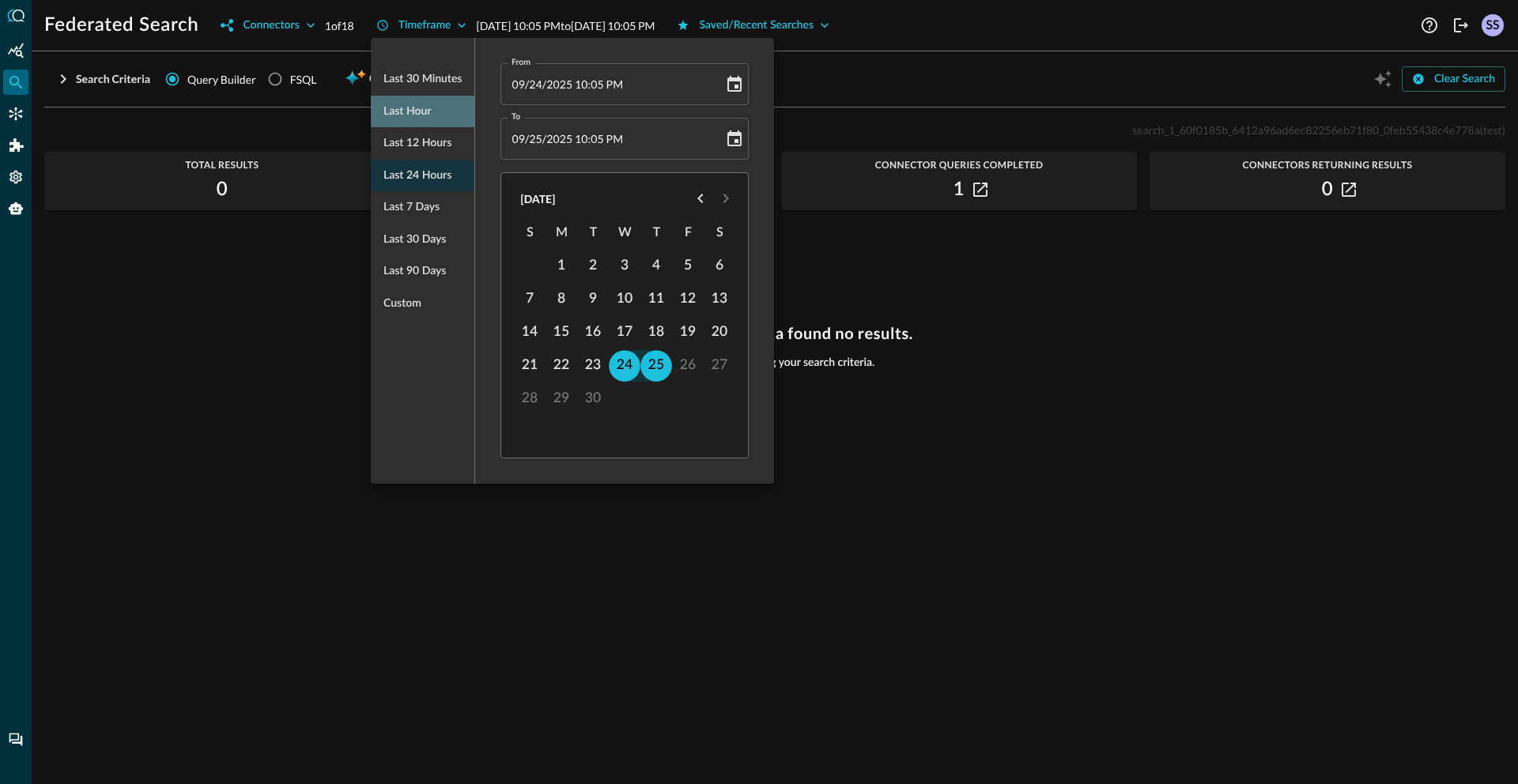
click at [408, 110] on span "Last hour" at bounding box center [407, 112] width 48 height 20
type input "09/25/2025 09:06 PM"
type input "09/25/2025 10:06 PM"
click at [1031, 327] on div at bounding box center [759, 392] width 1518 height 784
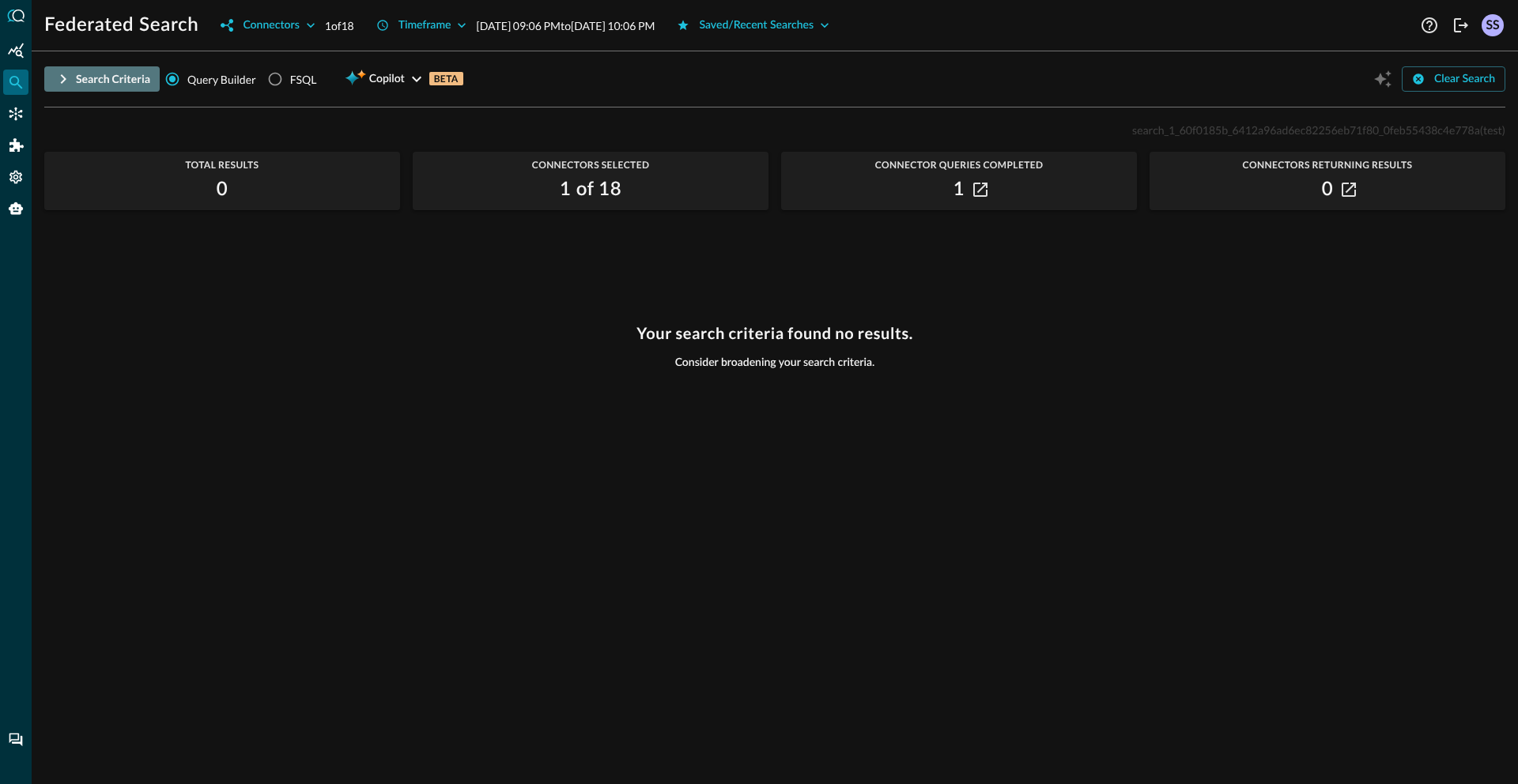
click at [76, 70] on div "Search Criteria" at bounding box center [113, 79] width 75 height 20
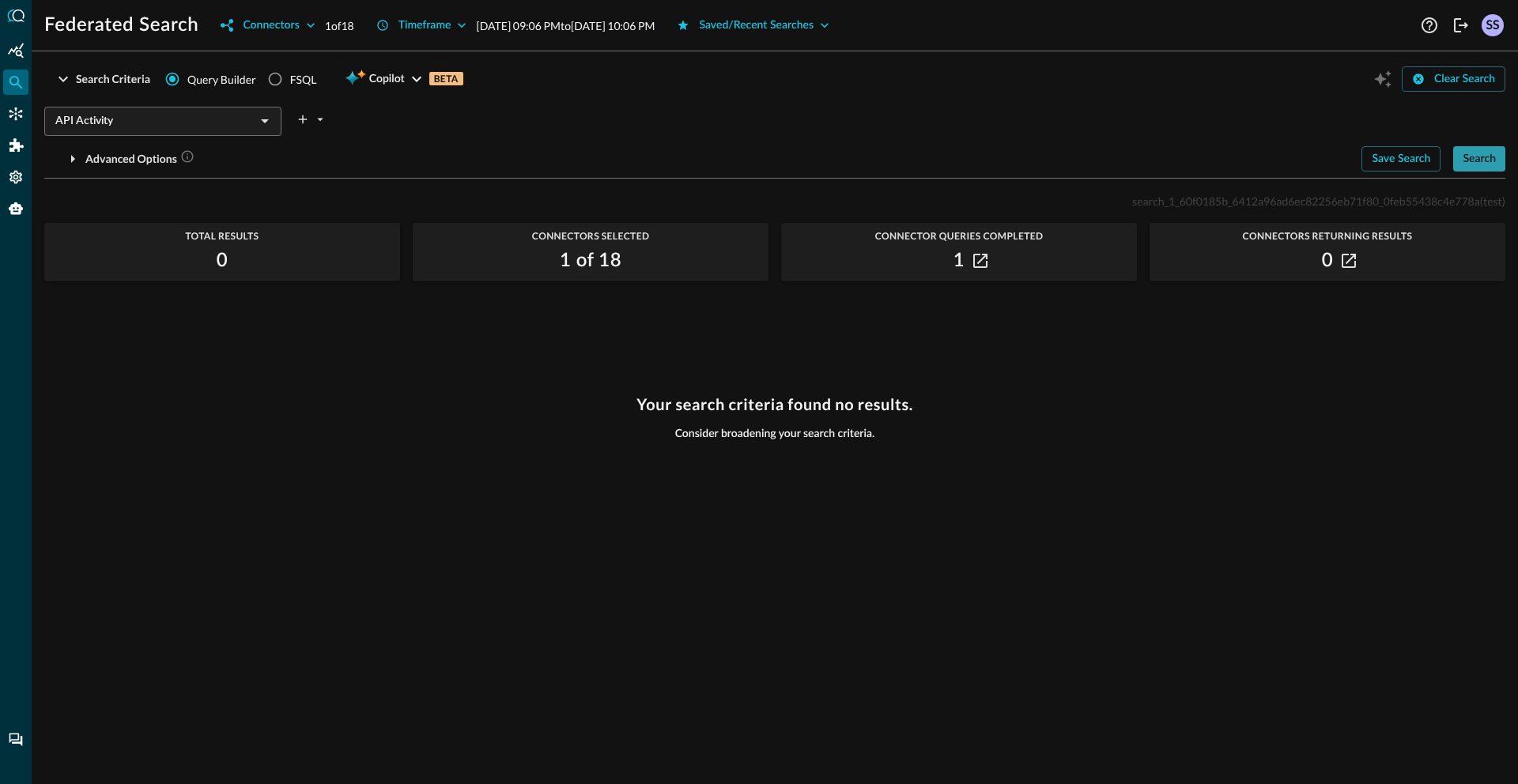
click at [1484, 169] on button "Search" at bounding box center [1480, 159] width 52 height 25
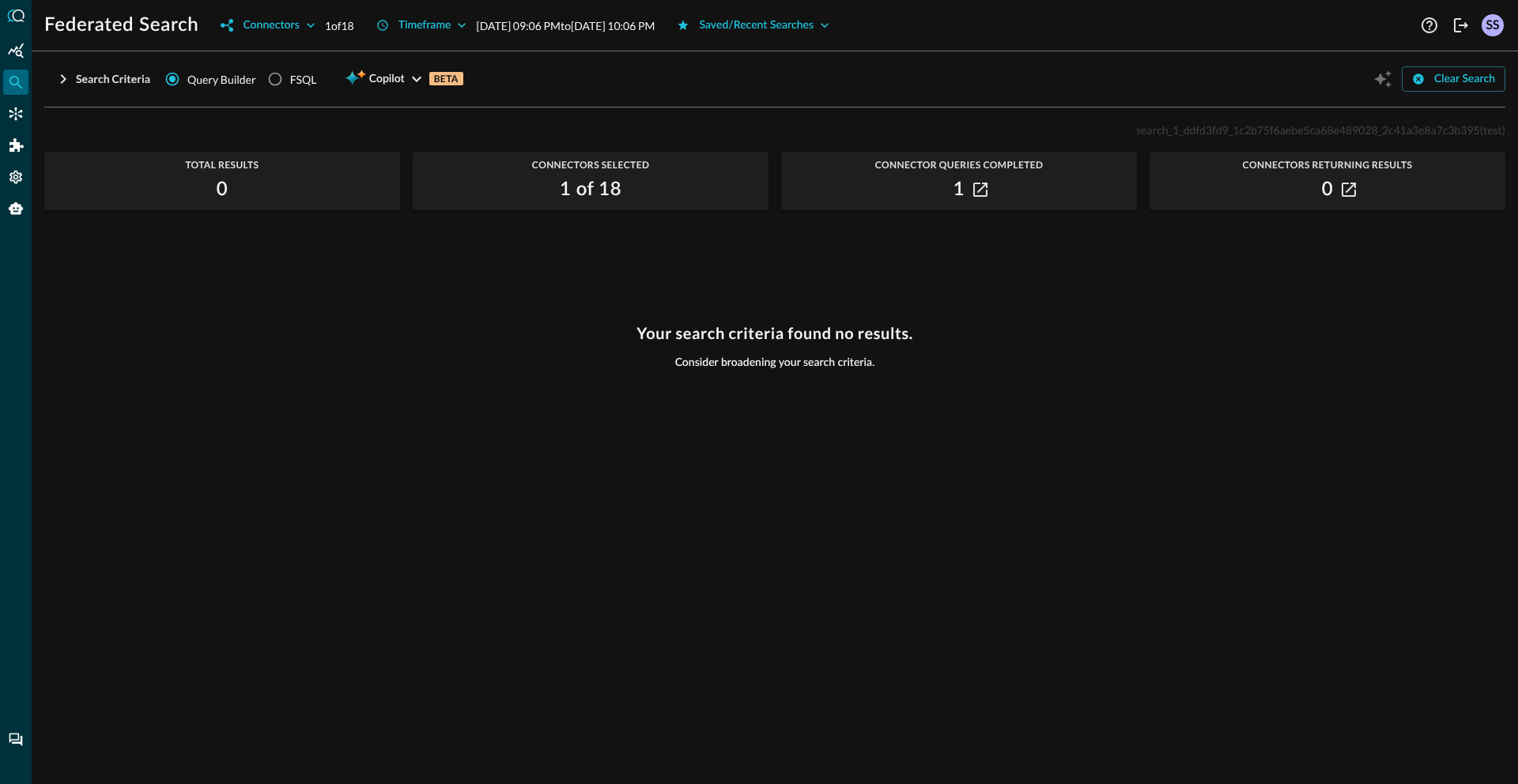
click at [1268, 129] on span "search_1_ddfd3fd9_1c2b75f6aebe5ca68e489028_2c41a3e8a7c3b395" at bounding box center [1308, 130] width 344 height 13
copy span "search_1_ddfd3fd9_1c2b75f6aebe5ca68e489028_2c41a3e8a7c3b395"
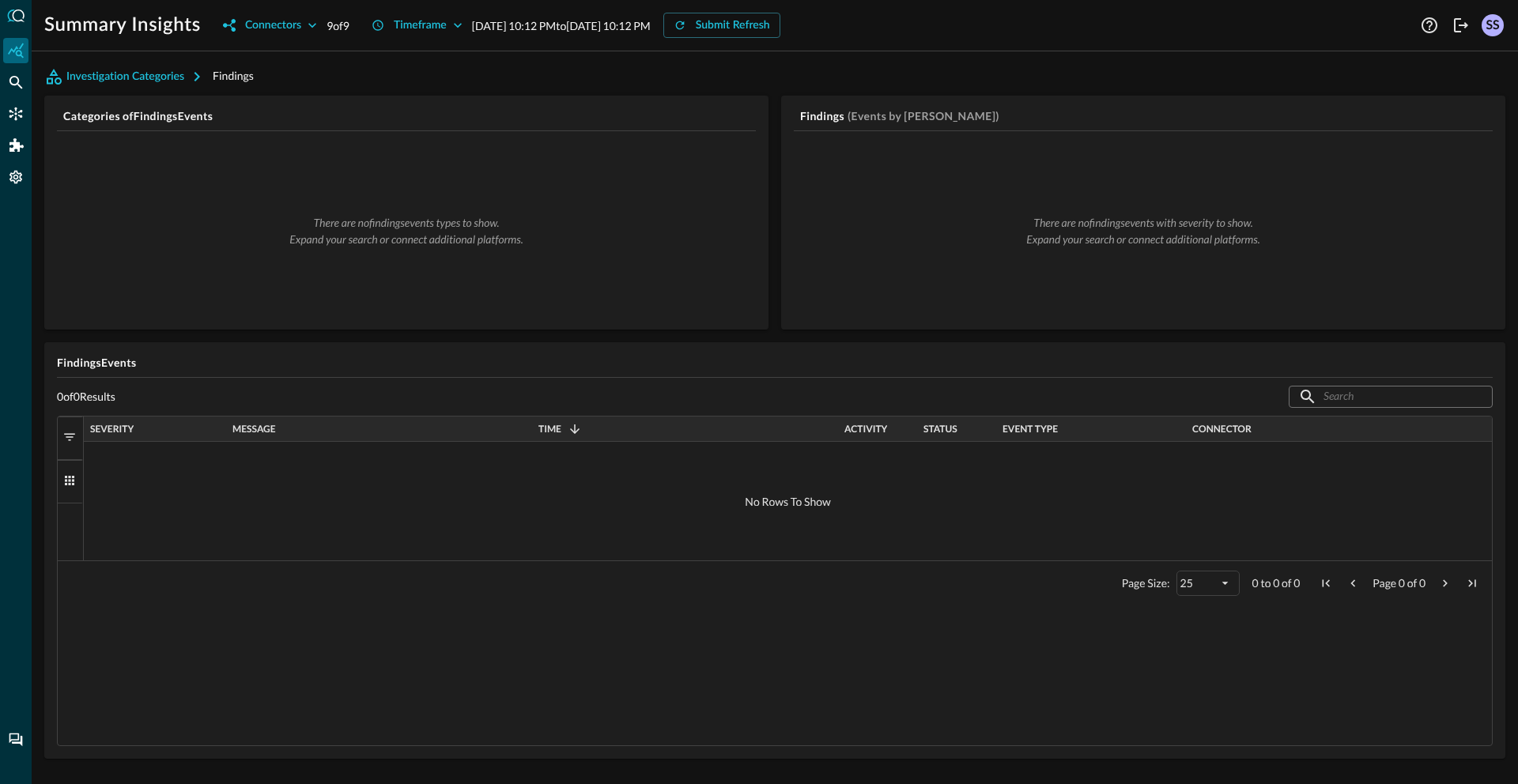
click at [30, 114] on div at bounding box center [15, 392] width 32 height 784
click at [24, 115] on div "Connectors" at bounding box center [15, 114] width 25 height 25
click at [16, 118] on icon "Connectors" at bounding box center [15, 114] width 16 height 16
click at [275, 27] on div "Connectors" at bounding box center [273, 26] width 57 height 20
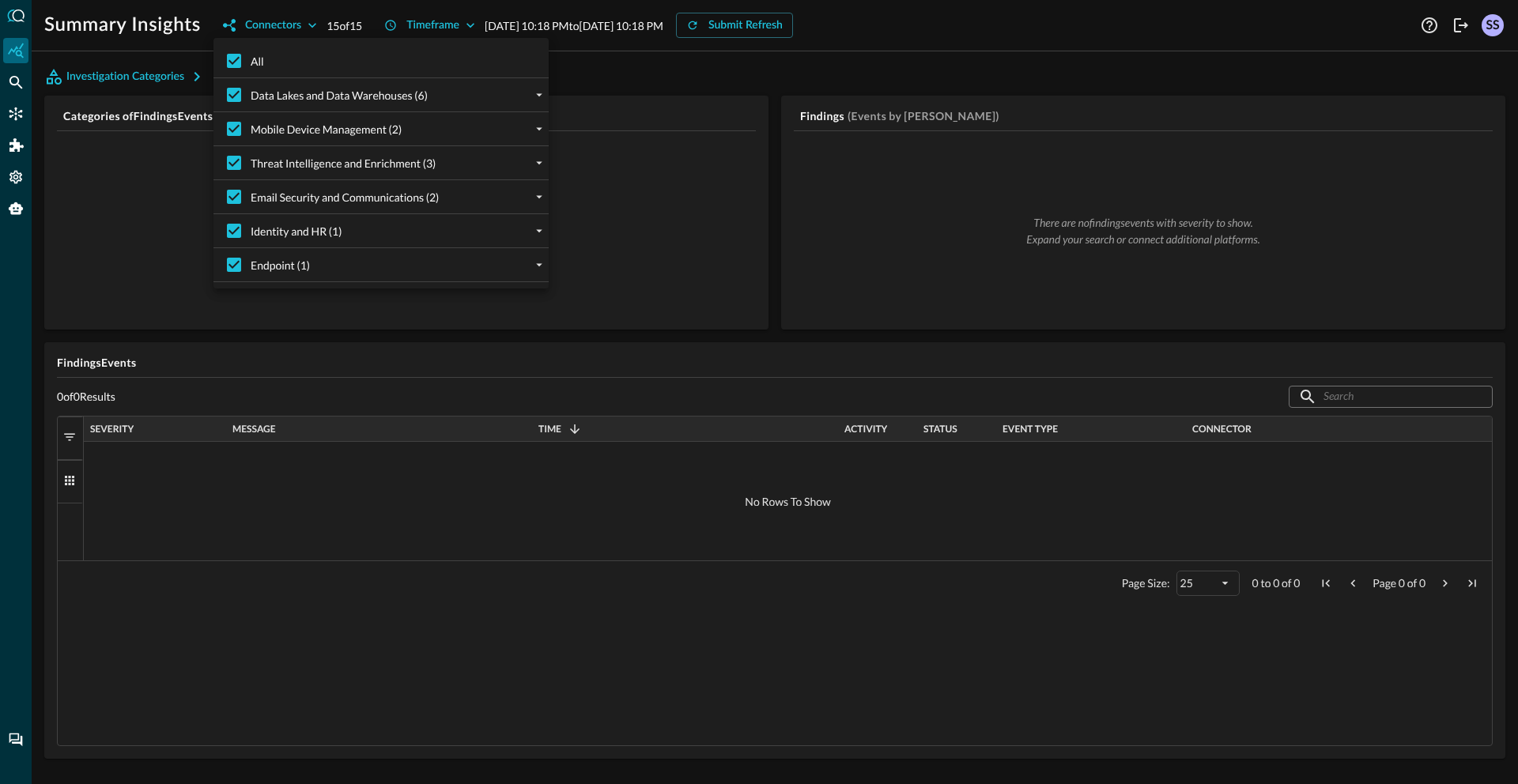
click at [55, 213] on div at bounding box center [759, 392] width 1518 height 784
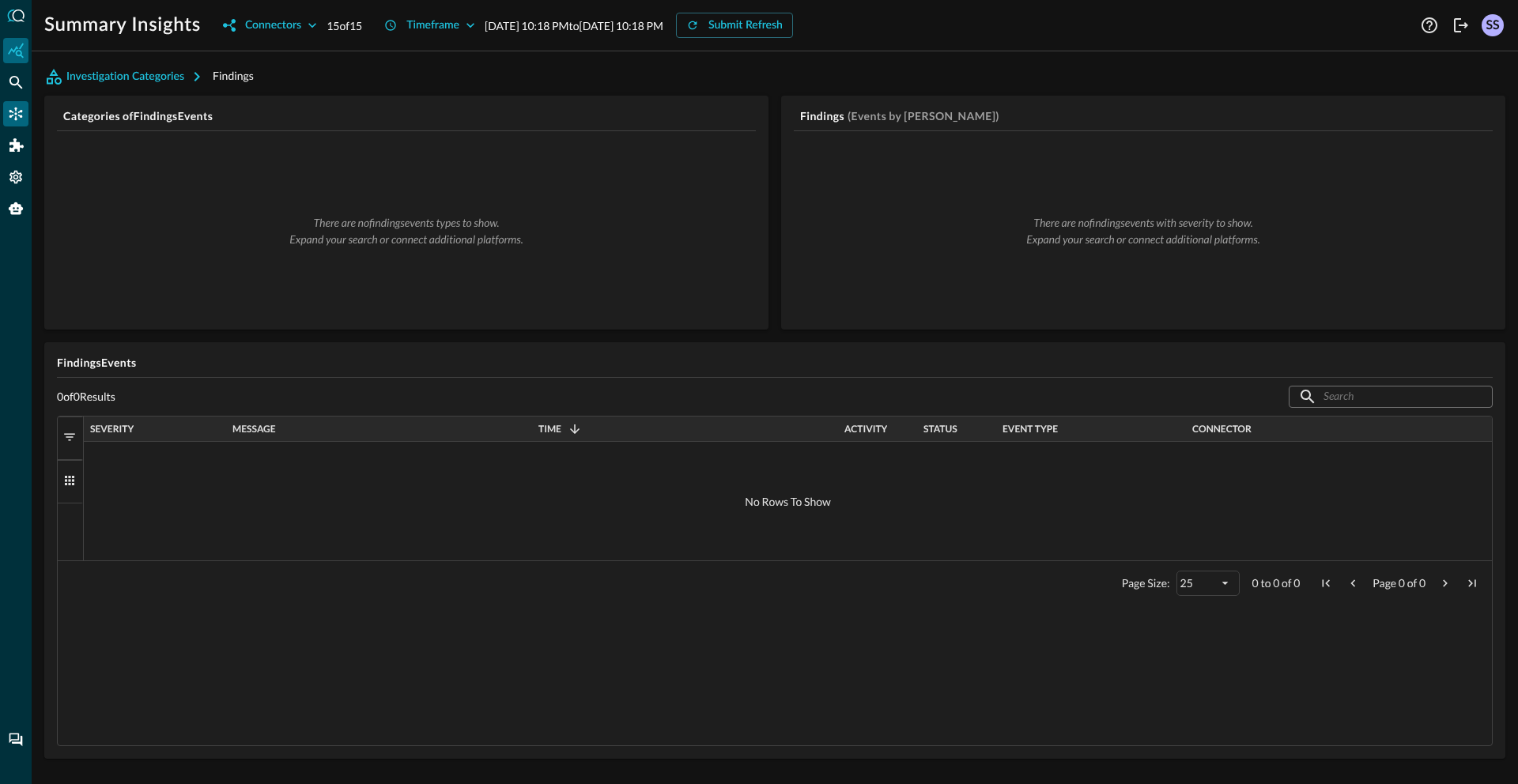
click at [8, 118] on icon "Connectors" at bounding box center [15, 114] width 16 height 16
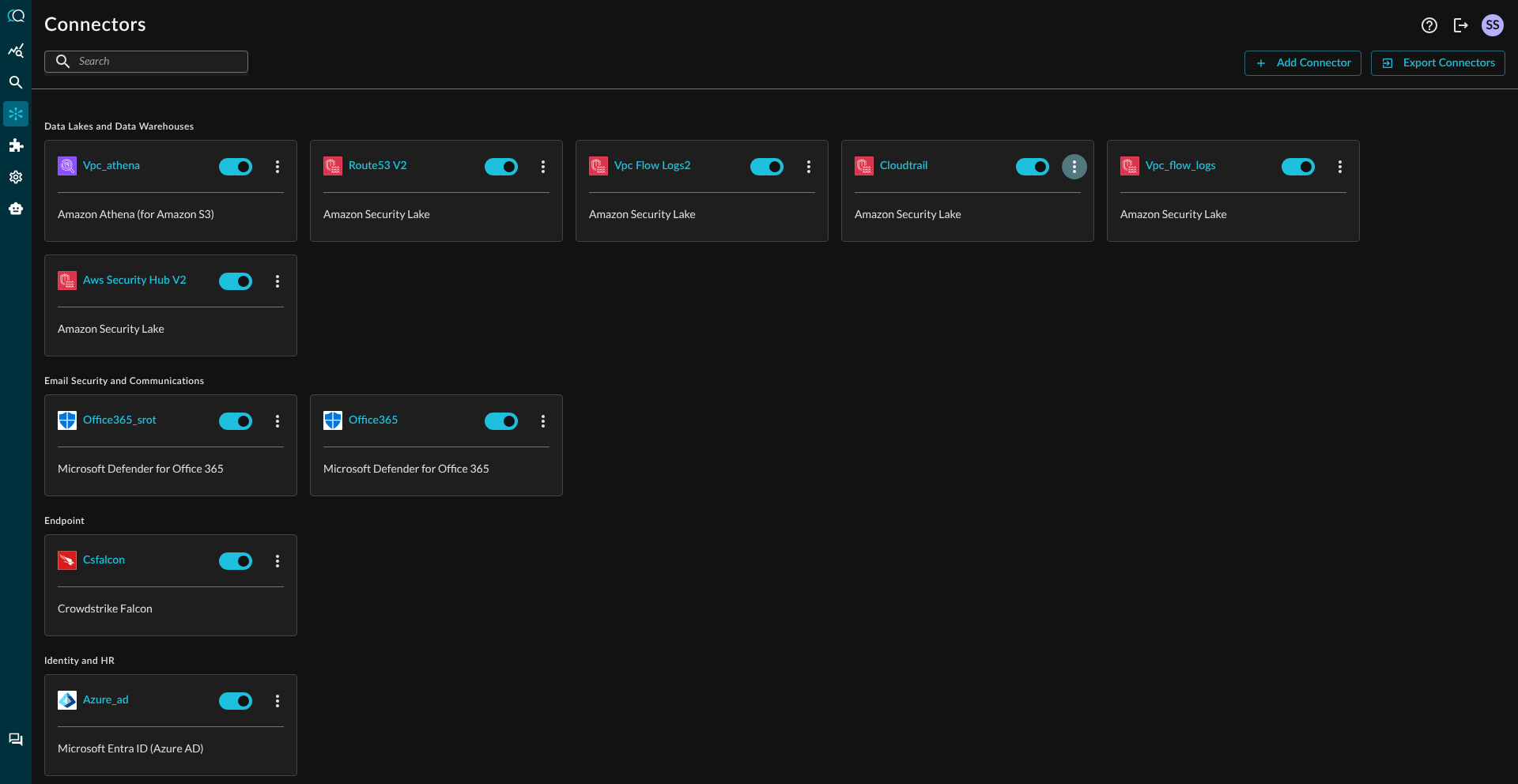
click at [1069, 169] on icon "button" at bounding box center [1075, 167] width 19 height 19
click at [1104, 200] on span "Edit" at bounding box center [1105, 202] width 20 height 11
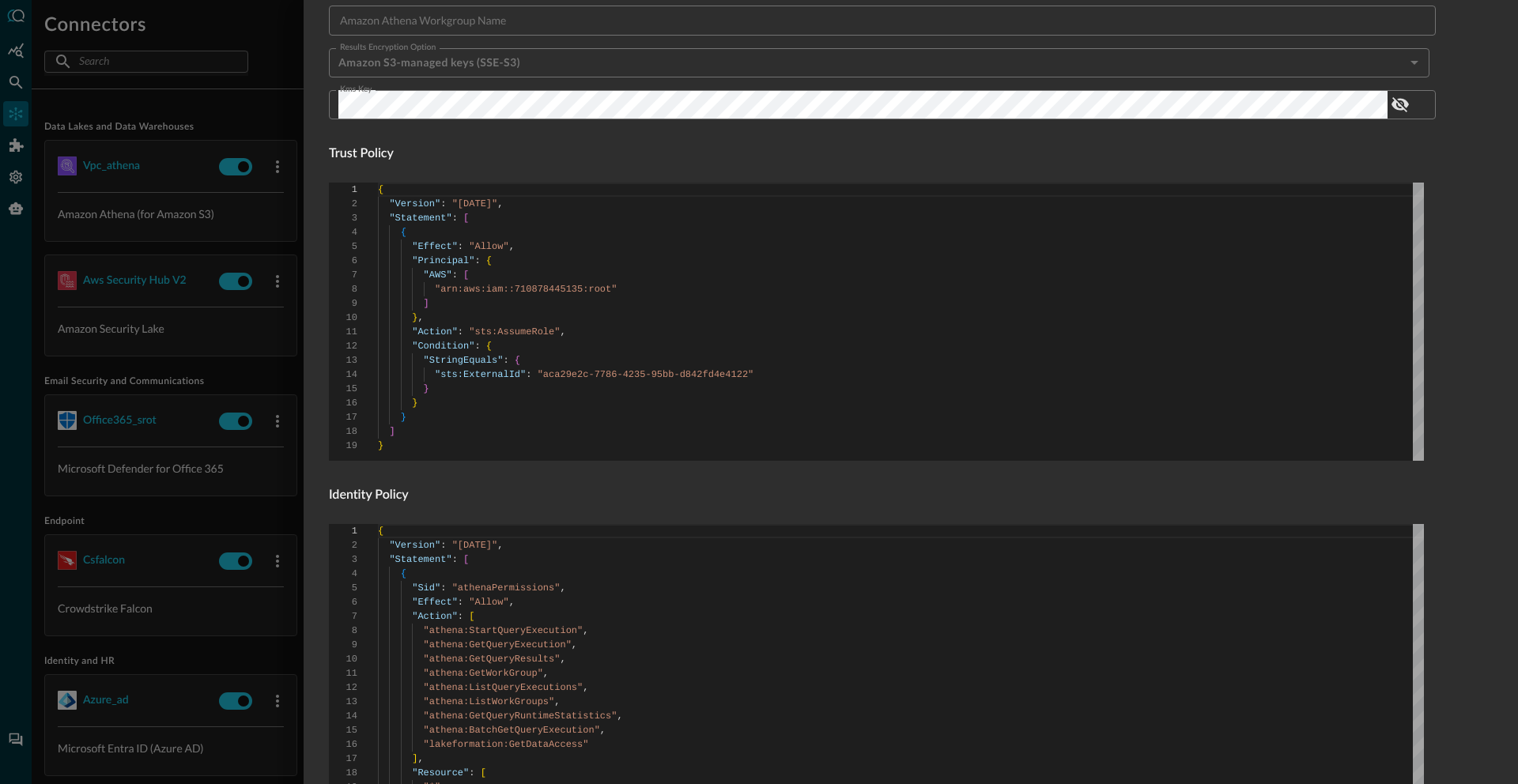
scroll to position [926, 0]
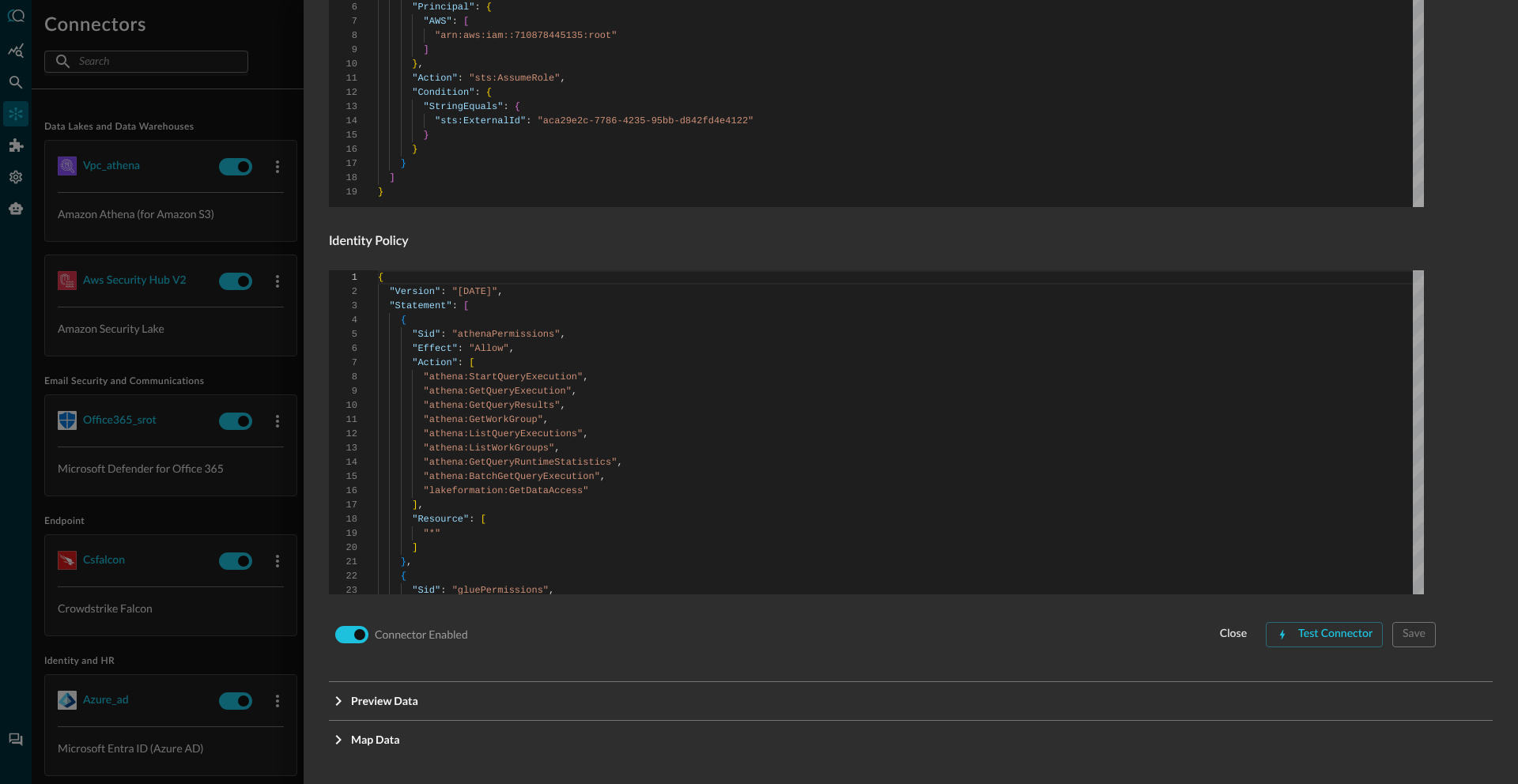
click at [163, 98] on div at bounding box center [759, 392] width 1518 height 784
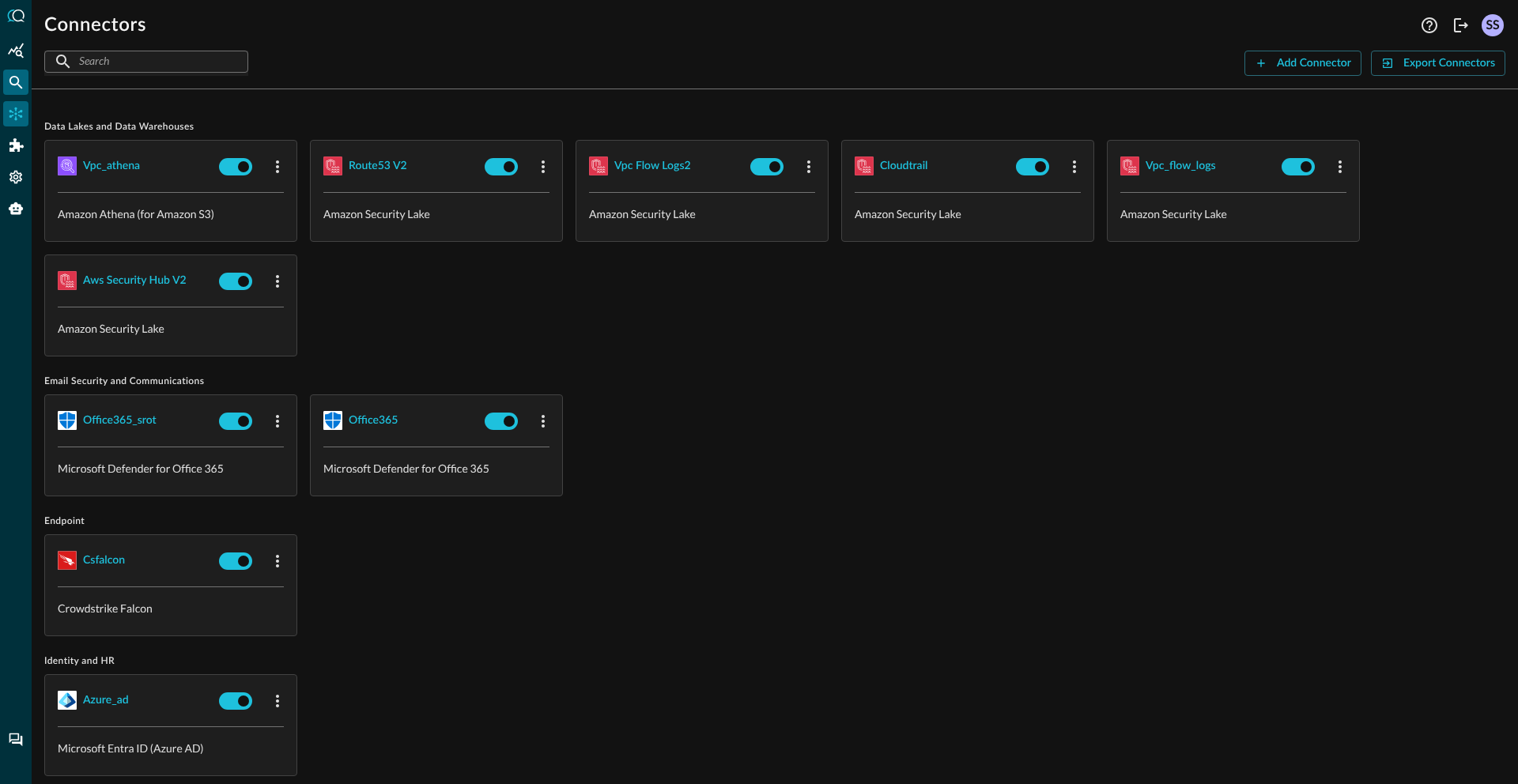
click at [11, 84] on icon "Federated Search" at bounding box center [16, 82] width 13 height 13
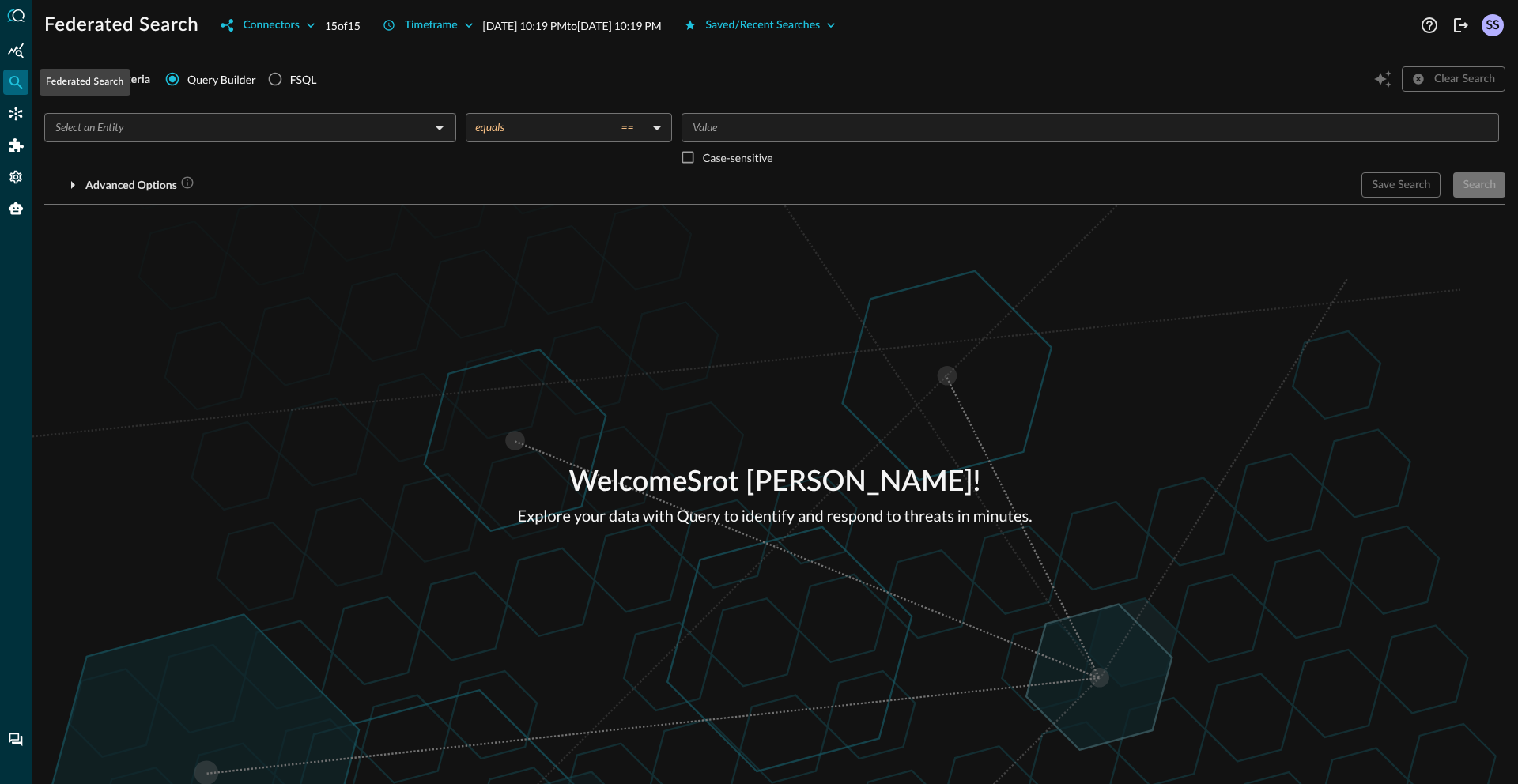
click at [11, 81] on icon "Federated Search" at bounding box center [15, 82] width 16 height 16
click at [447, 134] on icon "Open" at bounding box center [440, 128] width 19 height 19
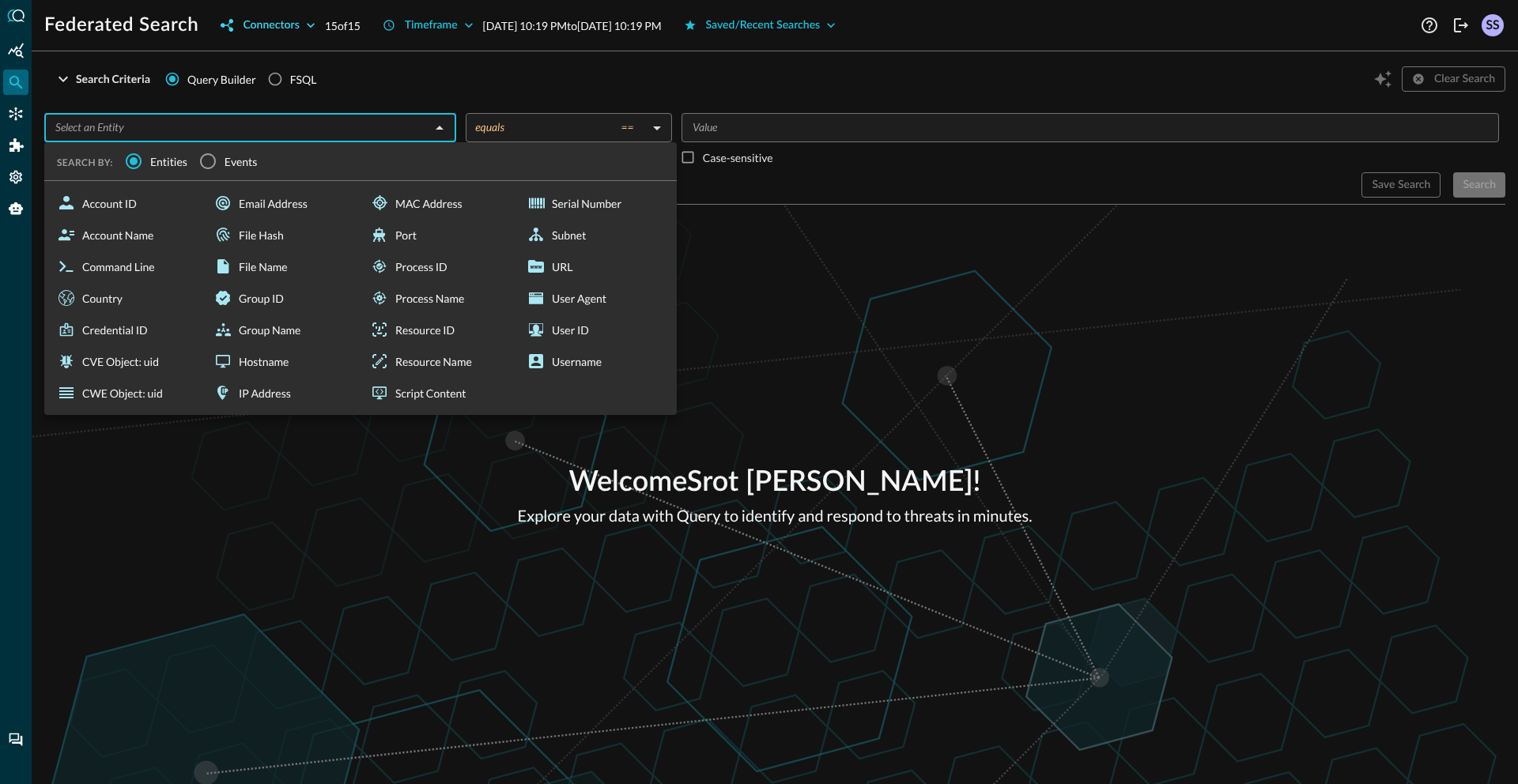
click at [284, 25] on div "Connectors" at bounding box center [270, 26] width 57 height 20
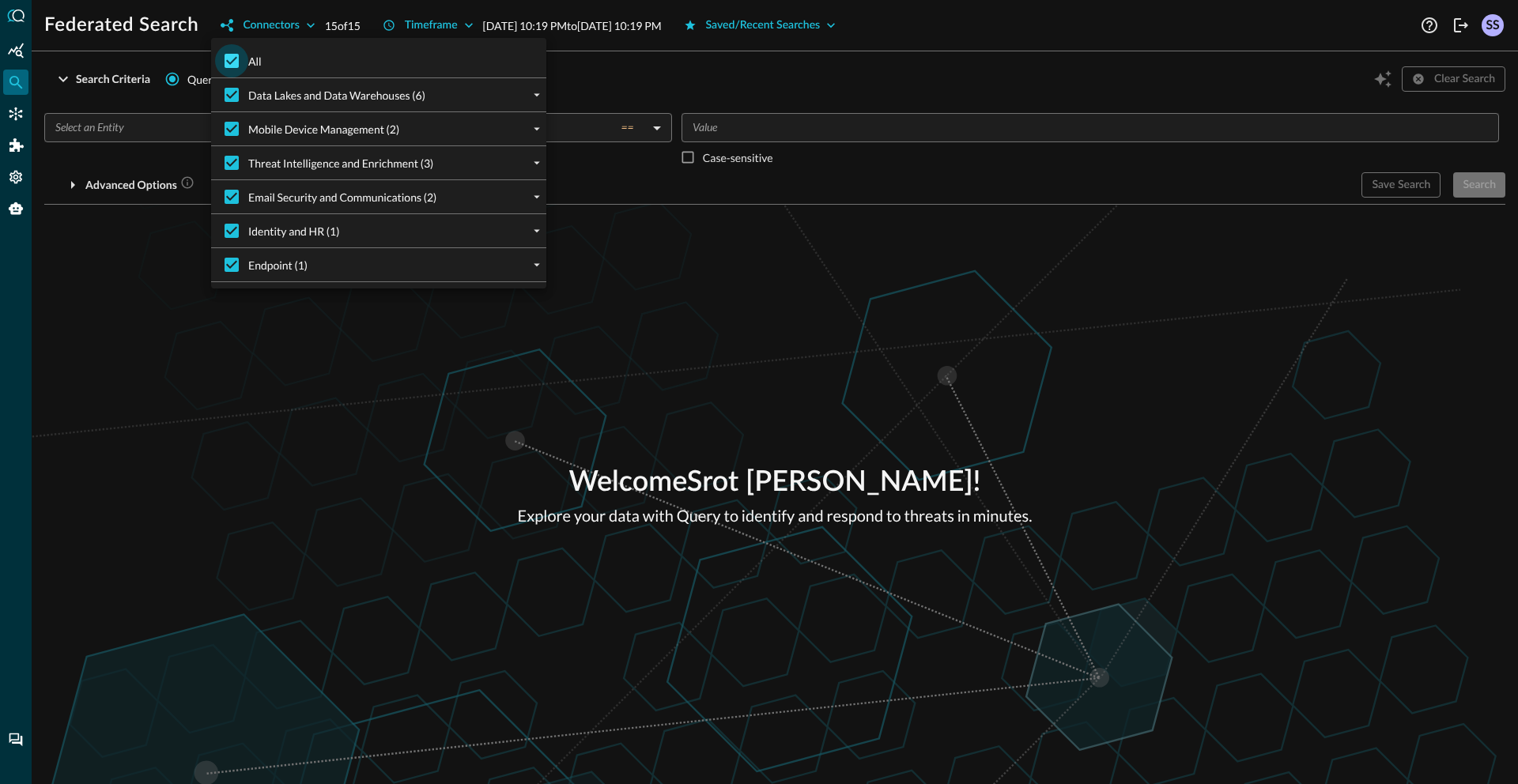
click at [235, 59] on input "All" at bounding box center [232, 60] width 34 height 34
checkbox input "false"
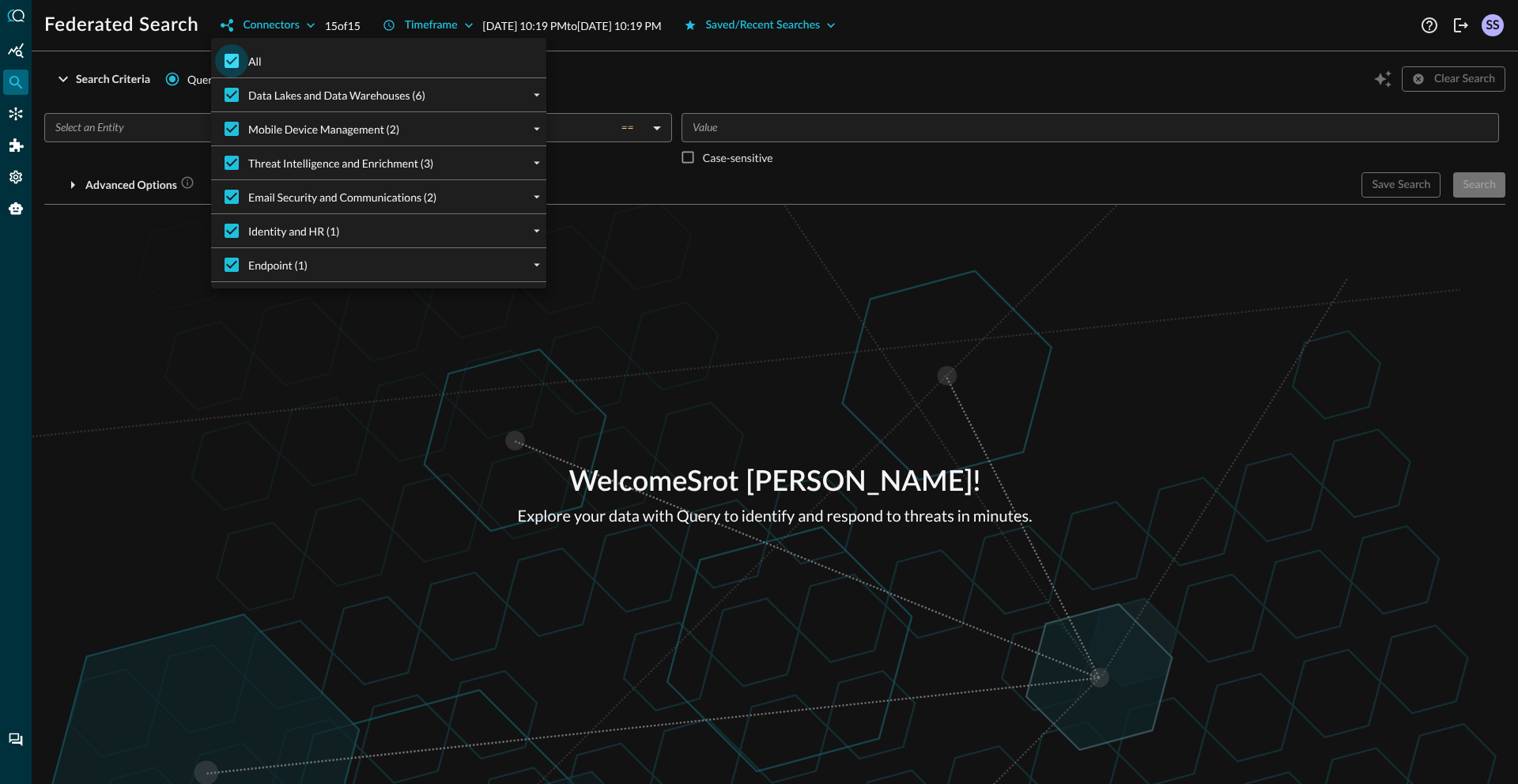
checkbox input "false"
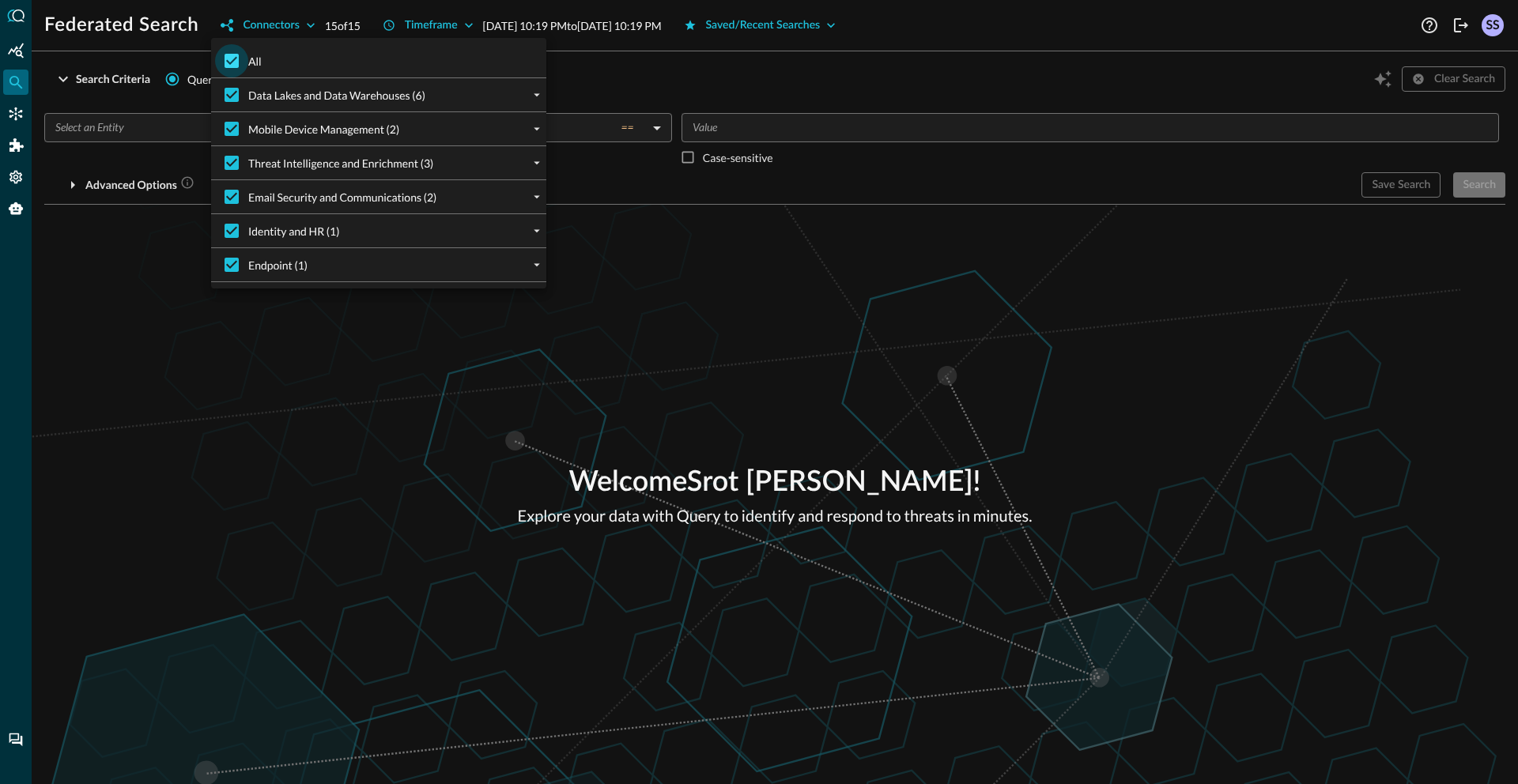
checkbox input "false"
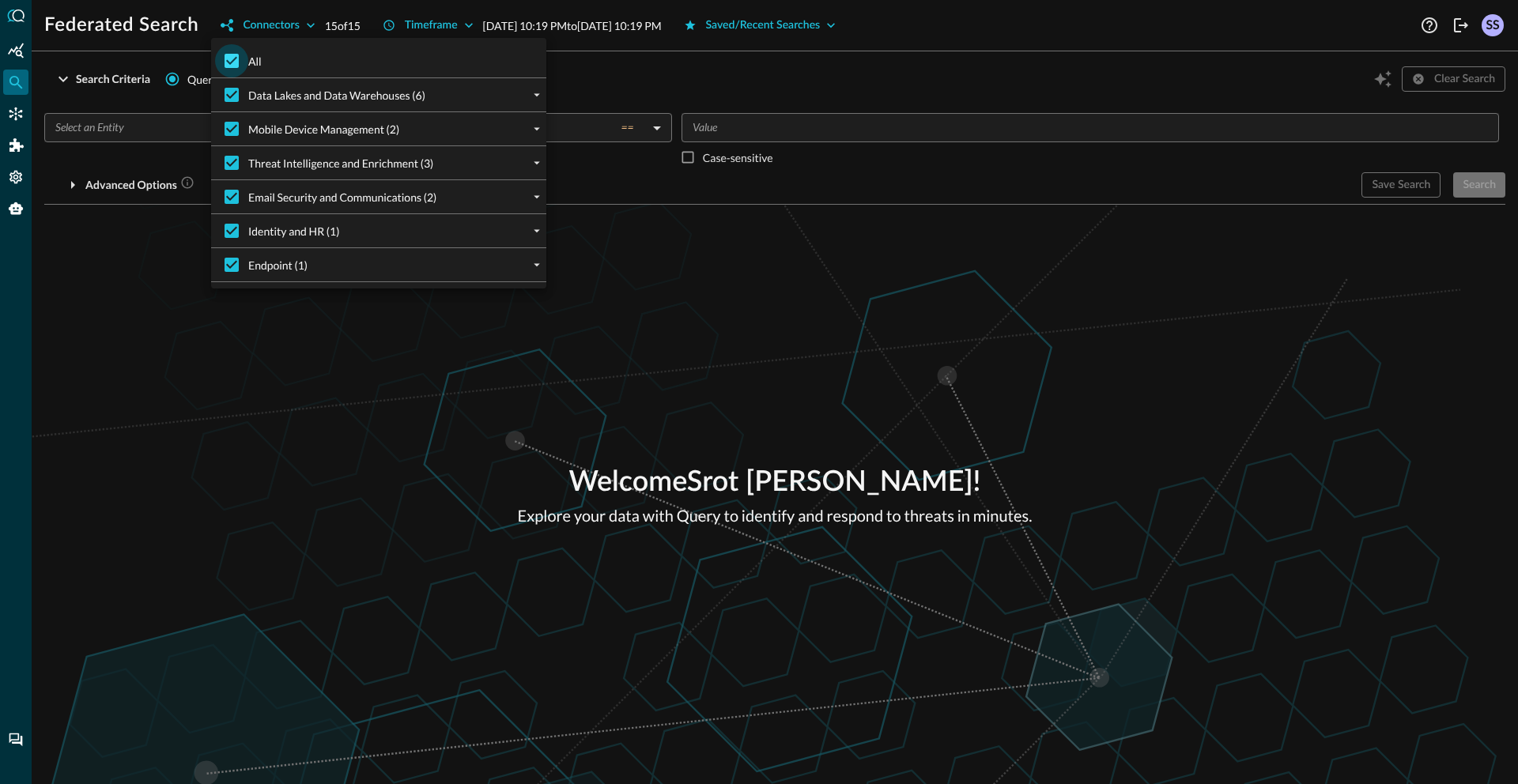
checkbox input "false"
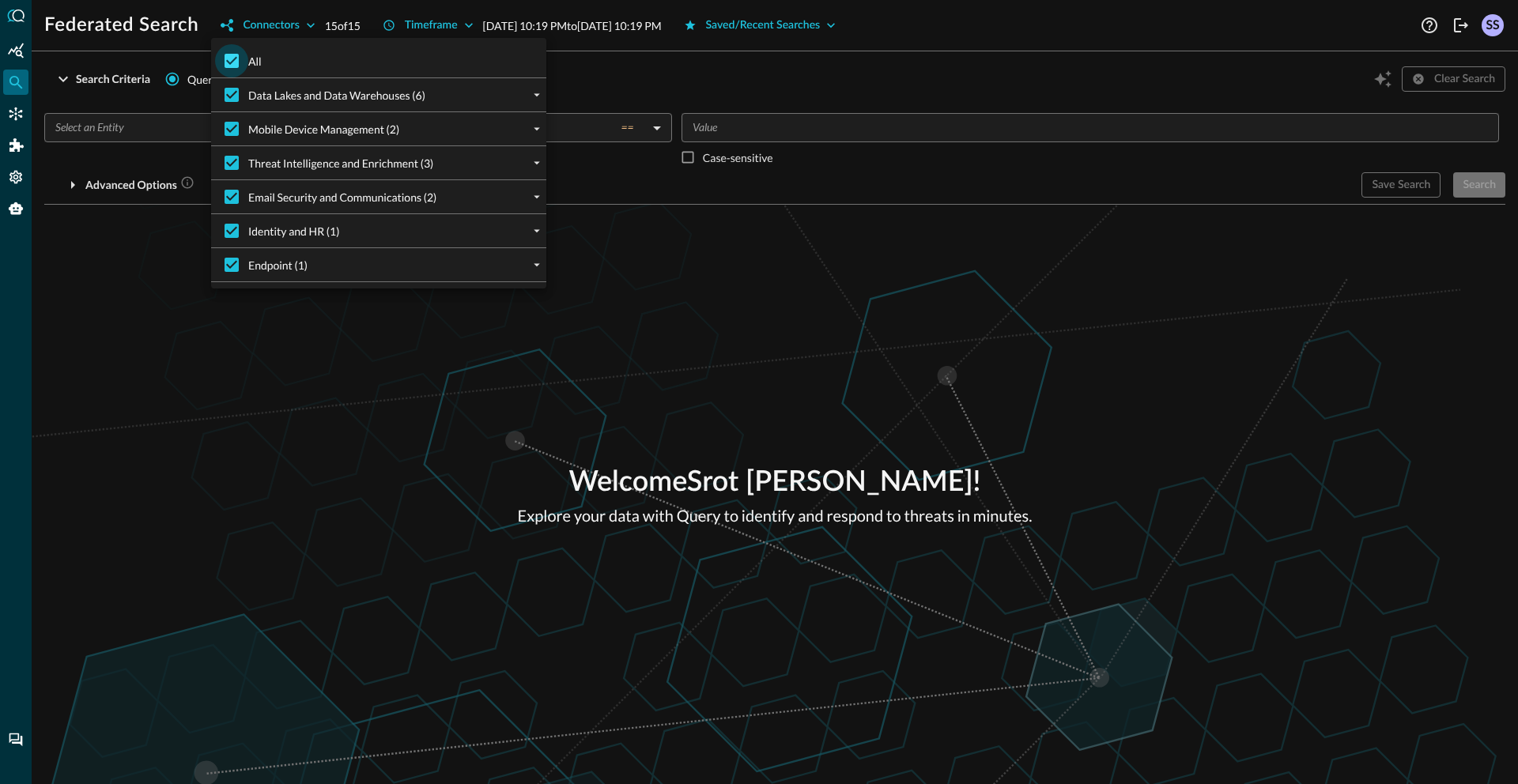
checkbox input "false"
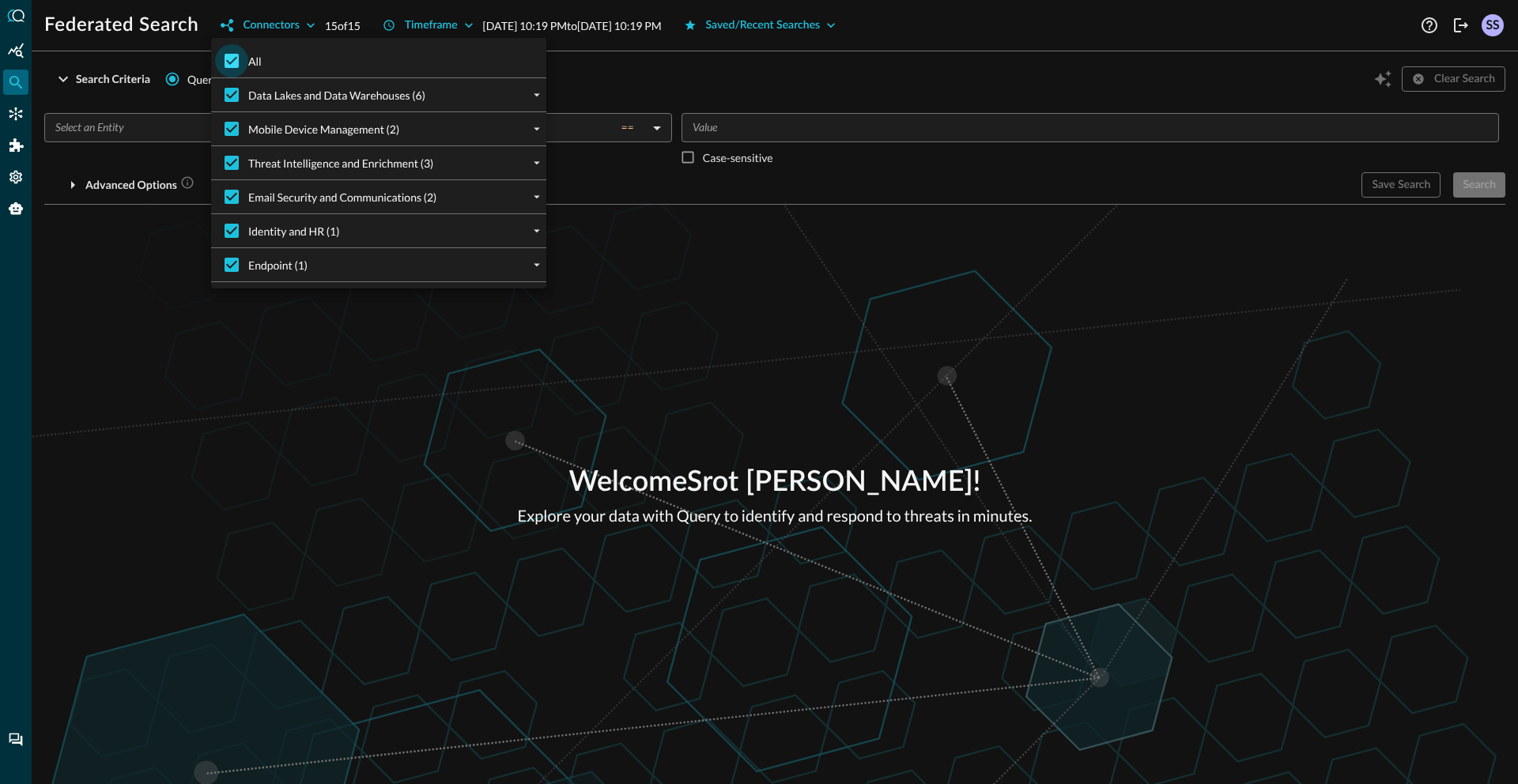
checkbox input "false"
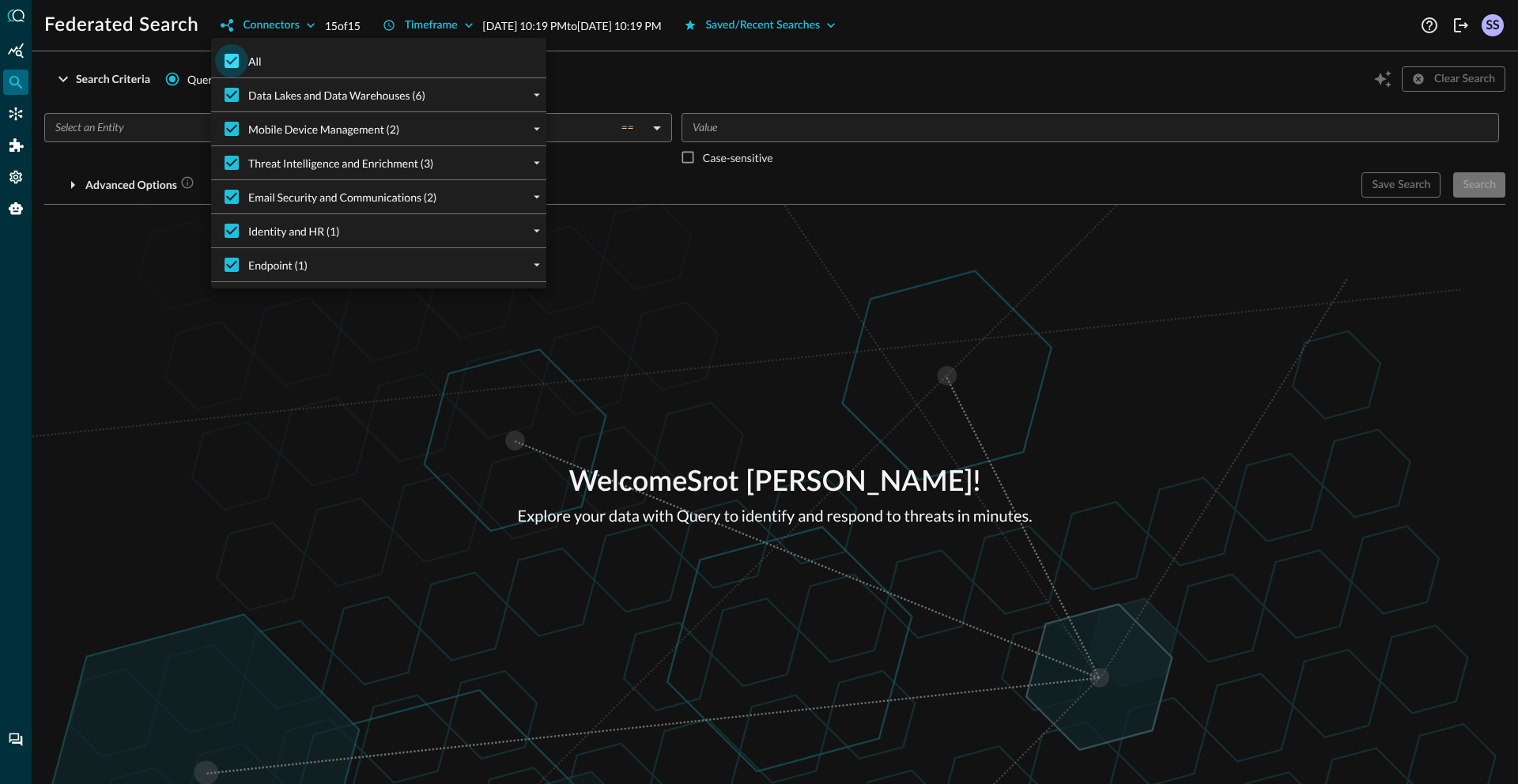
checkbox input "false"
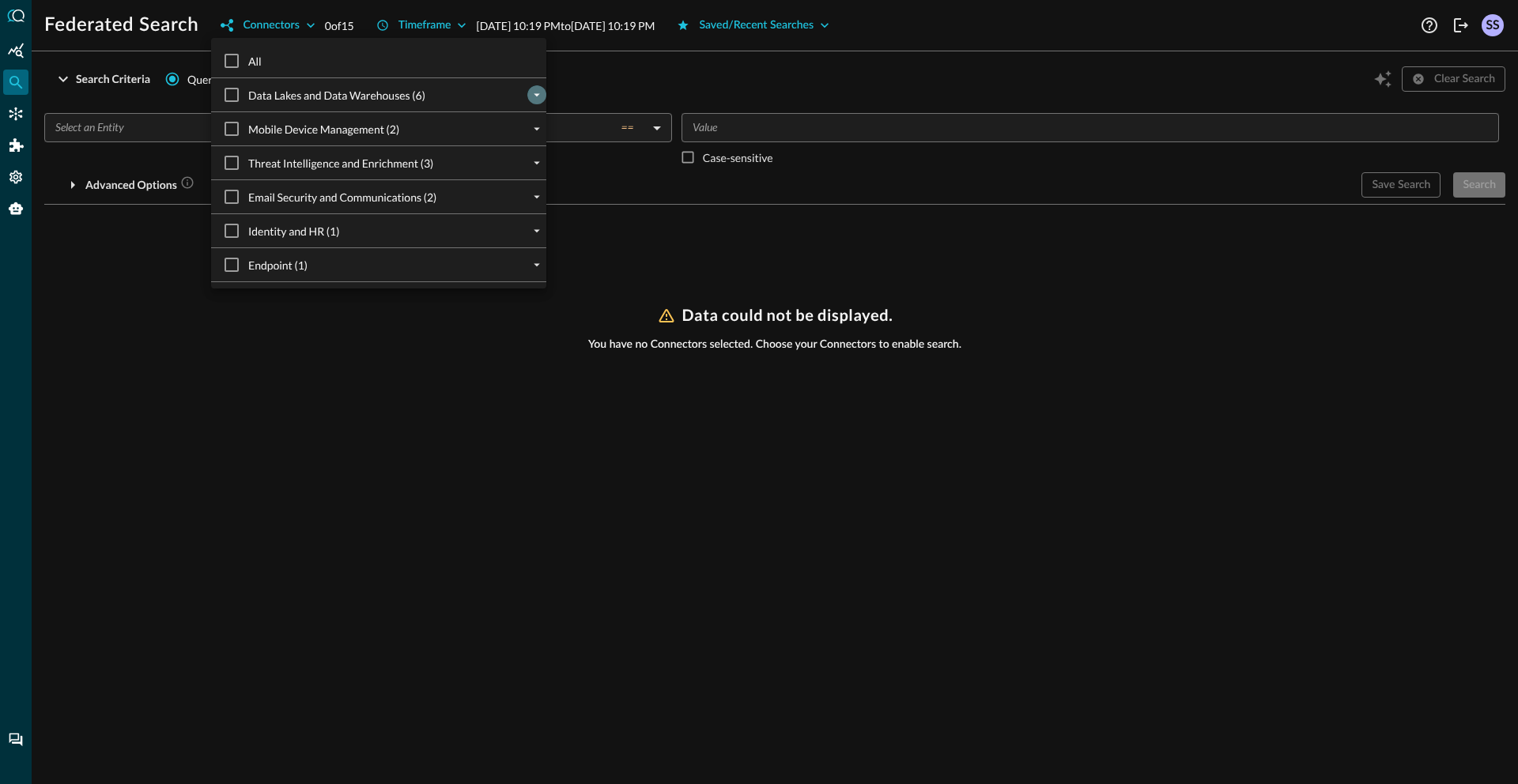
click at [530, 93] on icon "expand" at bounding box center [536, 95] width 14 height 14
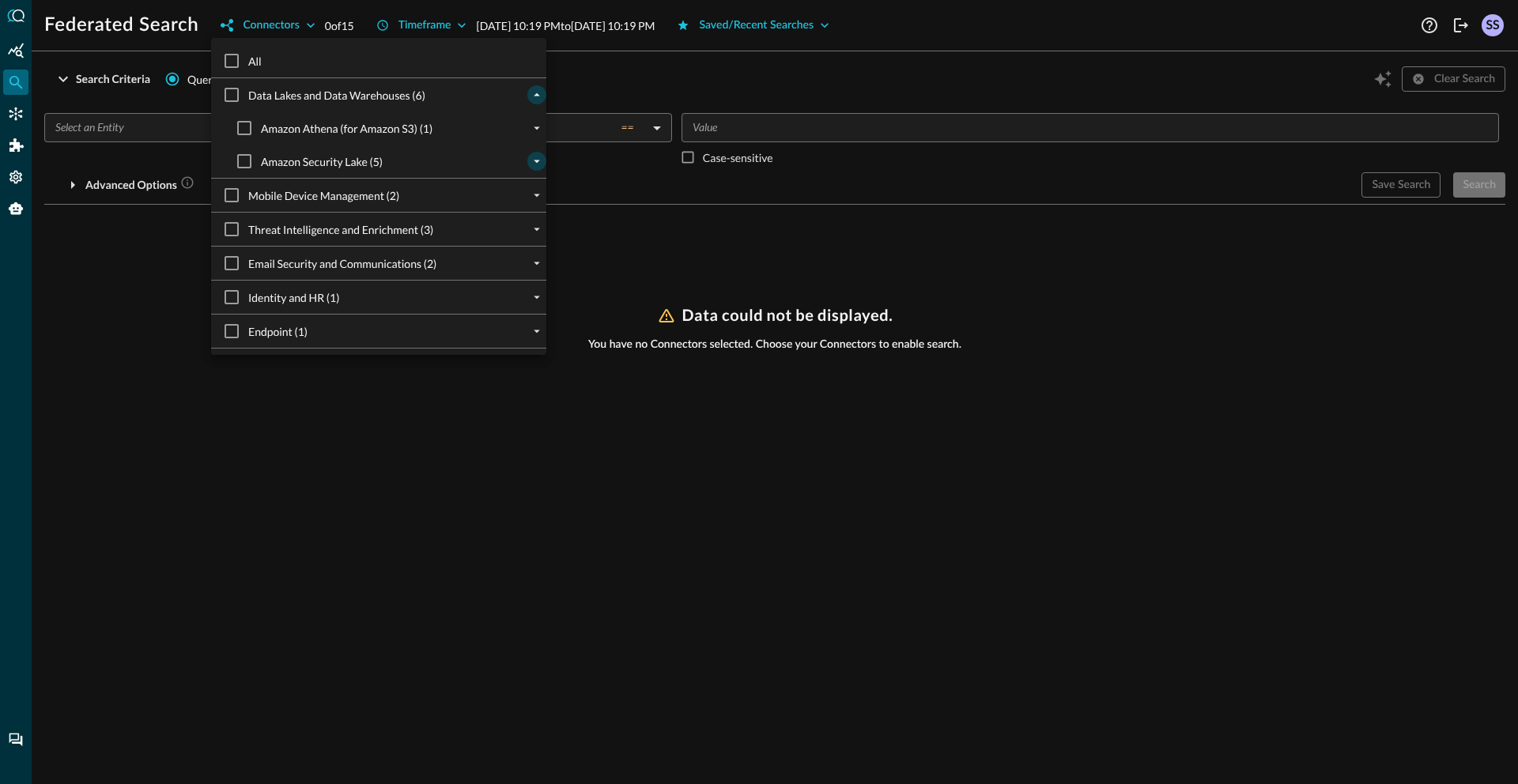
click at [532, 166] on button "expand" at bounding box center [537, 162] width 19 height 19
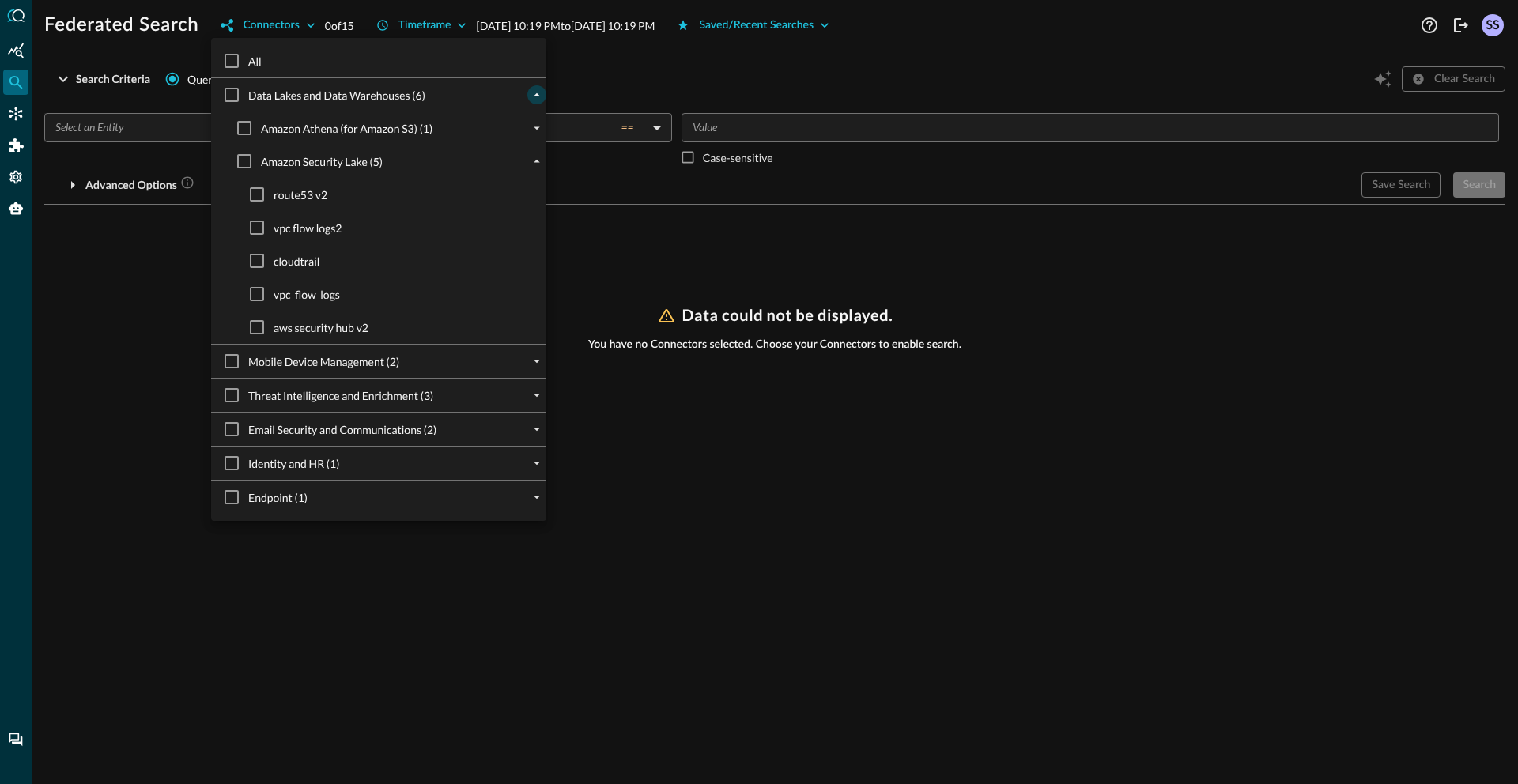
click at [300, 260] on span "cloudtrail" at bounding box center [297, 260] width 46 height 16
click at [274, 260] on input "cloudtrail" at bounding box center [257, 260] width 34 height 34
checkbox input "true"
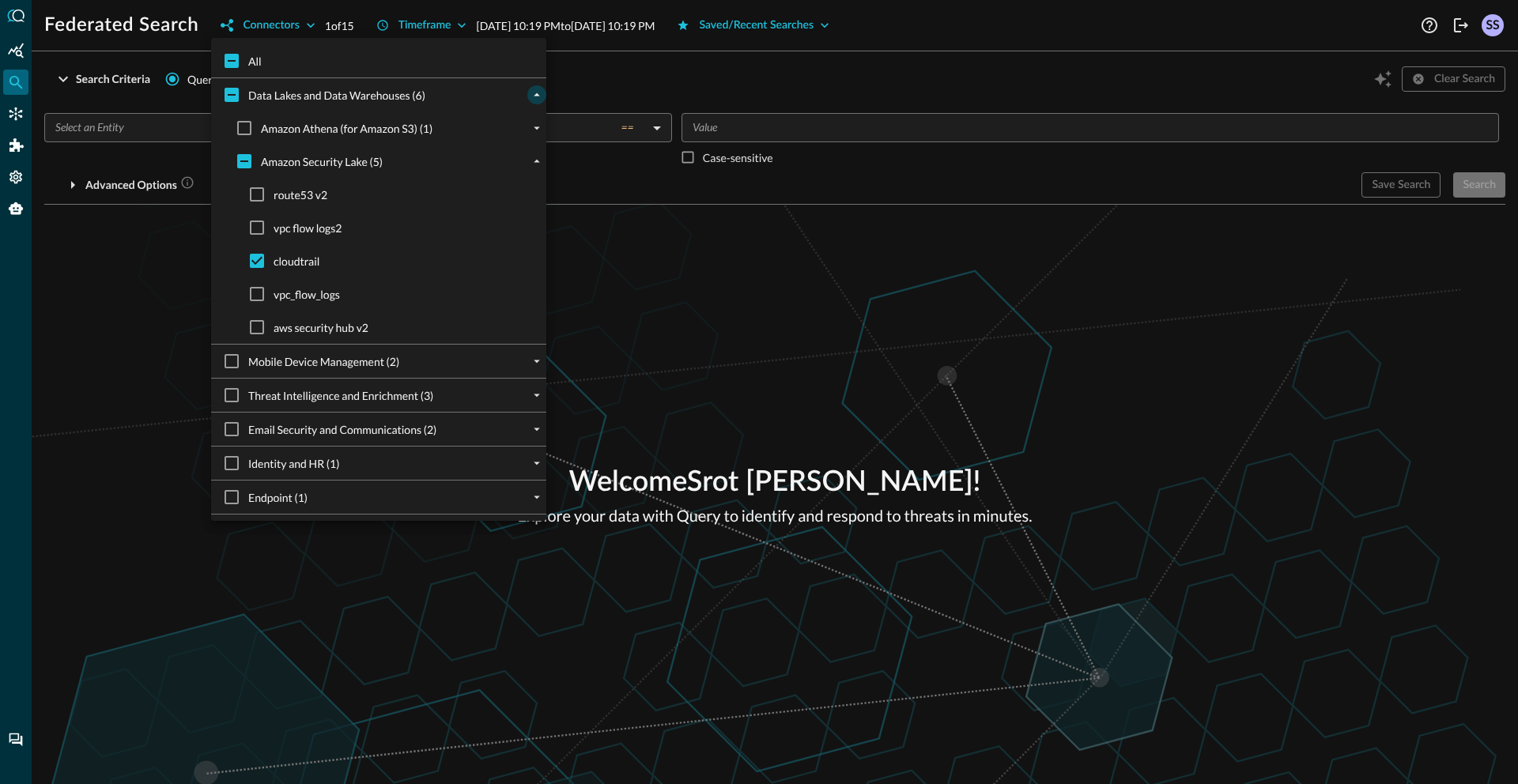
click at [739, 282] on div at bounding box center [759, 392] width 1518 height 784
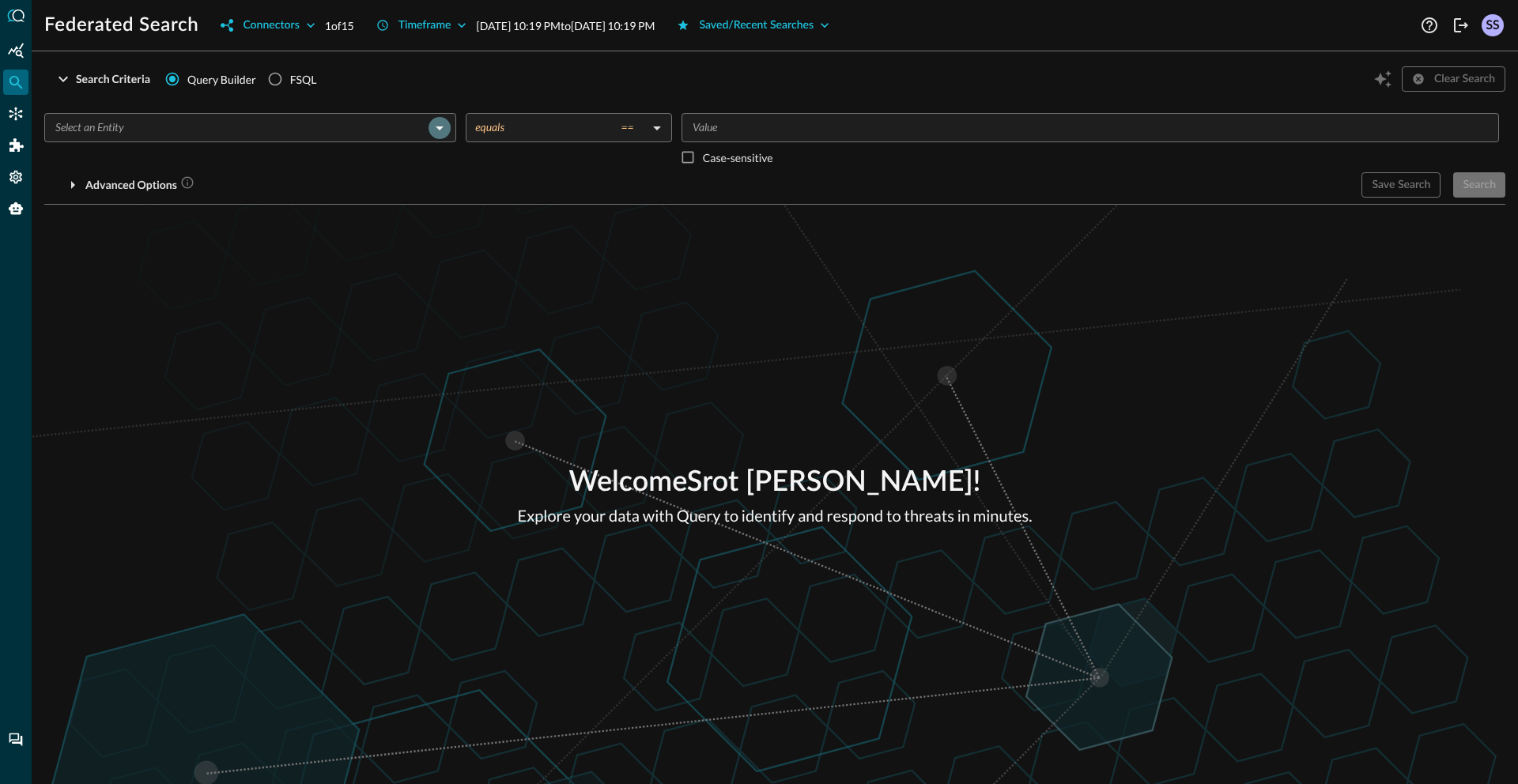
click at [438, 132] on icon "Open" at bounding box center [440, 128] width 19 height 19
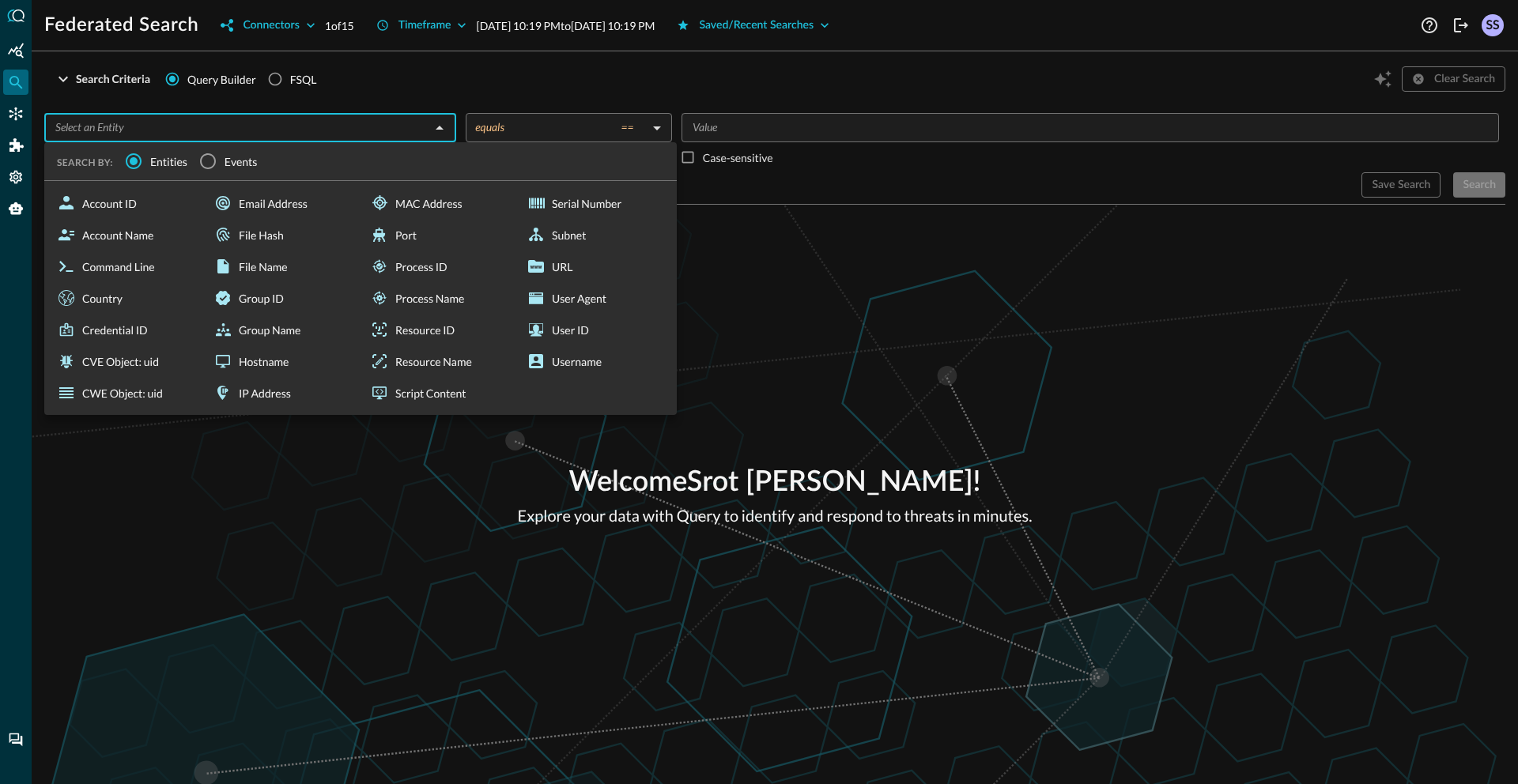
click at [232, 161] on span "Events" at bounding box center [240, 161] width 34 height 16
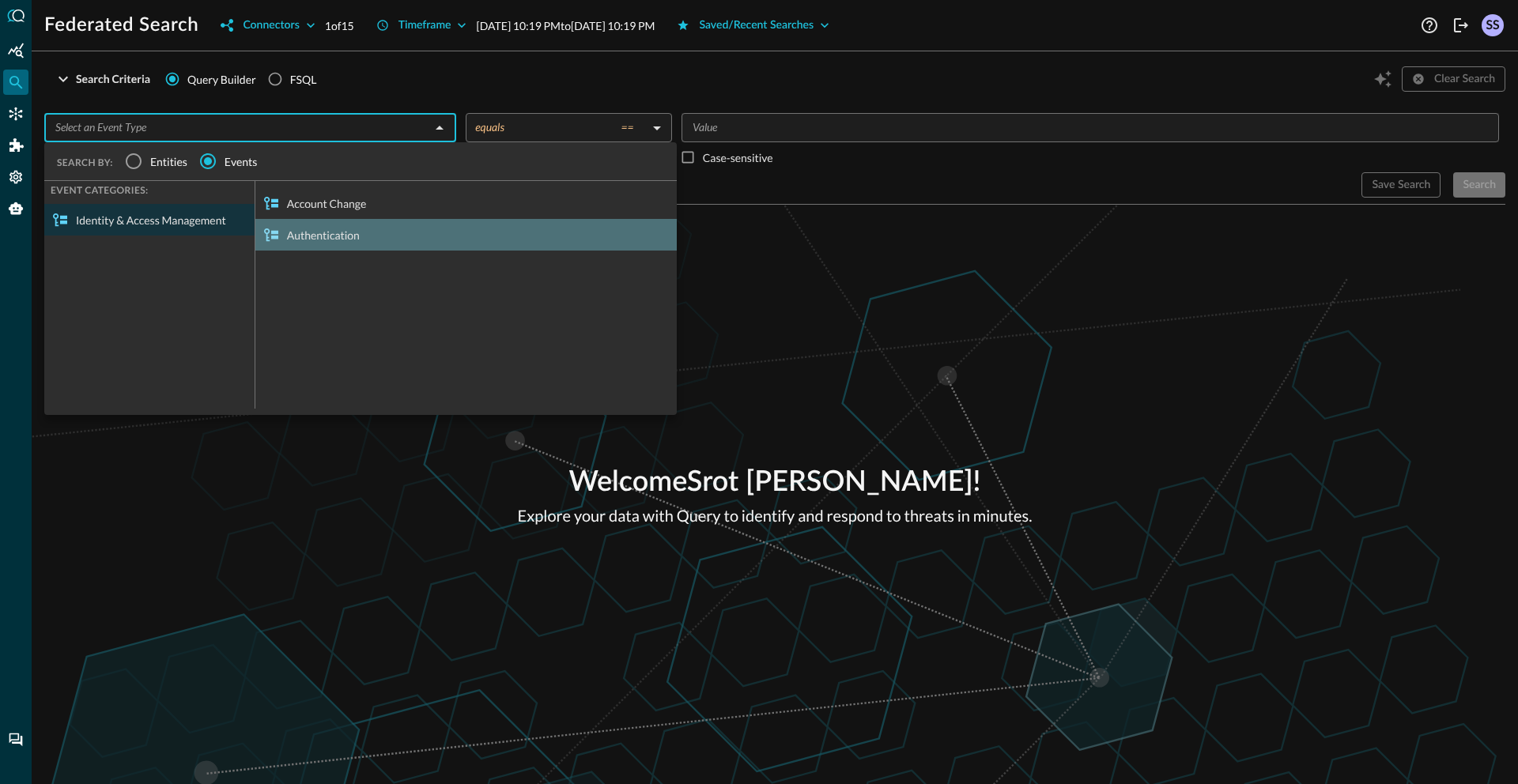
click at [321, 239] on div "Authentication" at bounding box center [466, 235] width 421 height 32
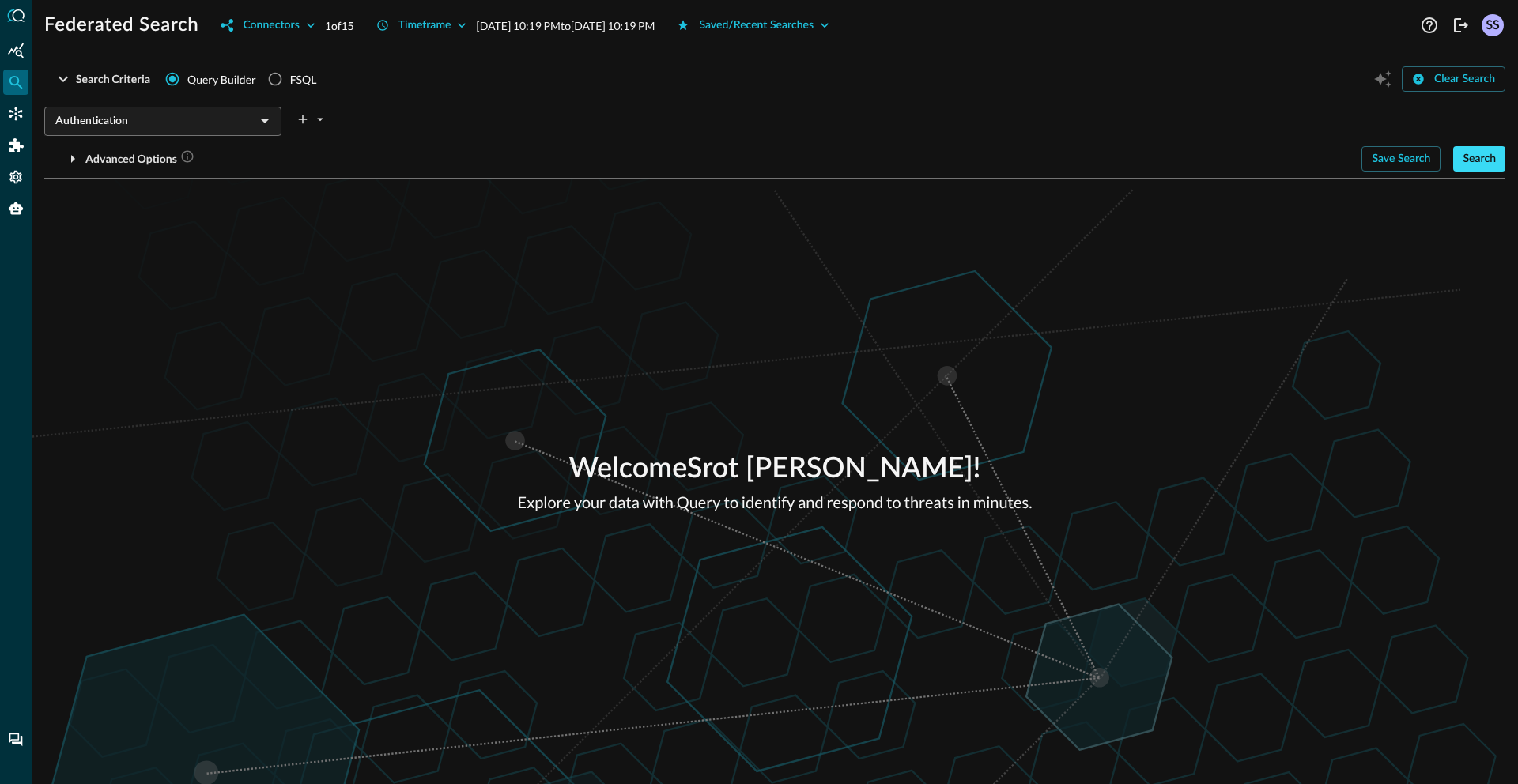
click at [1473, 156] on div "Search" at bounding box center [1480, 159] width 34 height 20
